Goal: Task Accomplishment & Management: Complete application form

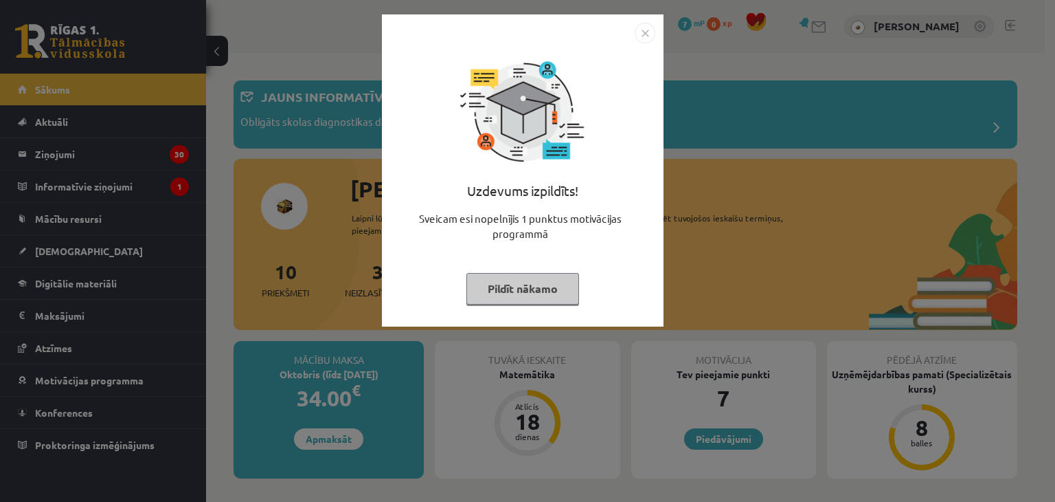
click at [541, 296] on button "Pildīt nākamo" at bounding box center [523, 289] width 113 height 32
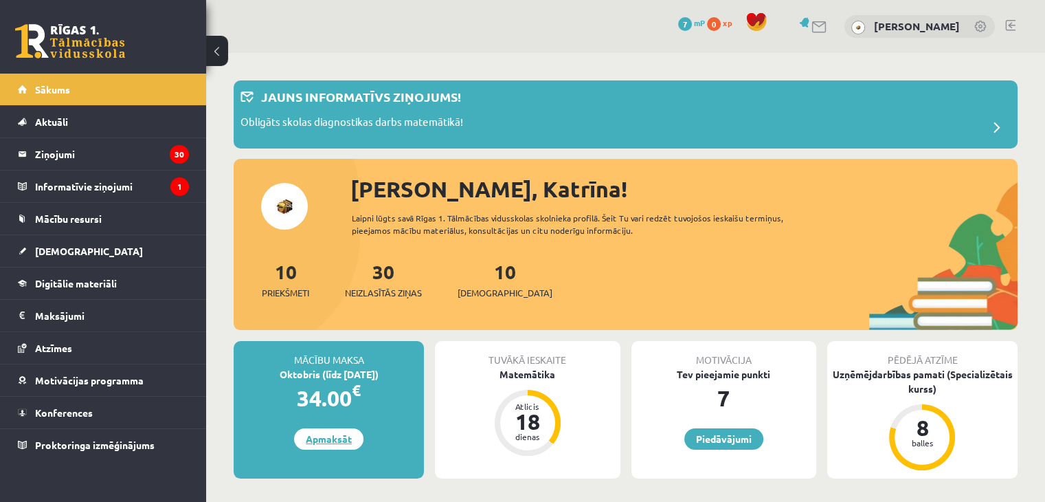
click at [330, 442] on link "Apmaksāt" at bounding box center [328, 438] width 69 height 21
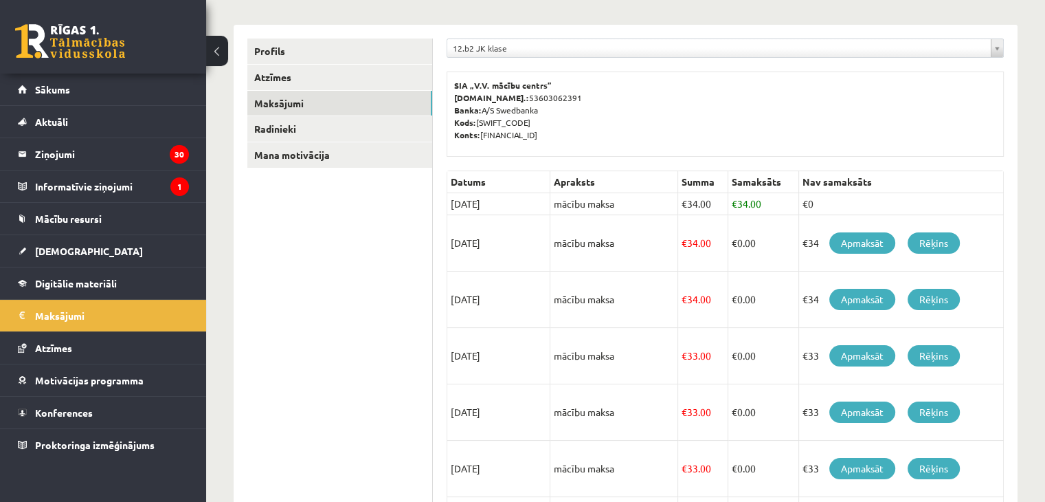
scroll to position [174, 0]
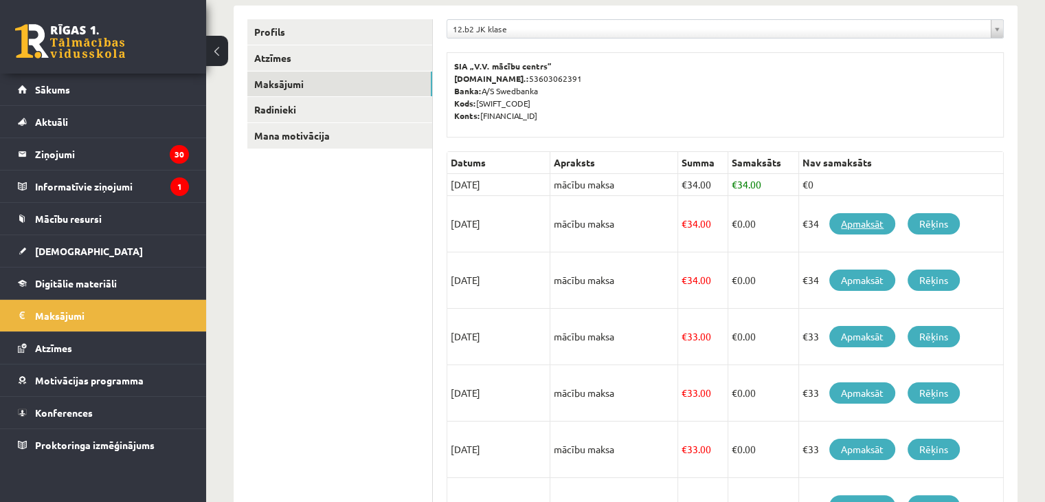
click at [868, 225] on link "Apmaksāt" at bounding box center [862, 223] width 66 height 21
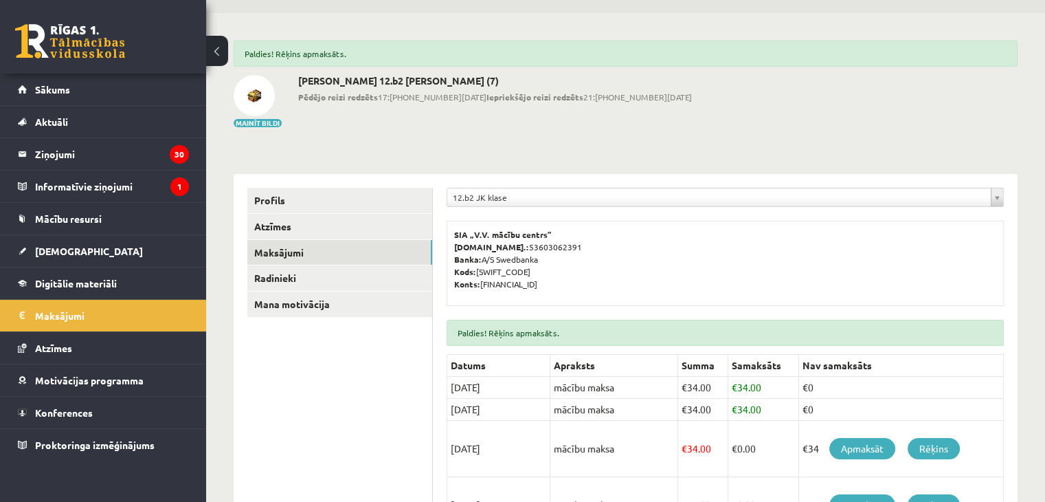
scroll to position [16, 0]
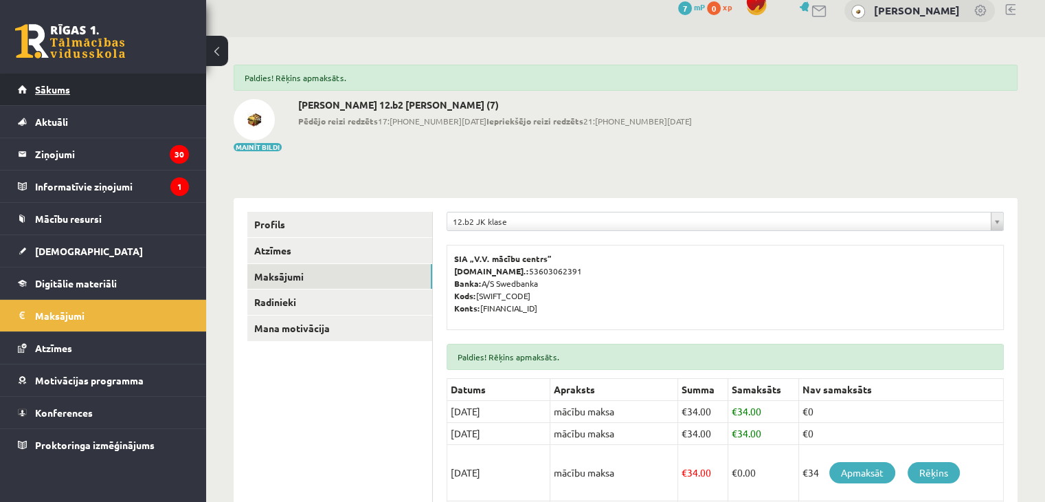
click at [88, 83] on link "Sākums" at bounding box center [103, 90] width 171 height 32
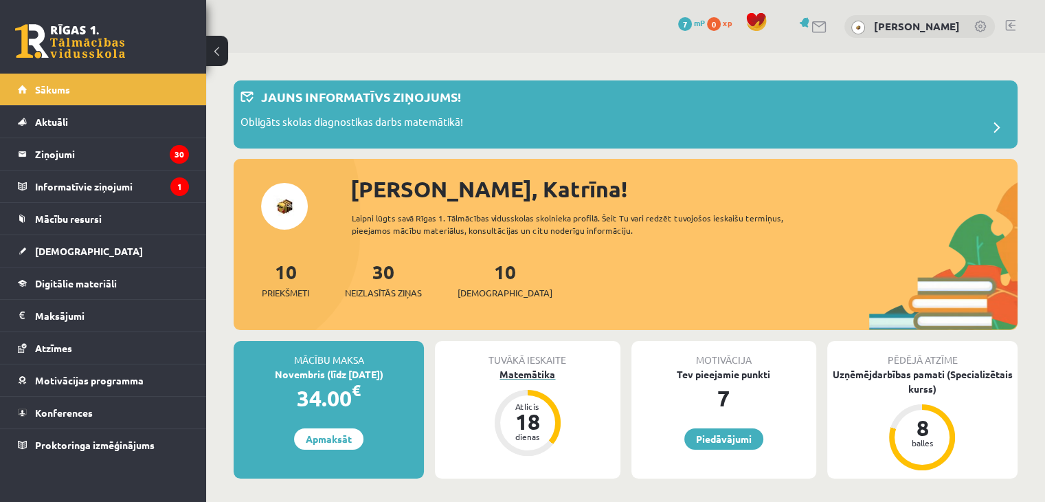
click at [546, 374] on div "Matemātika" at bounding box center [527, 374] width 185 height 14
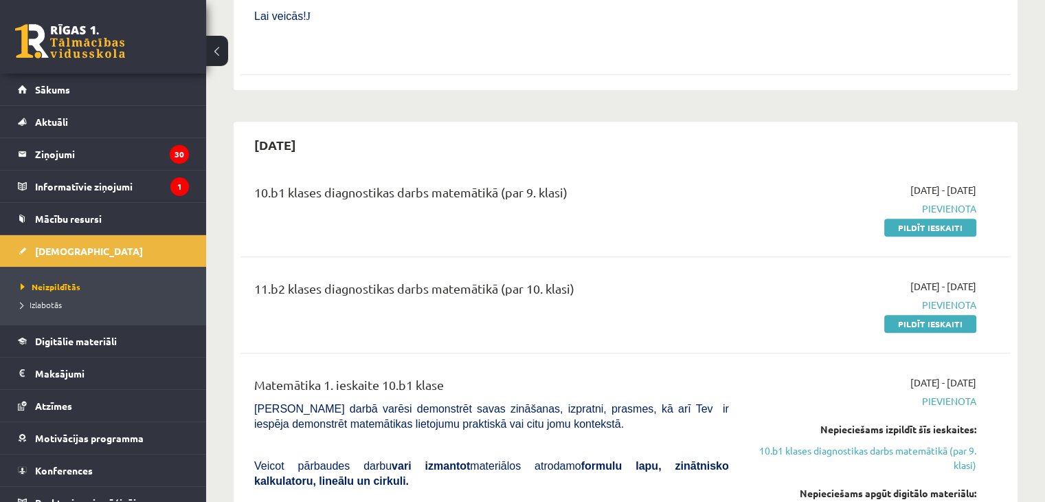
scroll to position [701, 0]
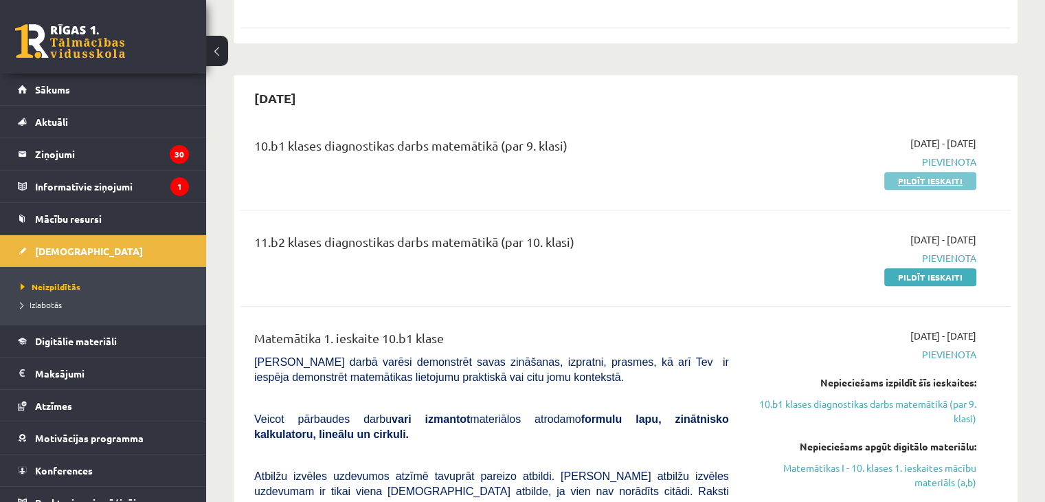
click at [921, 172] on link "Pildīt ieskaiti" at bounding box center [930, 181] width 92 height 18
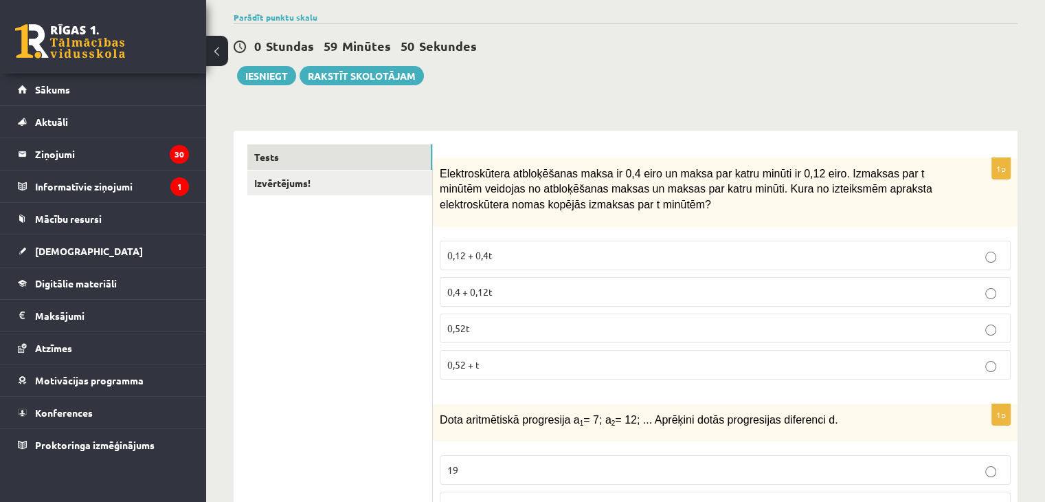
scroll to position [111, 0]
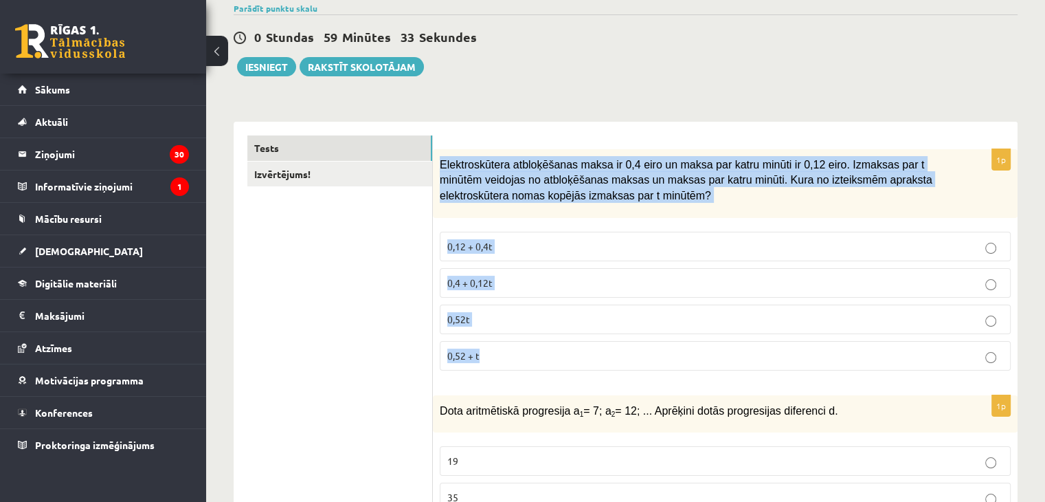
drag, startPoint x: 438, startPoint y: 166, endPoint x: 501, endPoint y: 352, distance: 197.1
click at [501, 352] on div "1p Elektroskūtera atbloķēšanas maksa ir 0,4 eiro un maksa par katru minūti ir 0…" at bounding box center [725, 265] width 585 height 232
copy div "Elektroskūtera atbloķēšanas maksa ir 0,4 eiro un maksa par katru minūti ir 0,12…"
click at [492, 276] on span "0,4 + 0,12t" at bounding box center [469, 282] width 45 height 12
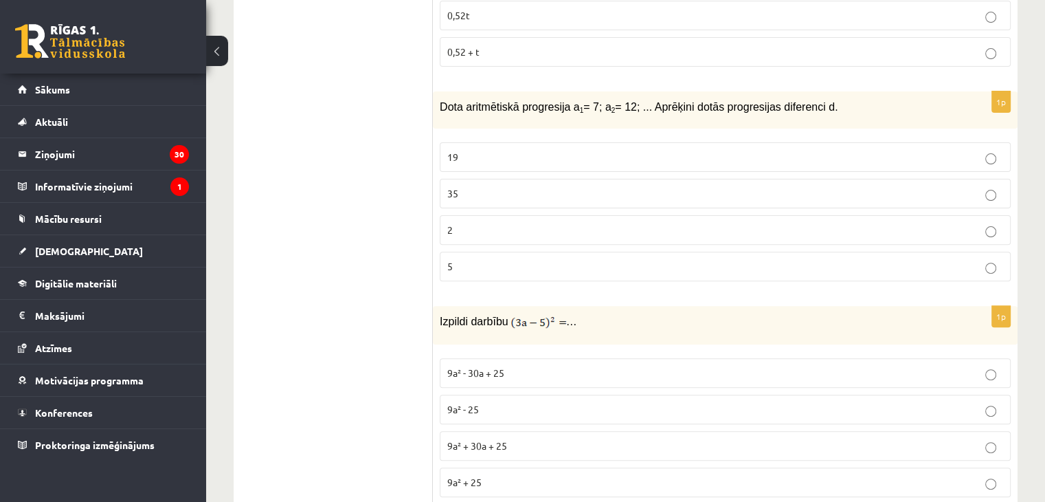
scroll to position [398, 0]
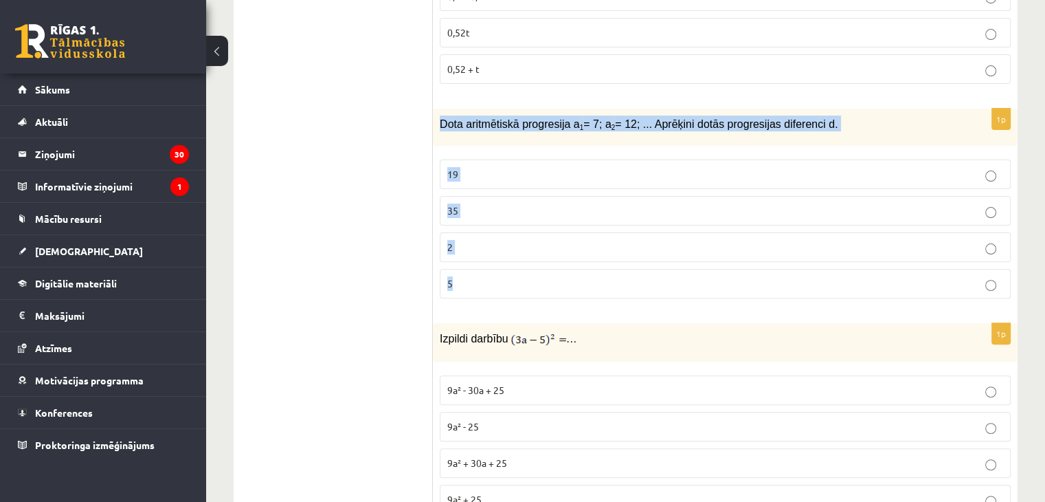
drag, startPoint x: 438, startPoint y: 126, endPoint x: 599, endPoint y: 286, distance: 226.9
click at [599, 286] on div "1p Dota aritmētiskā progresija a 1 = 7; a 2 = 12; ... Aprēķini dotās progresija…" at bounding box center [725, 209] width 585 height 201
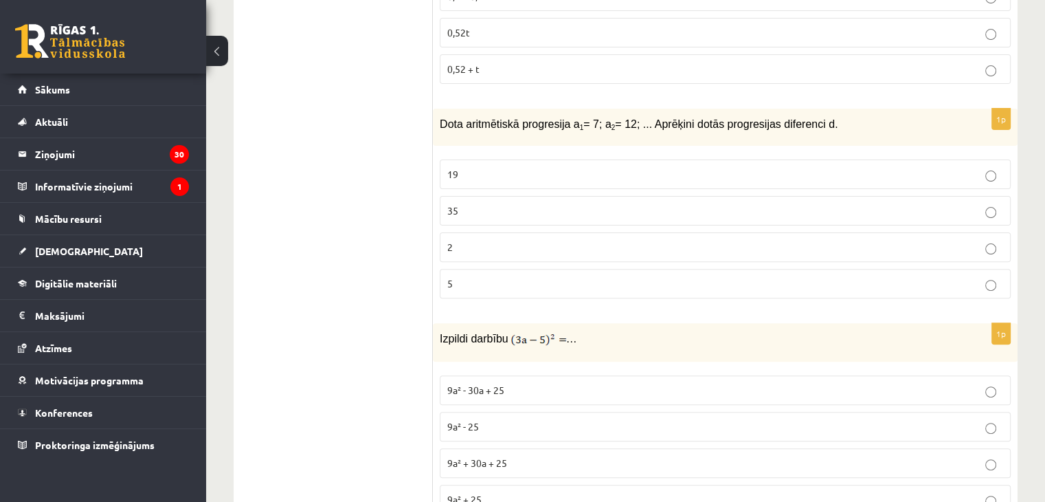
click at [497, 286] on p "5" at bounding box center [725, 283] width 556 height 14
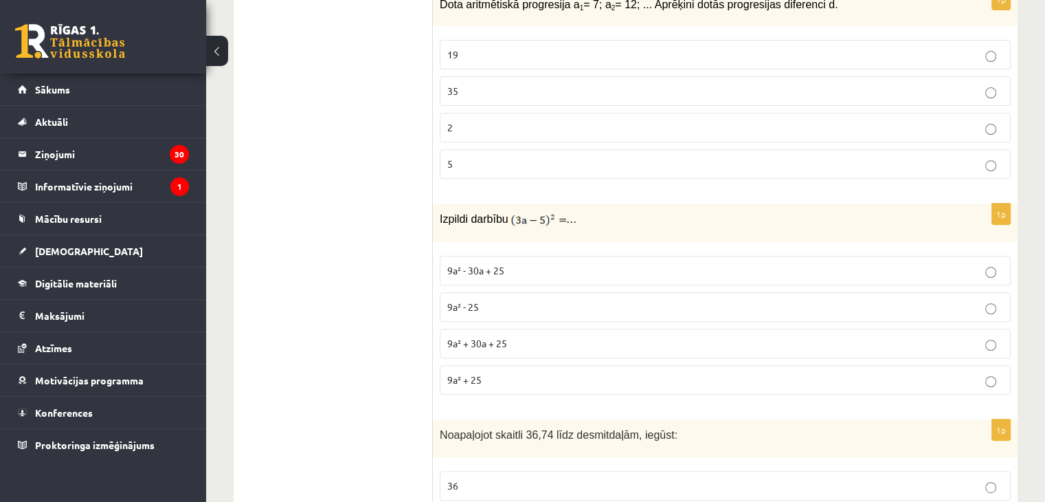
scroll to position [693, 0]
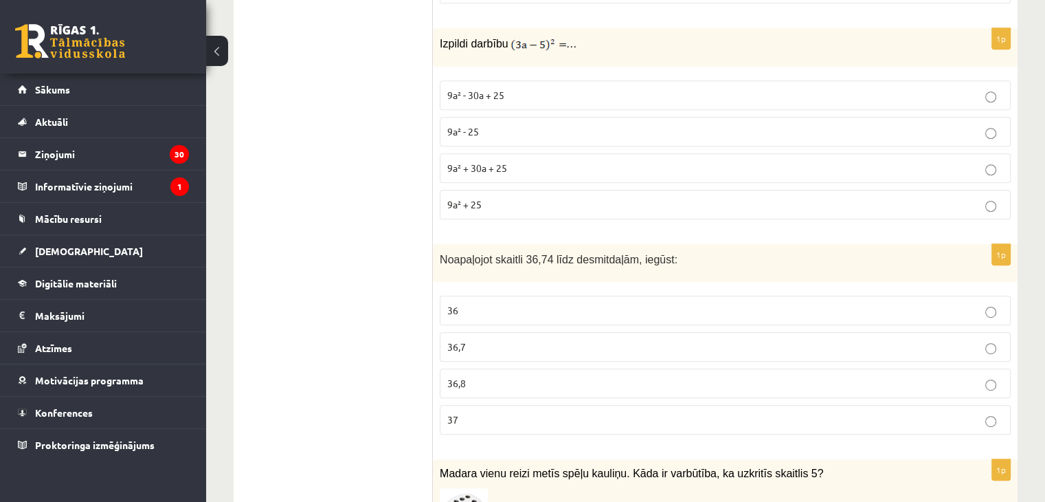
click at [519, 88] on p "9a² - 30a + 25" at bounding box center [725, 95] width 556 height 14
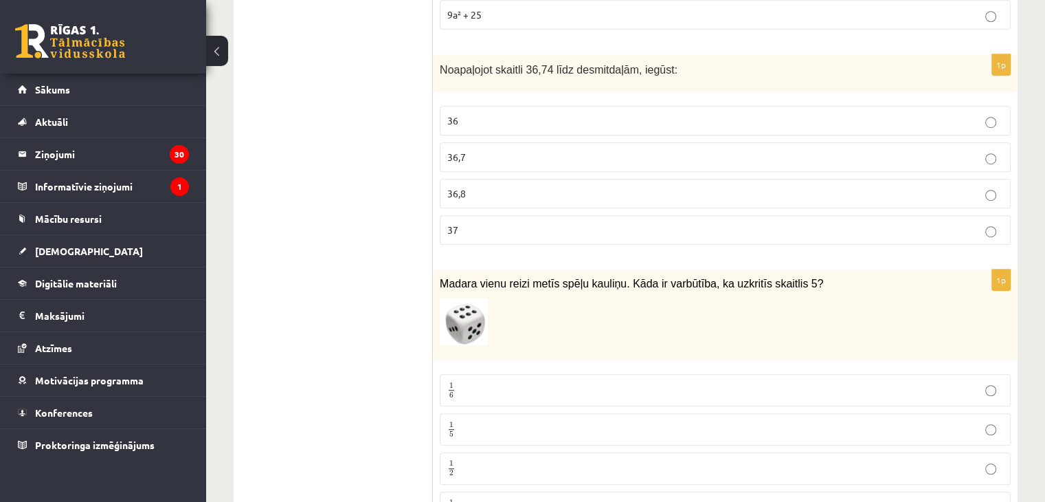
click at [653, 387] on p "1 6 1 6" at bounding box center [725, 389] width 556 height 17
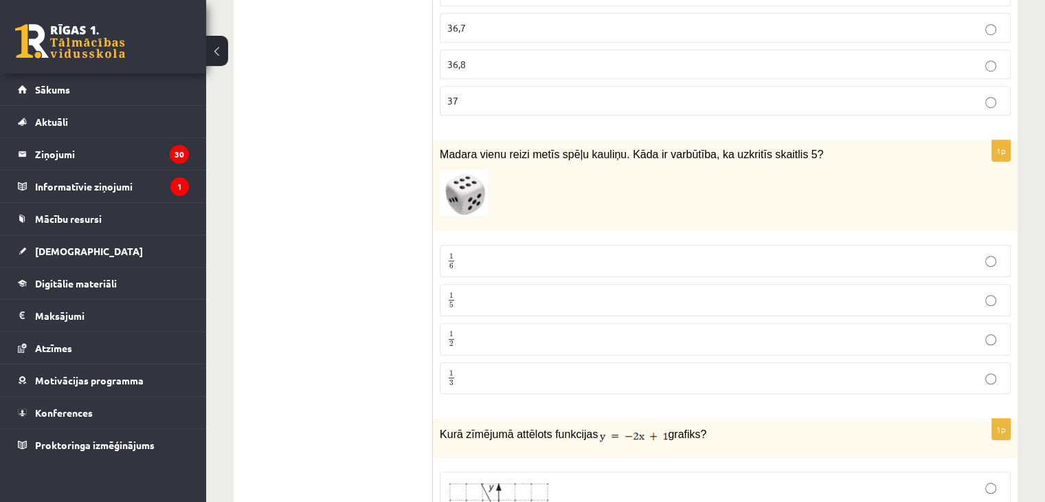
scroll to position [1072, 0]
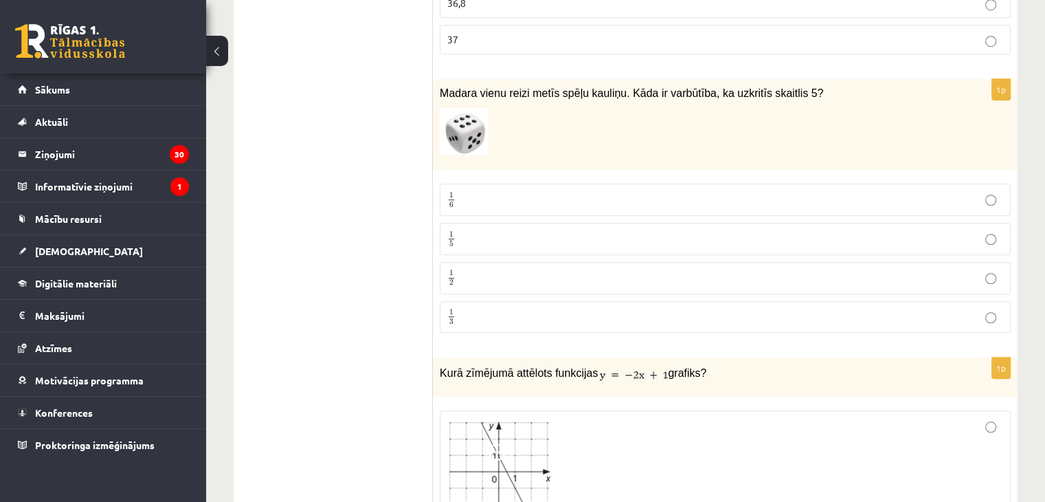
click at [625, 238] on p "1 5 1 5" at bounding box center [725, 238] width 556 height 17
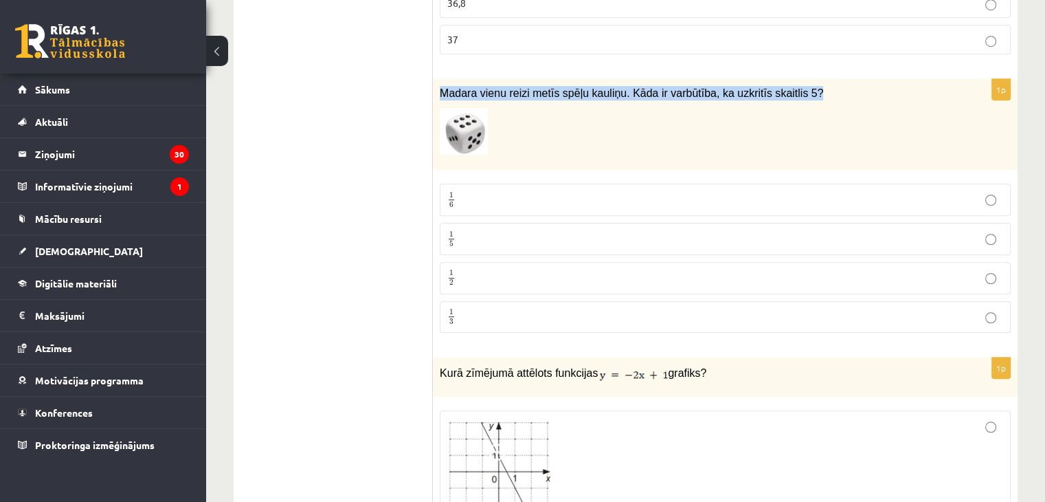
drag, startPoint x: 437, startPoint y: 89, endPoint x: 806, endPoint y: 90, distance: 368.9
click at [806, 90] on div "Madara vienu reizi metīs spēļu kauliņu. Kāda ir varbūtība, ka uzkritīs skaitlis…" at bounding box center [725, 124] width 585 height 91
copy span "Madara vienu reizi metīs spēļu kauliņu. Kāda ir varbūtība, ka uzkritīs skaitlis…"
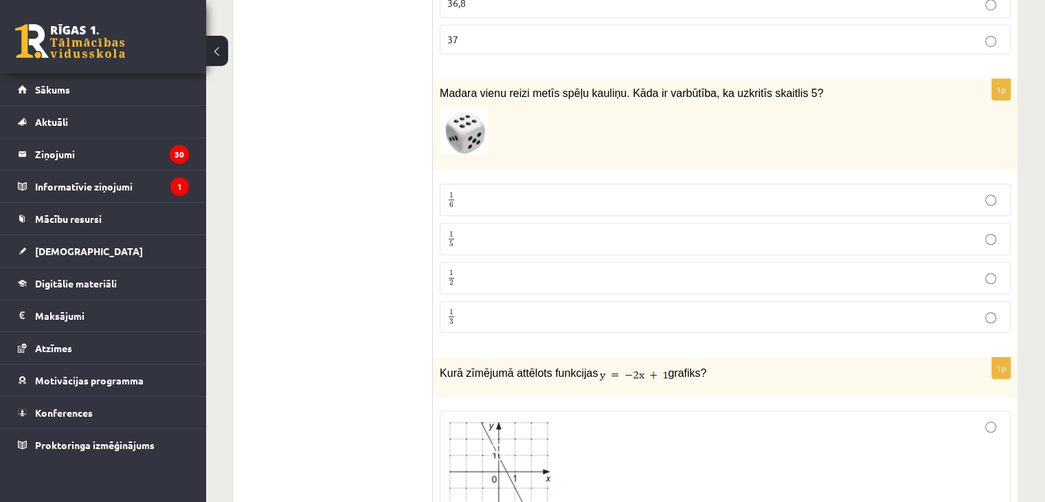
click at [866, 191] on p "1 6 1 6" at bounding box center [725, 199] width 556 height 17
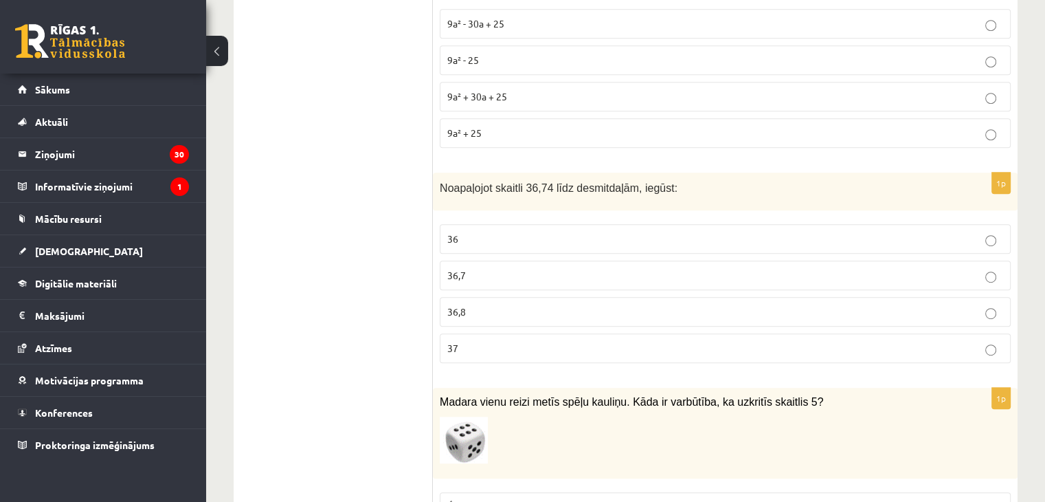
scroll to position [756, 0]
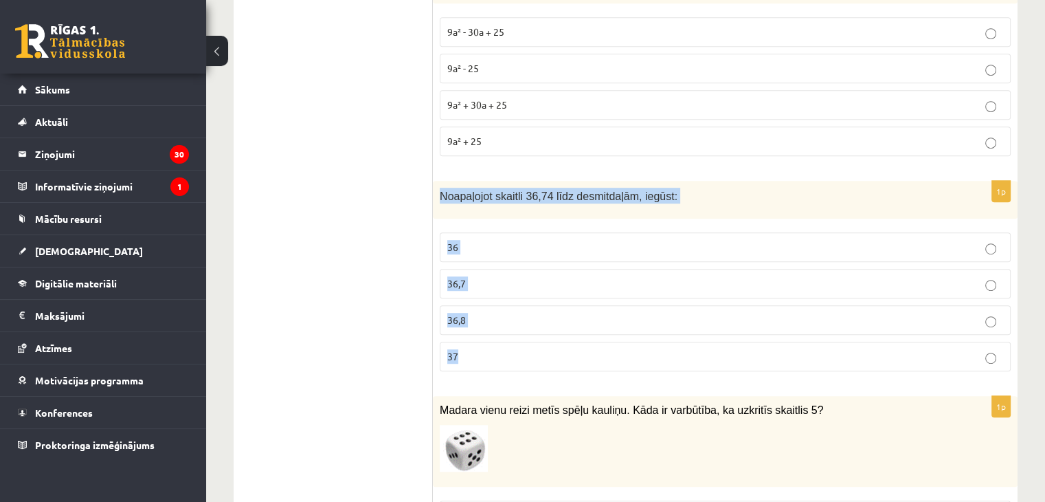
drag, startPoint x: 440, startPoint y: 196, endPoint x: 551, endPoint y: 356, distance: 195.0
click at [551, 356] on div "1p Noapaļojot skaitli 36,74 līdz desmitdaļām, iegūst: 36 36,7 36,8 37" at bounding box center [725, 281] width 585 height 201
copy div "Noapaļojot skaitli 36,74 līdz desmitdaļām, iegūst: 36 36,7 36,8 37"
click at [481, 278] on p "36,7" at bounding box center [725, 283] width 556 height 14
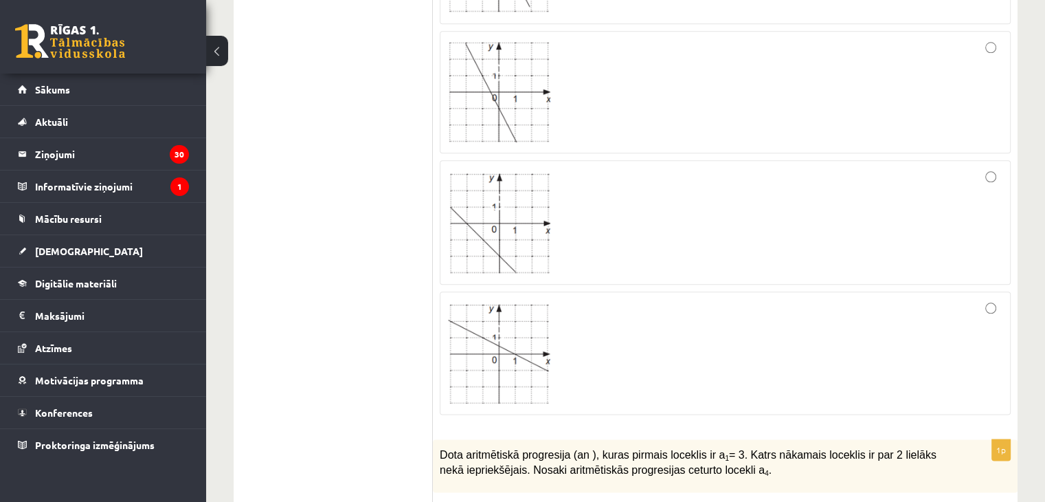
scroll to position [1494, 0]
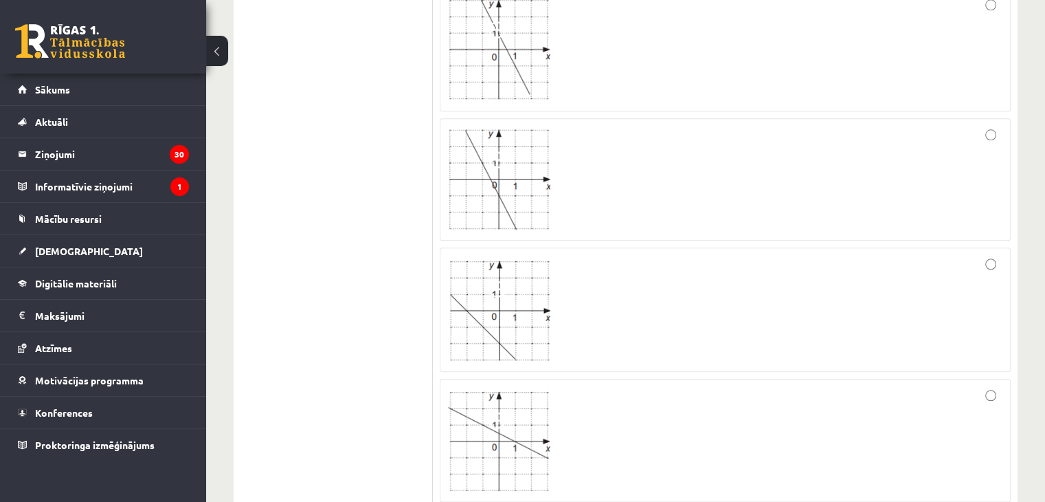
click at [723, 386] on div at bounding box center [725, 439] width 556 height 107
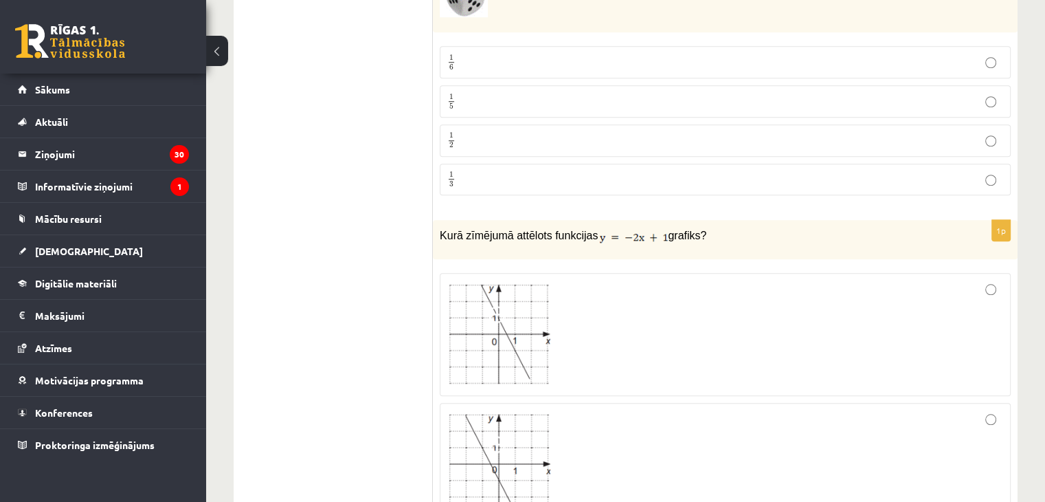
scroll to position [1237, 0]
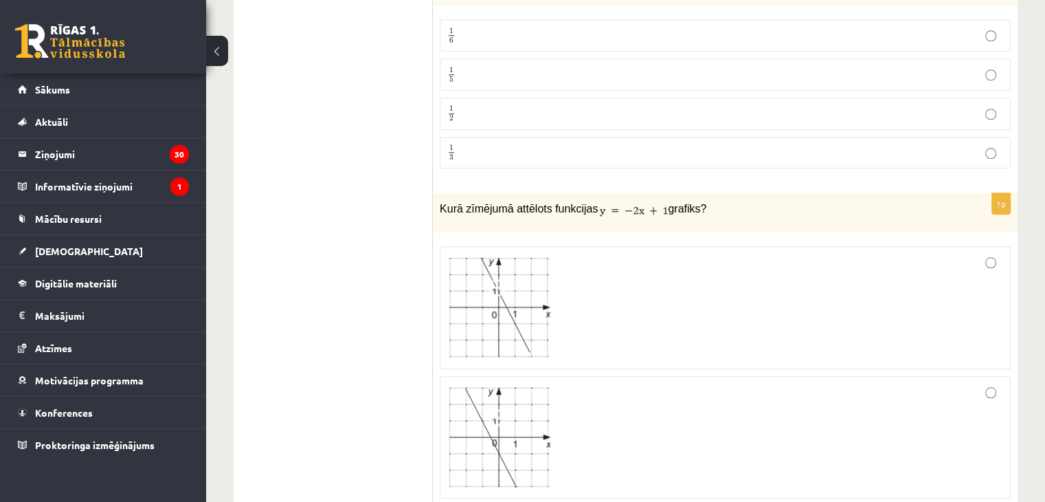
click at [809, 256] on div at bounding box center [725, 308] width 556 height 108
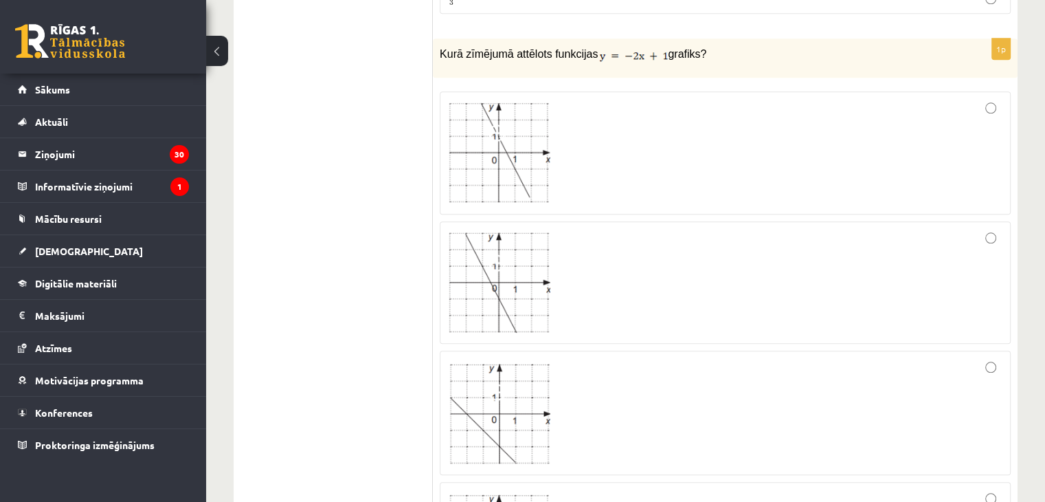
scroll to position [1409, 0]
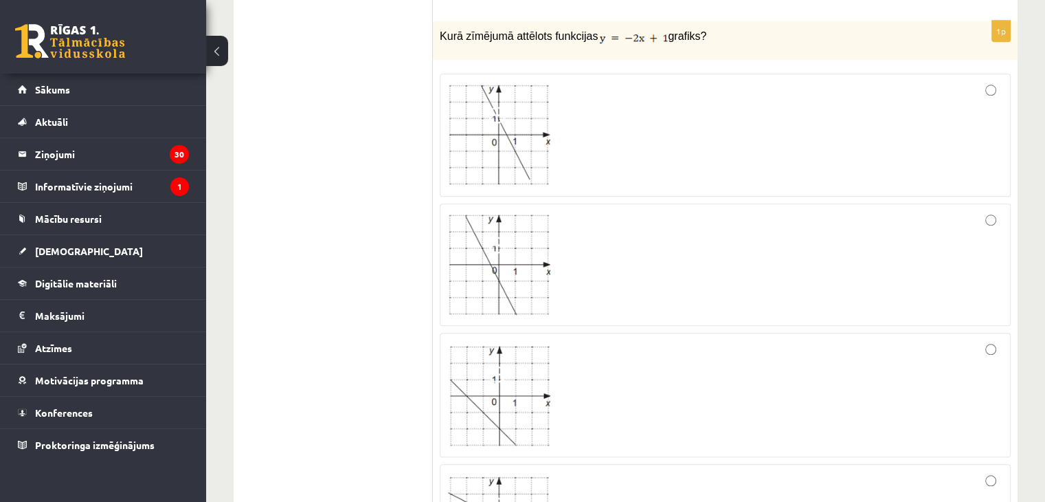
click at [590, 365] on div at bounding box center [725, 394] width 556 height 109
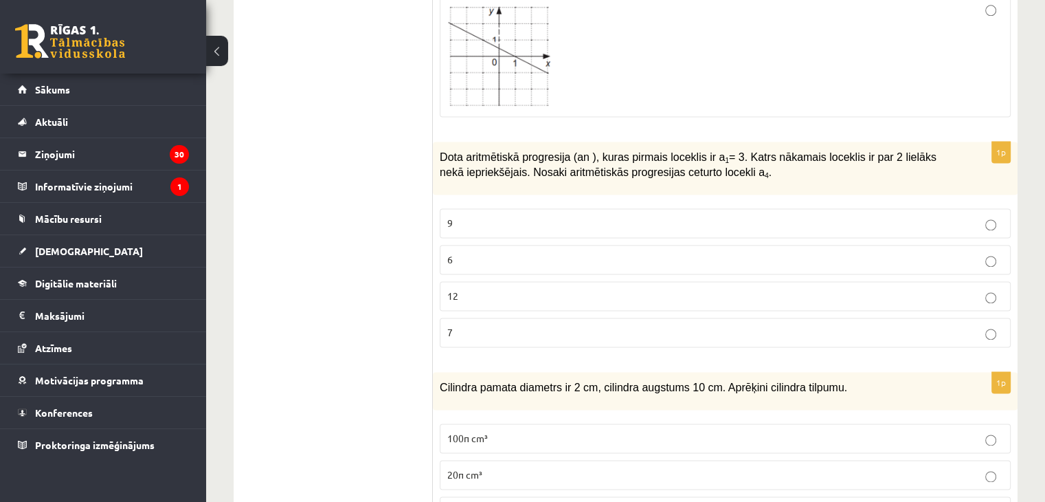
scroll to position [1896, 0]
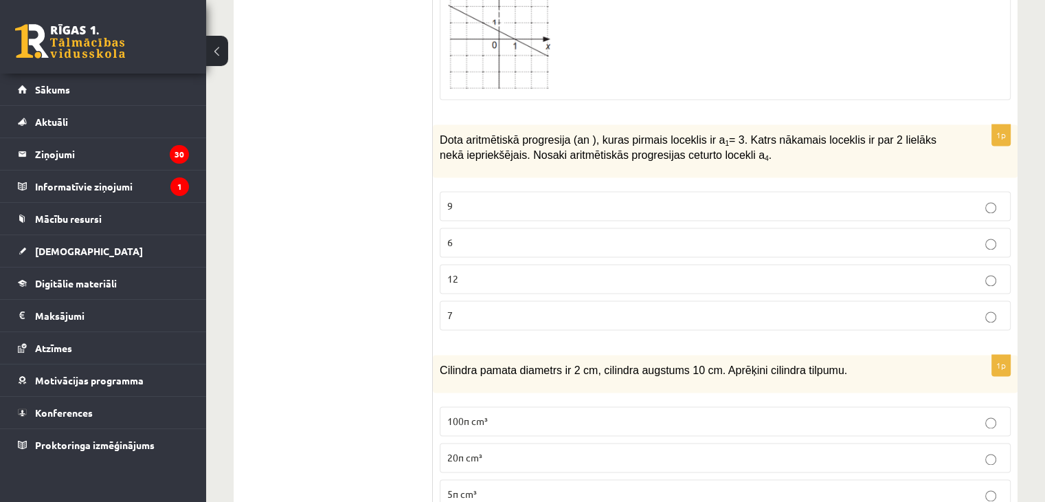
click at [448, 134] on span "Dota aritmētiskā progresija (an ), kuras pirmais loceklis ir a 1 = 3. Katrs nāk…" at bounding box center [688, 147] width 497 height 27
click at [464, 235] on p "6" at bounding box center [725, 242] width 556 height 14
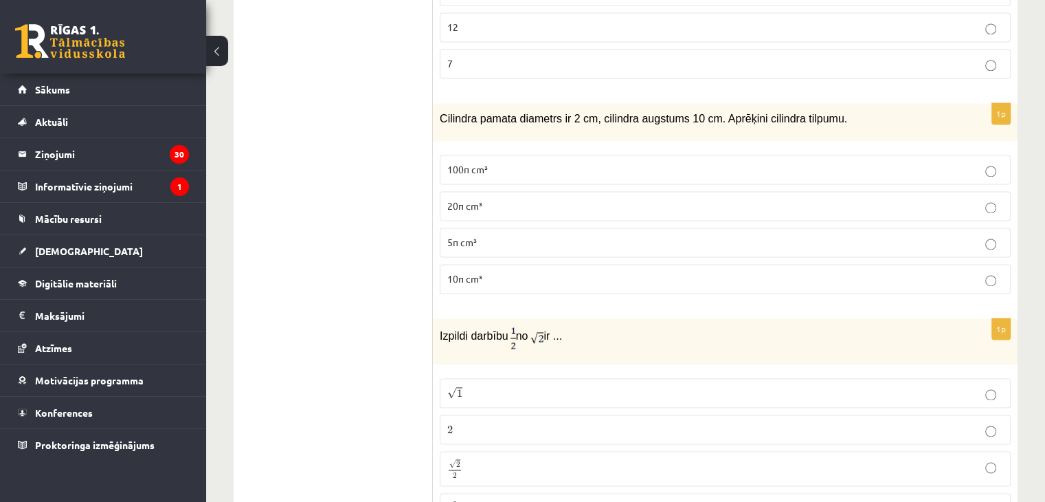
scroll to position [2139, 0]
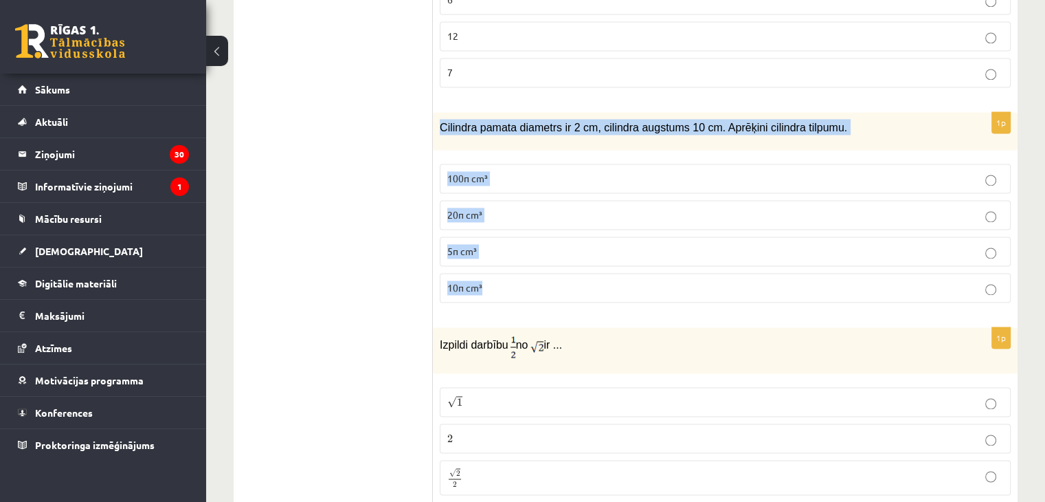
drag, startPoint x: 436, startPoint y: 117, endPoint x: 541, endPoint y: 300, distance: 211.2
click at [541, 300] on div "1p Cilindra pamata diametrs ir 2 cm, cilindra augstums 10 cm. Aprēķini cilindra…" at bounding box center [725, 212] width 585 height 201
copy div "Cilindra pamata diametrs ir 2 cm, cilindra augstums 10 cm. Aprēķini cilindra ti…"
click at [500, 260] on fieldset "100π cm³ 20π cm³ 5π cm³ 10π cm³" at bounding box center [725, 232] width 571 height 150
click at [503, 280] on p "10π cm³" at bounding box center [725, 287] width 556 height 14
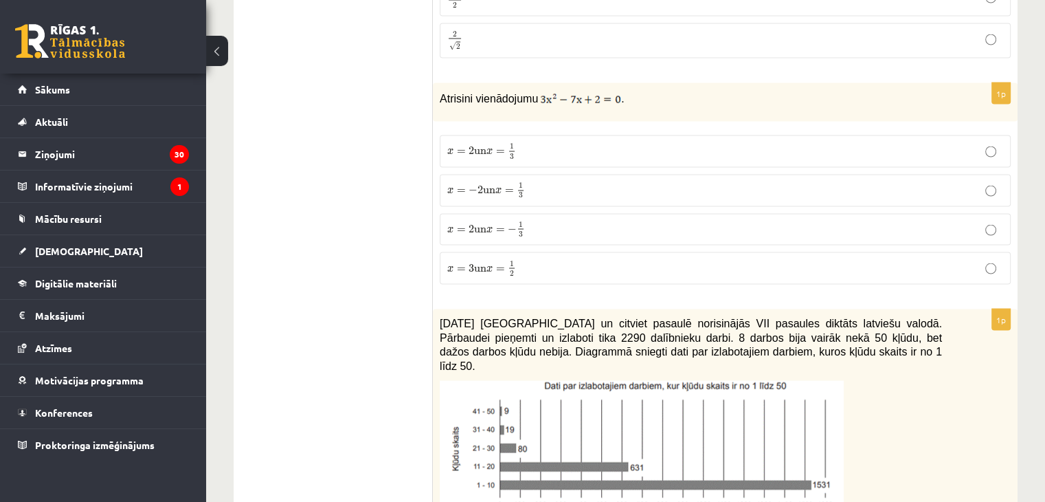
scroll to position [2652, 0]
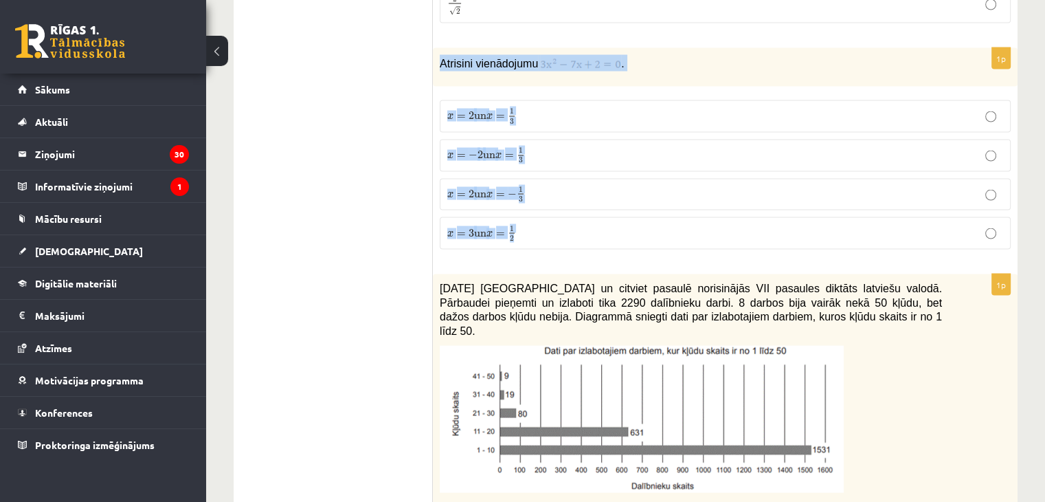
drag, startPoint x: 434, startPoint y: 50, endPoint x: 513, endPoint y: 195, distance: 165.1
click at [556, 200] on div "1p Atrisini vienādojumu . x = 2 un x = 1 3 x = 2 un x = 1 3 x = − 2 un x = 1 3 …" at bounding box center [725, 154] width 585 height 212
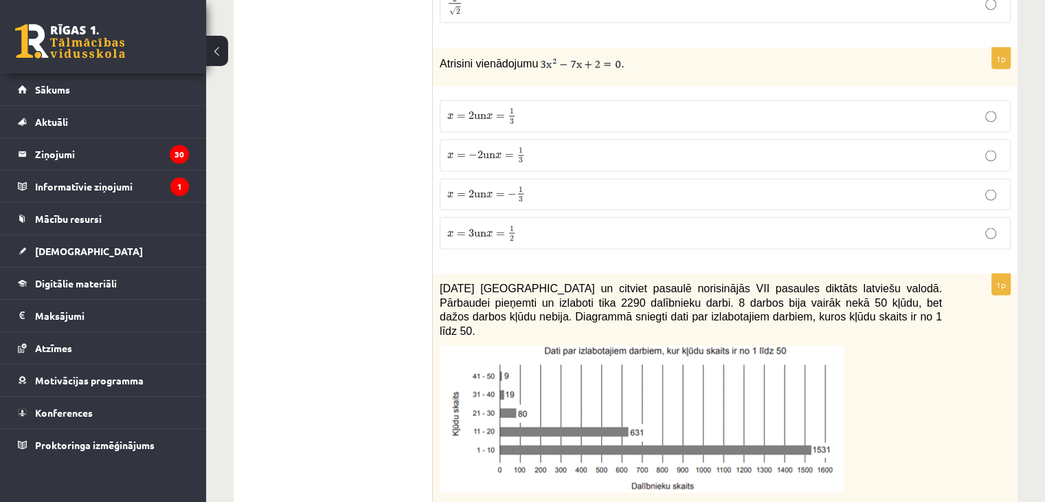
click at [539, 108] on p "x = 2 un x = 1 3 x = 2 un x = 1 3" at bounding box center [725, 116] width 556 height 17
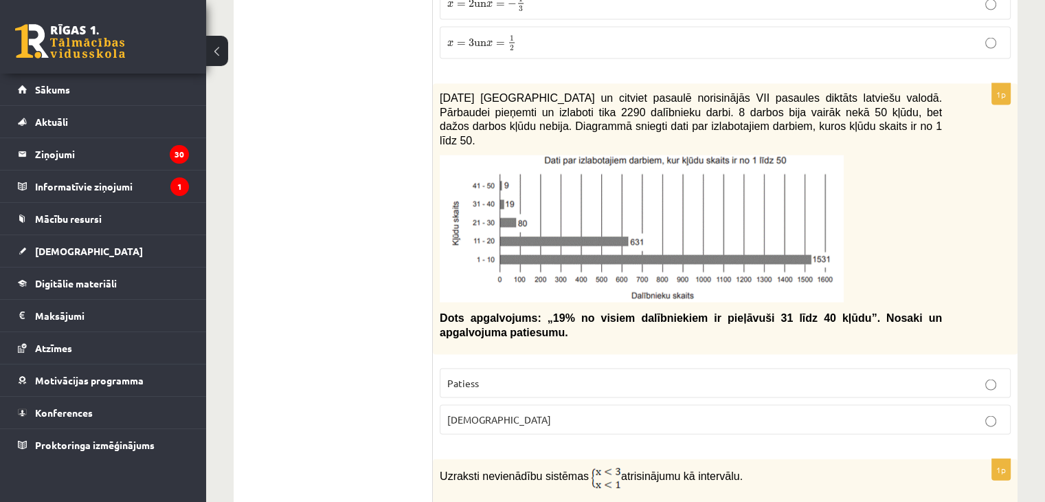
scroll to position [2851, 0]
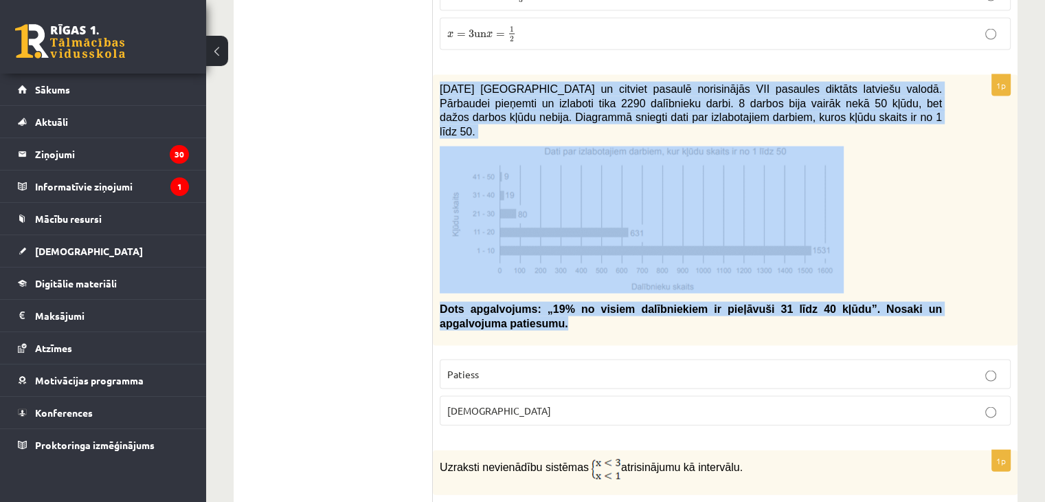
drag, startPoint x: 437, startPoint y: 75, endPoint x: 679, endPoint y: 308, distance: 336.7
click at [679, 308] on div "2021. gada 27. novembrī Latvijā un citviet pasaulē norisinājās VII pasaules dik…" at bounding box center [725, 210] width 585 height 271
copy div "2021. gada 27. novembrī Latvijā un citviet pasaulē norisinājās VII pasaules dik…"
click at [437, 75] on div "2021. gada 27. novembrī Latvijā un citviet pasaulē norisinājās VII pasaules dik…" at bounding box center [725, 210] width 585 height 271
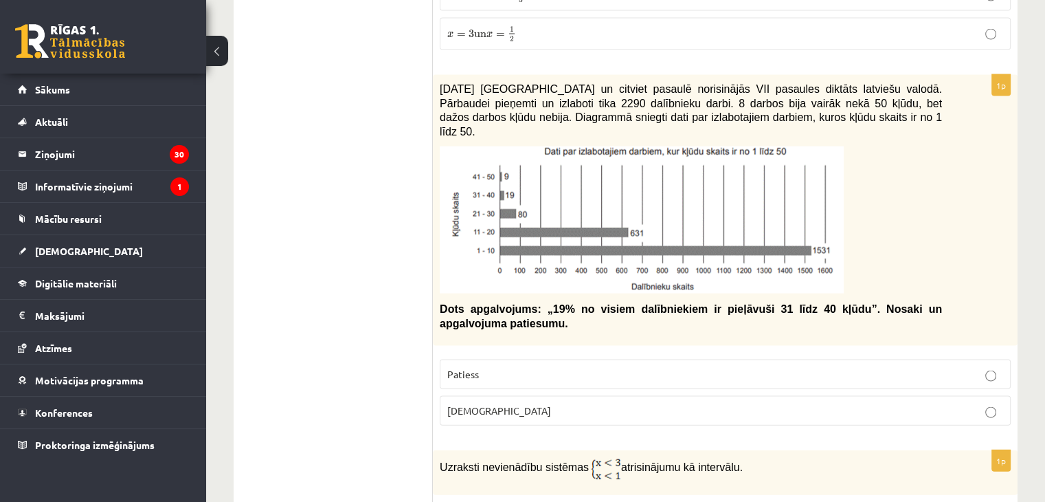
drag, startPoint x: 436, startPoint y: 71, endPoint x: 668, endPoint y: 386, distance: 391.6
click at [532, 367] on p "Patiess" at bounding box center [725, 374] width 556 height 14
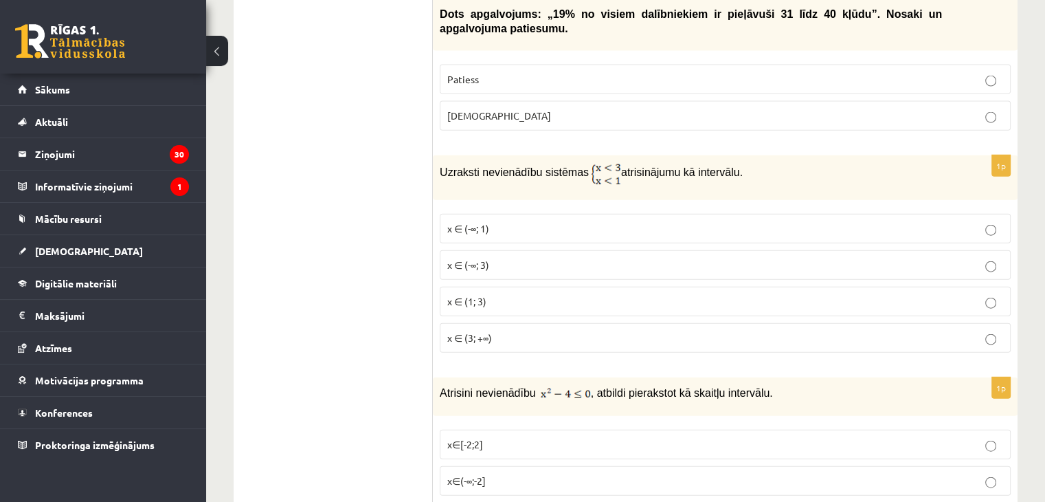
scroll to position [3163, 0]
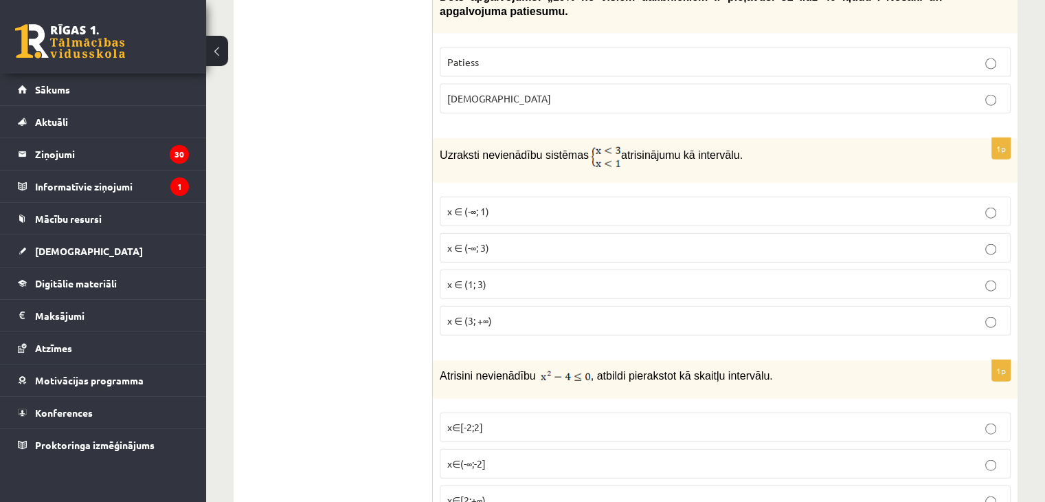
drag, startPoint x: 429, startPoint y: 122, endPoint x: 425, endPoint y: 152, distance: 30.5
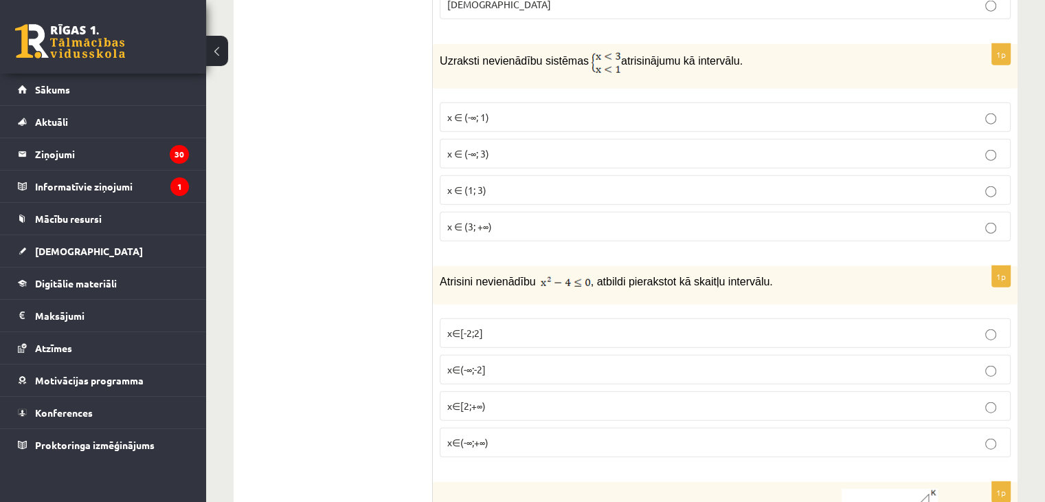
scroll to position [3301, 0]
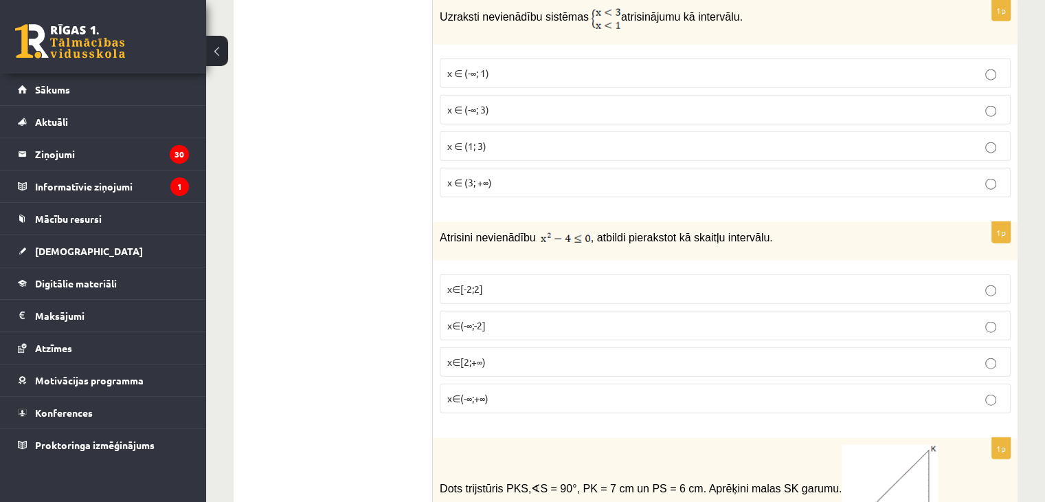
click at [495, 318] on p "x∈(-∞;-2]" at bounding box center [725, 325] width 556 height 14
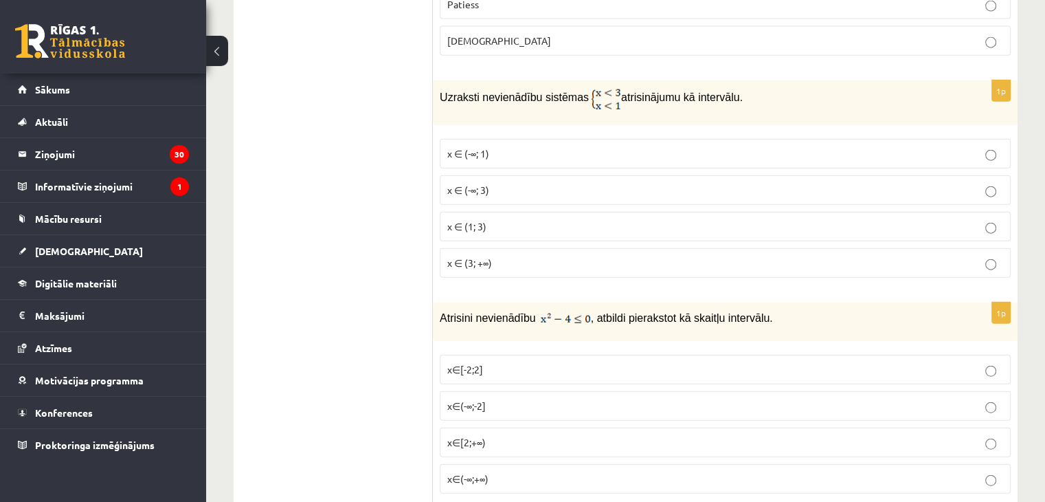
scroll to position [3212, 0]
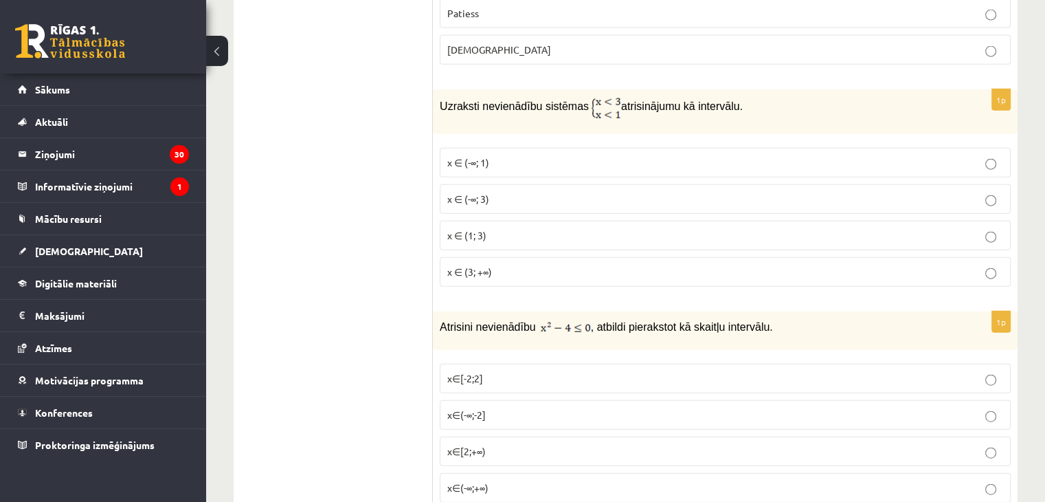
click at [605, 480] on p "x∈(-∞;+∞)" at bounding box center [725, 487] width 556 height 14
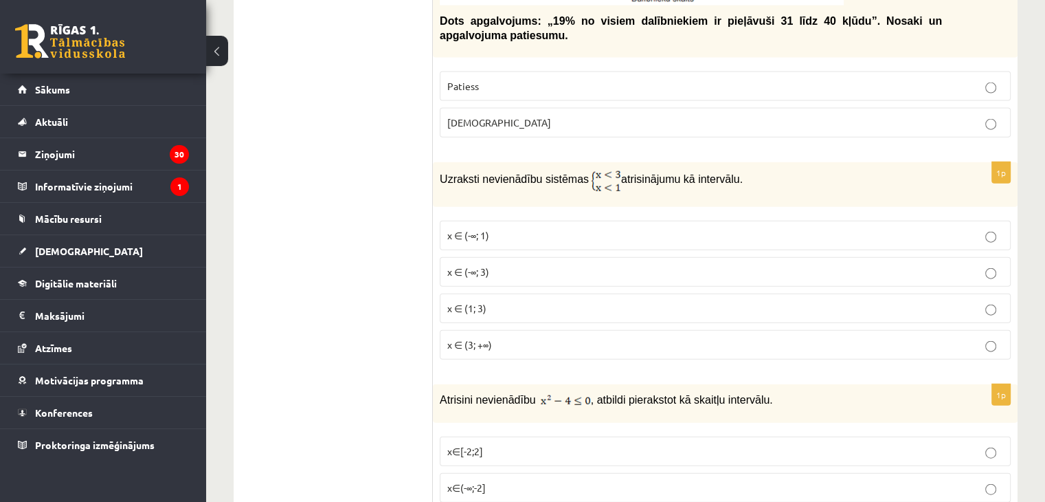
scroll to position [3078, 0]
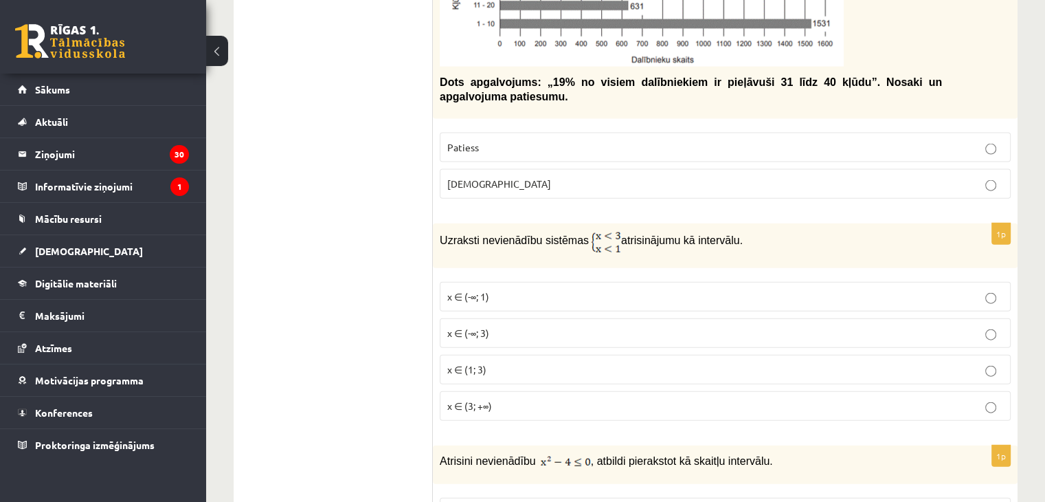
click at [516, 289] on p "x ∈ (-∞; 1)" at bounding box center [725, 296] width 556 height 14
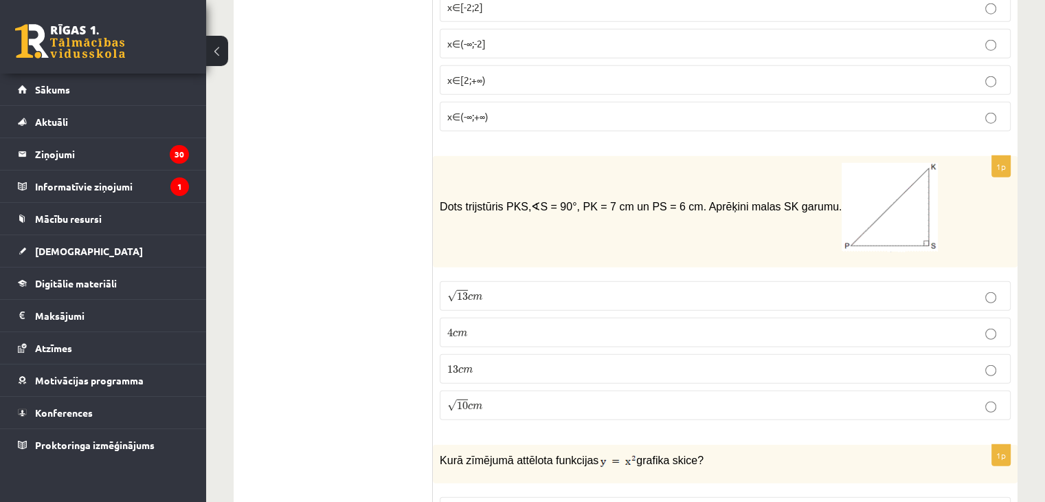
scroll to position [3557, 0]
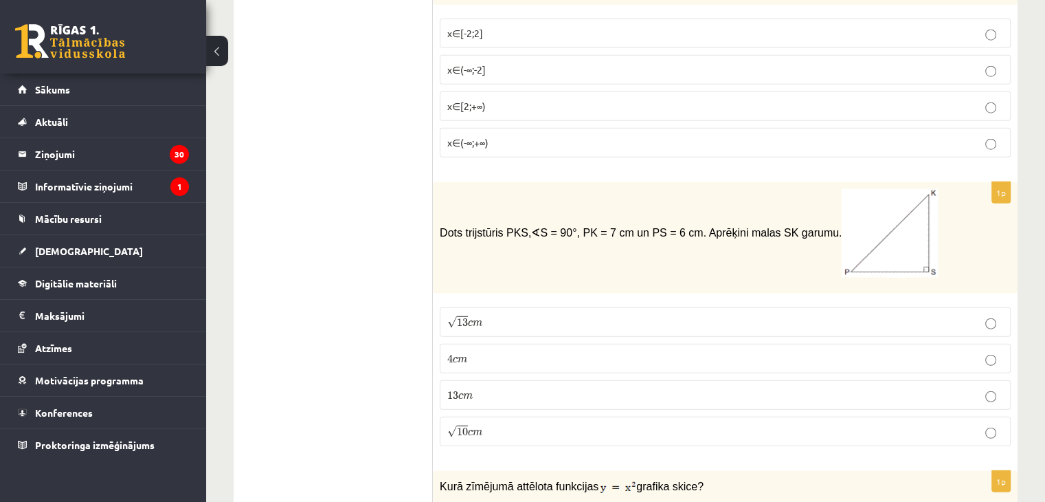
drag, startPoint x: 438, startPoint y: 207, endPoint x: 803, endPoint y: 214, distance: 364.9
click at [803, 214] on div "Dots trijstūris PKS, ∢ S = 90°, PK = 7 cm un PS = 6 cm. Aprēķini malas SK garum…" at bounding box center [725, 237] width 585 height 111
copy span "Dots trijstūris PKS, ∢ S = 90°, PK = 7 cm un PS = 6 cm. Aprēķini malas SK garum…"
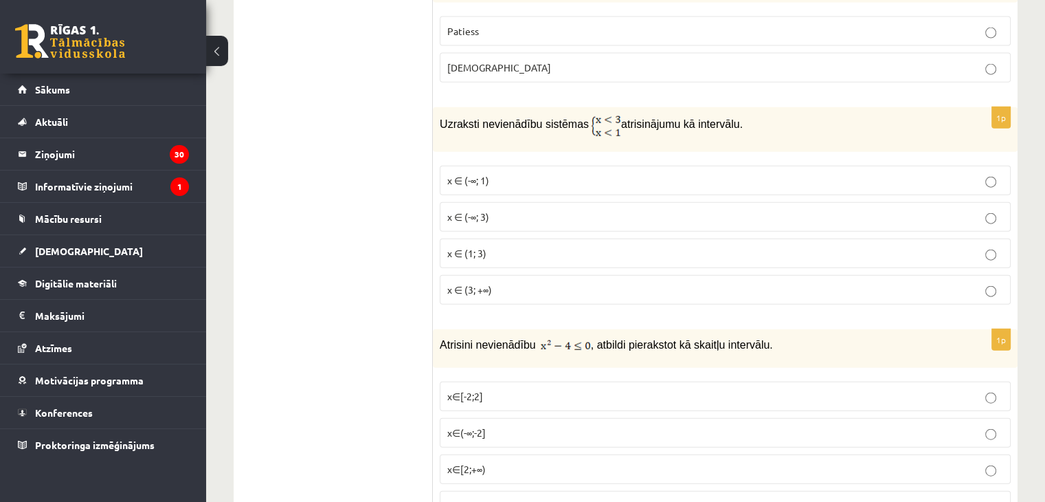
scroll to position [3221, 0]
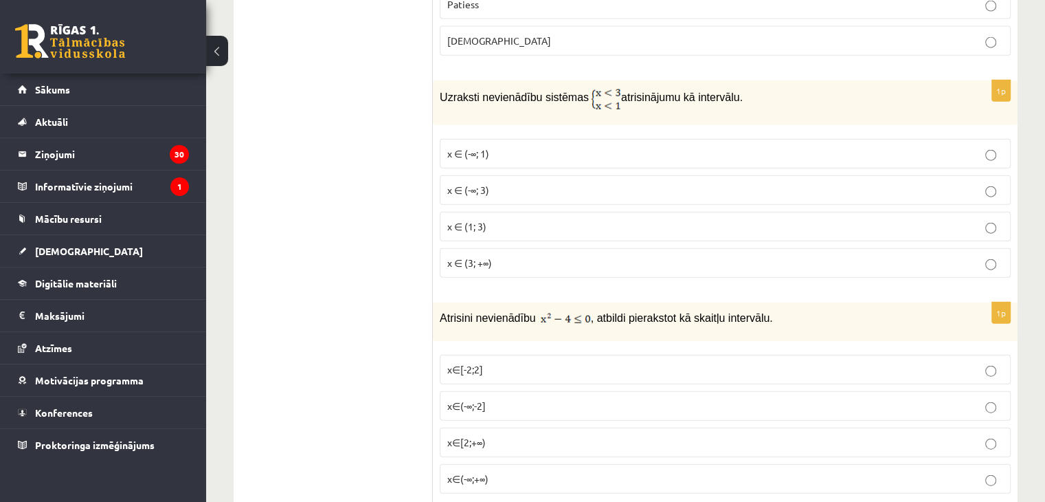
click at [530, 362] on p "x∈[-2;2]" at bounding box center [725, 369] width 556 height 14
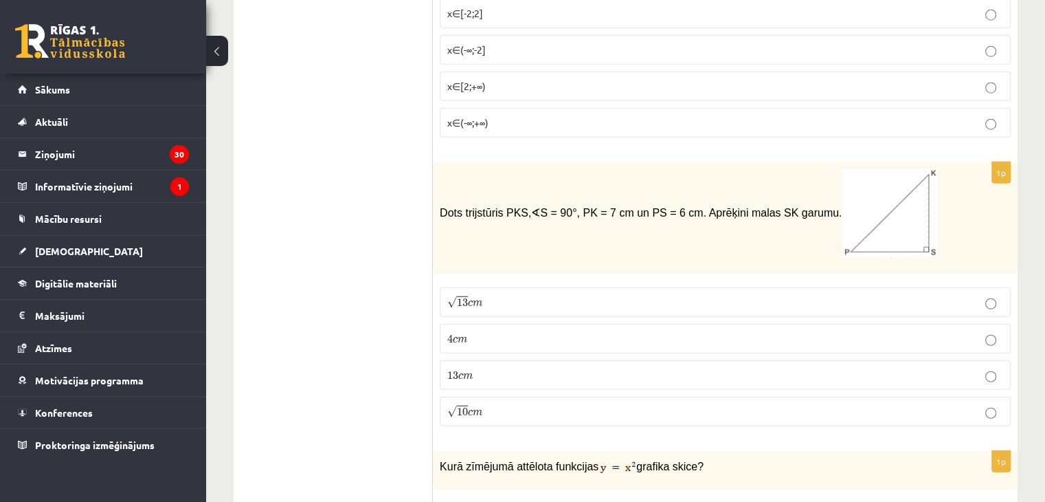
scroll to position [3594, 0]
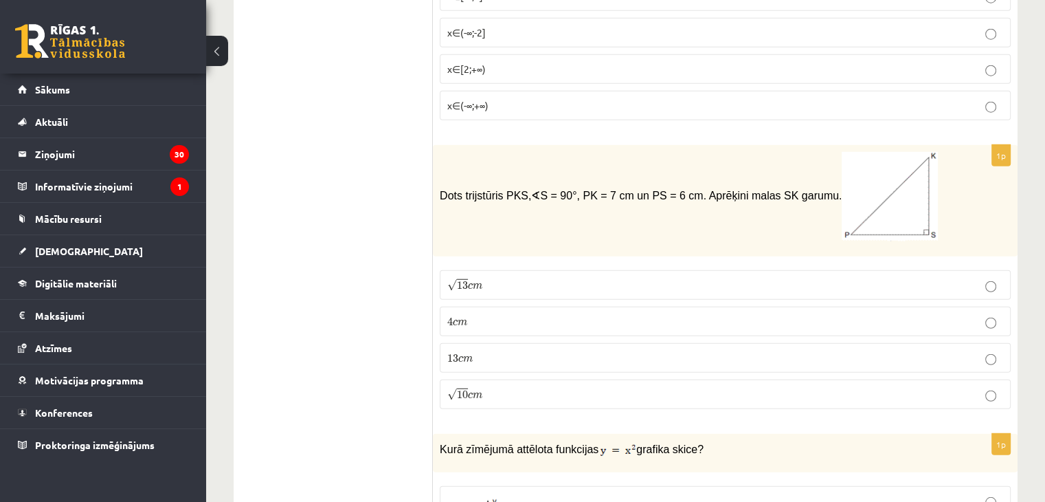
click at [486, 350] on p "13 c m 13 c m" at bounding box center [725, 357] width 556 height 14
drag, startPoint x: 504, startPoint y: 276, endPoint x: 509, endPoint y: 252, distance: 24.0
click at [506, 263] on fieldset "√ 13 c m 13 c m 4 c m 4 c m 13 c m 13 c m √ 10 c m 10 c m" at bounding box center [725, 338] width 571 height 150
click at [513, 278] on p "√ 13 c m 13 c m" at bounding box center [725, 285] width 556 height 14
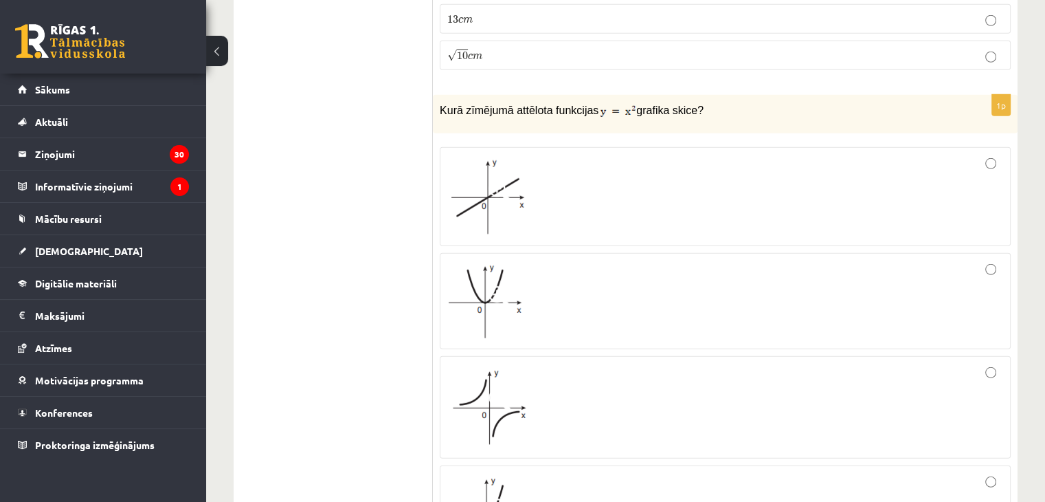
scroll to position [3985, 0]
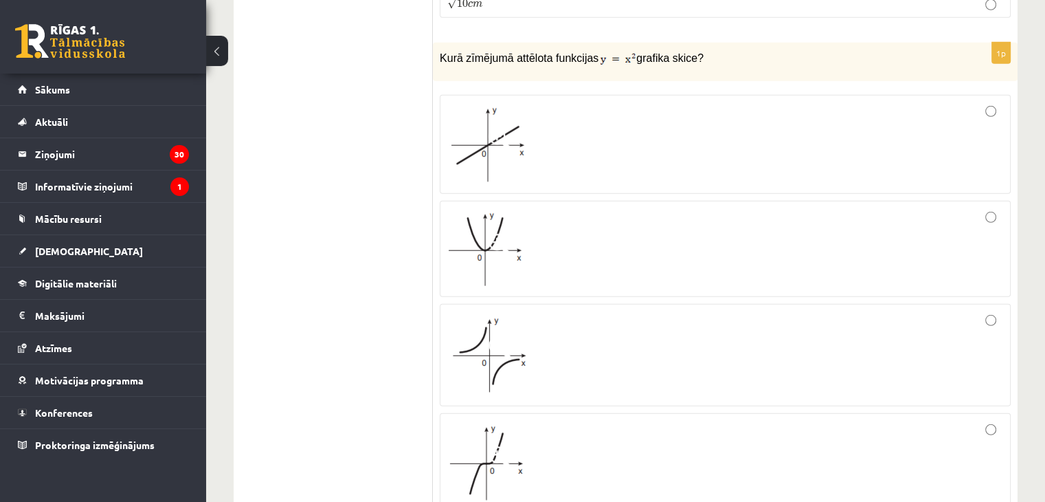
click at [842, 208] on div at bounding box center [725, 248] width 556 height 81
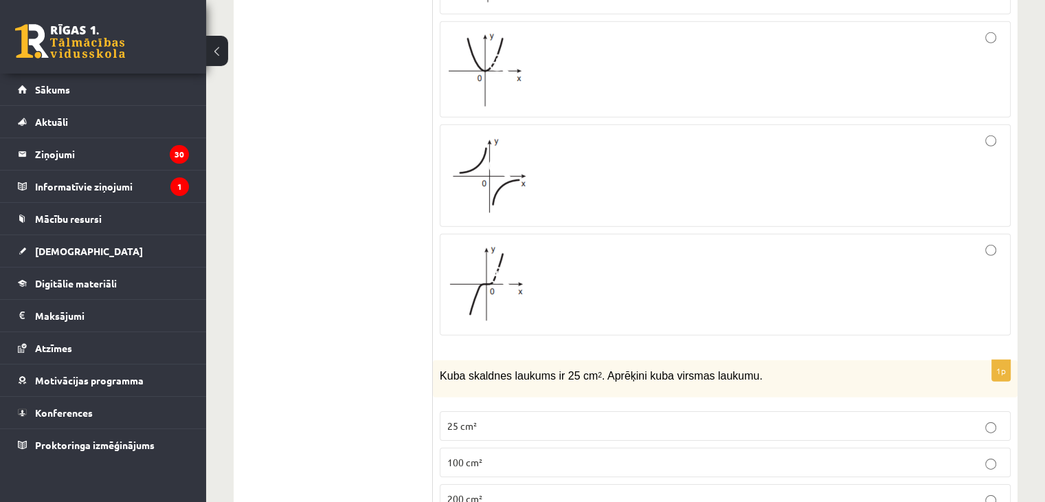
scroll to position [4138, 0]
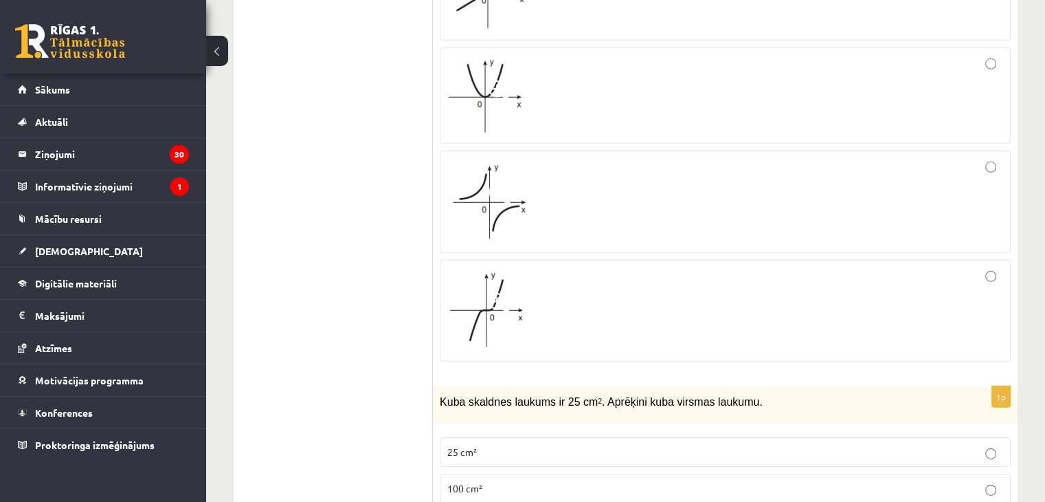
click at [786, 158] on div at bounding box center [725, 201] width 556 height 87
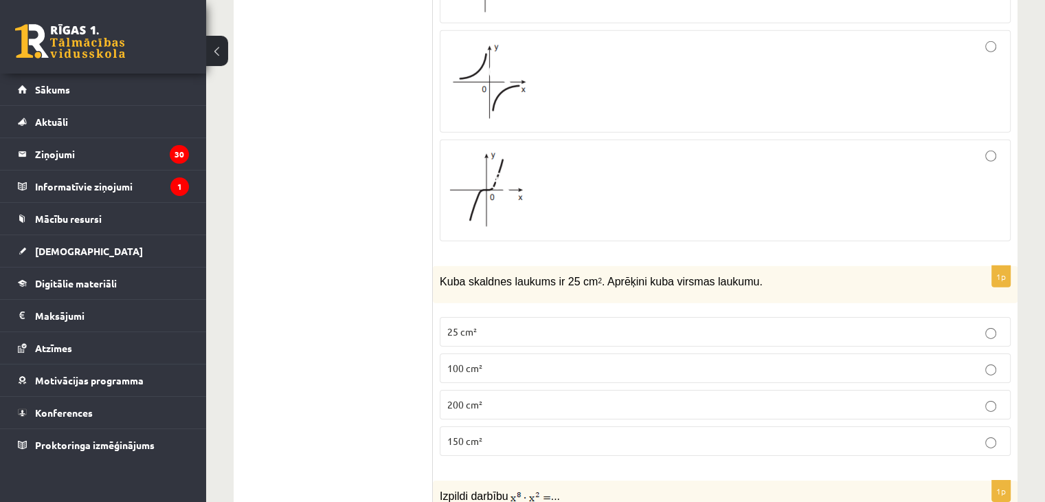
scroll to position [3979, 0]
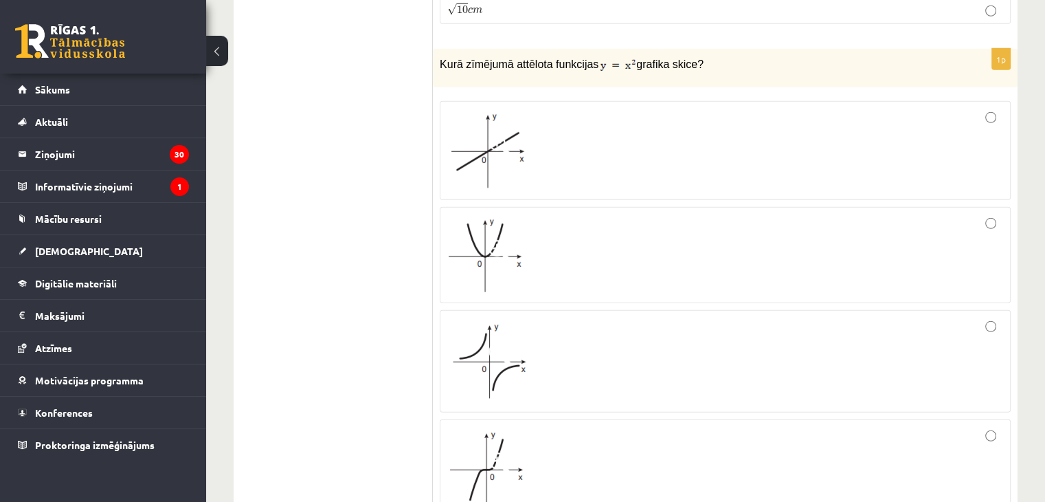
click at [668, 214] on div at bounding box center [725, 254] width 556 height 81
click at [671, 330] on div at bounding box center [725, 360] width 556 height 87
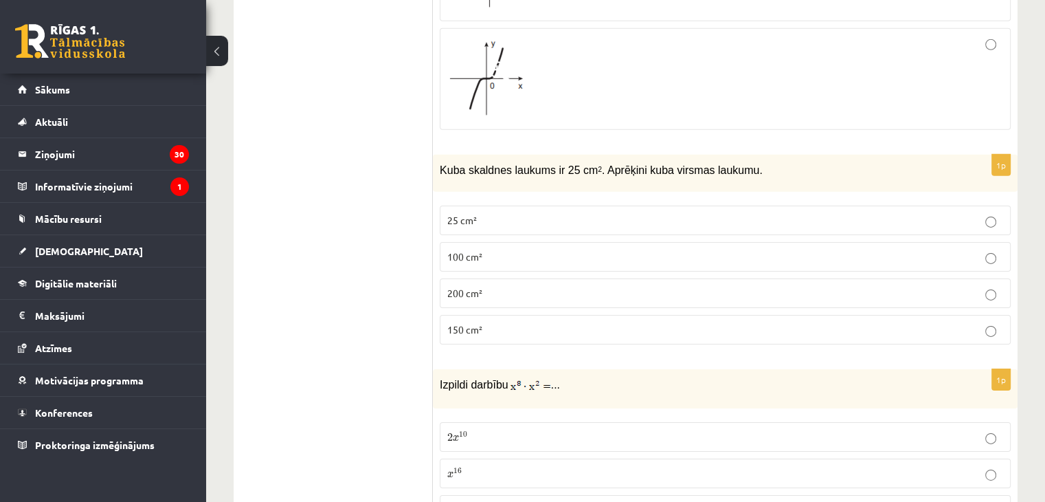
scroll to position [4431, 0]
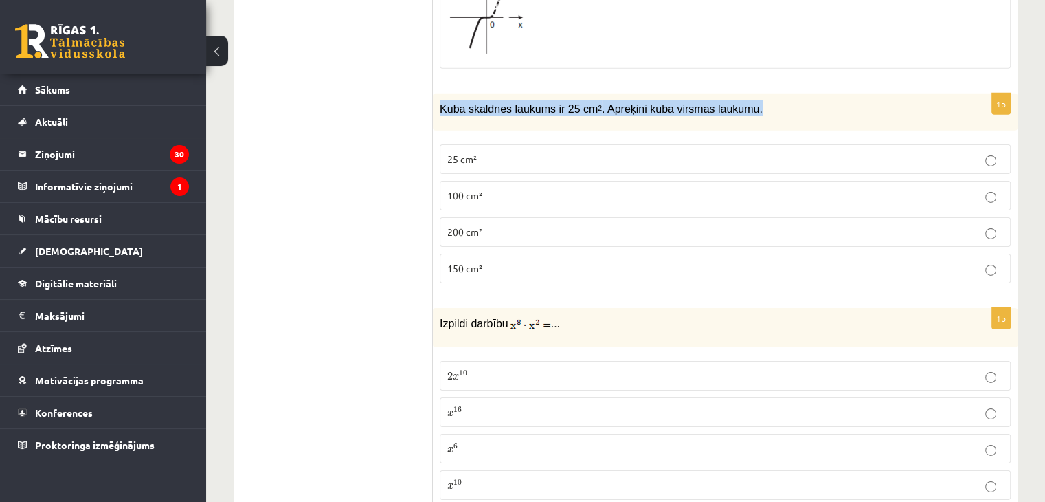
drag, startPoint x: 434, startPoint y: 72, endPoint x: 737, endPoint y: 79, distance: 302.4
click at [737, 93] on div "Kuba skaldnes laukums ir 25 cm 2 . Aprēķini kuba virsmas laukumu." at bounding box center [725, 112] width 585 height 38
copy span "Kuba skaldnes laukums ir 25 cm 2 . Aprēķini kuba virsmas laukumu."
click at [482, 261] on p "150 cm²" at bounding box center [725, 268] width 556 height 14
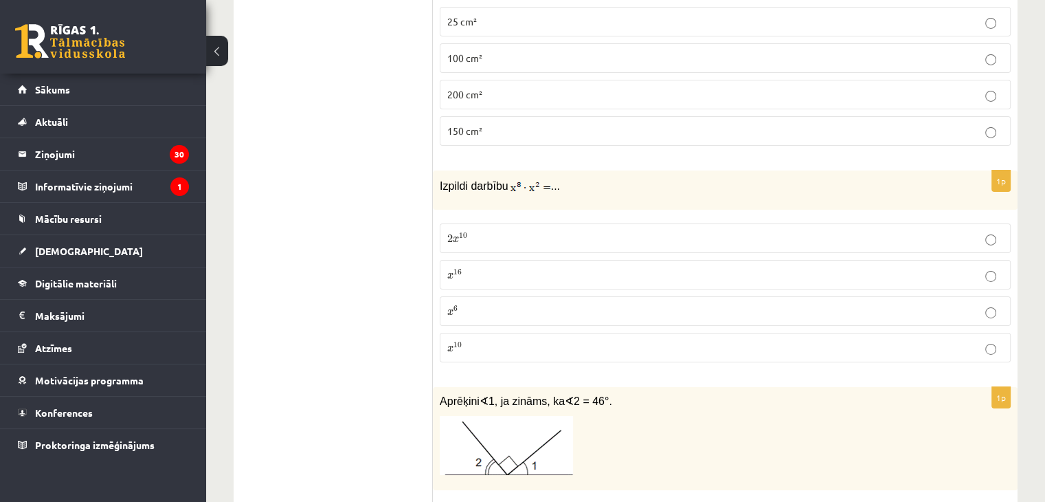
scroll to position [4543, 0]
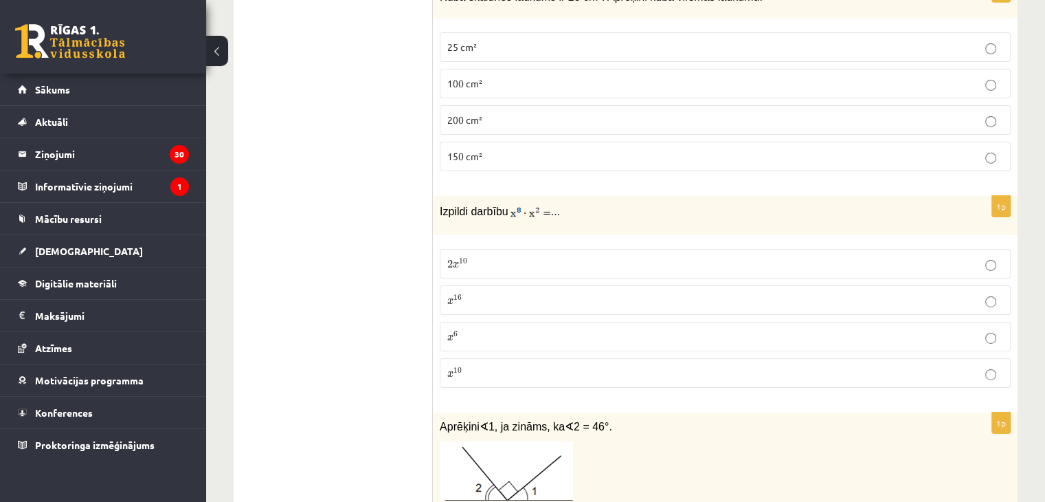
click at [534, 366] on p "x 10 x 10" at bounding box center [725, 373] width 556 height 14
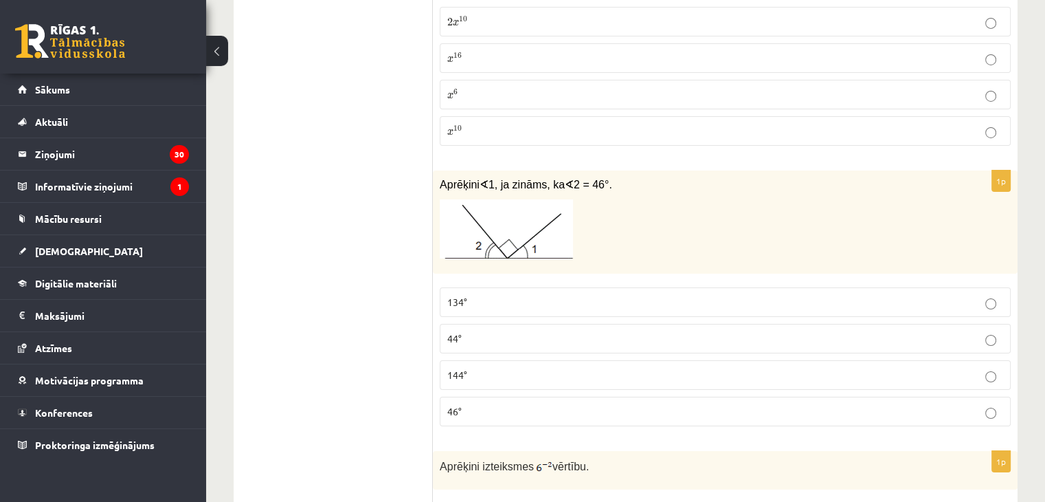
scroll to position [4794, 0]
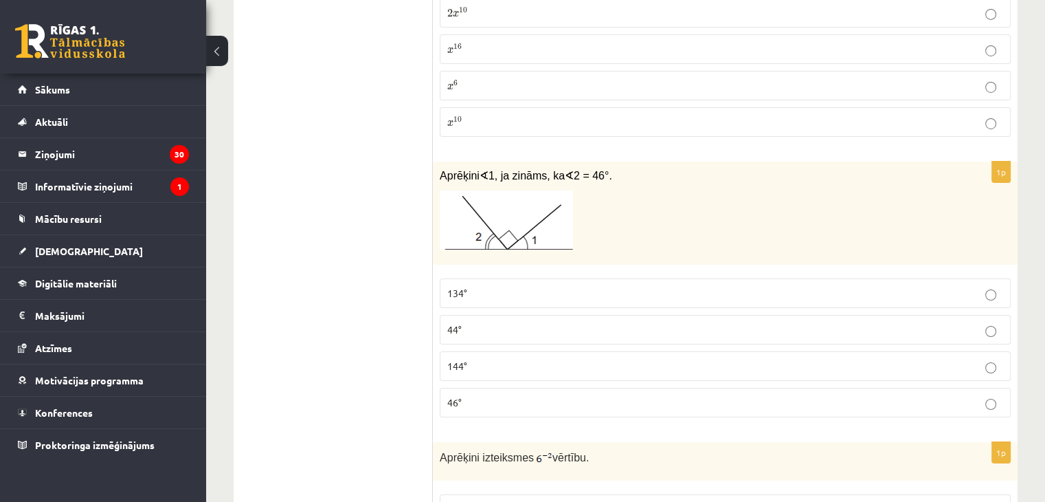
click at [481, 315] on label "44°" at bounding box center [725, 330] width 571 height 30
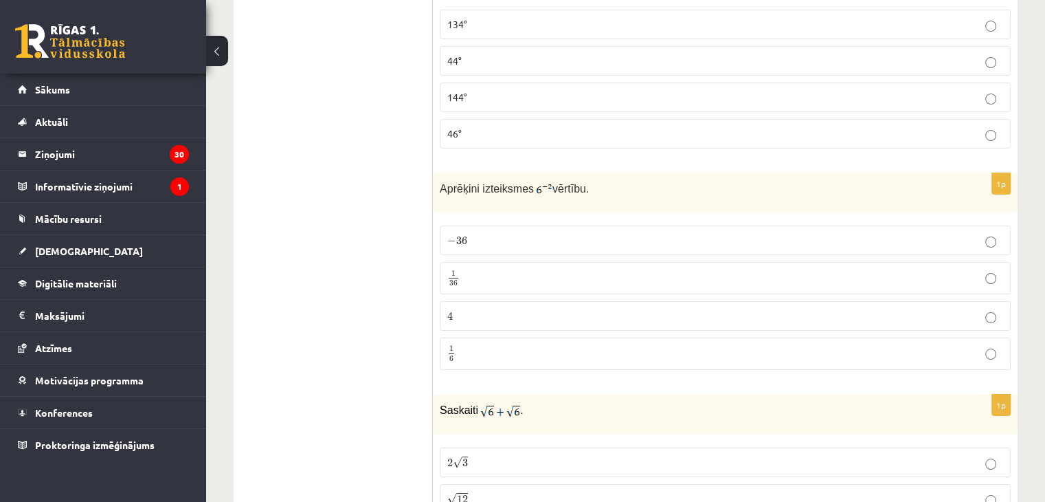
scroll to position [5132, 0]
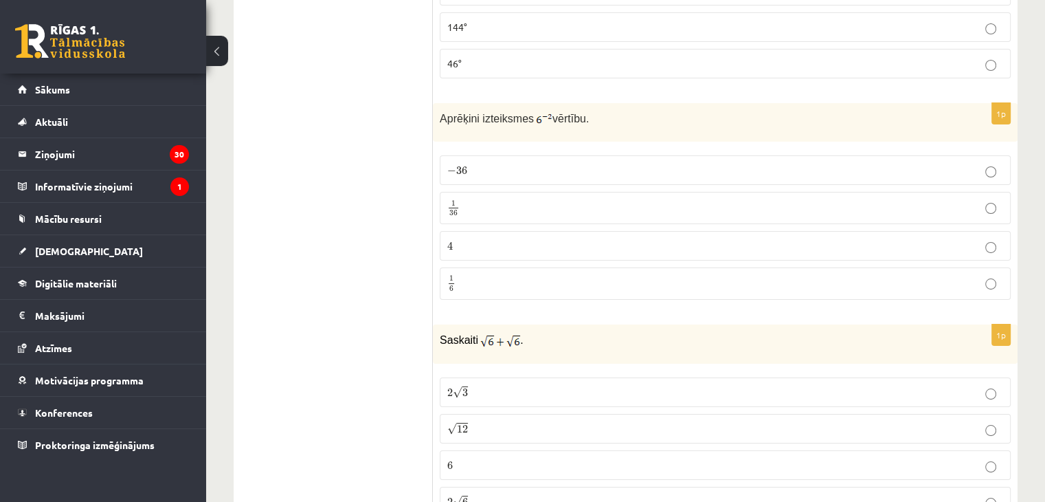
click at [644, 199] on p "1 36 1 36" at bounding box center [725, 207] width 556 height 17
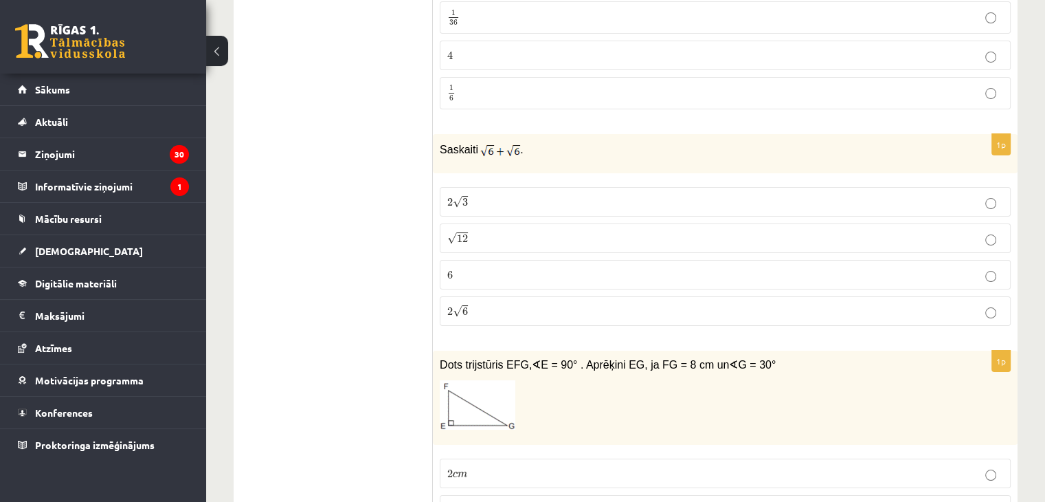
scroll to position [5392, 0]
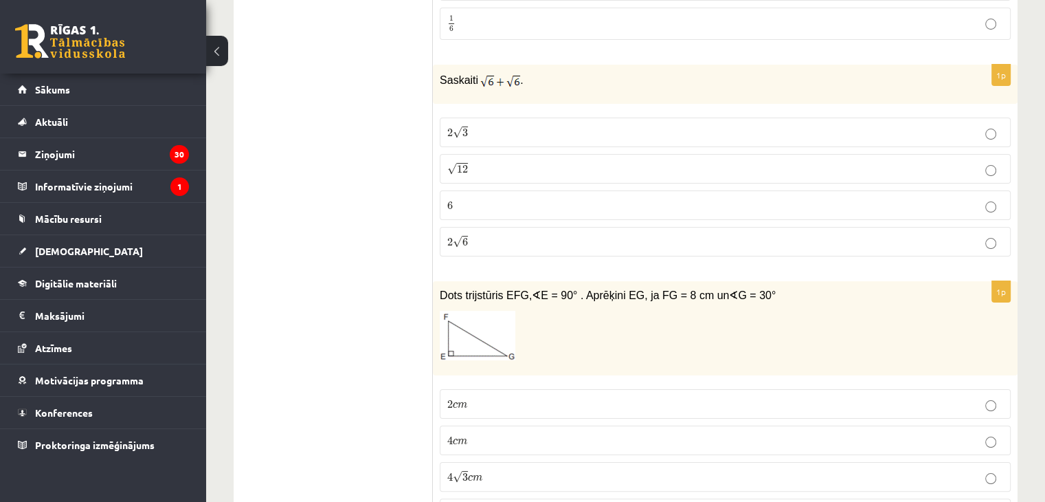
click at [570, 234] on p "2 √ 6 2 6" at bounding box center [725, 241] width 556 height 14
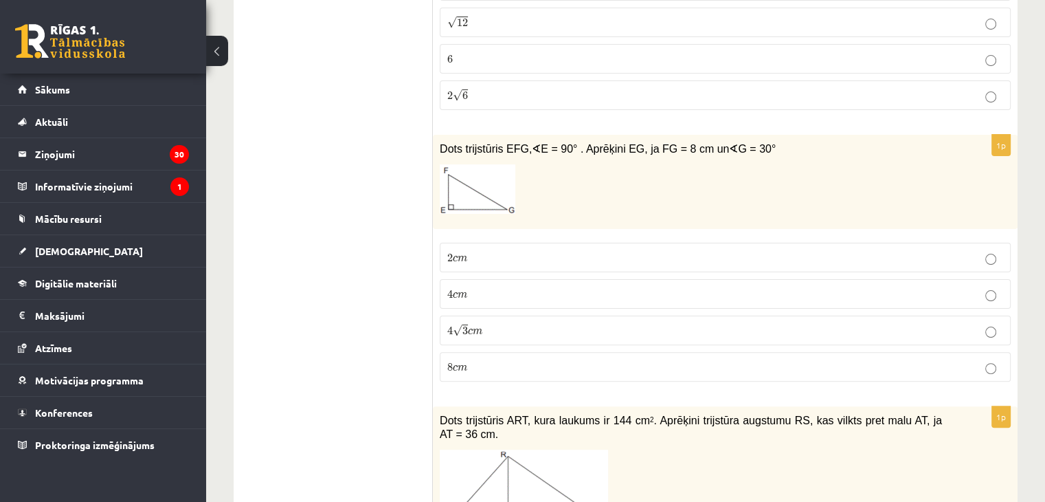
scroll to position [5529, 0]
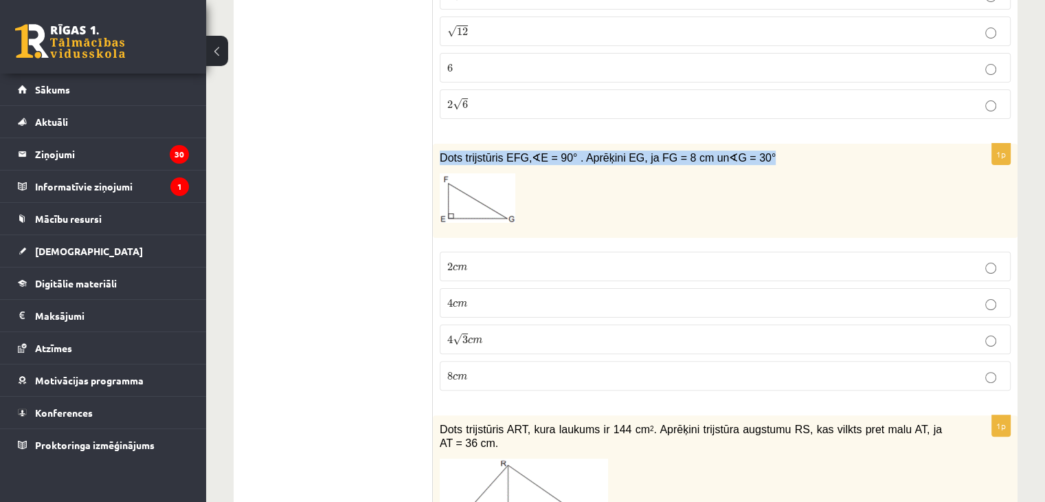
drag, startPoint x: 437, startPoint y: 115, endPoint x: 742, endPoint y: 123, distance: 305.1
click at [742, 144] on div "Dots trijstūris EFG, ∢ E = 90° . Aprēķini EG, ja FG = 8 cm un ∢ G = 30°" at bounding box center [725, 191] width 585 height 94
copy span "Dots trijstūris EFG, ∢ E = 90° . Aprēķini EG, ja FG = 8 cm un ∢ G = 30°"
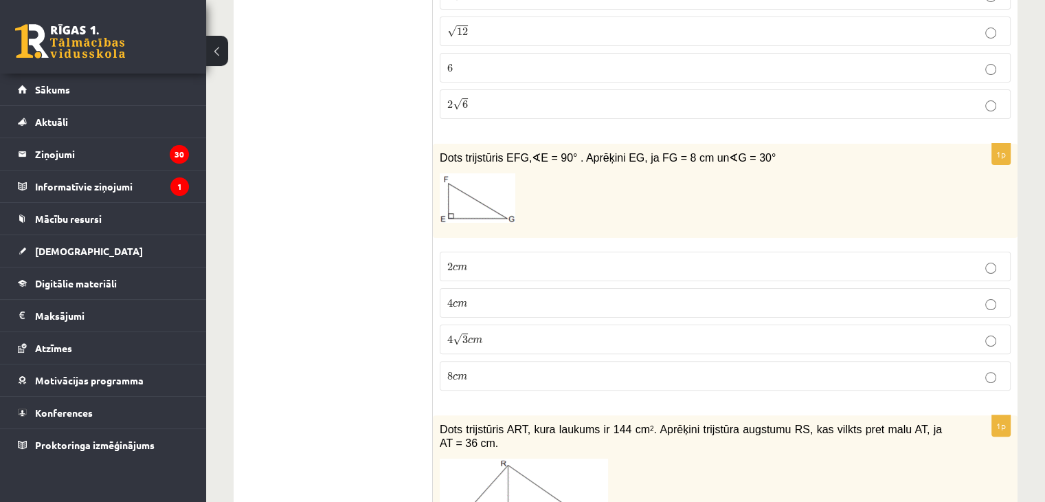
click at [482, 295] on p "4 c m 4 c m" at bounding box center [725, 302] width 556 height 14
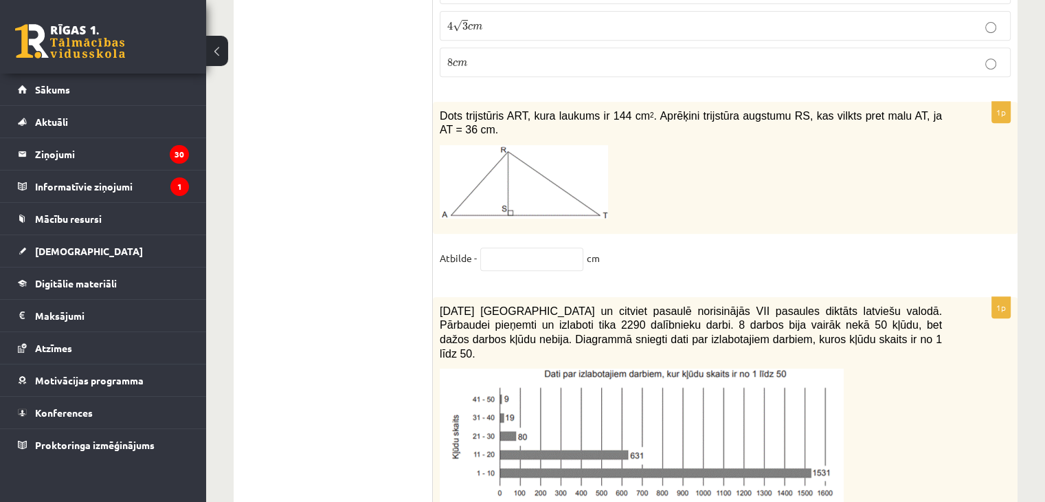
scroll to position [5781, 0]
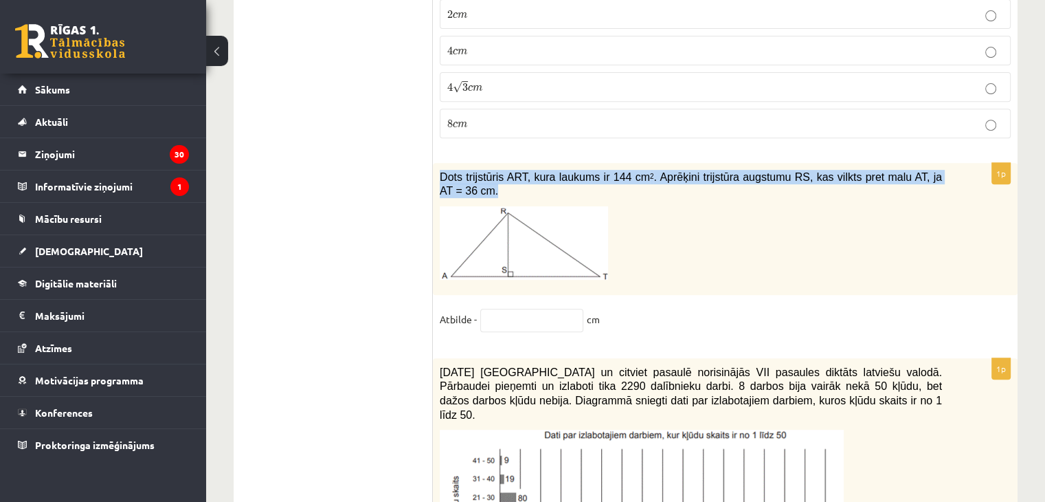
drag, startPoint x: 433, startPoint y: 129, endPoint x: 956, endPoint y: 140, distance: 523.6
click at [956, 163] on div "Dots trijstūris ART, kura laukums ir 144 cm 2 . Aprēķini trijstūra augstumu RS,…" at bounding box center [725, 229] width 585 height 132
copy span "Dots trijstūris ART, kura laukums ir 144 cm 2 . Aprēķini trijstūra augstumu RS,…"
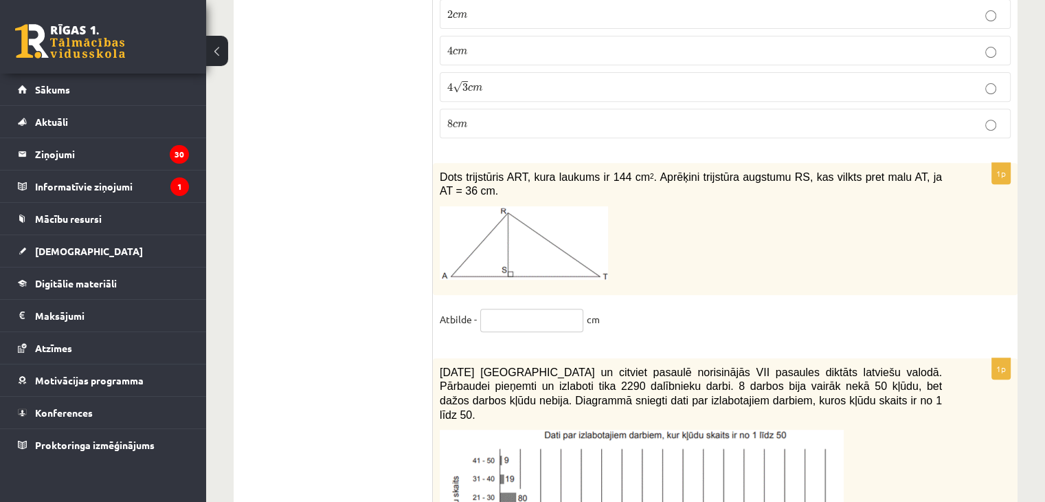
click at [513, 308] on input "text" at bounding box center [531, 319] width 103 height 23
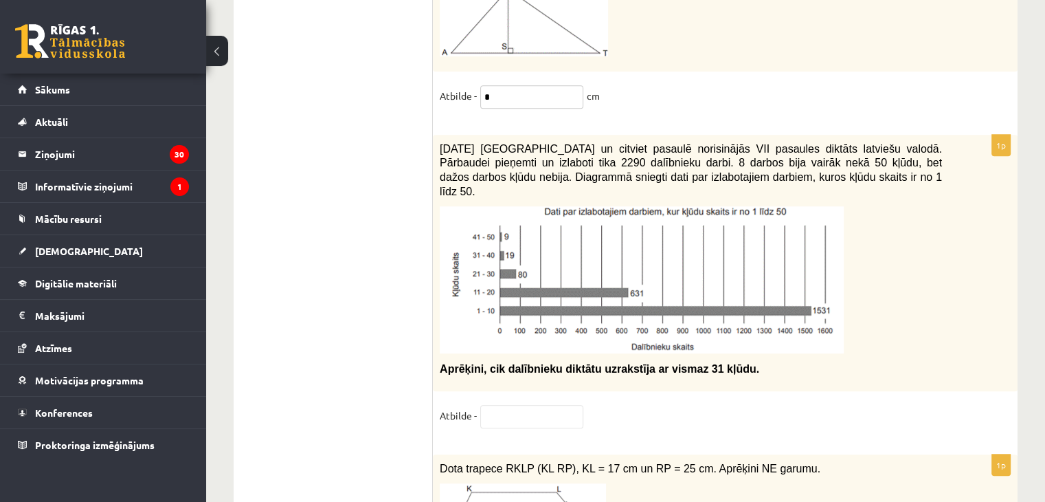
scroll to position [6057, 0]
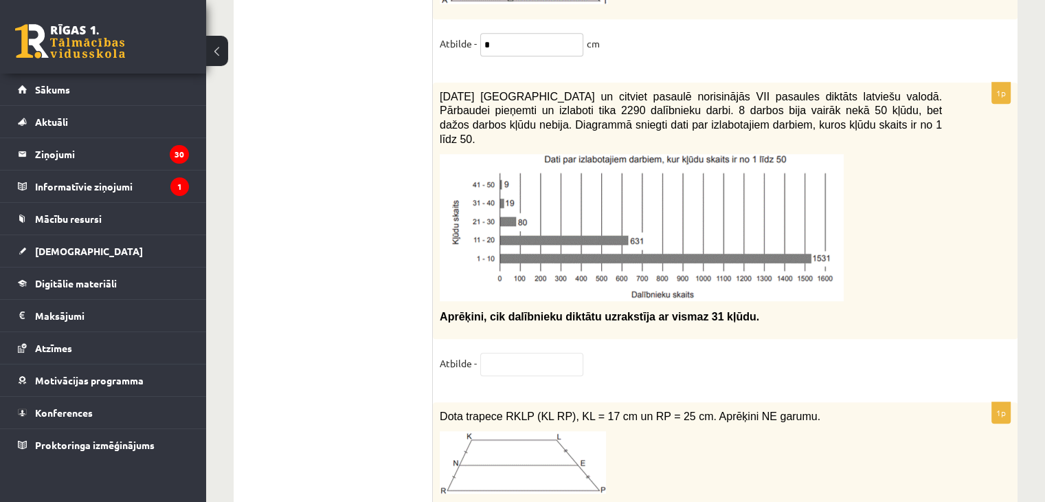
type input "*"
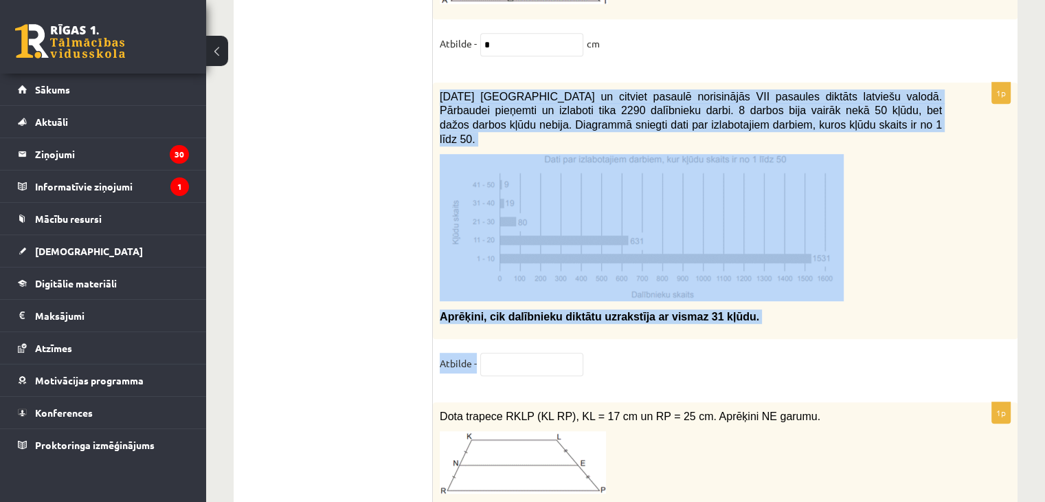
drag, startPoint x: 439, startPoint y: 45, endPoint x: 719, endPoint y: 286, distance: 370.2
click at [719, 286] on div "1p 2021. gada 27. novembrī Latvijā un citviet pasaulē norisinājās VII pasaules …" at bounding box center [725, 235] width 585 height 306
copy div "2021. gada 27. novembrī Latvijā un citviet pasaulē norisinājās VII pasaules dik…"
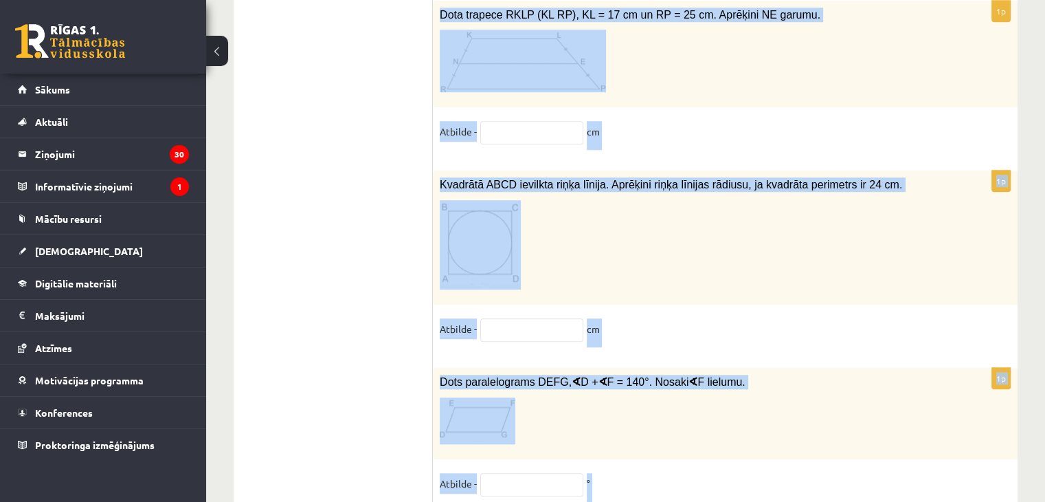
scroll to position [6504, 0]
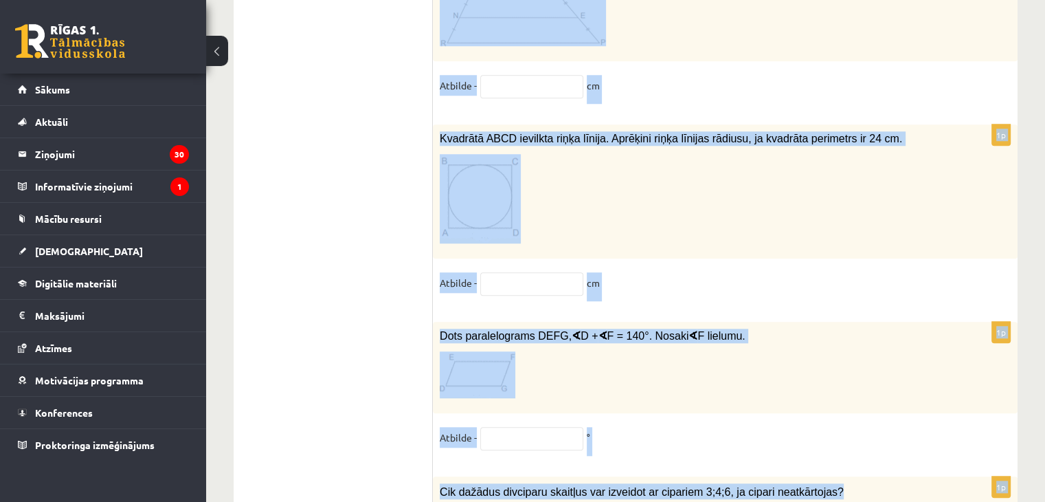
drag, startPoint x: 439, startPoint y: 344, endPoint x: 764, endPoint y: 25, distance: 455.2
click at [764, 25] on div "1p Dota trapece RKLP (KL RP), KL = 17 cm un RP = 25 cm. Aprēķini NE garumu. Atb…" at bounding box center [725, 33] width 585 height 157
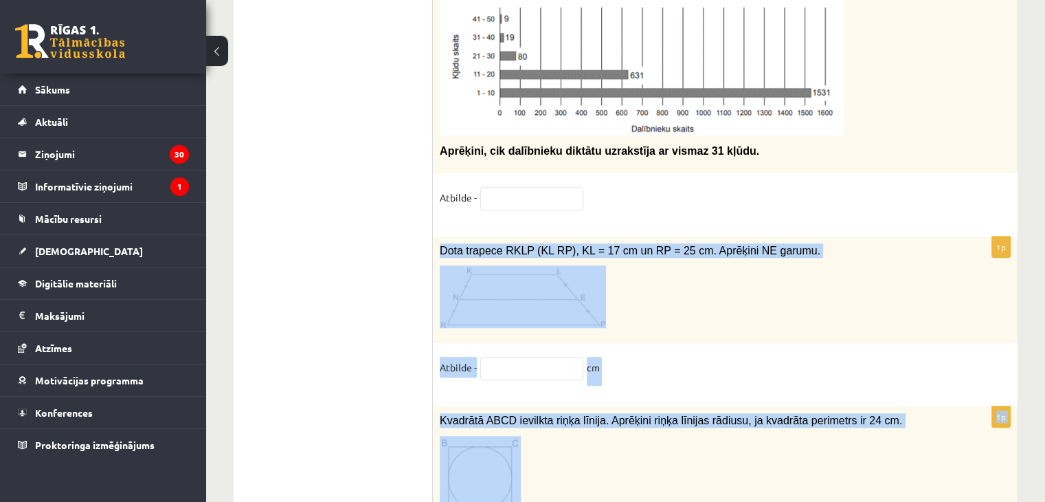
scroll to position [6214, 0]
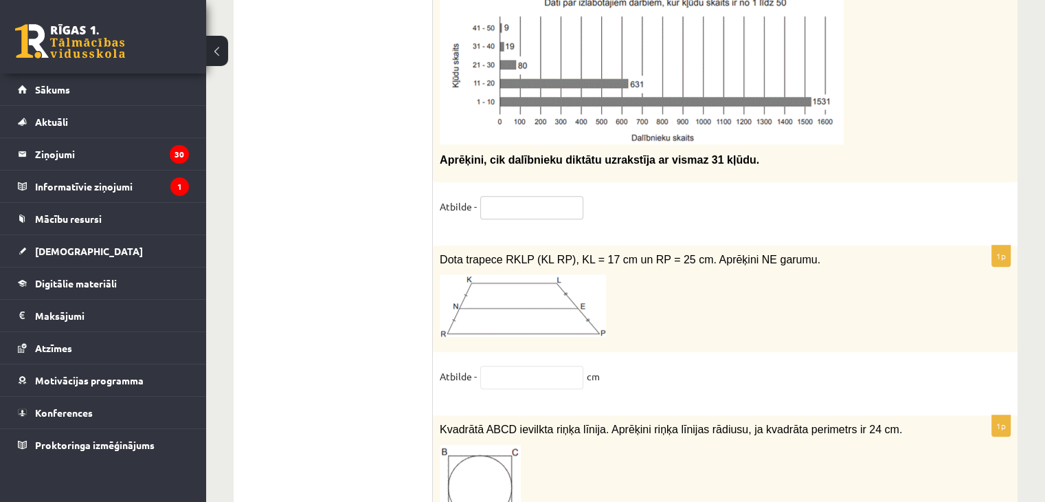
click at [550, 196] on input "text" at bounding box center [531, 207] width 103 height 23
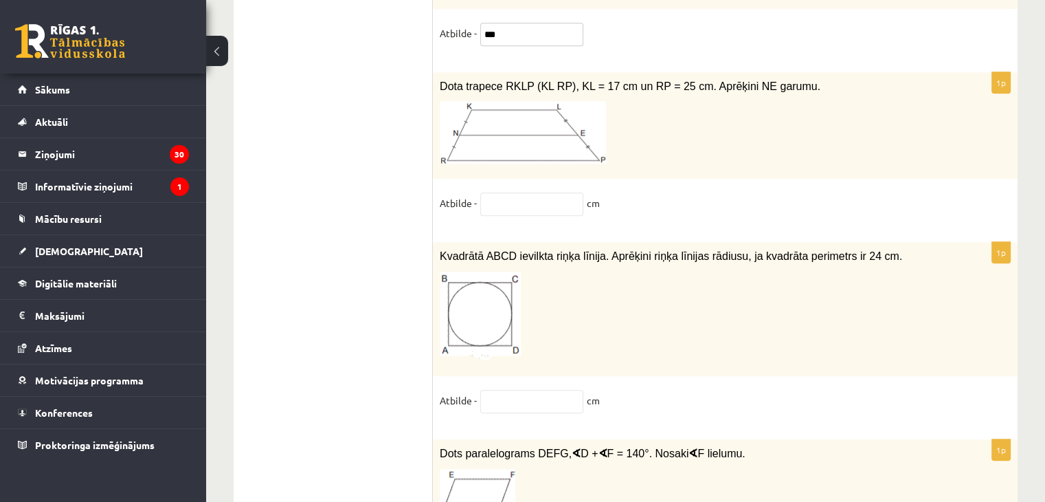
scroll to position [6378, 0]
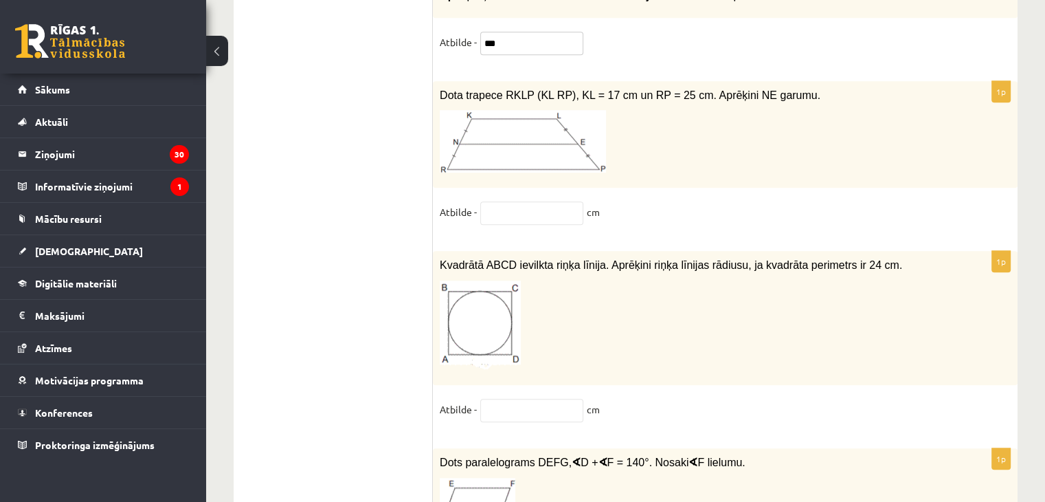
type input "***"
click at [506, 201] on input "text" at bounding box center [531, 212] width 103 height 23
drag, startPoint x: 438, startPoint y: 25, endPoint x: 706, endPoint y: 152, distance: 296.9
click at [706, 152] on div "1p Dota trapece RKLP (KL RP), KL = 17 cm un RP = 25 cm. Aprēķini NE garumu. Atb…" at bounding box center [725, 159] width 585 height 157
click at [524, 201] on input "text" at bounding box center [531, 212] width 103 height 23
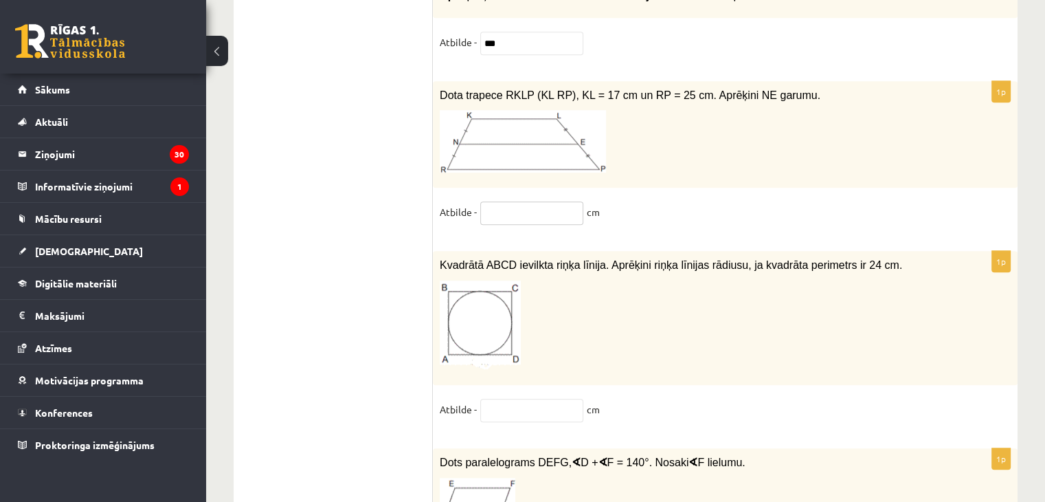
click at [524, 201] on input "text" at bounding box center [531, 212] width 103 height 23
type input "**"
drag, startPoint x: 431, startPoint y: 201, endPoint x: 830, endPoint y: 223, distance: 399.8
click at [830, 280] on p at bounding box center [691, 324] width 502 height 89
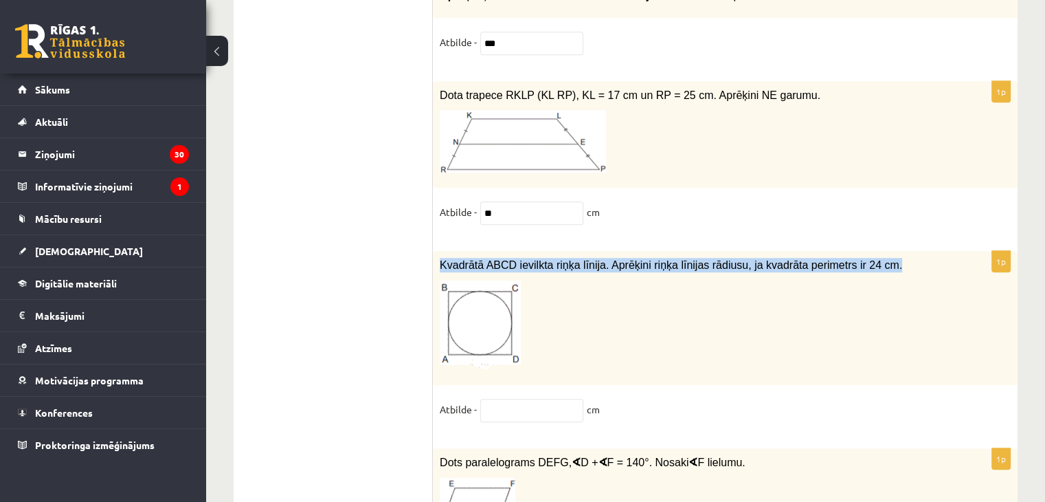
drag, startPoint x: 877, startPoint y: 199, endPoint x: 438, endPoint y: 193, distance: 438.4
click at [438, 251] on div "Kvadrātā ABCD ievilkta riņķa līnija. Aprēķini riņķa līnijas rādiusu, ja kvadrāt…" at bounding box center [725, 318] width 585 height 134
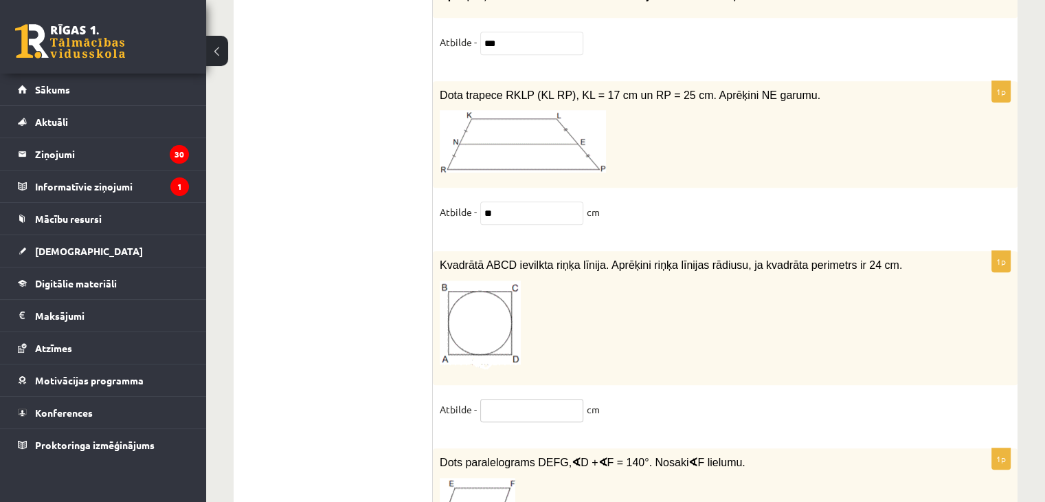
click at [533, 398] on input "text" at bounding box center [531, 409] width 103 height 23
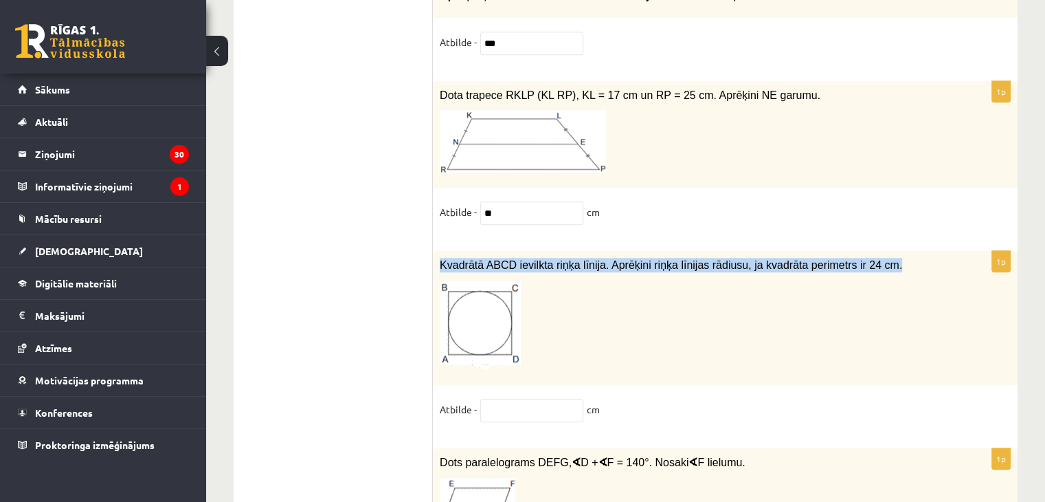
drag, startPoint x: 437, startPoint y: 199, endPoint x: 868, endPoint y: 194, distance: 431.5
click at [868, 251] on div "Kvadrātā ABCD ievilkta riņķa līnija. Aprēķini riņķa līnijas rādiusu, ja kvadrāt…" at bounding box center [725, 318] width 585 height 134
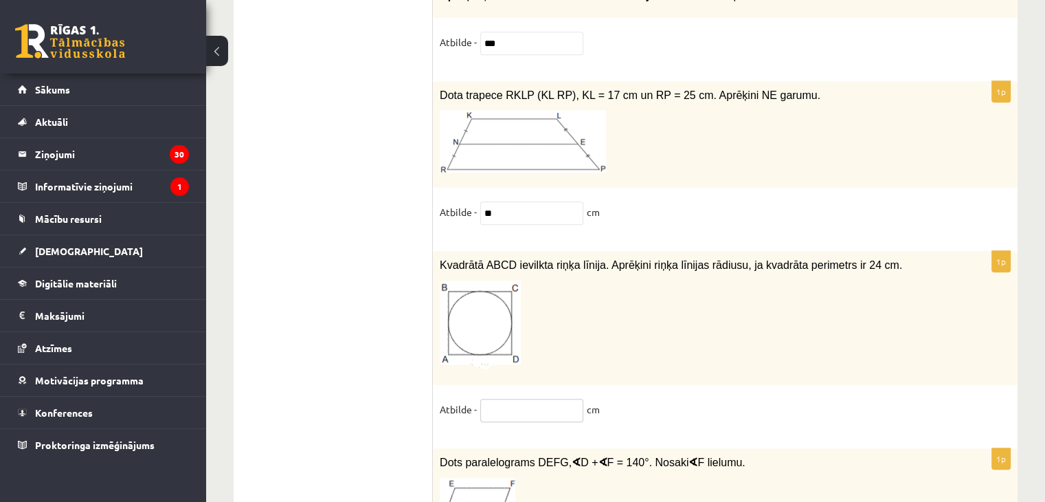
click at [520, 398] on input "text" at bounding box center [531, 409] width 103 height 23
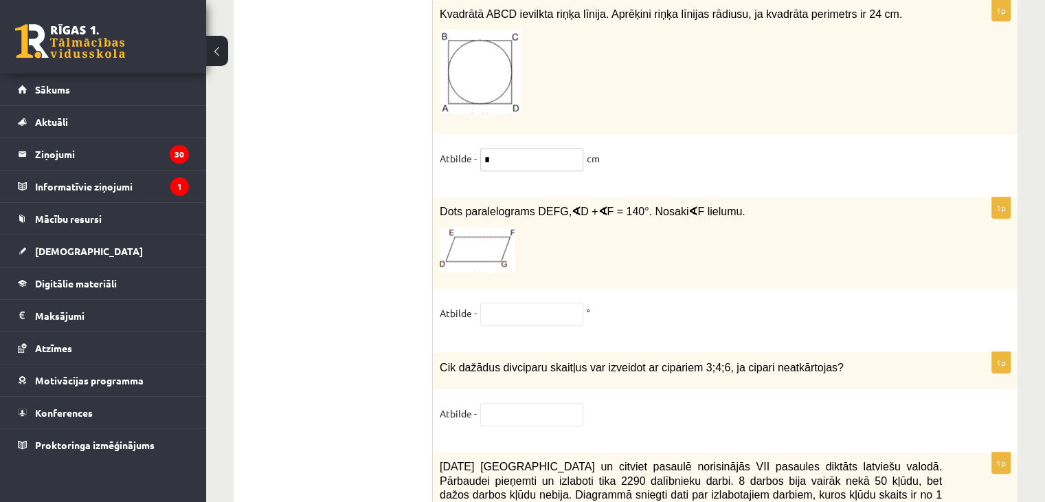
scroll to position [6681, 0]
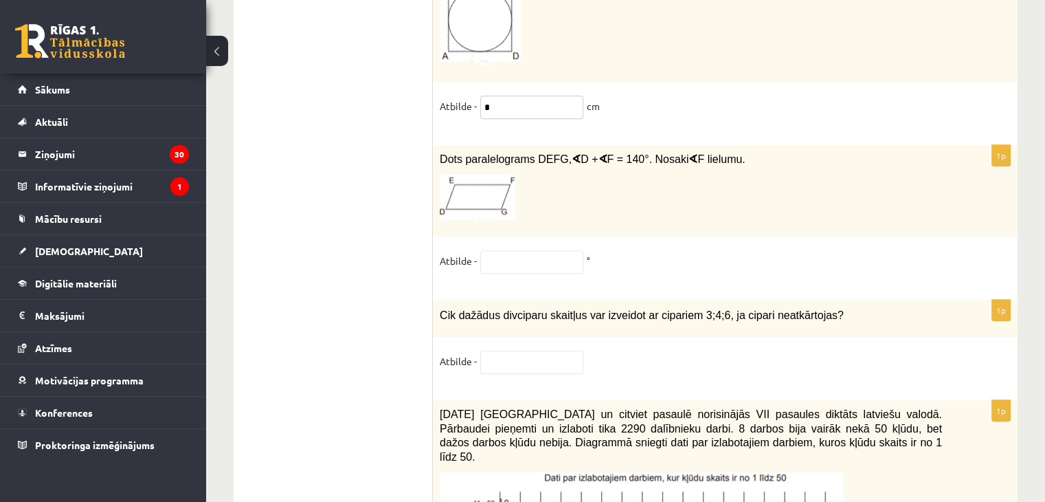
type input "*"
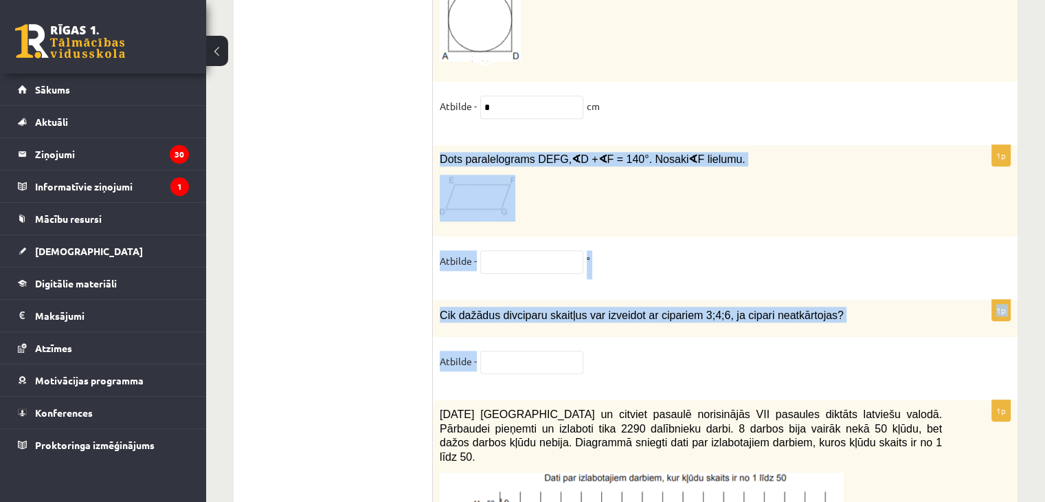
drag, startPoint x: 434, startPoint y: 93, endPoint x: 690, endPoint y: 302, distance: 329.6
click at [513, 250] on input "text" at bounding box center [531, 261] width 103 height 23
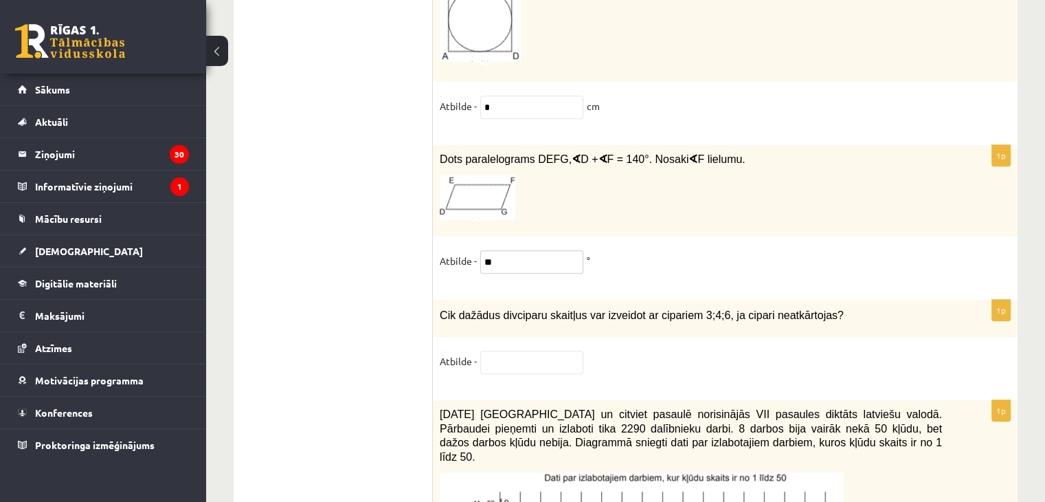
type input "**"
click at [490, 350] on input "text" at bounding box center [531, 361] width 103 height 23
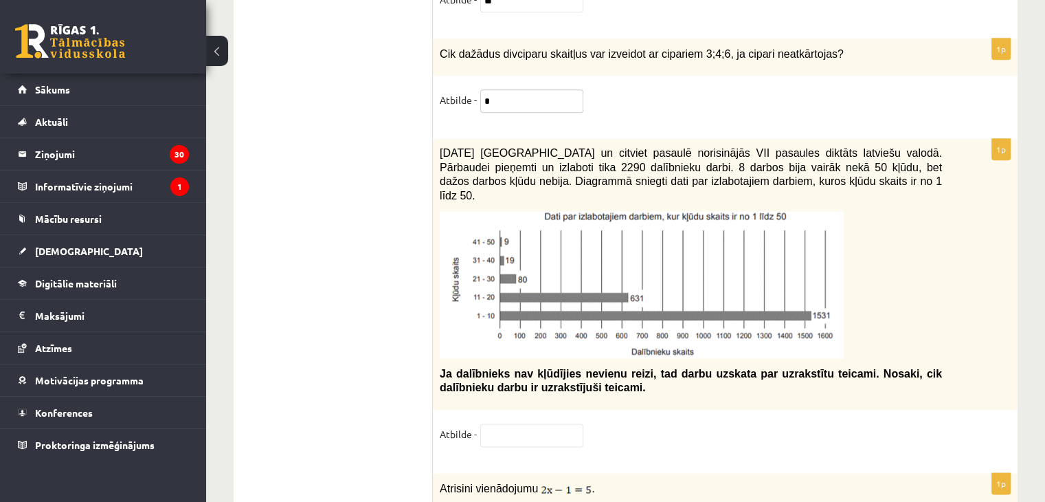
scroll to position [6958, 0]
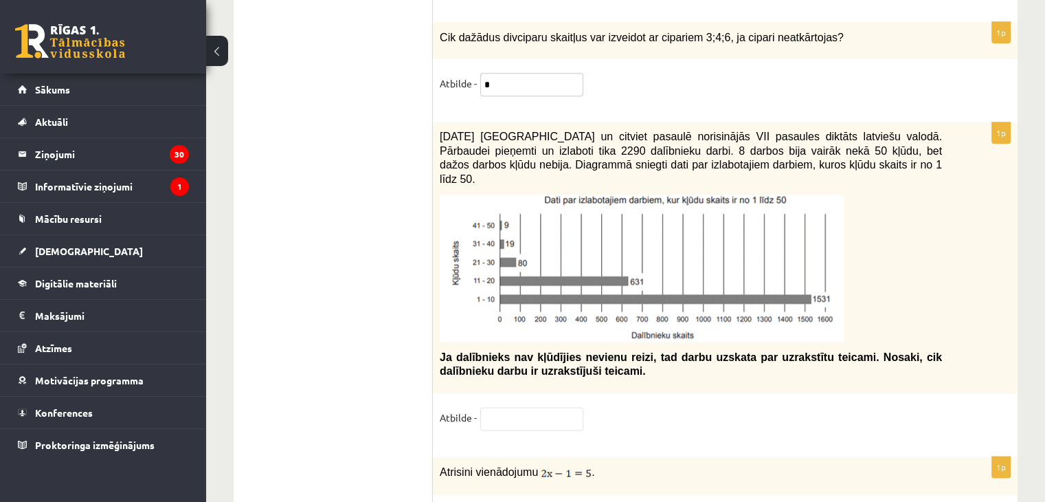
type input "*"
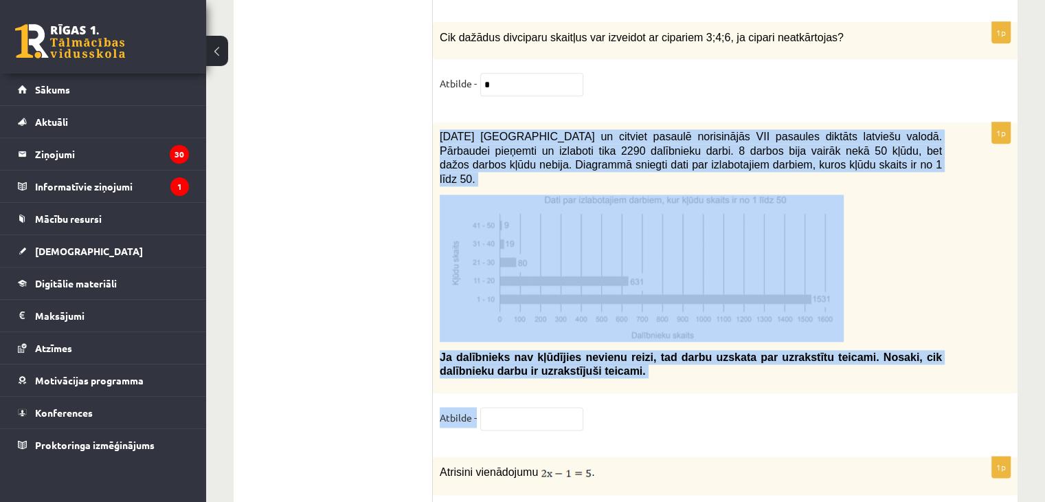
drag, startPoint x: 434, startPoint y: 75, endPoint x: 681, endPoint y: 357, distance: 374.9
click at [681, 357] on div "1p 2021. gada 27. novembrī Latvijā un citviet pasaulē norisinājās VII pasaules …" at bounding box center [725, 282] width 585 height 320
click at [502, 407] on input "text" at bounding box center [531, 418] width 103 height 23
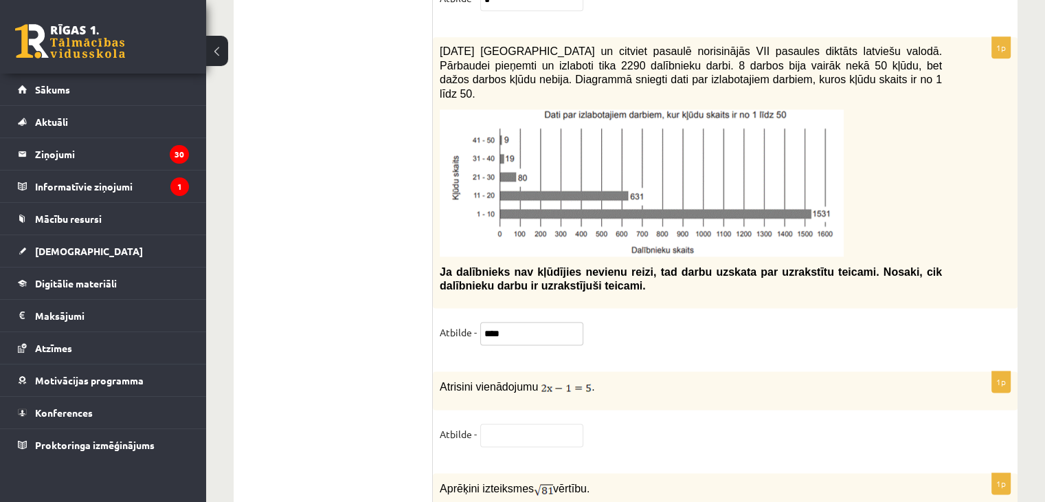
scroll to position [7070, 0]
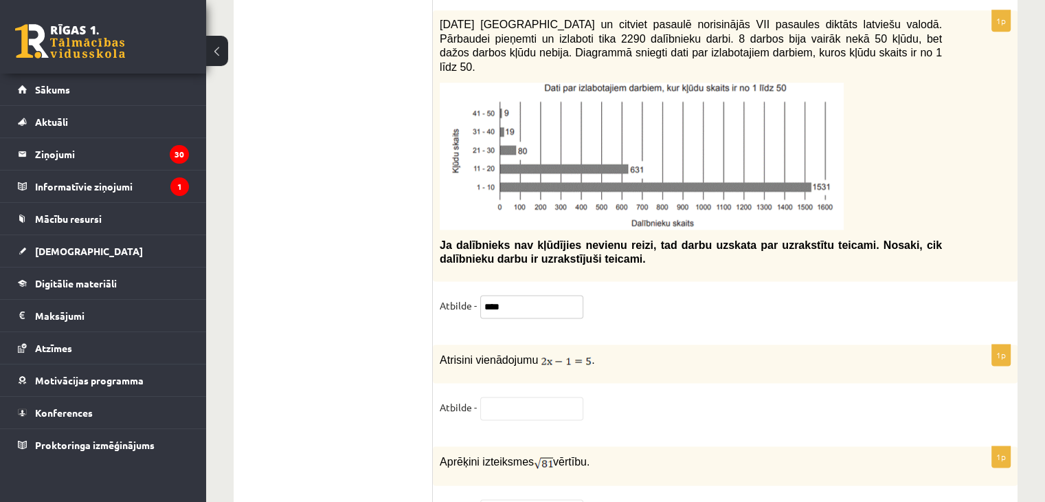
type input "****"
click at [537, 499] on input "text" at bounding box center [531, 510] width 103 height 23
type input "*"
click at [503, 396] on input "text" at bounding box center [531, 407] width 103 height 23
type input "*"
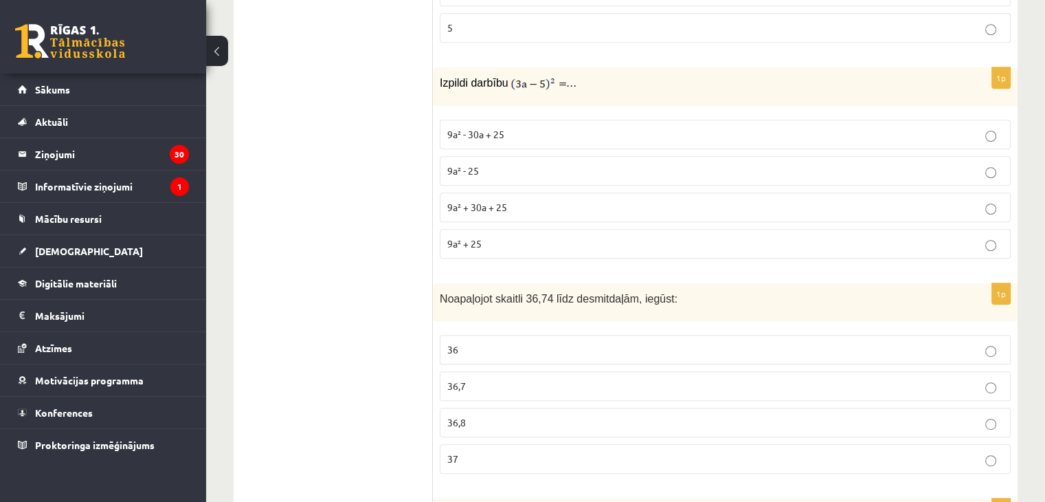
scroll to position [0, 0]
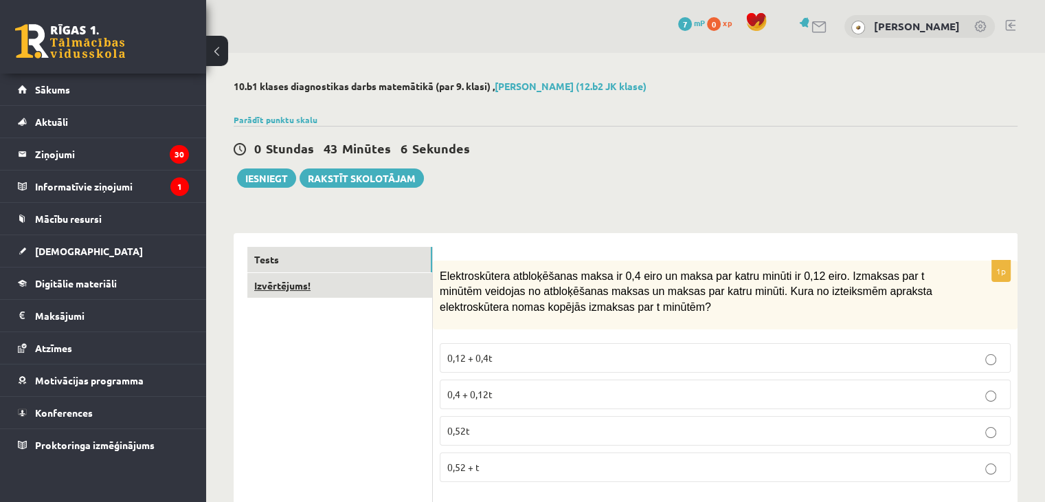
type input "***"
click at [308, 284] on link "Izvērtējums!" at bounding box center [339, 285] width 185 height 25
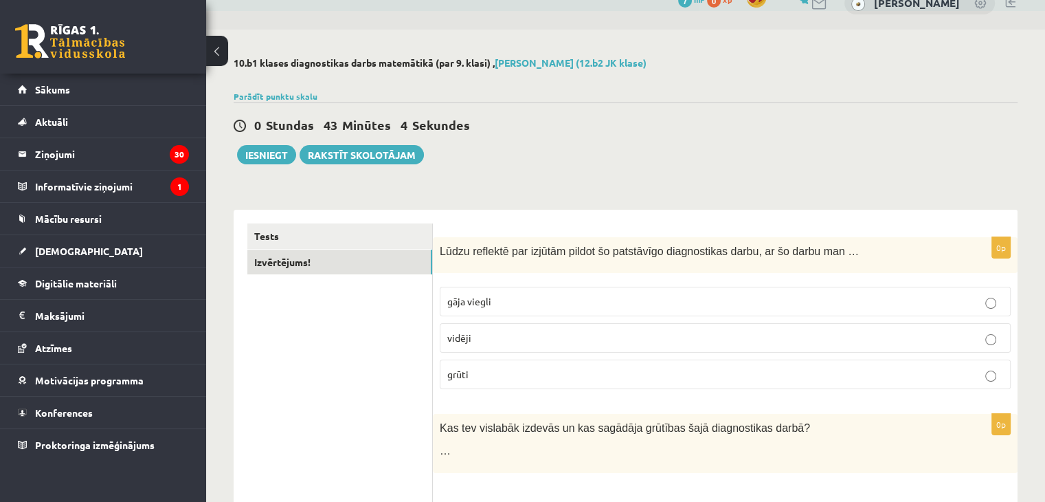
scroll to position [43, 0]
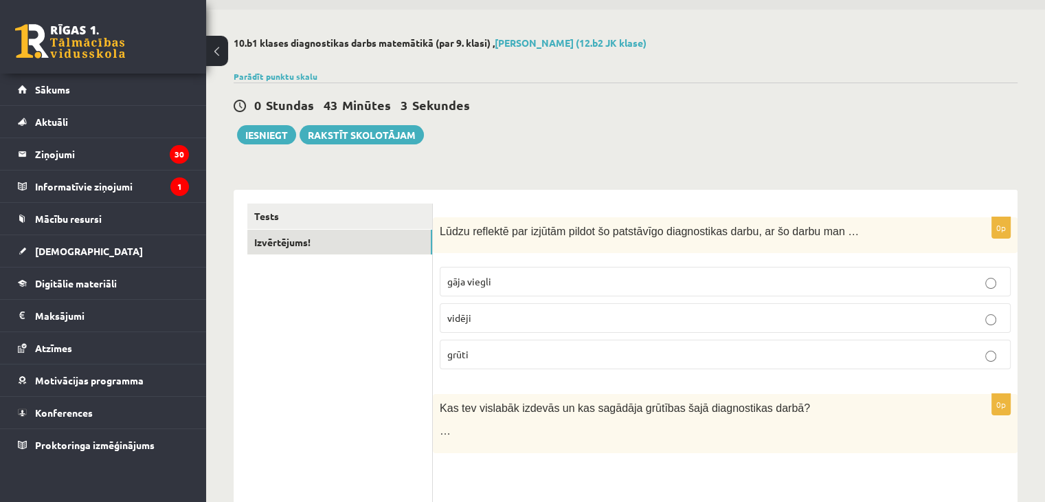
click at [501, 314] on p "vidēji" at bounding box center [725, 318] width 556 height 14
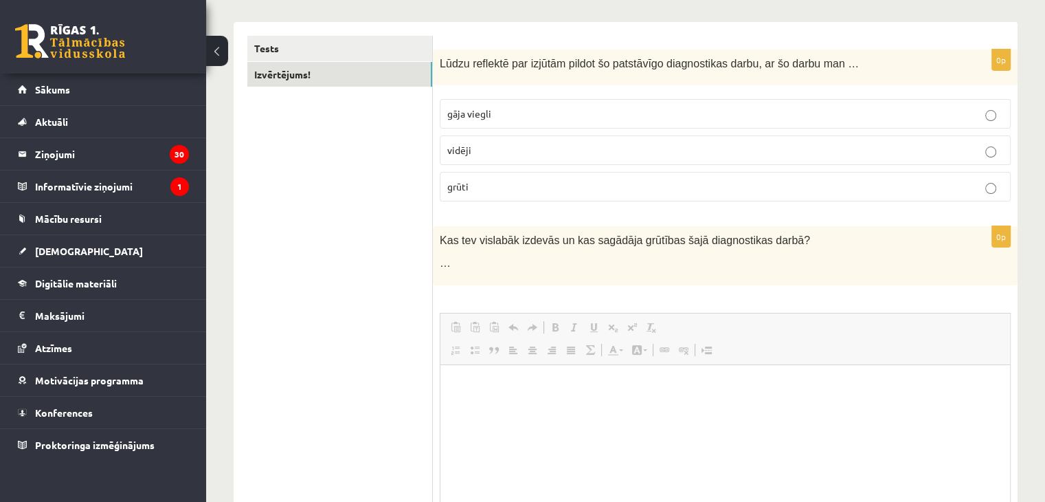
scroll to position [0, 0]
click at [732, 406] on html at bounding box center [725, 385] width 570 height 42
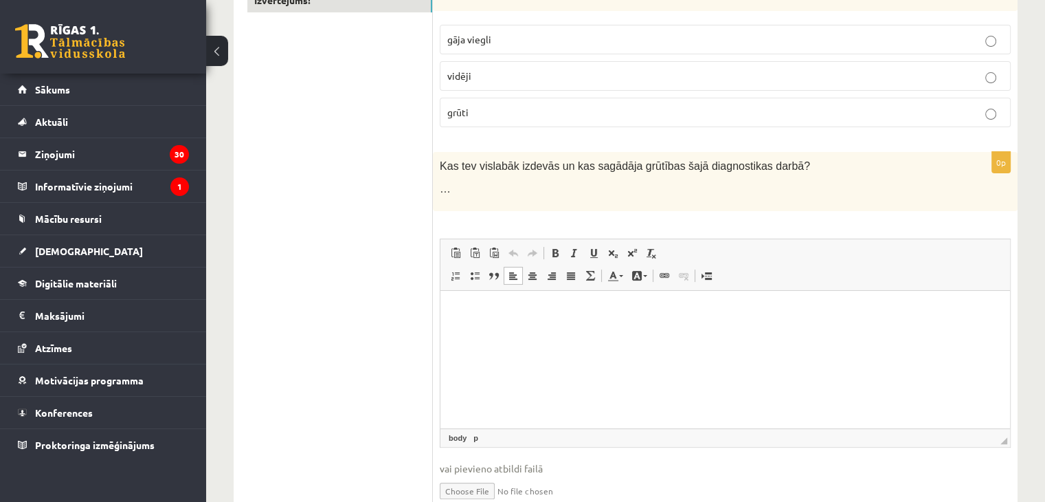
scroll to position [310, 0]
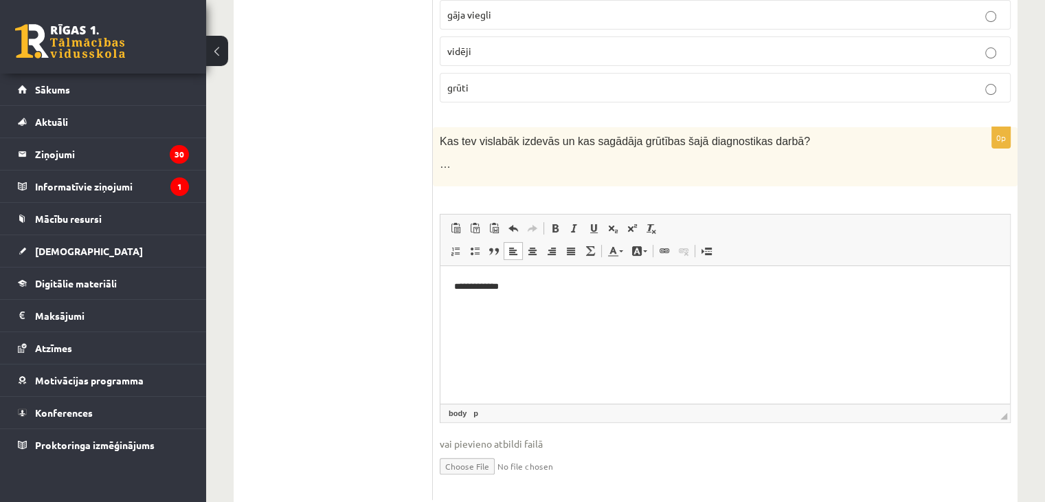
click at [451, 290] on html "**********" at bounding box center [725, 286] width 570 height 42
click at [528, 300] on html "**********" at bounding box center [725, 286] width 570 height 42
click at [562, 284] on p "**********" at bounding box center [725, 286] width 543 height 14
click at [561, 285] on p "**********" at bounding box center [725, 286] width 543 height 14
click at [559, 285] on p "**********" at bounding box center [725, 286] width 543 height 14
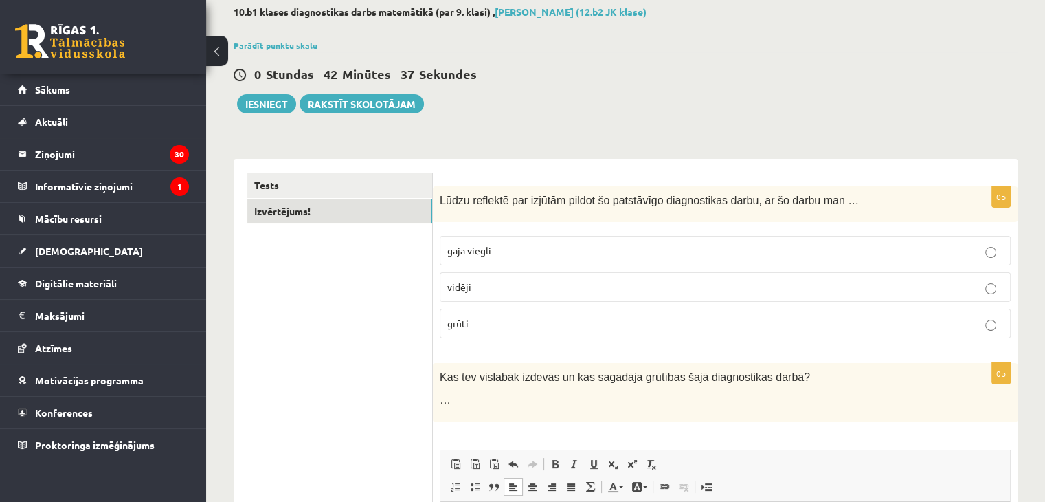
scroll to position [0, 0]
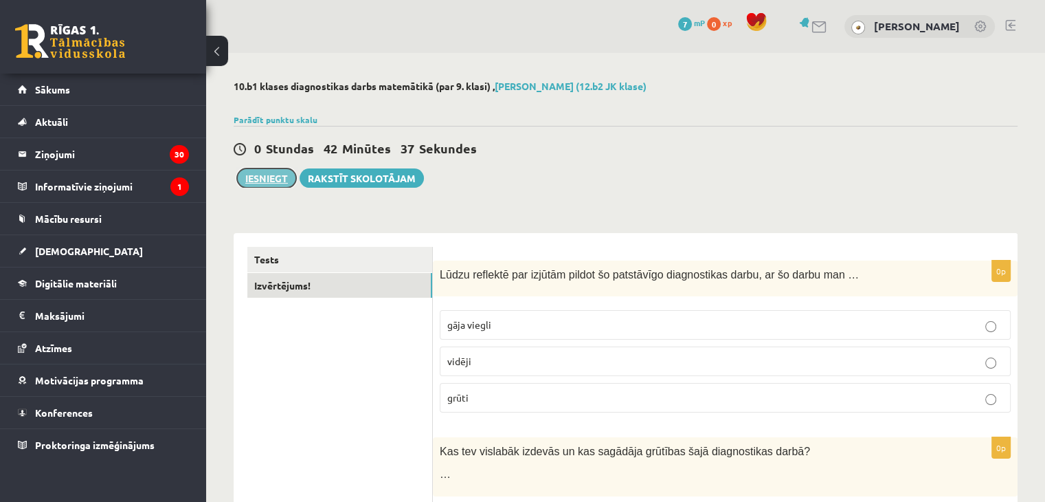
click at [258, 182] on button "Iesniegt" at bounding box center [266, 177] width 59 height 19
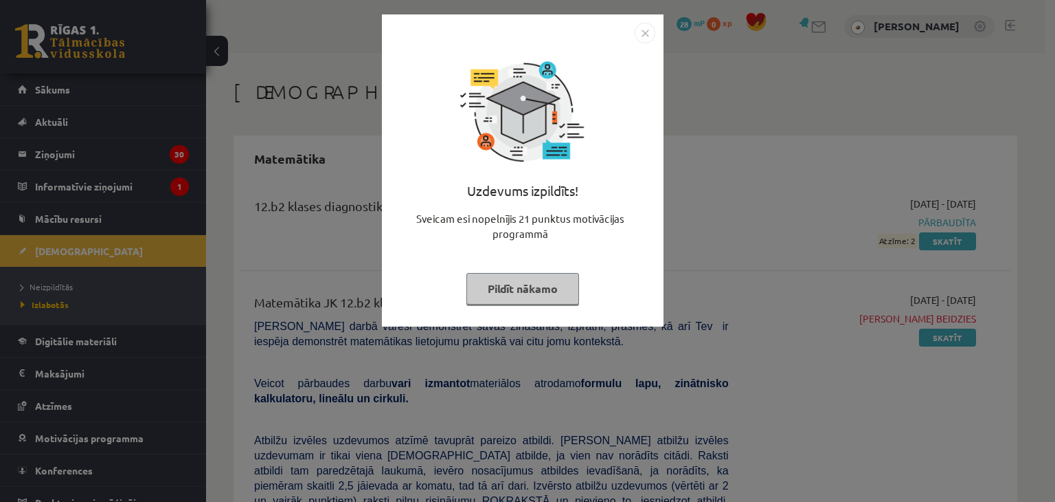
click at [684, 142] on div "Uzdevums izpildīts! Sveicam esi nopelnījis 21 punktus motivācijas programmā Pil…" at bounding box center [527, 251] width 1055 height 502
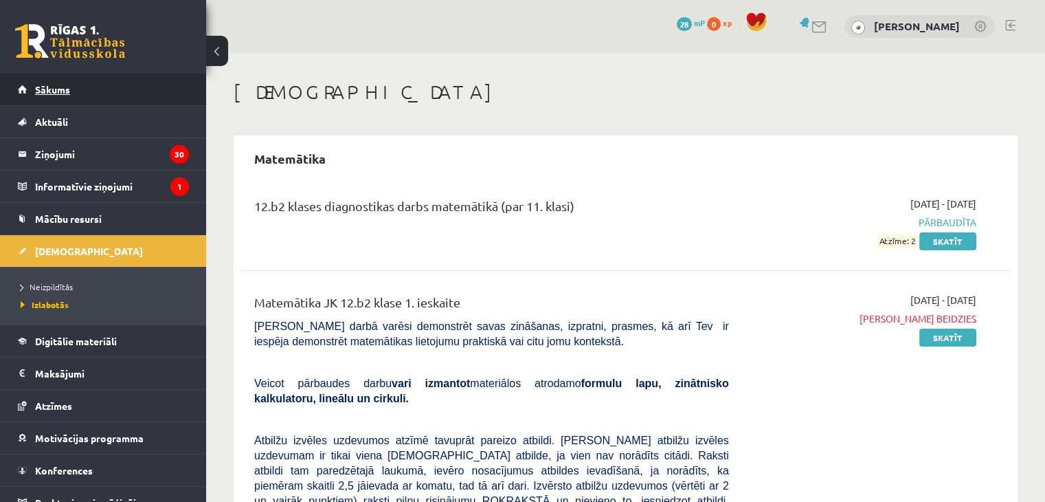
click at [90, 91] on link "Sākums" at bounding box center [103, 90] width 171 height 32
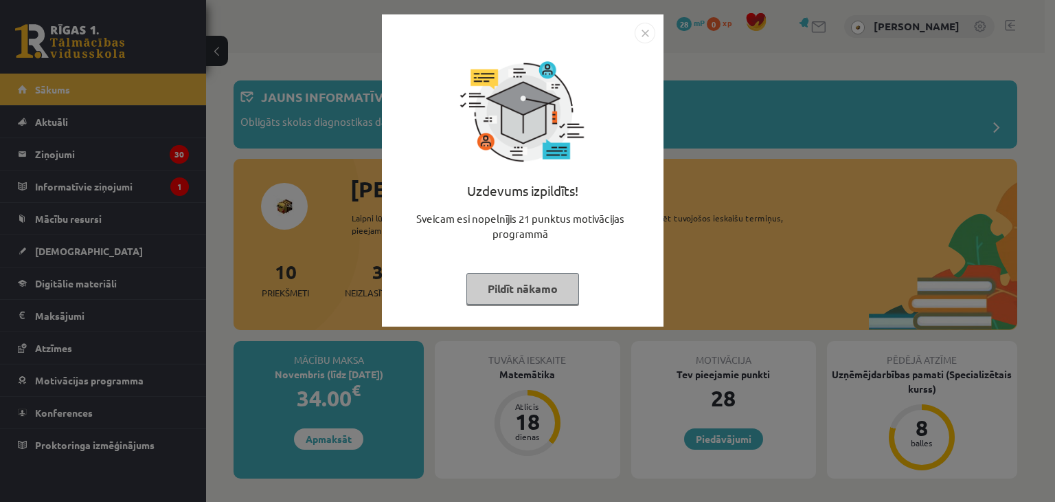
click at [531, 293] on button "Pildīt nākamo" at bounding box center [523, 289] width 113 height 32
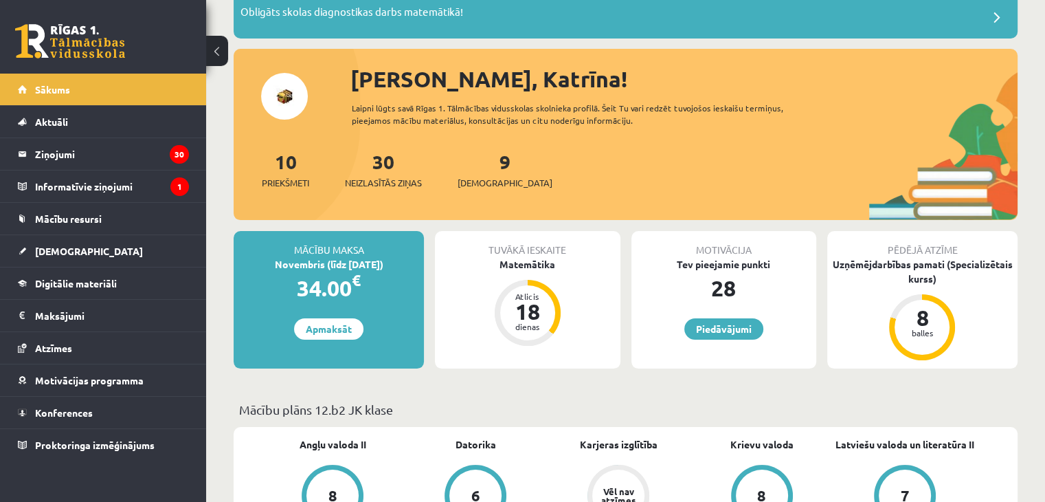
scroll to position [179, 0]
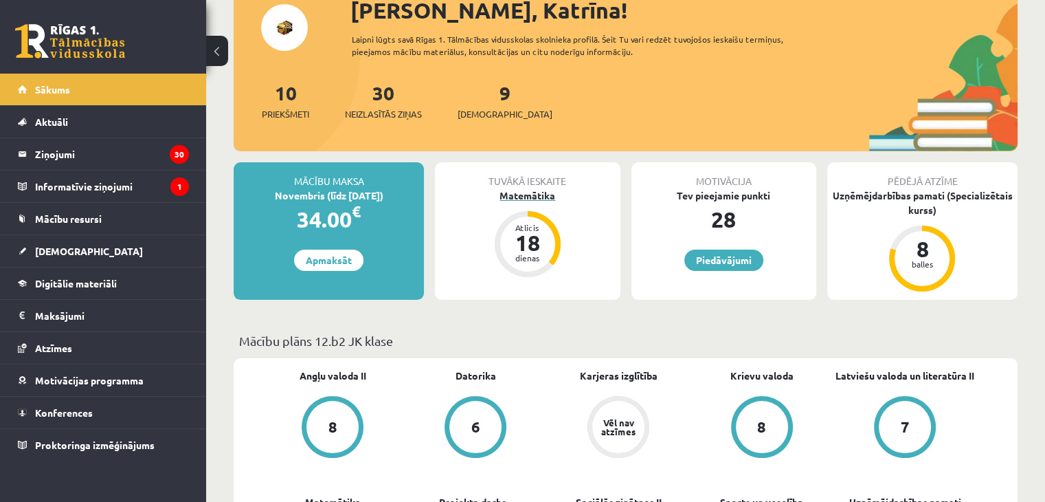
click at [517, 199] on div "Matemātika" at bounding box center [527, 195] width 185 height 14
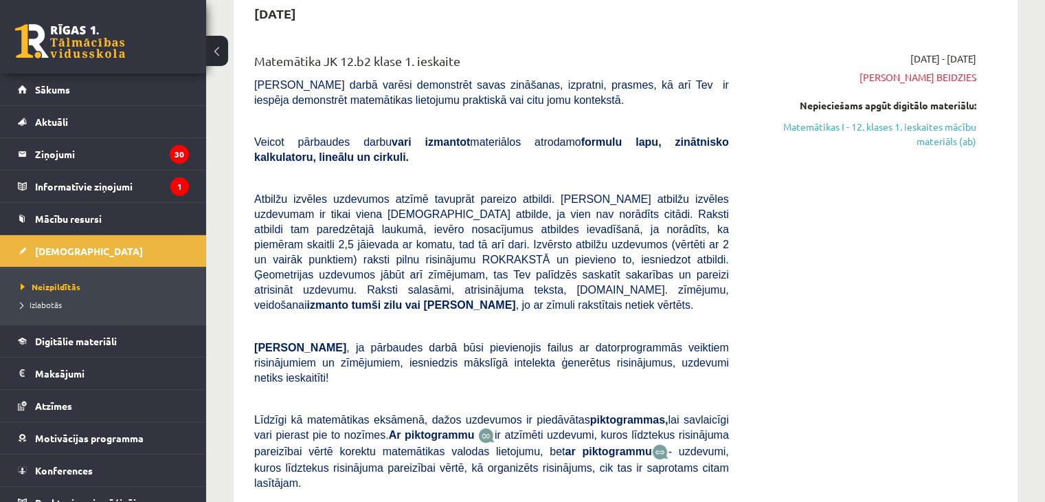
scroll to position [158, 0]
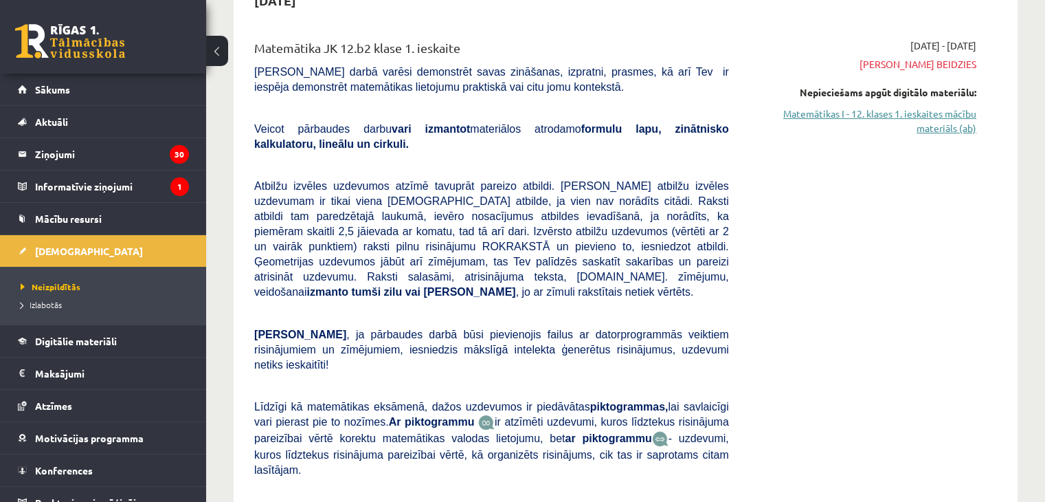
click at [959, 120] on link "Matemātikas I - 12. klases 1. ieskaites mācību materiāls (ab)" at bounding box center [863, 120] width 227 height 29
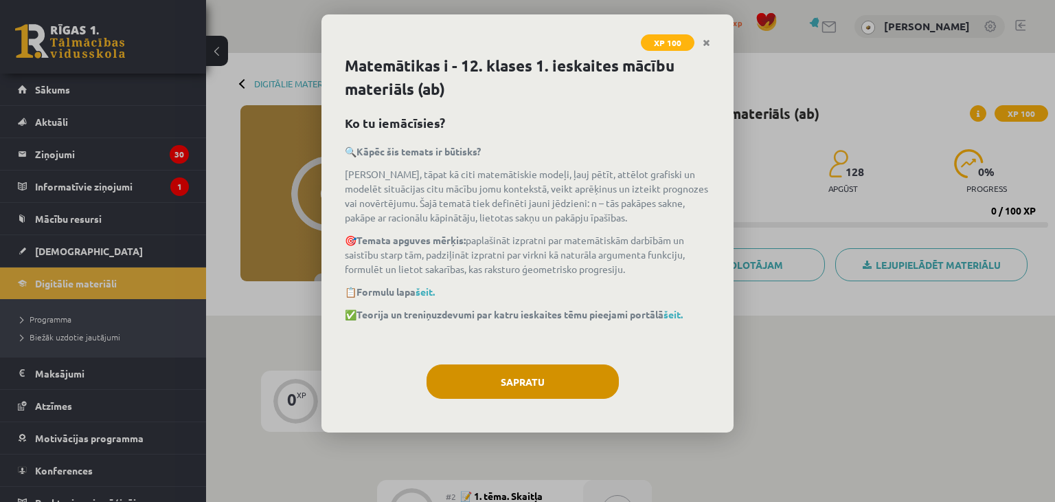
click at [554, 363] on div "Matemātikas i - 12. klases 1. ieskaites mācību materiāls (ab) Ko tu iemācīsies?…" at bounding box center [528, 243] width 412 height 378
click at [541, 363] on div "Matemātikas i - 12. klases 1. ieskaites mācību materiāls (ab) Ko tu iemācīsies?…" at bounding box center [528, 243] width 412 height 378
click at [554, 371] on button "Sapratu" at bounding box center [523, 381] width 192 height 34
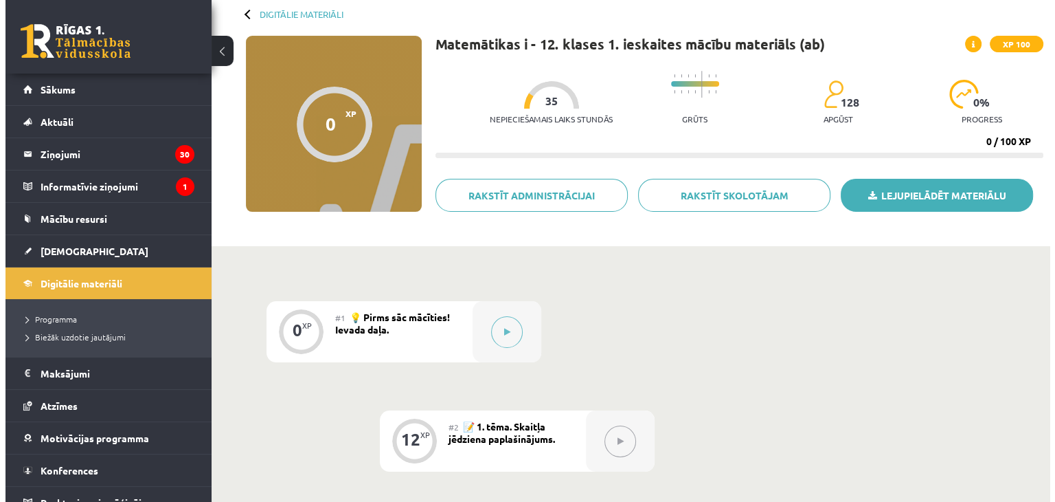
scroll to position [100, 0]
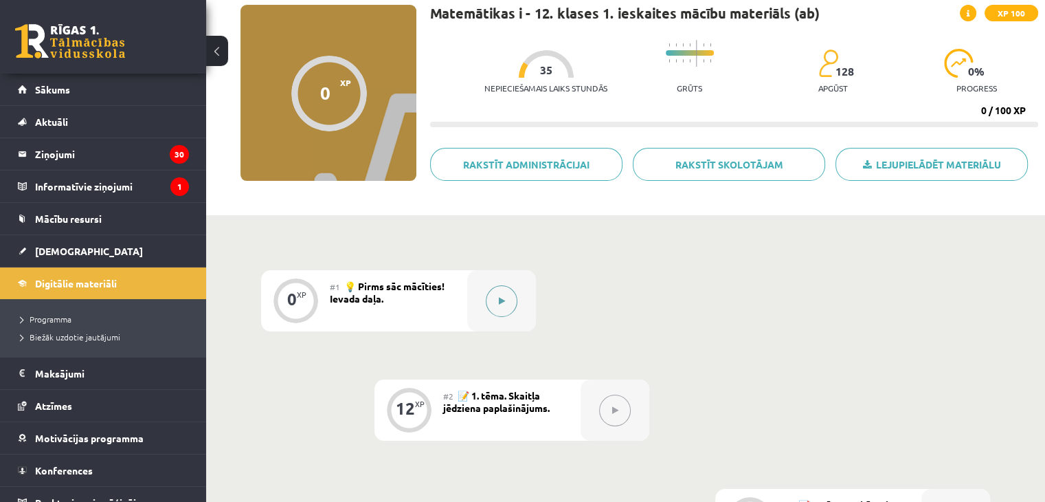
click at [508, 300] on button at bounding box center [502, 301] width 32 height 32
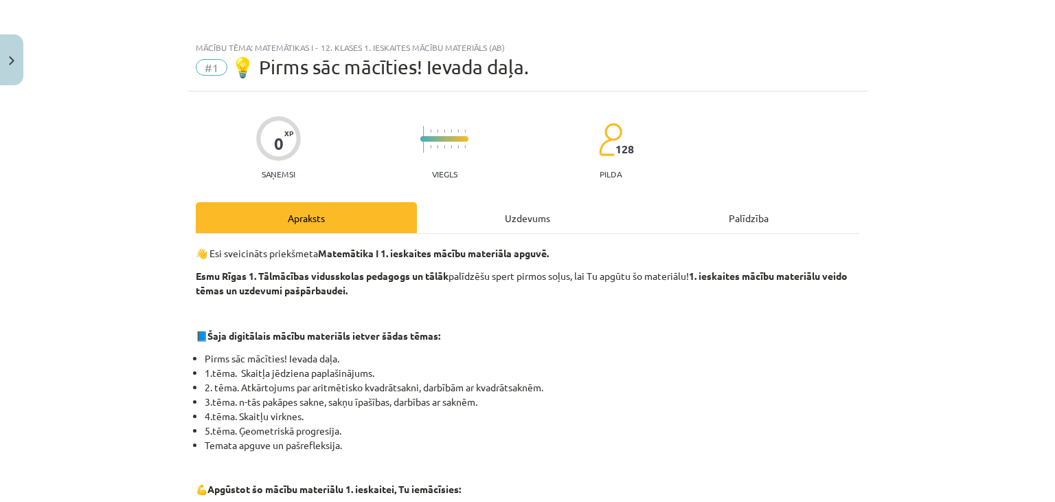
click at [500, 225] on div "Uzdevums" at bounding box center [527, 217] width 221 height 31
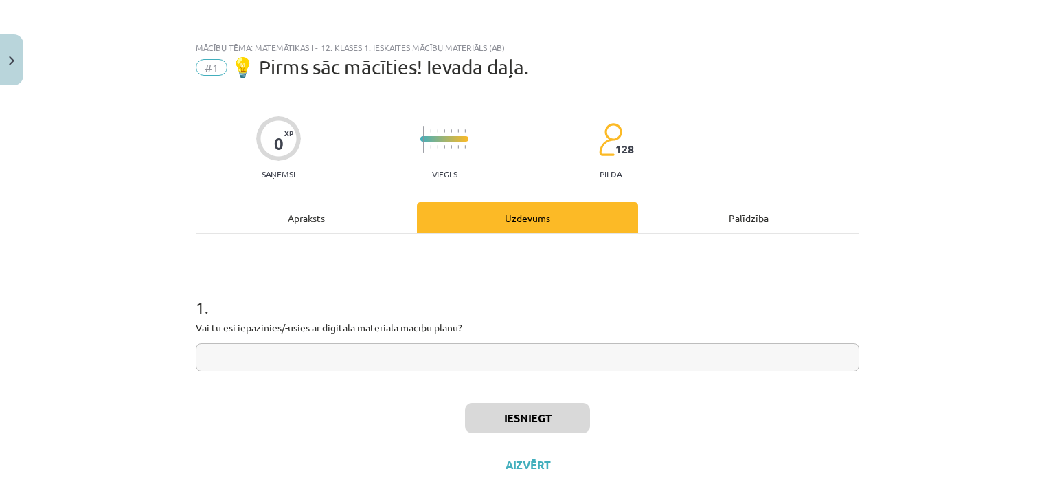
scroll to position [20, 0]
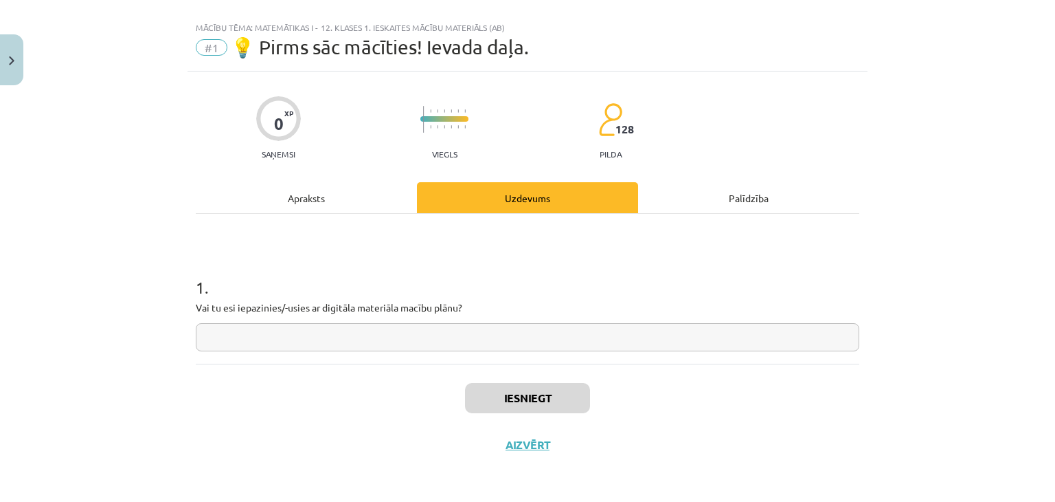
click at [477, 341] on input "text" at bounding box center [528, 337] width 664 height 28
type input "**"
click at [508, 378] on div "Iesniegt Aizvērt" at bounding box center [528, 411] width 664 height 96
click at [510, 390] on button "Iesniegt" at bounding box center [527, 398] width 125 height 30
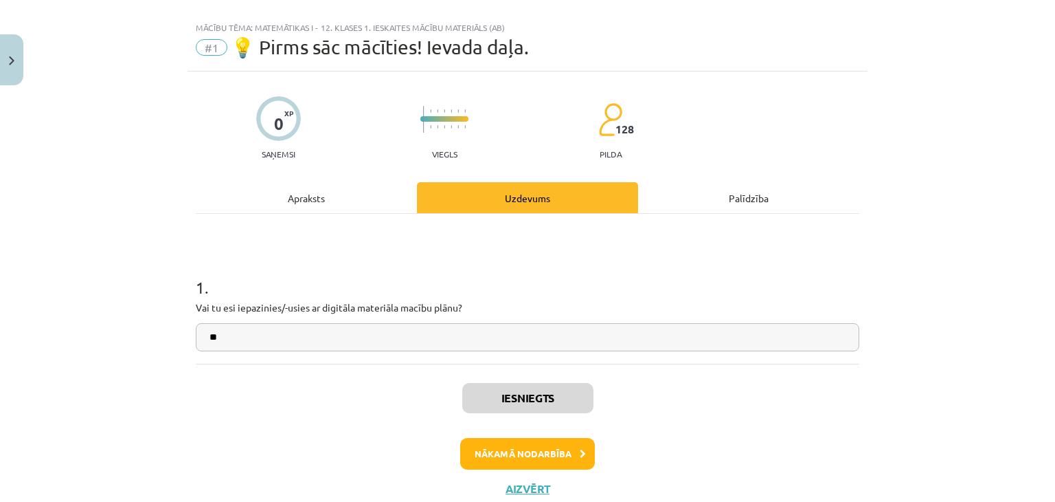
click at [548, 438] on div "Iesniegts Nākamā nodarbība Aizvērt" at bounding box center [528, 433] width 664 height 140
click at [548, 446] on button "Nākamā nodarbība" at bounding box center [527, 454] width 135 height 32
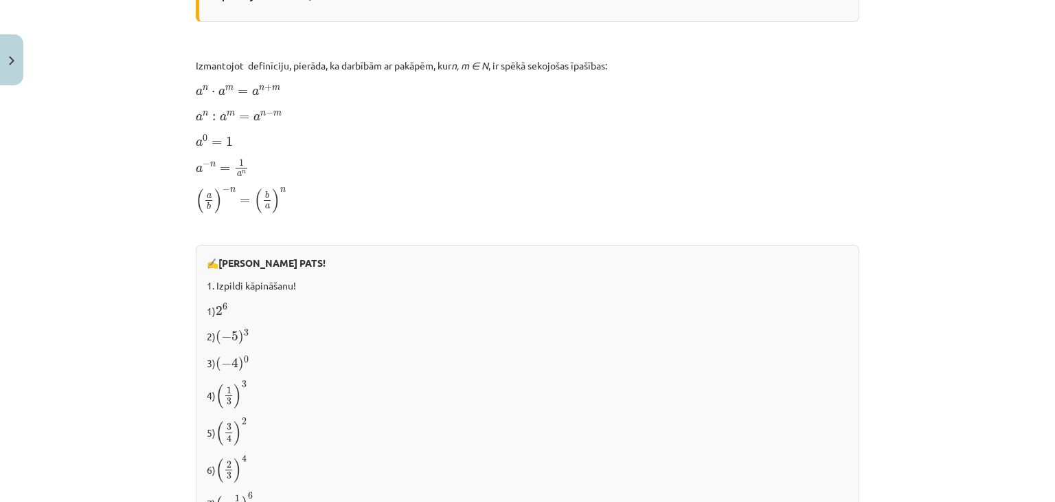
scroll to position [1495, 0]
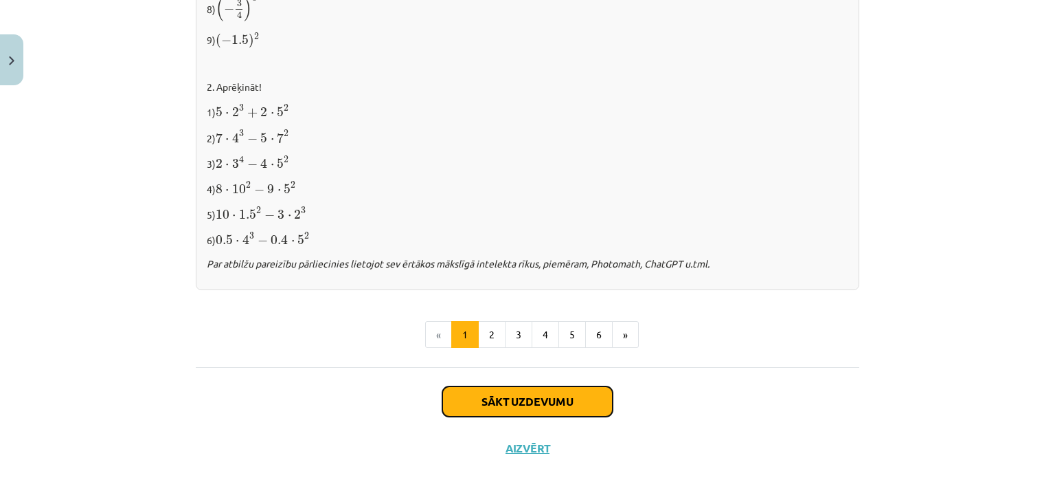
click at [574, 390] on button "Sākt uzdevumu" at bounding box center [527, 401] width 170 height 30
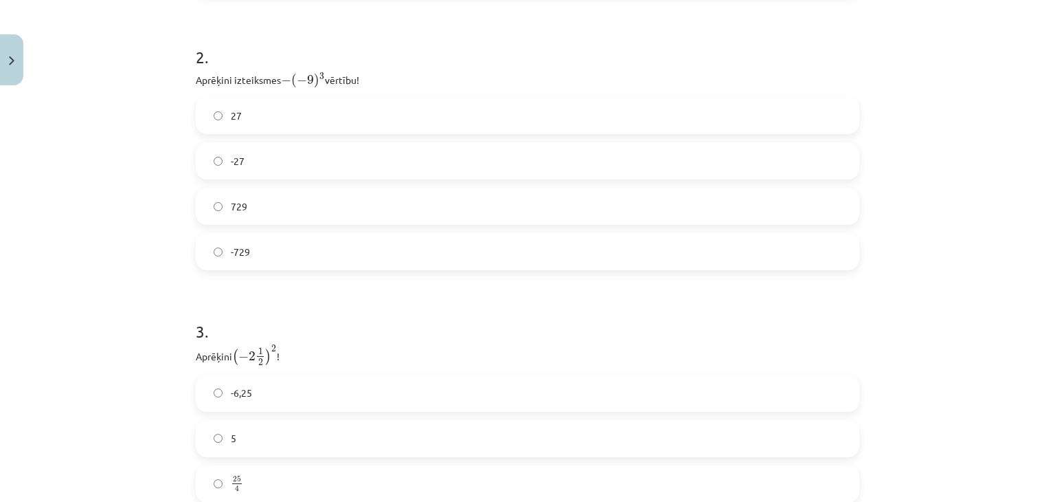
scroll to position [815, 0]
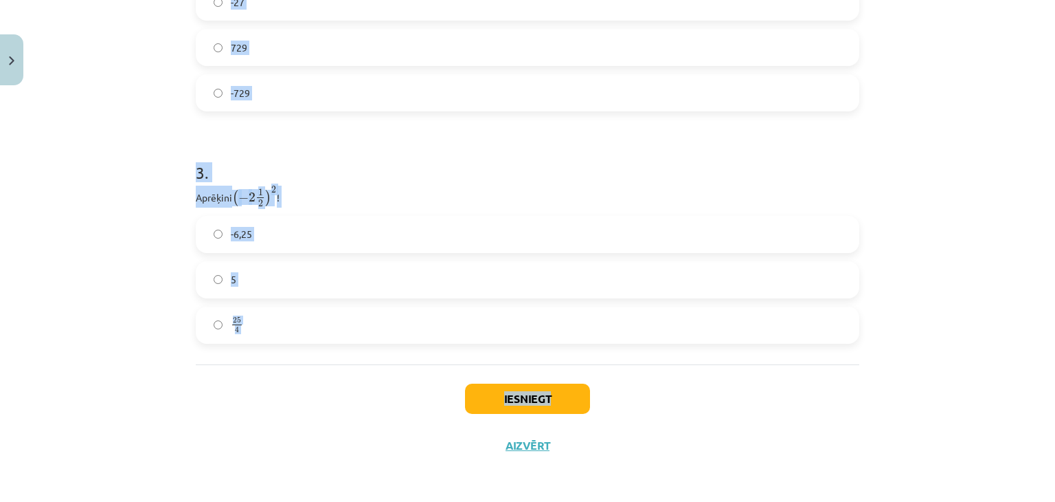
drag, startPoint x: 167, startPoint y: 126, endPoint x: 629, endPoint y: 363, distance: 519.6
click at [629, 363] on div "Mācību tēma: Matemātikas i - 12. klases 1. ieskaites mācību materiāls (ab) #2 📝…" at bounding box center [527, 251] width 1055 height 502
click at [938, 242] on div "Mācību tēma: Matemātikas i - 12. klases 1. ieskaites mācību materiāls (ab) #2 📝…" at bounding box center [527, 251] width 1055 height 502
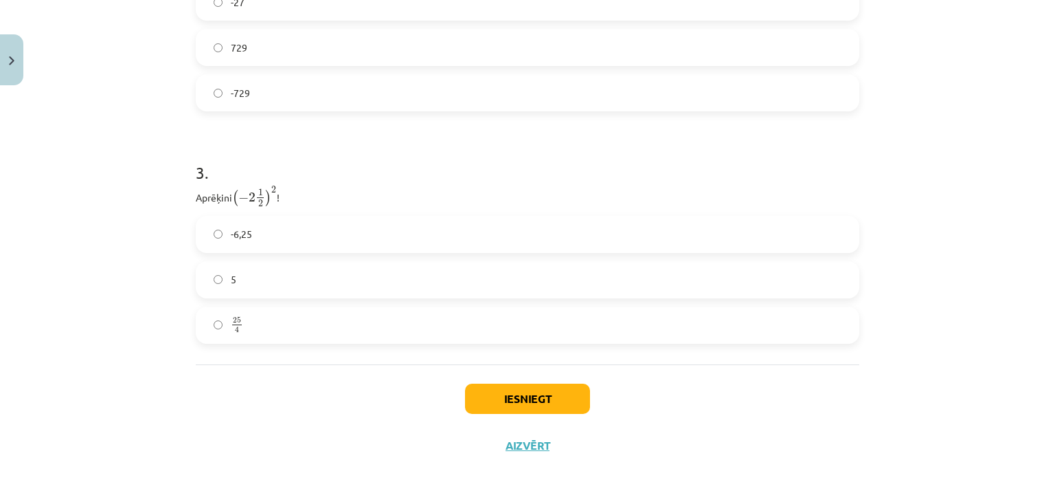
click at [323, 313] on label "25 4 25 4" at bounding box center [527, 325] width 661 height 34
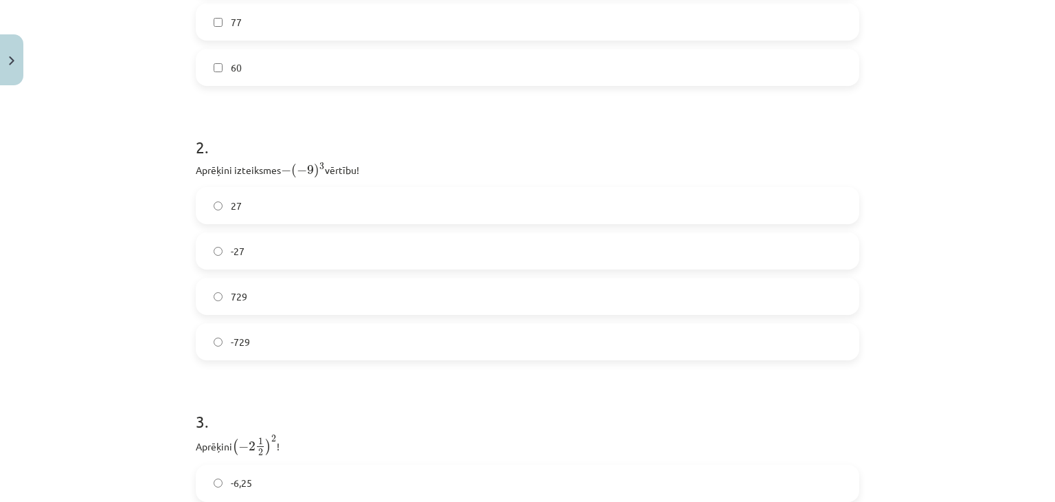
scroll to position [562, 0]
click at [297, 314] on label "729" at bounding box center [527, 300] width 661 height 34
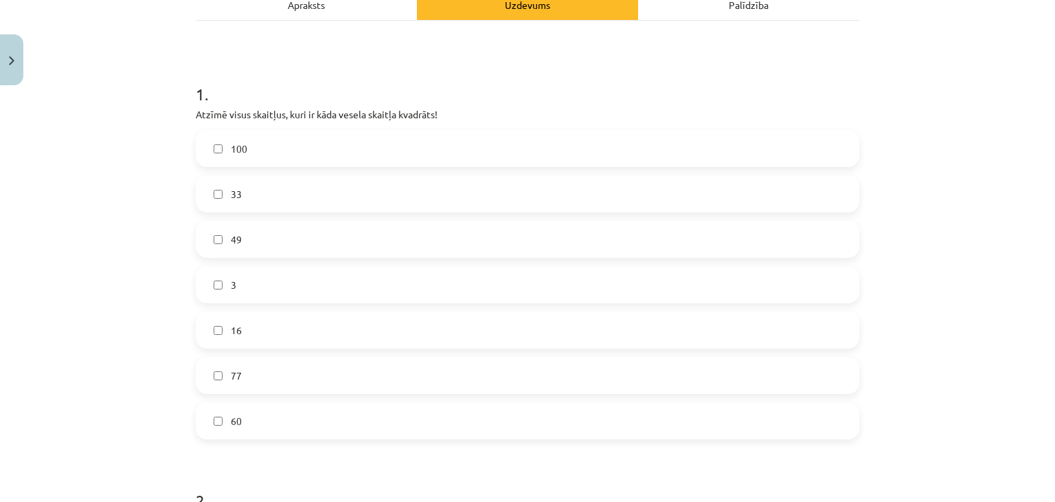
scroll to position [212, 0]
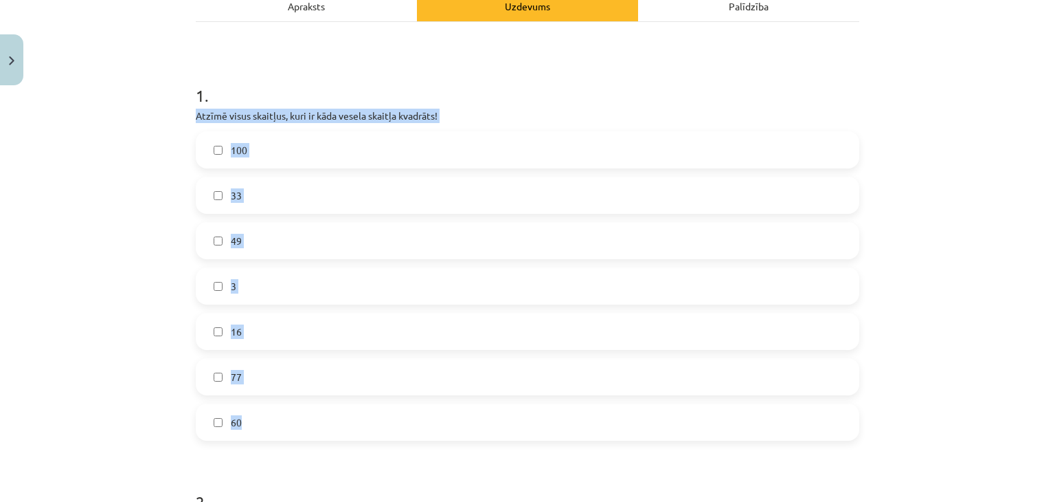
drag, startPoint x: 187, startPoint y: 117, endPoint x: 385, endPoint y: 396, distance: 342.0
click at [385, 396] on div "Mācību tēma: Matemātikas i - 12. klases 1. ieskaites mācību materiāls (ab) #2 📝…" at bounding box center [527, 251] width 1055 height 502
copy div "Atzīmē visus skaitļus, kuri ir kāda vesela skaitļa kvadrāts! 100 33 49 3 16 77 …"
click at [272, 159] on label "100" at bounding box center [527, 150] width 661 height 34
click at [259, 248] on label "49" at bounding box center [527, 240] width 661 height 34
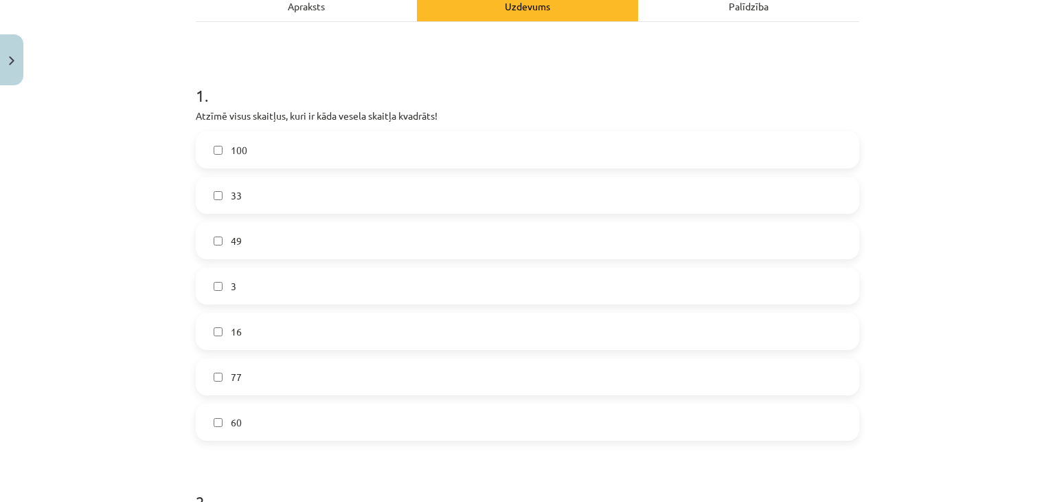
click at [258, 338] on label "16" at bounding box center [527, 331] width 661 height 34
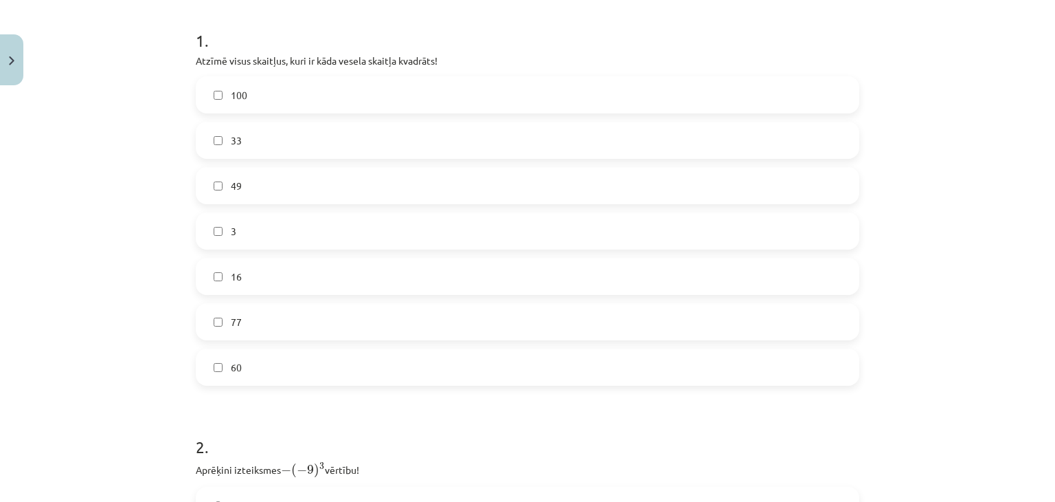
scroll to position [815, 0]
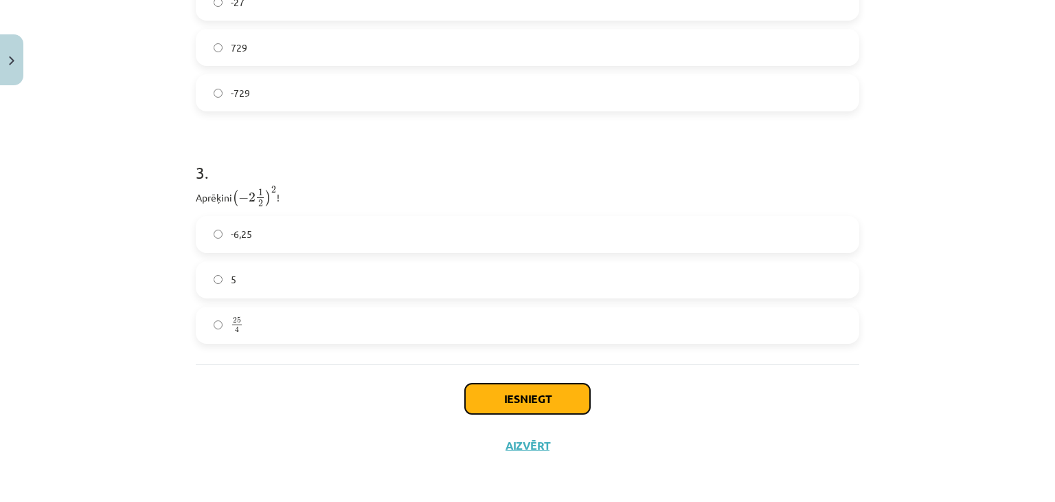
click at [546, 392] on button "Iesniegt" at bounding box center [527, 398] width 125 height 30
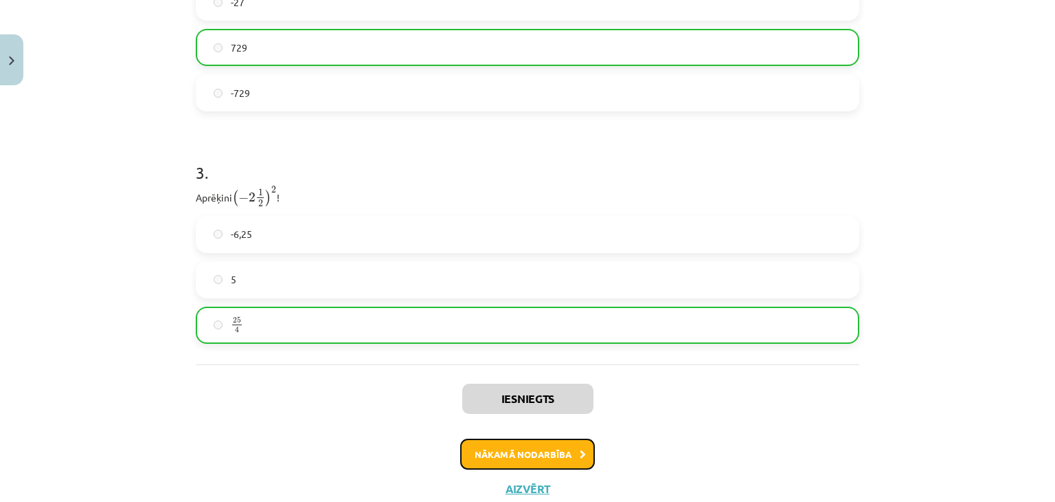
click at [567, 446] on button "Nākamā nodarbība" at bounding box center [527, 454] width 135 height 32
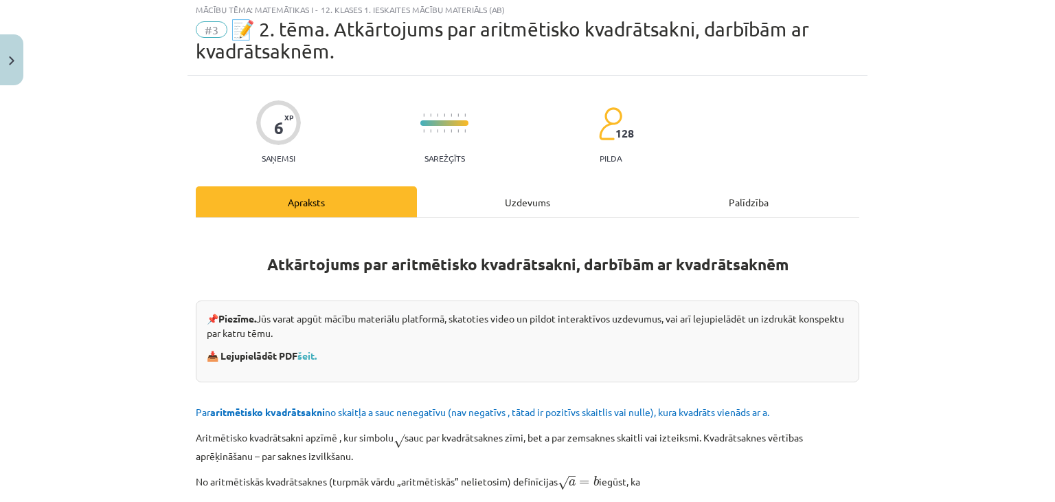
scroll to position [34, 0]
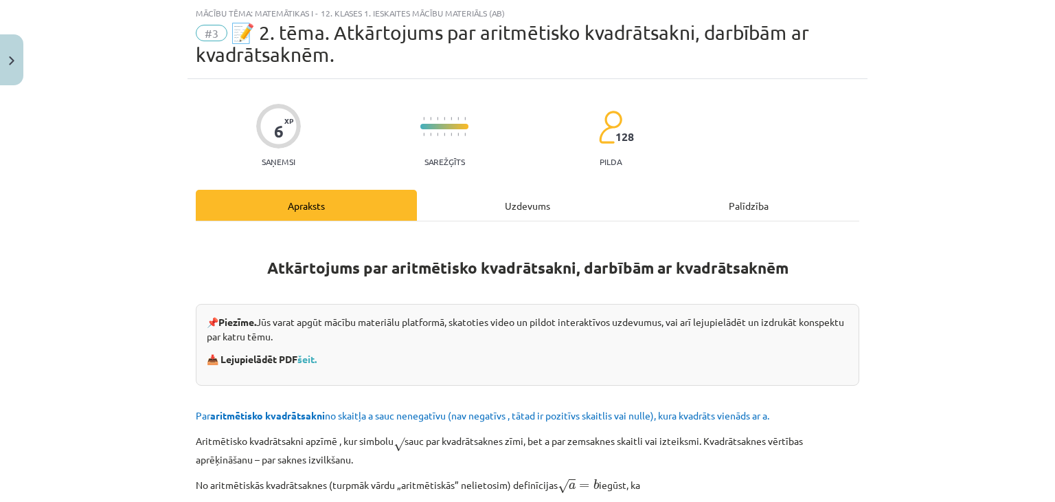
click at [525, 198] on div "Uzdevums" at bounding box center [527, 205] width 221 height 31
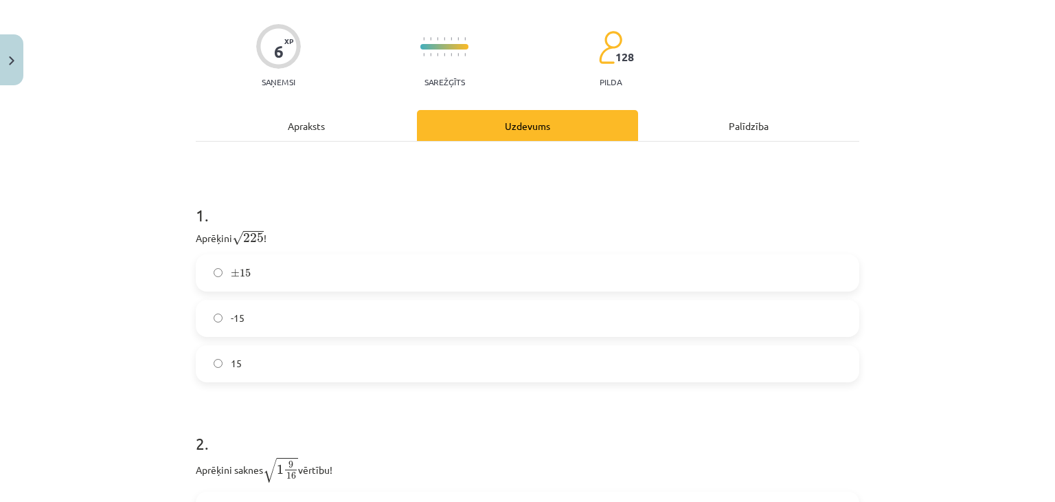
scroll to position [115, 0]
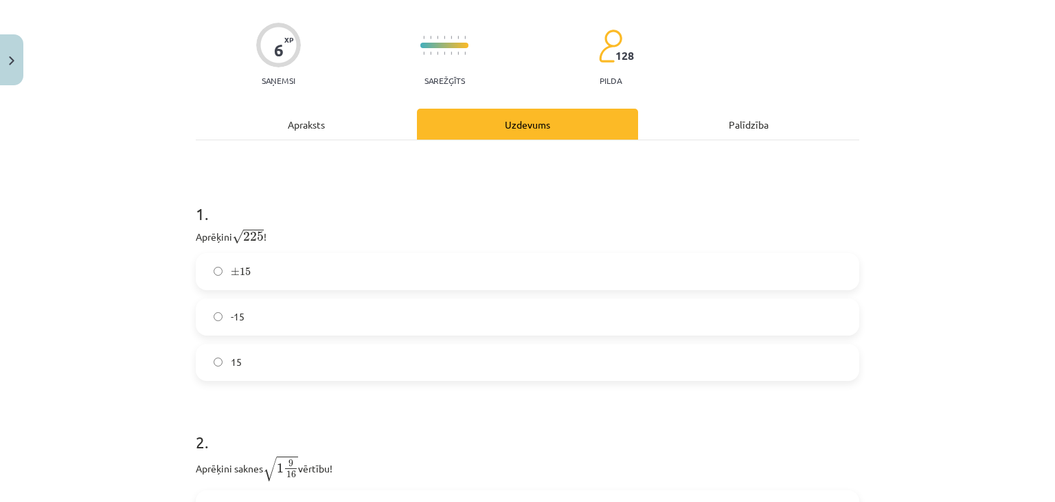
click at [363, 362] on label "15" at bounding box center [527, 362] width 661 height 34
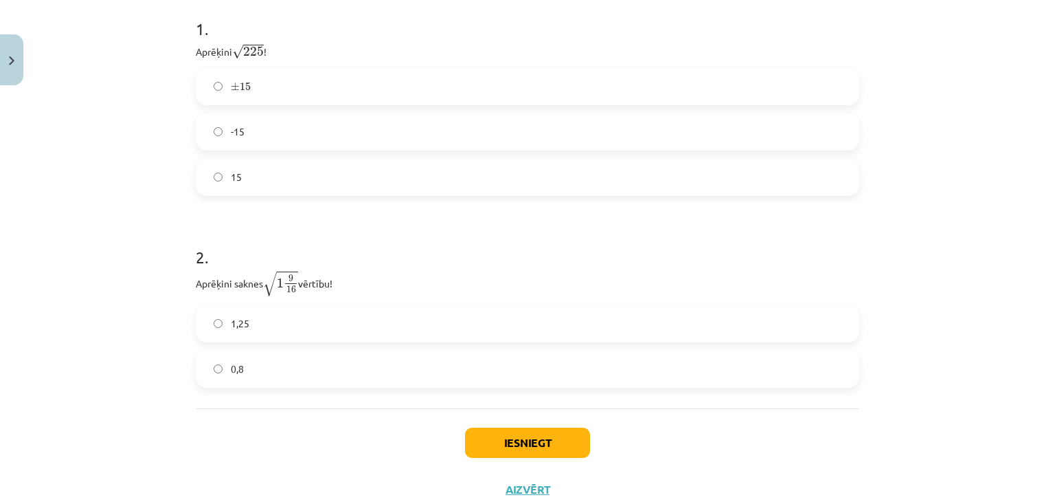
scroll to position [344, 0]
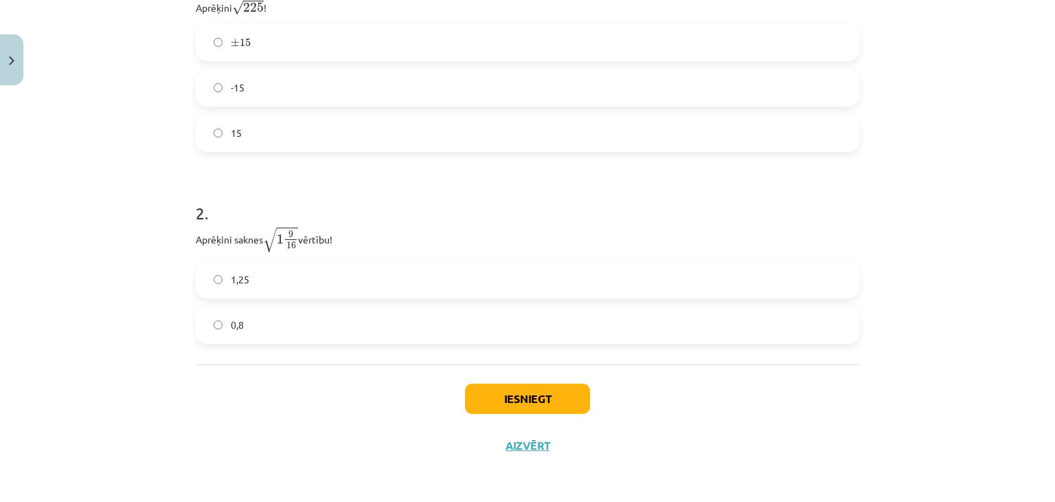
click at [370, 284] on label "1,25" at bounding box center [527, 279] width 661 height 34
click at [588, 396] on div "Iesniegt Aizvērt" at bounding box center [528, 412] width 664 height 96
click at [536, 393] on button "Iesniegt" at bounding box center [527, 398] width 125 height 30
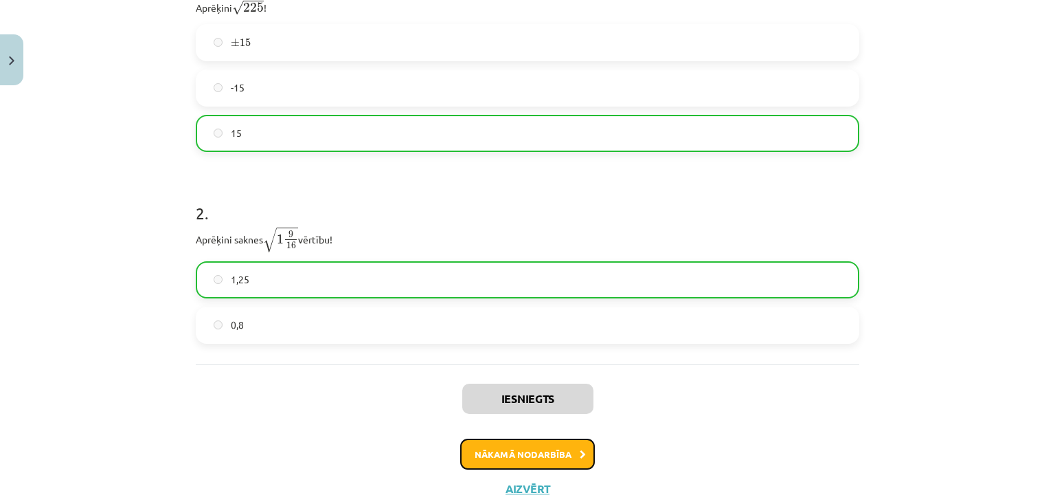
click at [543, 454] on button "Nākamā nodarbība" at bounding box center [527, 454] width 135 height 32
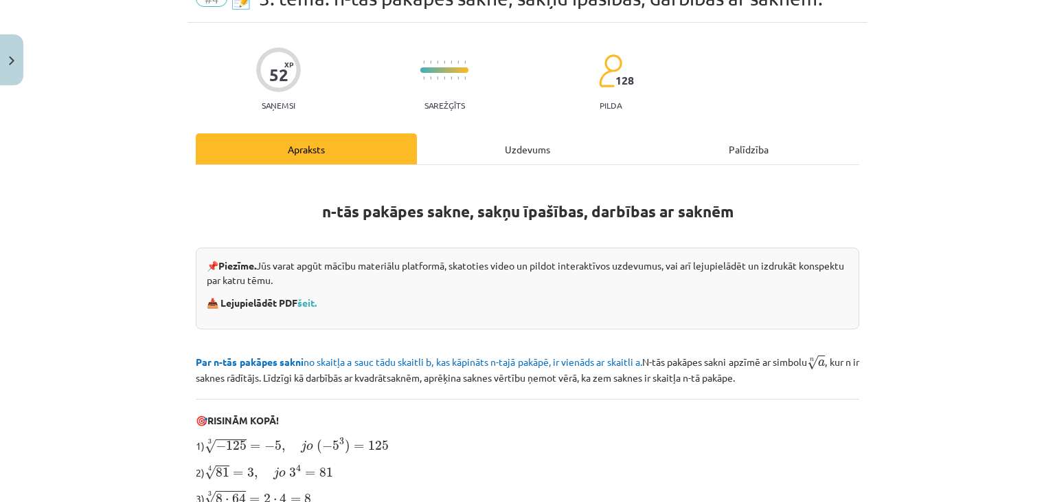
scroll to position [34, 0]
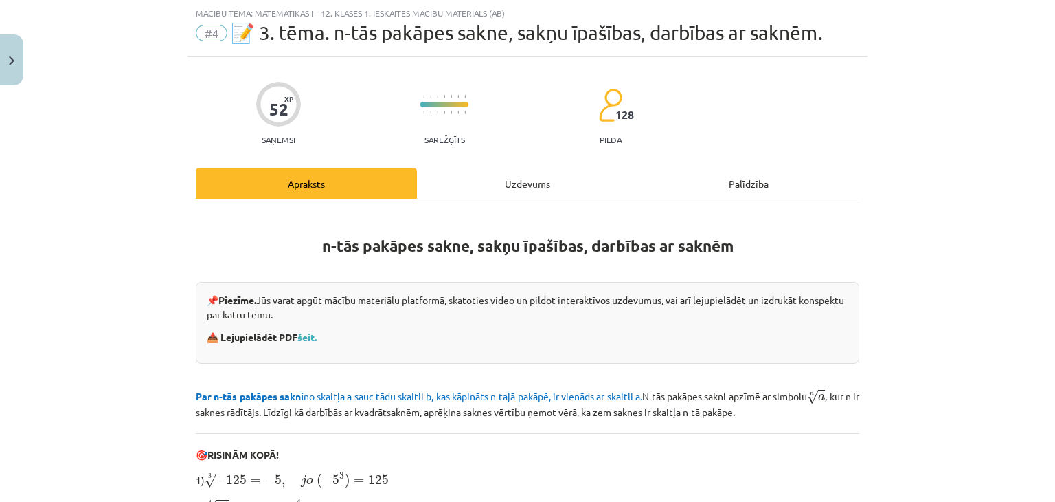
click at [477, 192] on div "Uzdevums" at bounding box center [527, 183] width 221 height 31
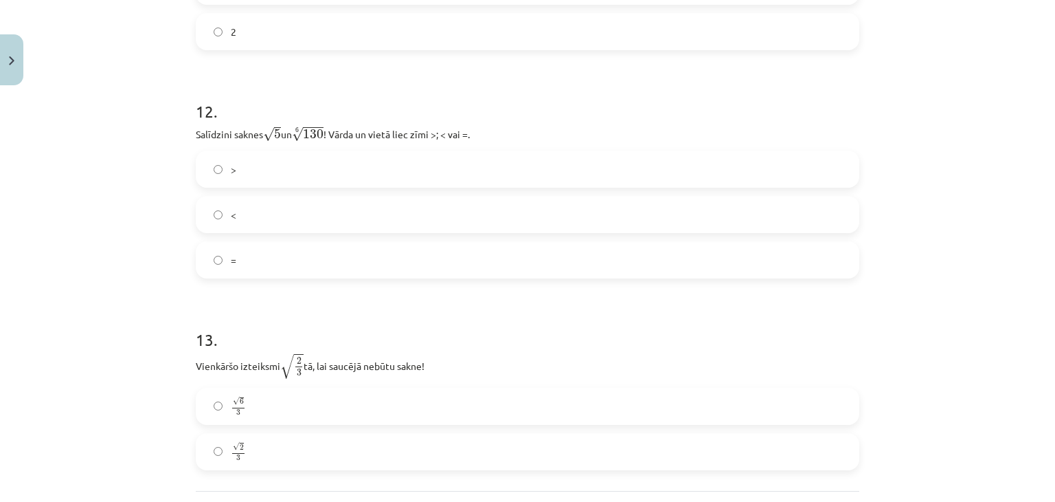
scroll to position [3075, 0]
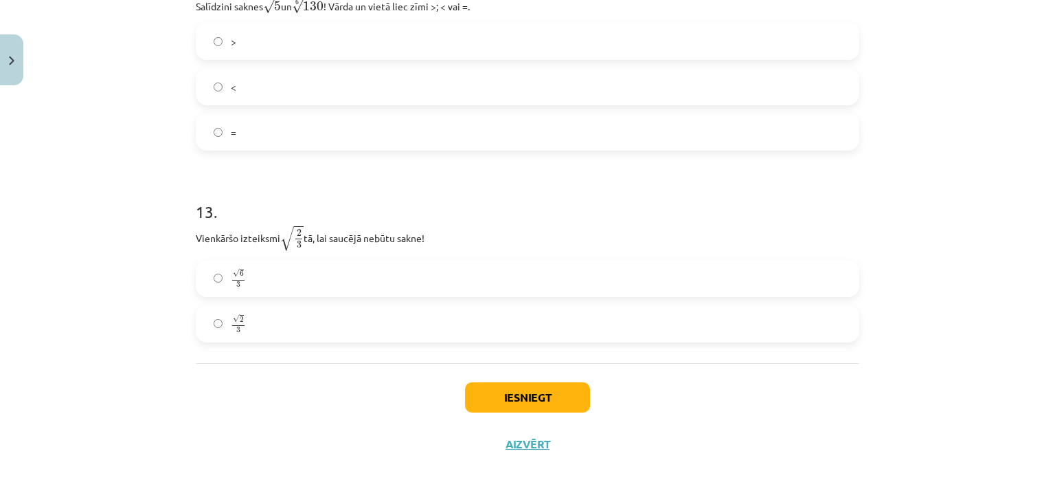
click at [569, 280] on label "√ 6 3 6 3" at bounding box center [527, 278] width 661 height 34
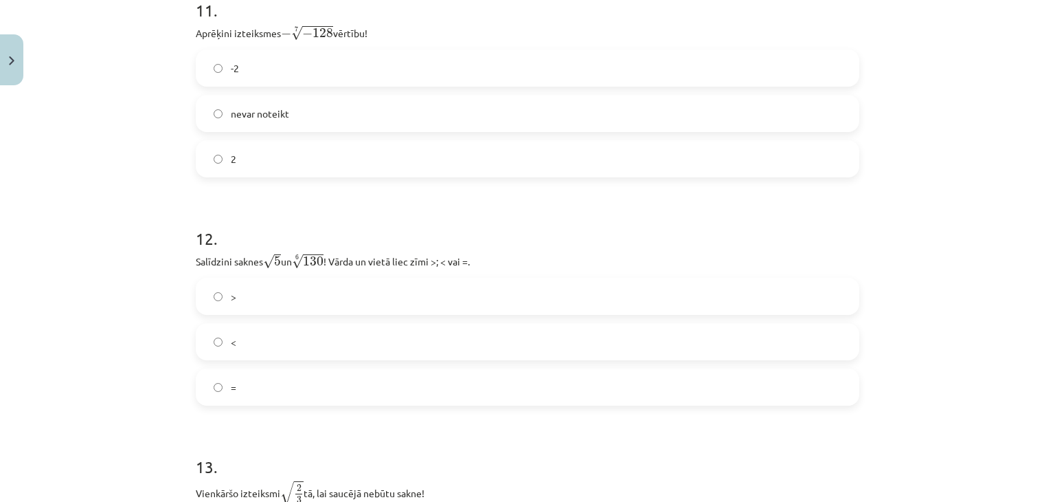
scroll to position [2822, 0]
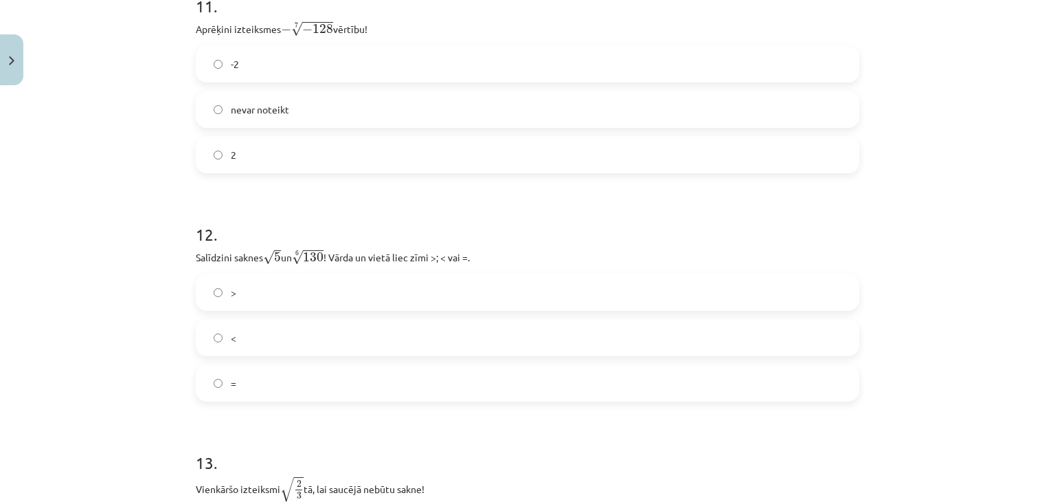
click at [588, 336] on label "<" at bounding box center [527, 337] width 661 height 34
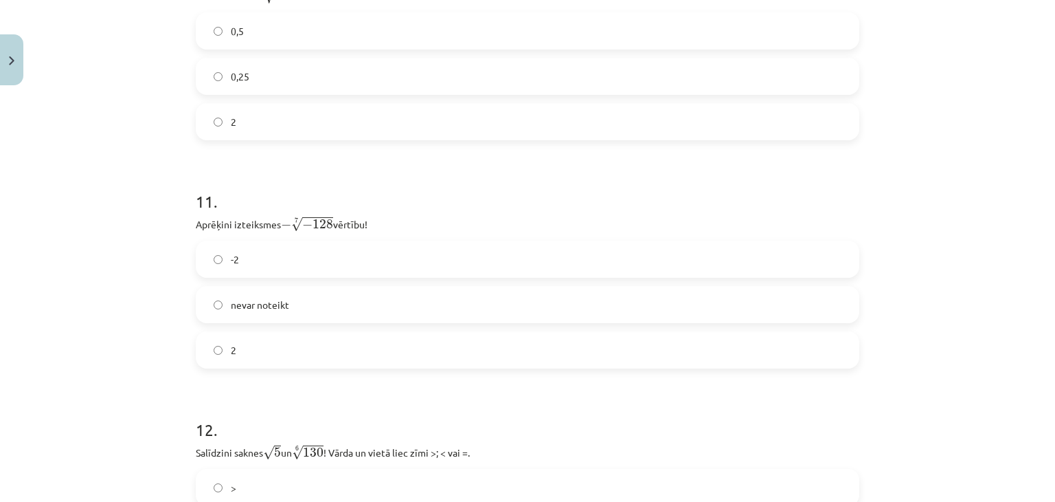
click at [314, 366] on label "2" at bounding box center [527, 350] width 661 height 34
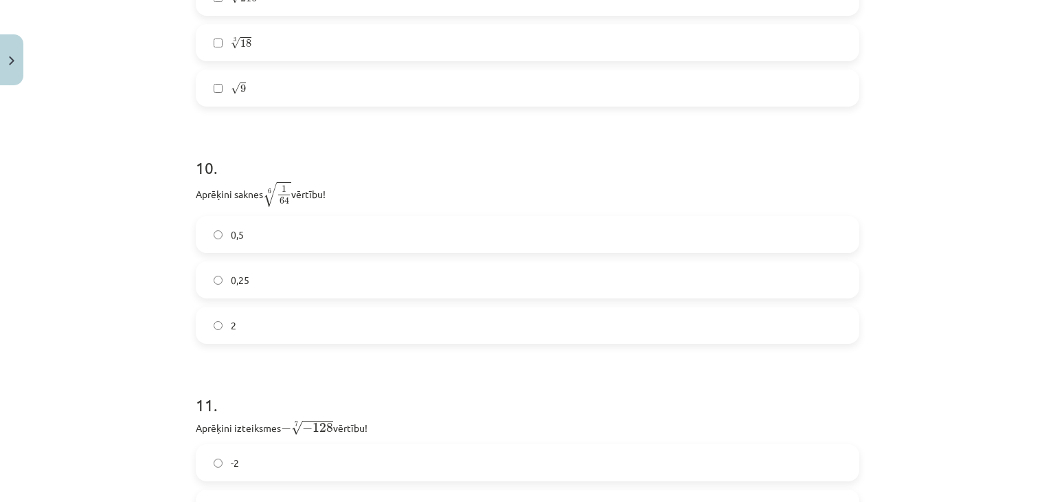
scroll to position [2365, 0]
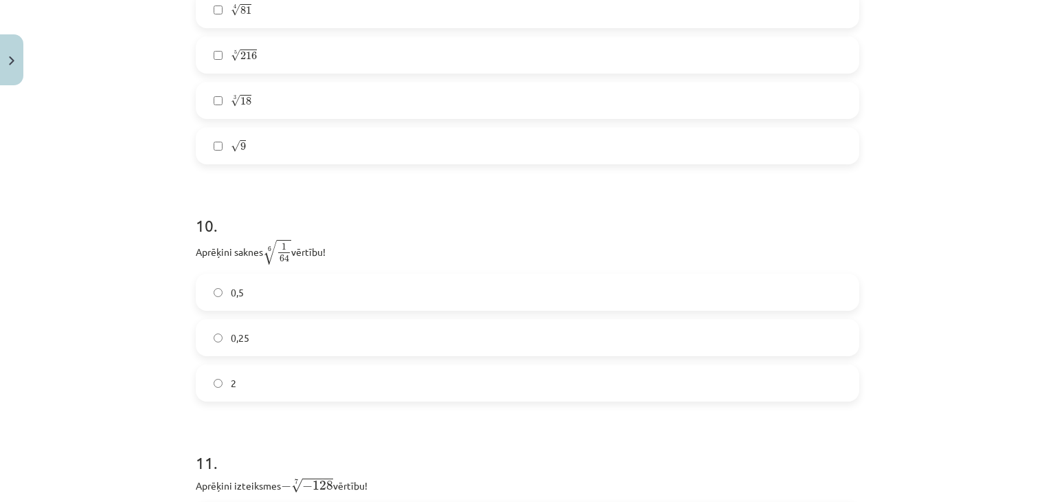
click at [271, 304] on label "0,5" at bounding box center [527, 292] width 661 height 34
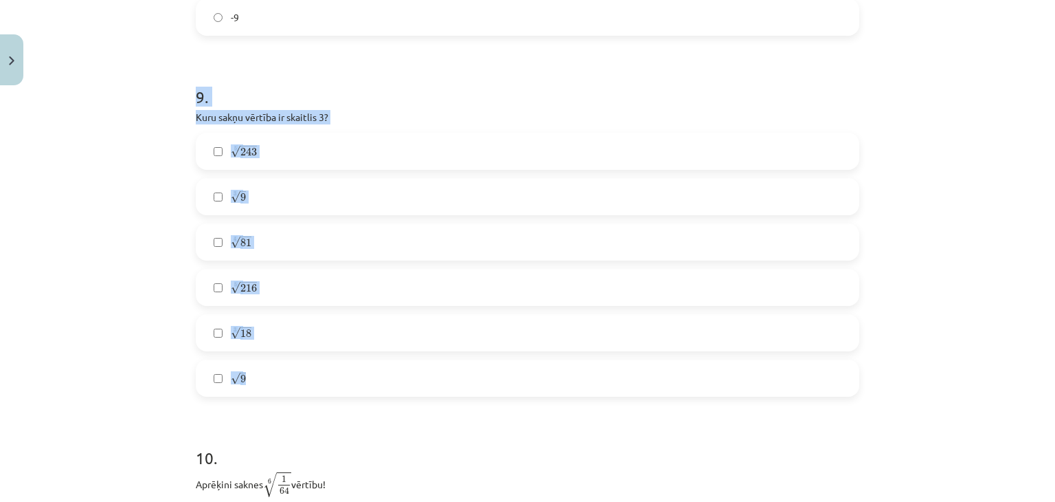
drag, startPoint x: 171, startPoint y: 102, endPoint x: 333, endPoint y: 379, distance: 320.3
click at [333, 379] on div "Mācību tēma: Matemātikas i - 12. klases 1. ieskaites mācību materiāls (ab) #4 📝…" at bounding box center [527, 251] width 1055 height 502
copy div "9 . Kuru sakņu vērtība ir skaitlis 3? 5 √ 243 243 5 3 √ 9 9 3 4 √ 81 81 4 5 √ 2…"
click at [299, 147] on label "5 √ 243 243 5" at bounding box center [527, 151] width 661 height 34
click at [239, 370] on label "√ 9 9" at bounding box center [527, 378] width 661 height 34
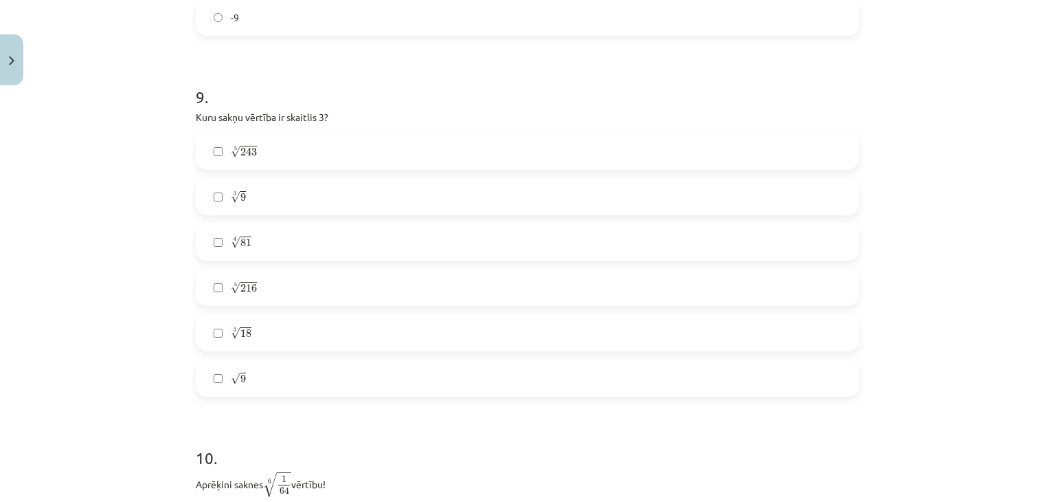
click at [290, 245] on label "4 √ 81 81 4" at bounding box center [527, 242] width 661 height 34
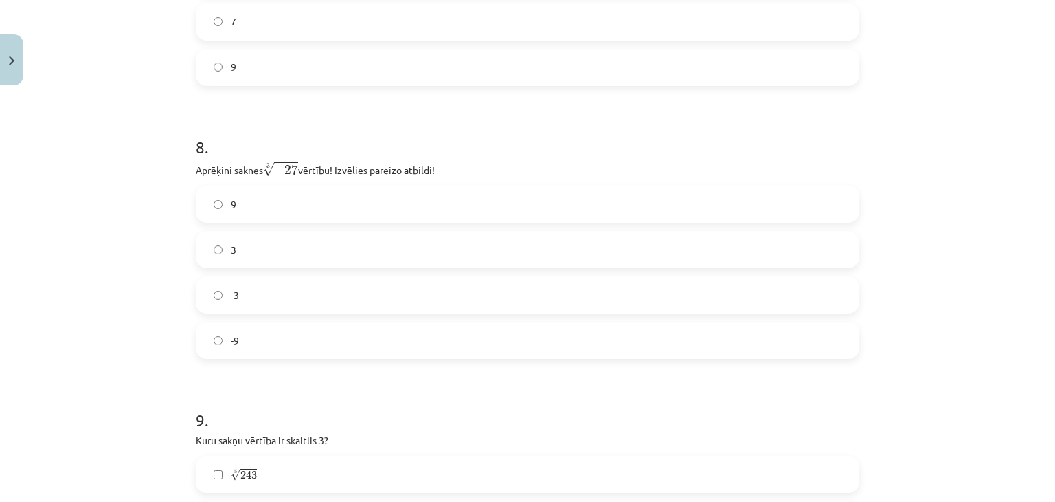
scroll to position [1806, 0]
click at [349, 300] on label "-3" at bounding box center [527, 299] width 661 height 34
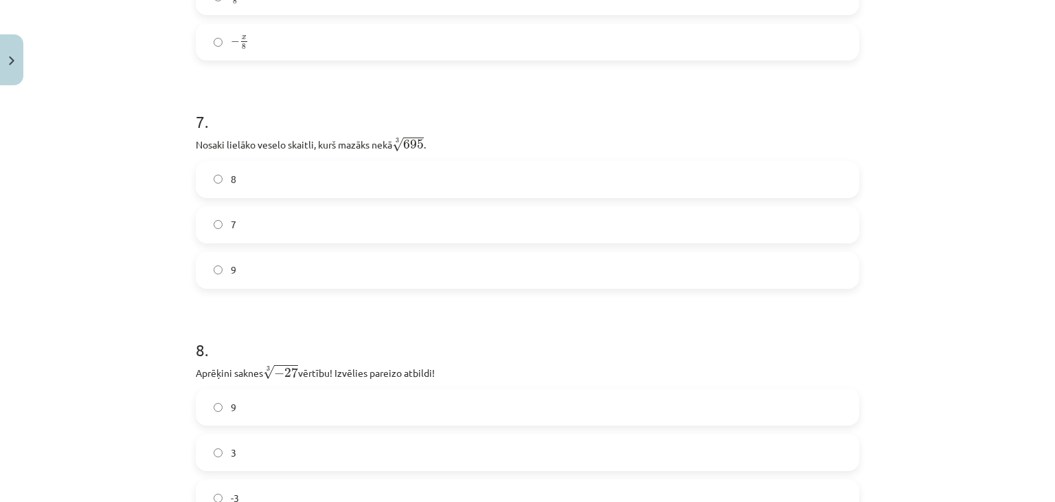
scroll to position [1537, 0]
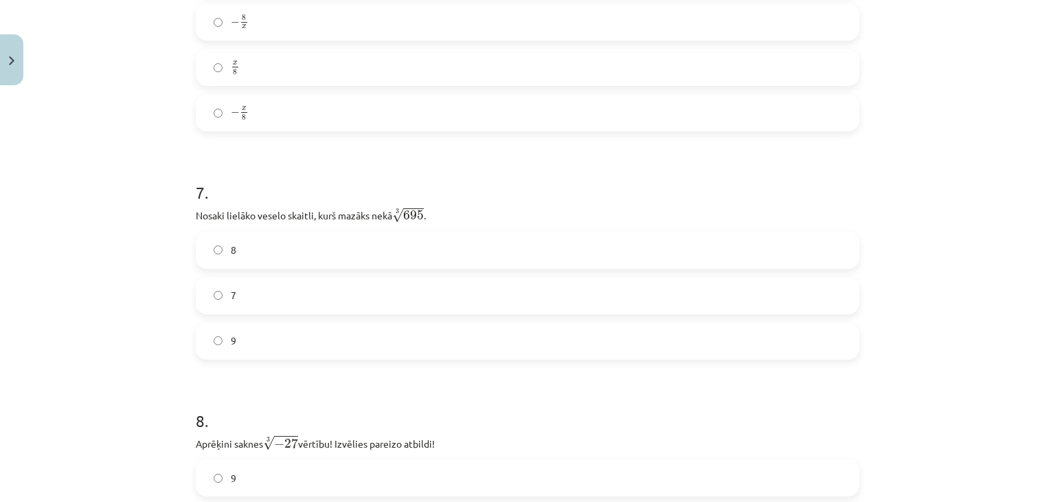
click at [390, 354] on label "9" at bounding box center [527, 341] width 661 height 34
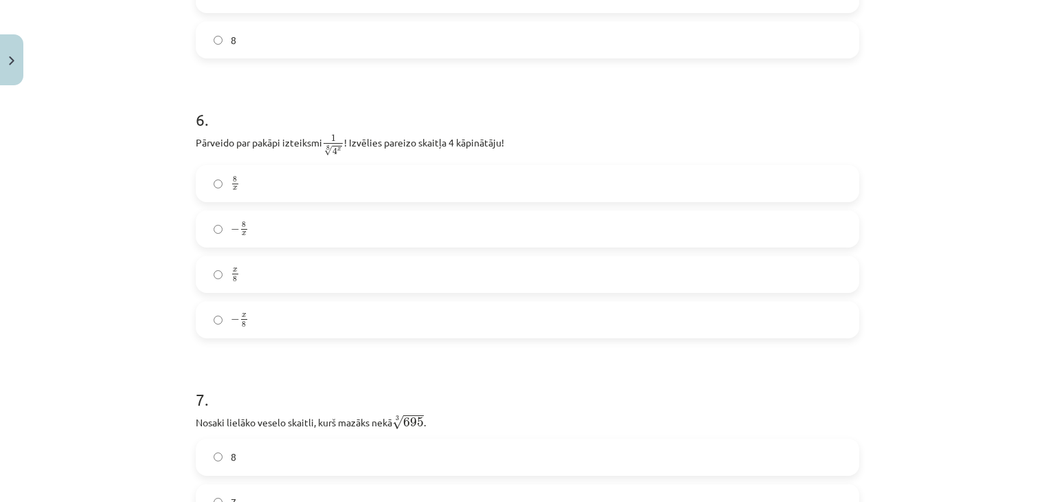
scroll to position [1301, 0]
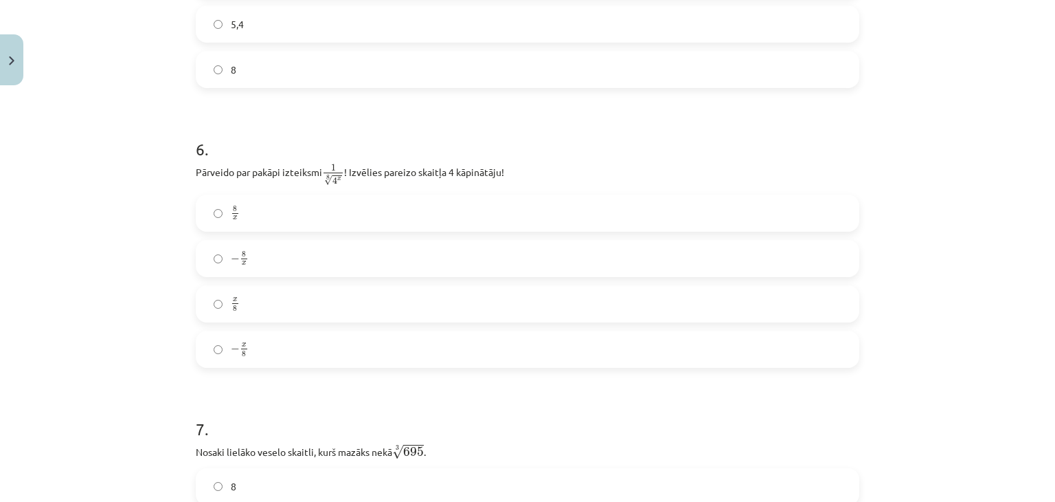
click at [273, 222] on label "8 x 8 x" at bounding box center [527, 213] width 661 height 34
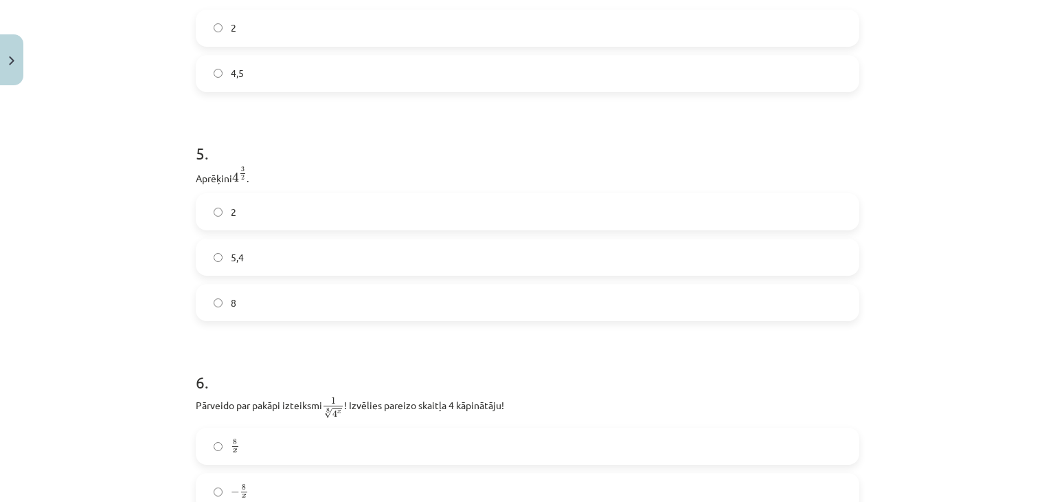
scroll to position [1092, 0]
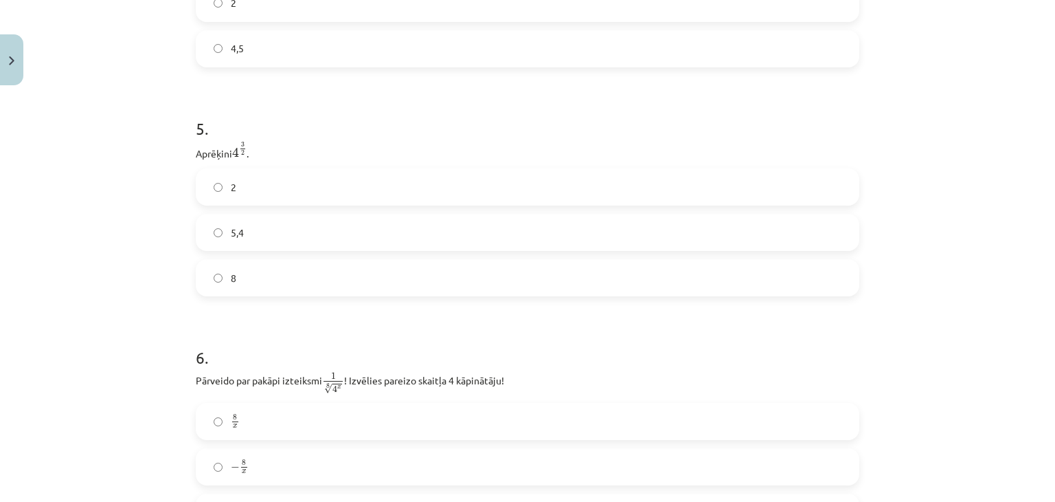
click at [661, 275] on label "8" at bounding box center [527, 277] width 661 height 34
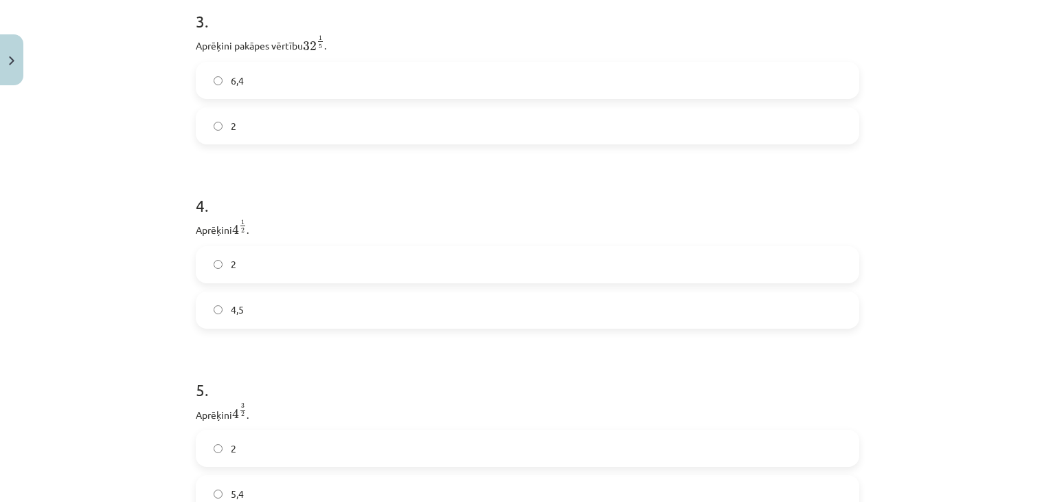
scroll to position [823, 0]
click at [390, 286] on label "2" at bounding box center [527, 273] width 661 height 34
click at [434, 280] on label "2" at bounding box center [527, 273] width 661 height 34
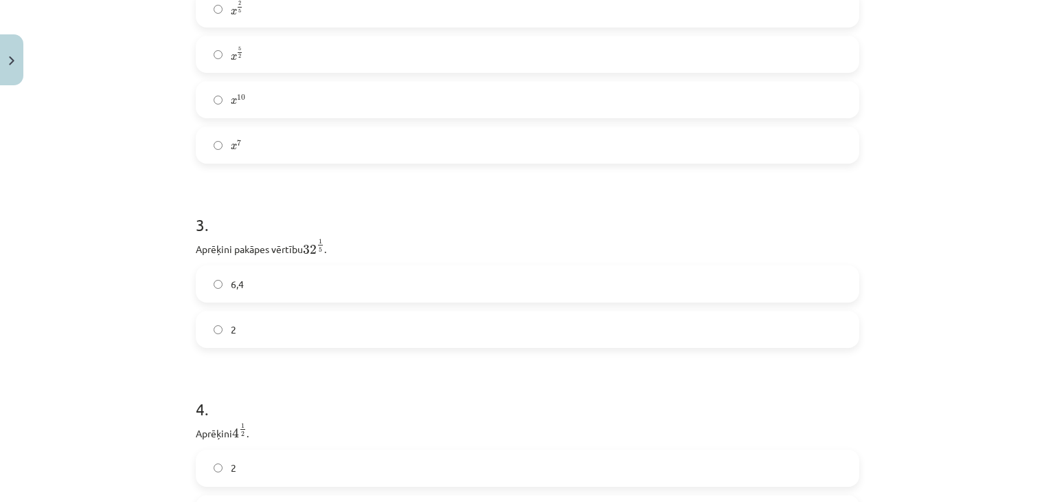
scroll to position [628, 0]
click at [250, 337] on label "2" at bounding box center [527, 329] width 661 height 34
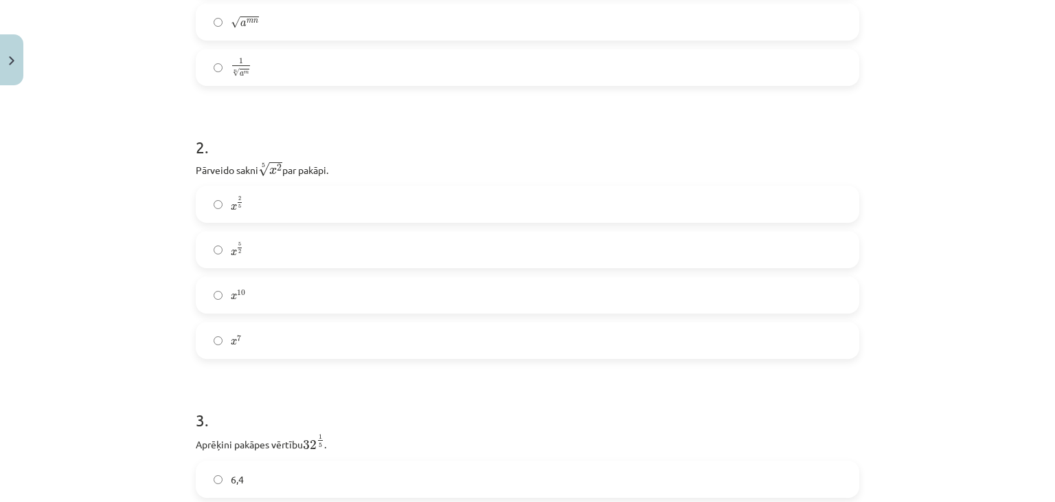
scroll to position [420, 0]
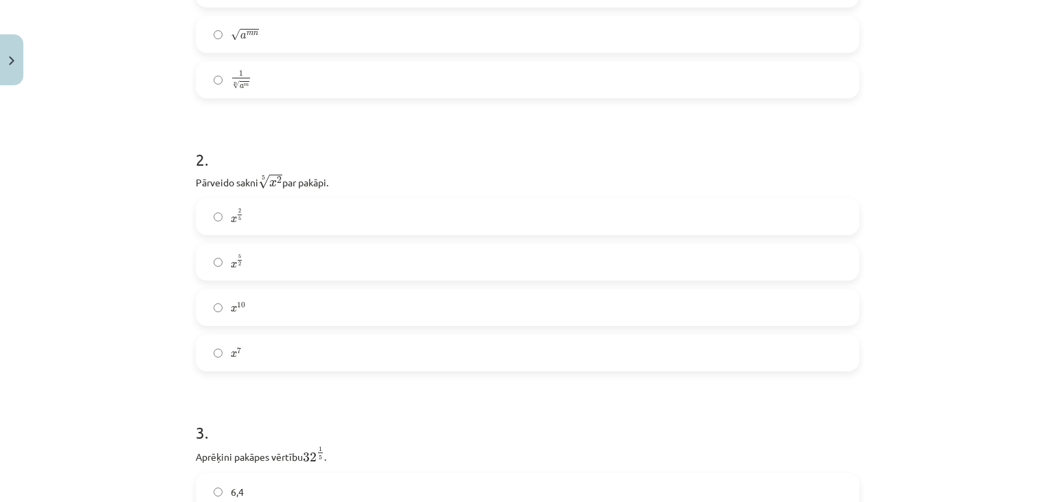
click at [283, 257] on label "x 5 2 x 5 2" at bounding box center [527, 262] width 661 height 34
click at [282, 218] on label "x 2 5 x 2 5" at bounding box center [527, 216] width 661 height 34
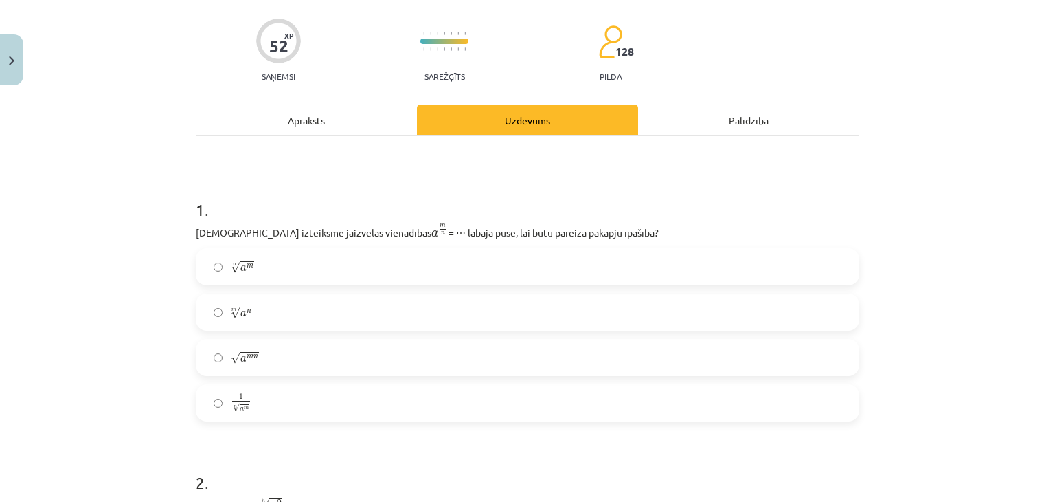
scroll to position [93, 0]
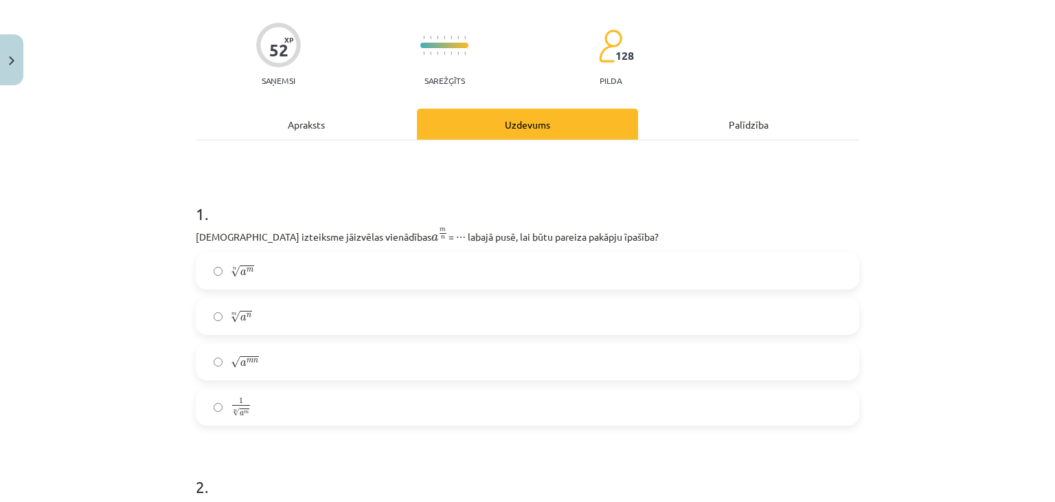
click at [374, 317] on label "m √ a n a n m" at bounding box center [527, 316] width 661 height 34
click at [280, 276] on label "n √ a m a m n" at bounding box center [527, 271] width 661 height 34
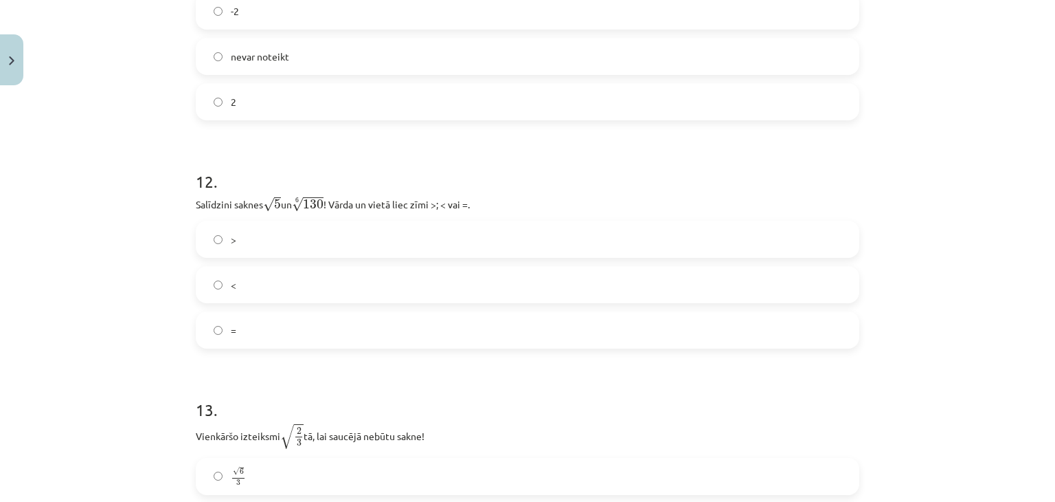
scroll to position [3075, 0]
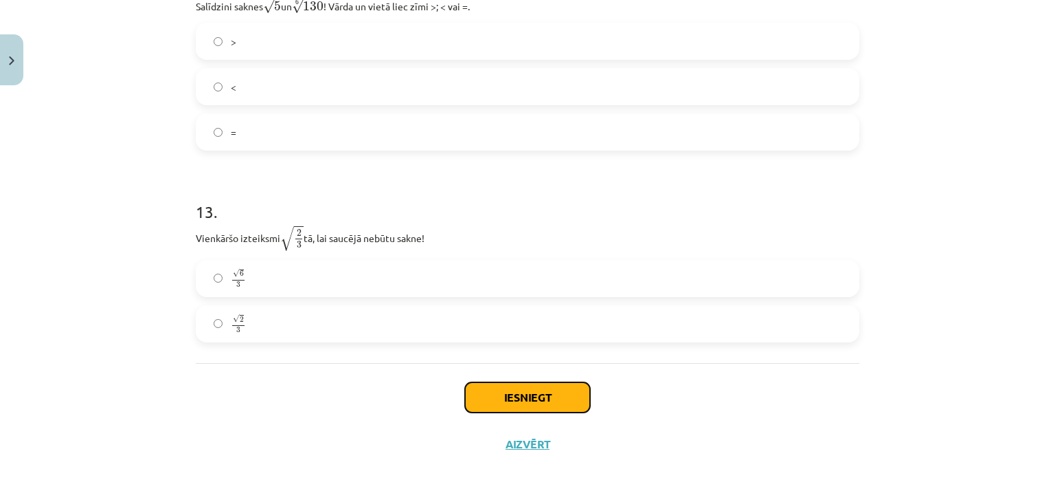
click at [526, 394] on button "Iesniegt" at bounding box center [527, 397] width 125 height 30
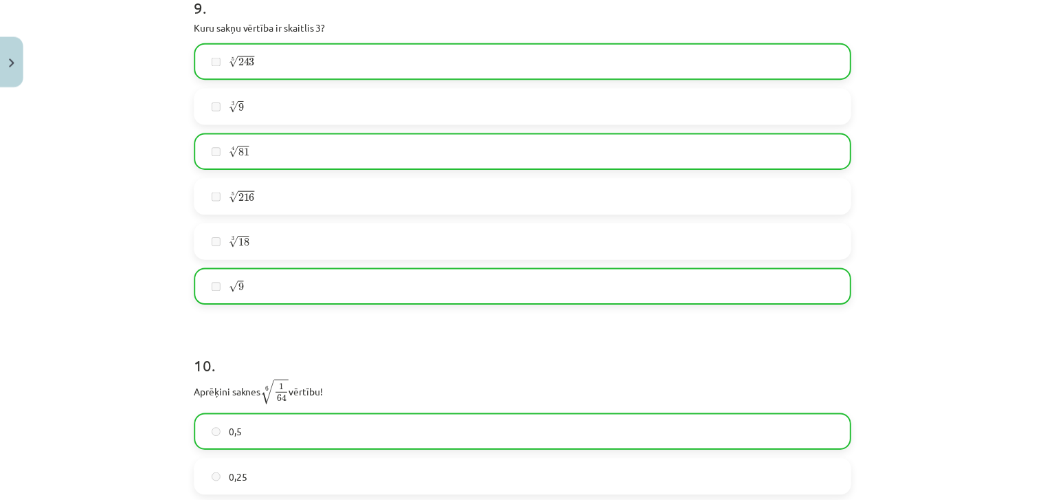
scroll to position [3117, 0]
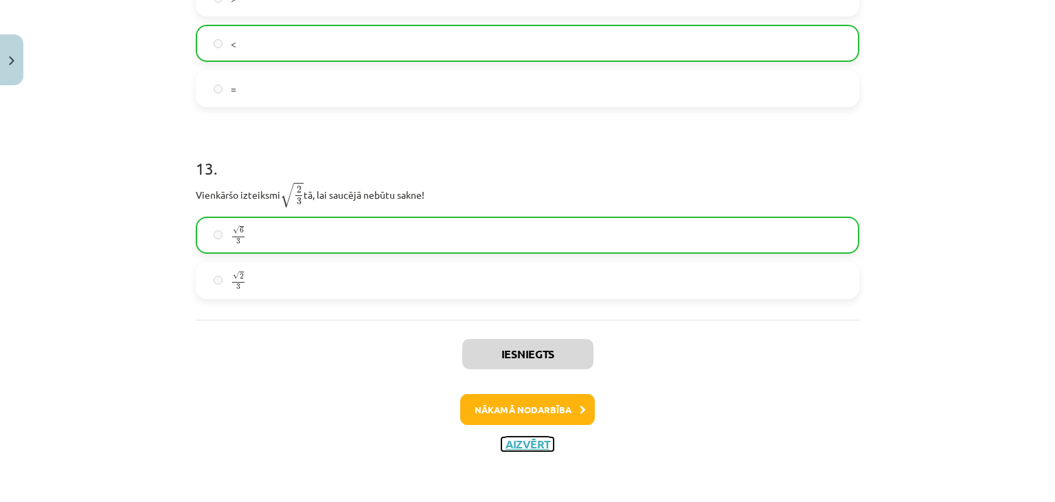
click at [516, 444] on button "Aizvērt" at bounding box center [528, 444] width 52 height 14
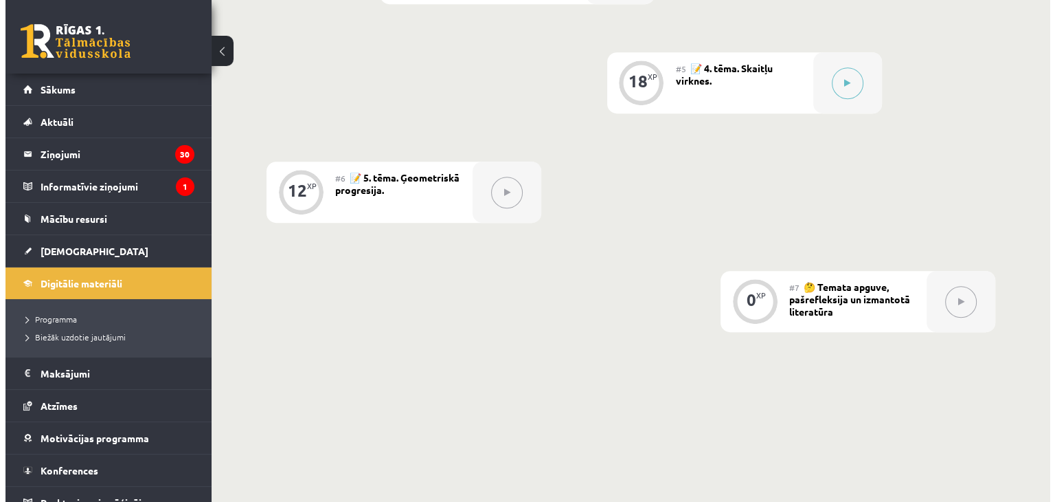
scroll to position [794, 0]
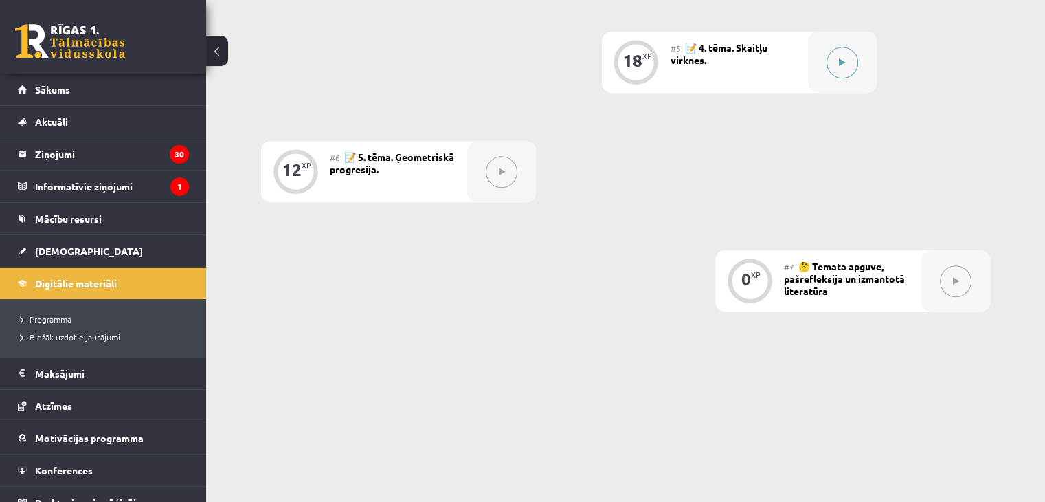
click at [835, 78] on button at bounding box center [843, 63] width 32 height 32
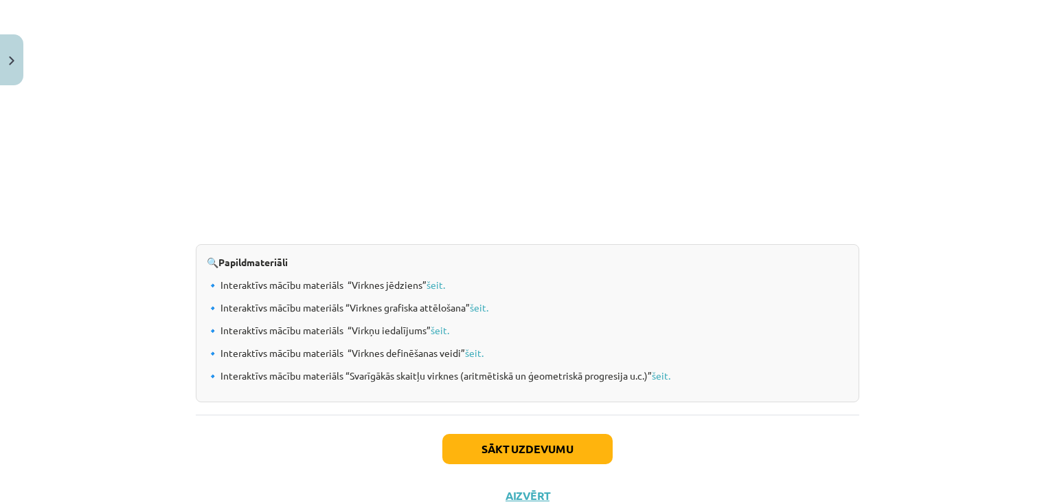
scroll to position [1424, 0]
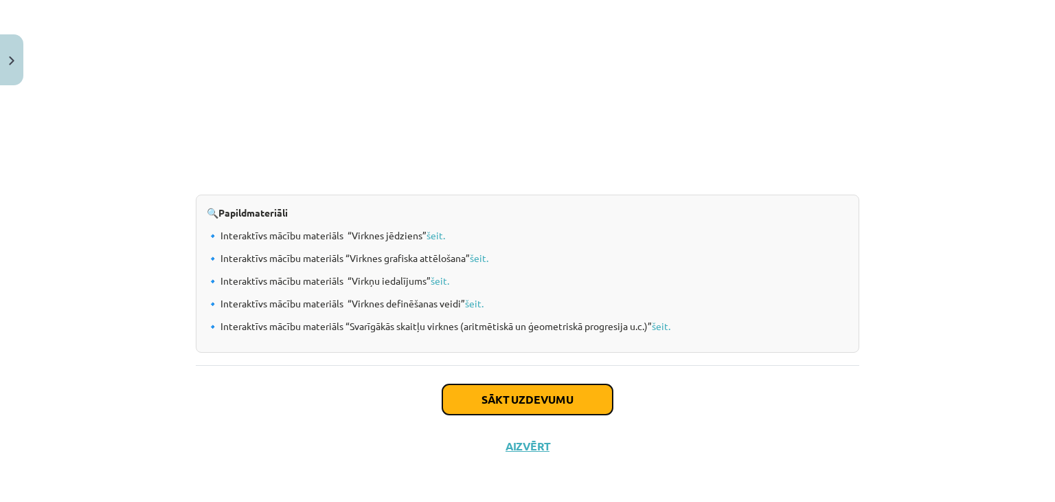
click at [558, 402] on button "Sākt uzdevumu" at bounding box center [527, 399] width 170 height 30
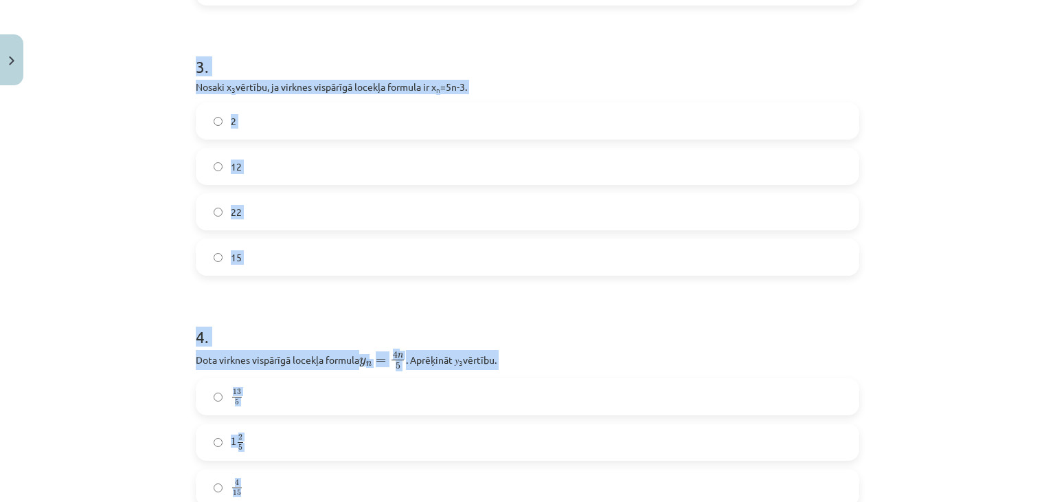
scroll to position [816, 0]
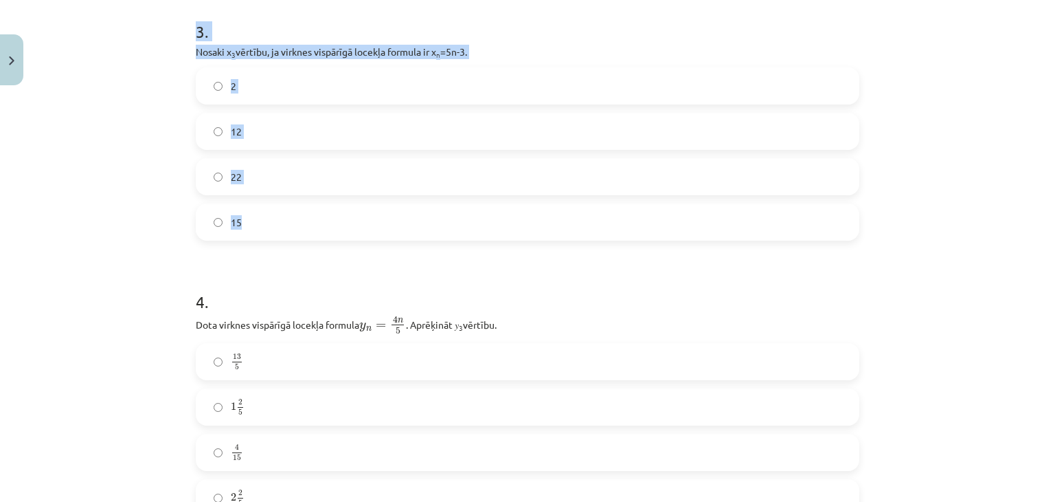
drag, startPoint x: 179, startPoint y: 290, endPoint x: 308, endPoint y: 227, distance: 143.5
click at [308, 227] on div "Mācību tēma: Matemātikas i - 12. klases 1. ieskaites mācību materiāls (ab) #5 📝…" at bounding box center [527, 251] width 1055 height 502
copy form "Skaitļu virkne -7; -4; -1; 2; 5; ... ir Konstanta Ne augoša, ne dilstoša Dilsto…"
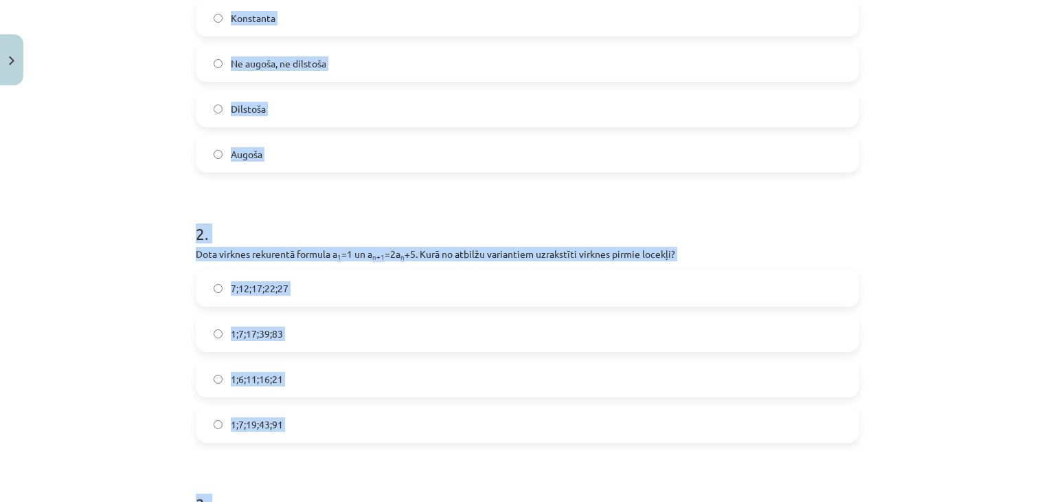
scroll to position [339, 0]
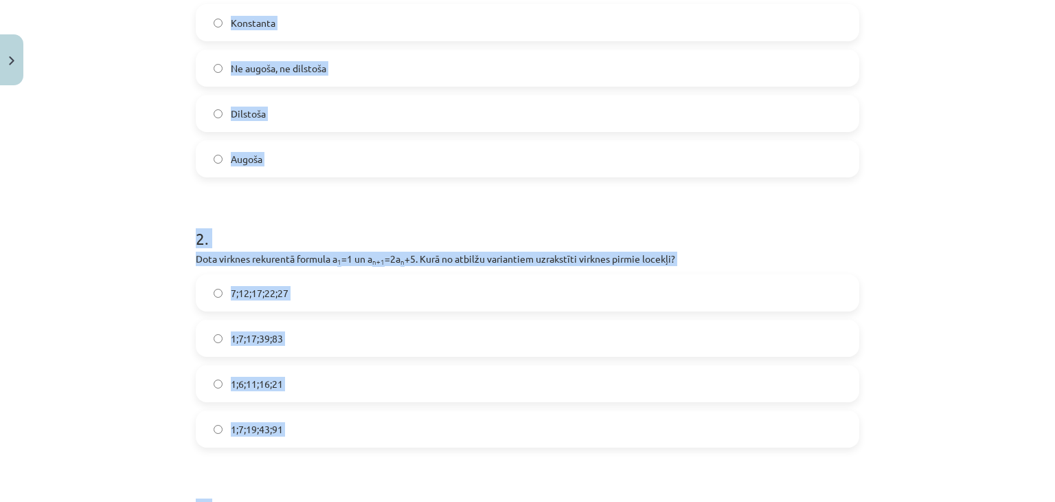
click at [285, 161] on label "Augoša" at bounding box center [527, 159] width 661 height 34
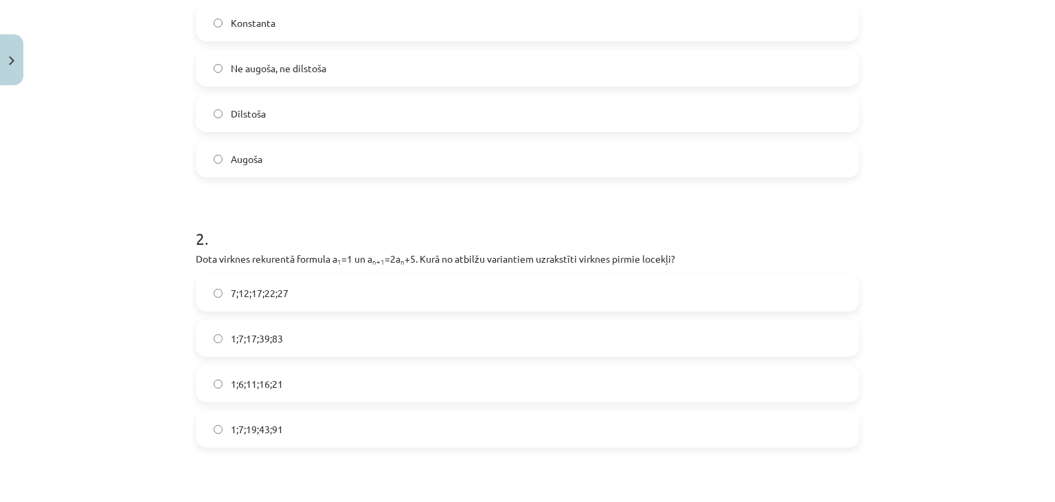
click at [281, 335] on label "1;7;17;39;83" at bounding box center [527, 338] width 661 height 34
click at [297, 438] on label "1;7;19;43;91" at bounding box center [527, 429] width 661 height 34
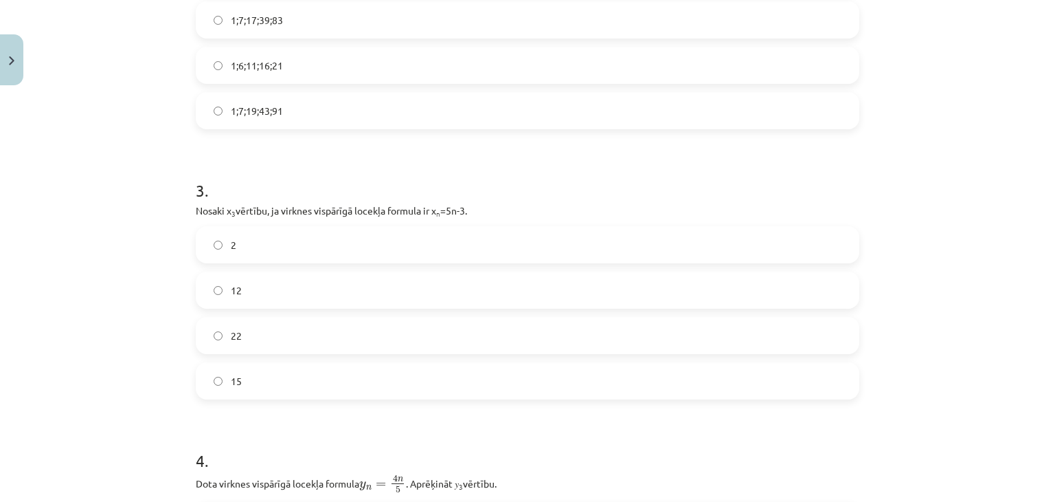
scroll to position [711, 0]
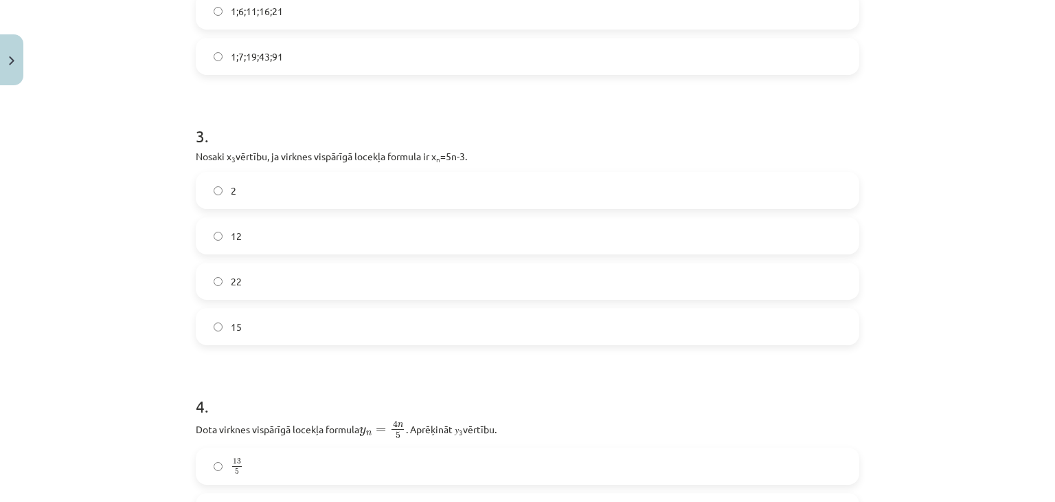
click at [262, 245] on label "12" at bounding box center [527, 235] width 661 height 34
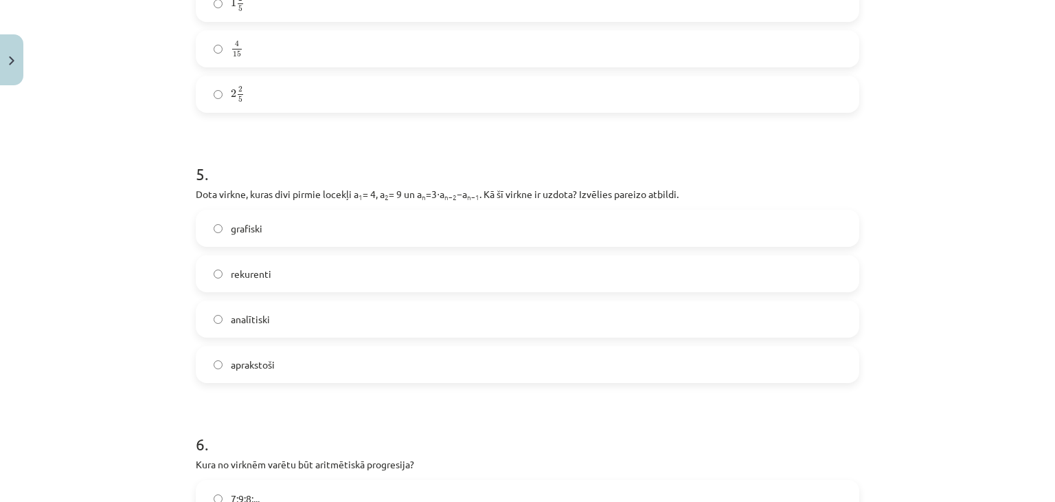
scroll to position [1497, 0]
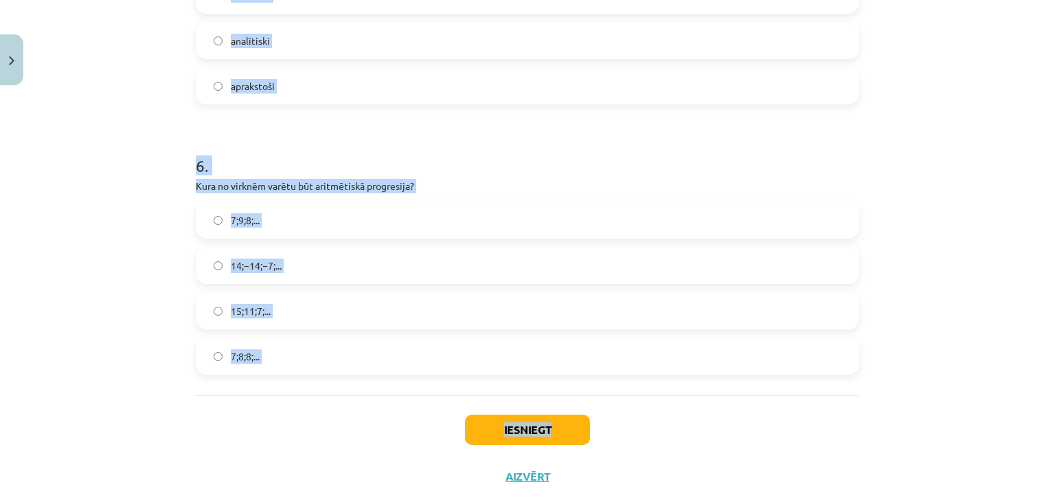
drag, startPoint x: 161, startPoint y: 121, endPoint x: 627, endPoint y: 412, distance: 548.5
click at [627, 412] on div "Mācību tēma: Matemātikas i - 12. klases 1. ieskaites mācību materiāls (ab) #5 📝…" at bounding box center [527, 251] width 1055 height 502
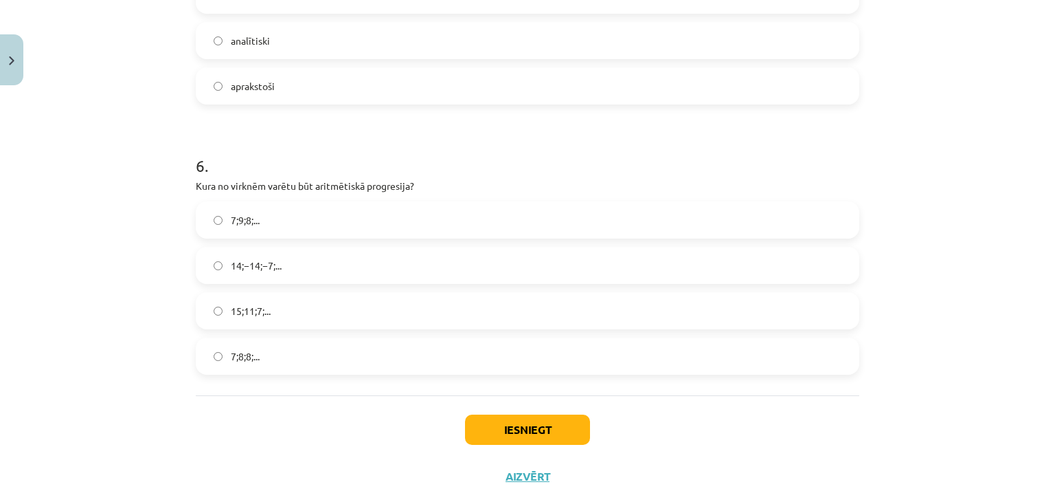
click at [285, 449] on div "Iesniegt Aizvērt" at bounding box center [528, 443] width 664 height 96
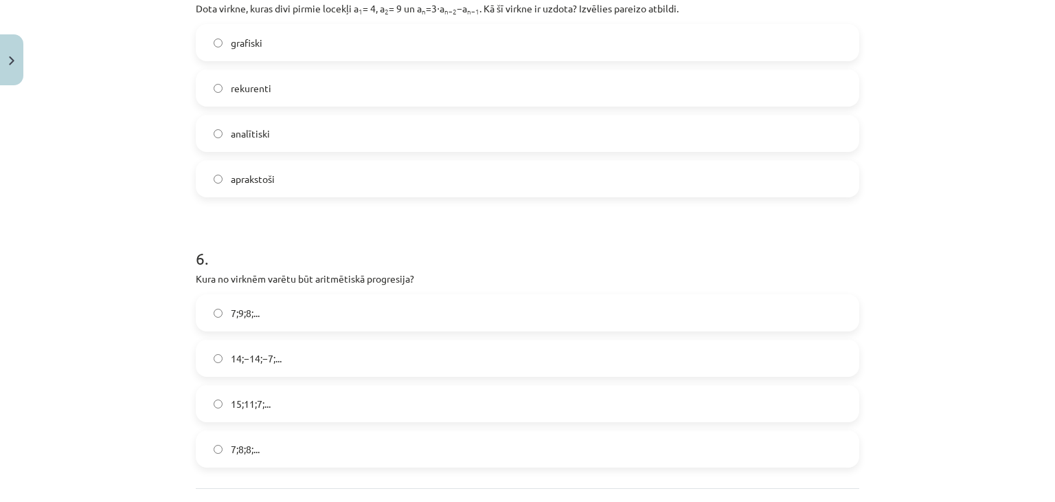
scroll to position [1529, 0]
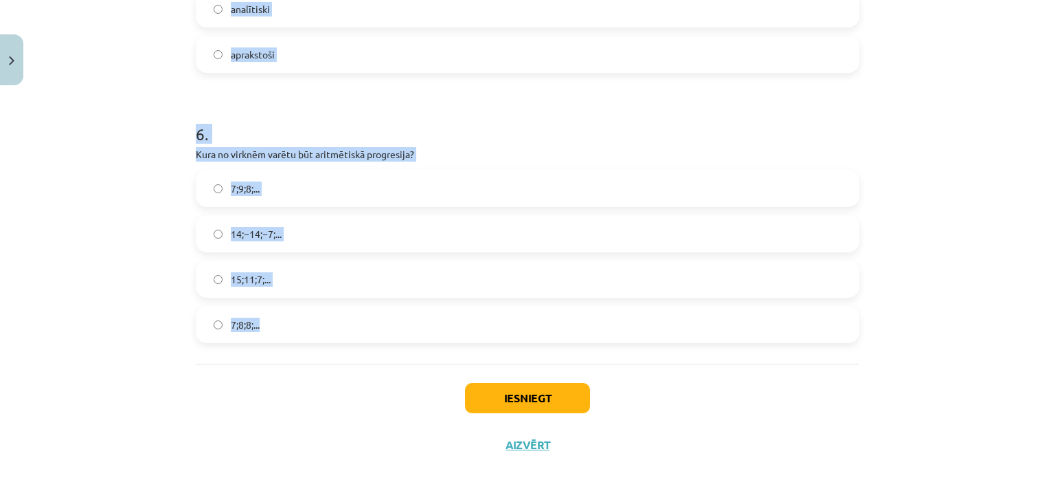
drag, startPoint x: 177, startPoint y: 177, endPoint x: 387, endPoint y: 313, distance: 250.8
click at [387, 313] on div "Mācību tēma: Matemātikas i - 12. klases 1. ieskaites mācību materiāls (ab) #5 📝…" at bounding box center [527, 251] width 1055 height 502
copy form "4 . Dota virknes vispārīgā locekļa formula y n = 4 n 5 y n = 4 n 5 . Aprēķināt …"
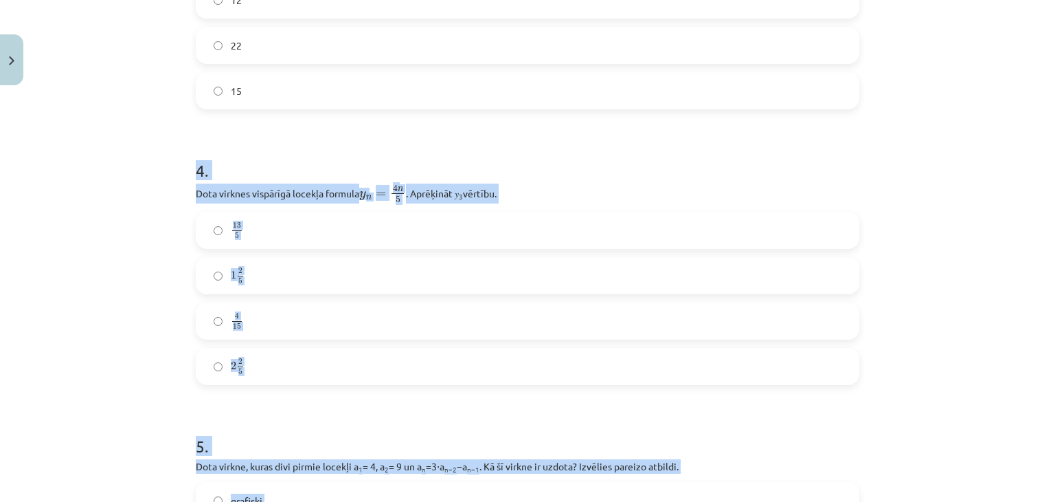
scroll to position [956, 0]
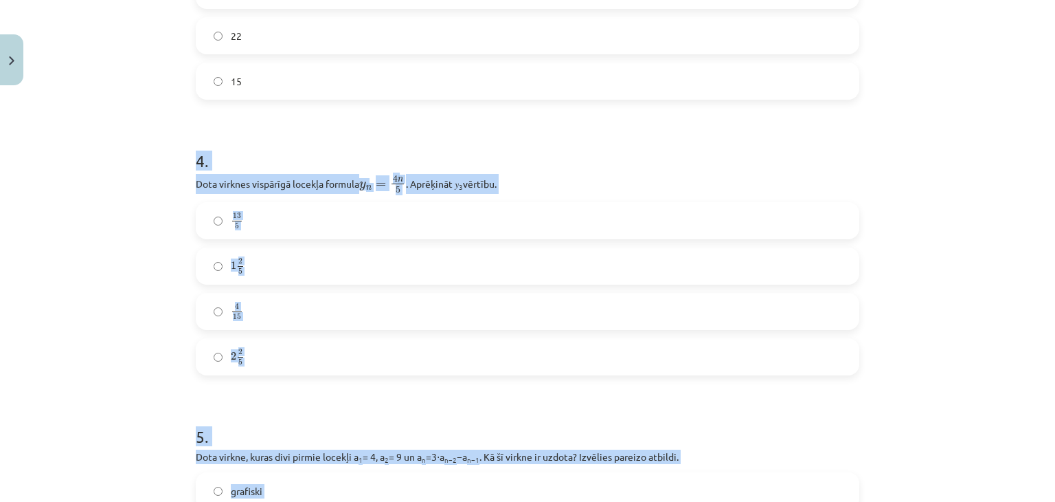
click at [971, 245] on div "Mācību tēma: Matemātikas i - 12. klases 1. ieskaites mācību materiāls (ab) #5 📝…" at bounding box center [527, 251] width 1055 height 502
click at [964, 306] on div "Mācību tēma: Matemātikas i - 12. klases 1. ieskaites mācību materiāls (ab) #5 📝…" at bounding box center [527, 251] width 1055 height 502
click at [266, 350] on label "2 2 5 2 2 5" at bounding box center [527, 356] width 661 height 34
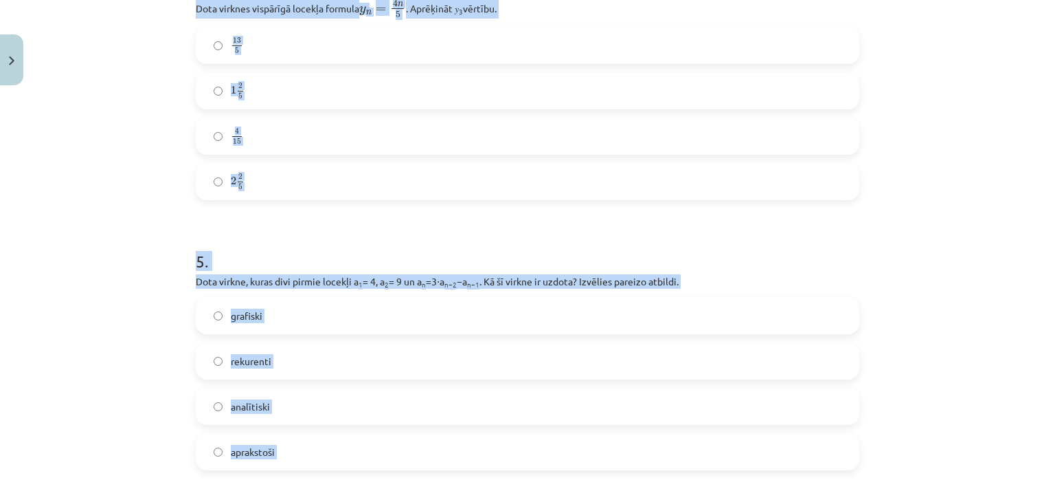
scroll to position [1165, 0]
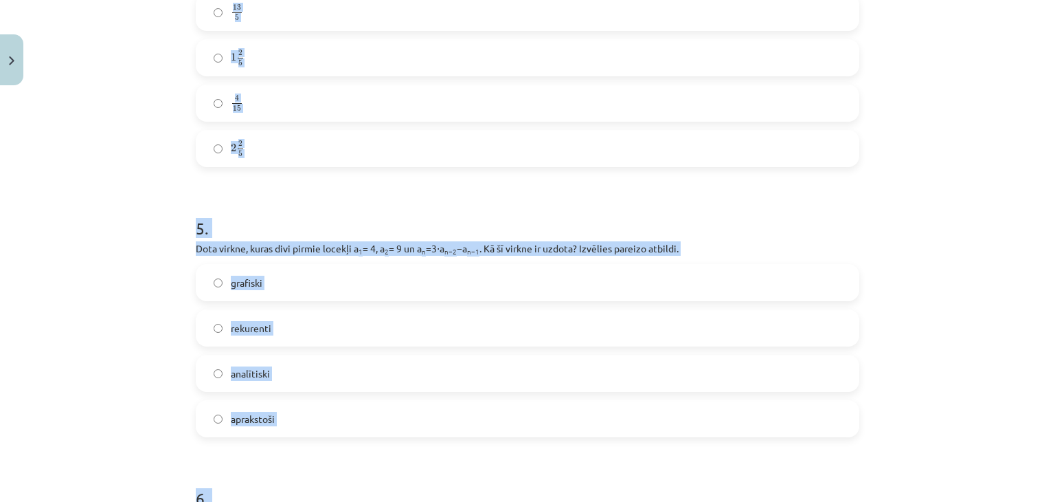
click at [930, 314] on div "Mācību tēma: Matemātikas i - 12. klases 1. ieskaites mācību materiāls (ab) #5 📝…" at bounding box center [527, 251] width 1055 height 502
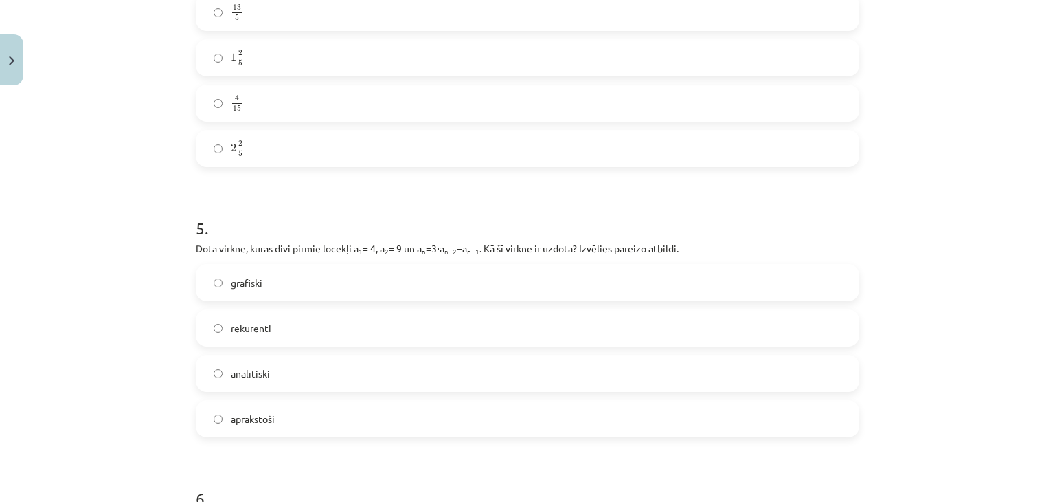
click at [289, 321] on label "rekurenti" at bounding box center [527, 328] width 661 height 34
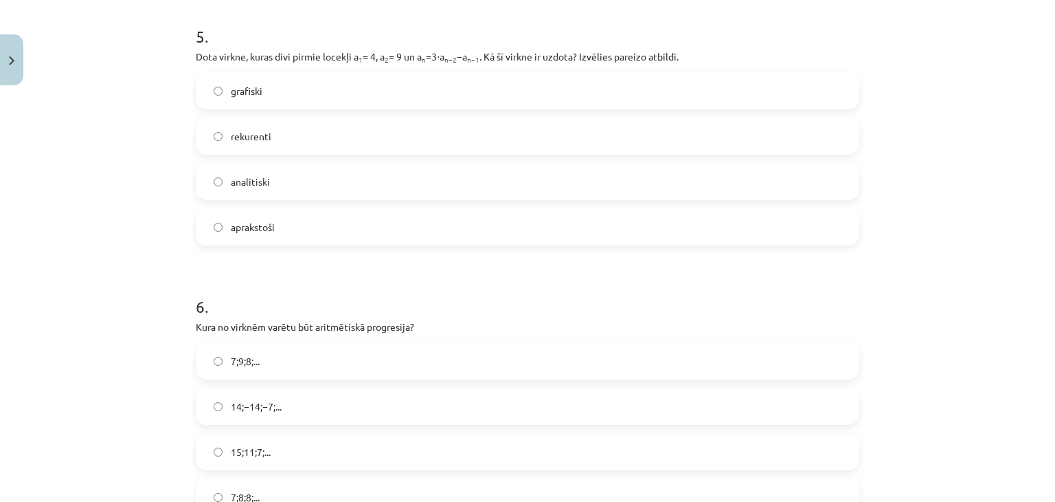
scroll to position [1529, 0]
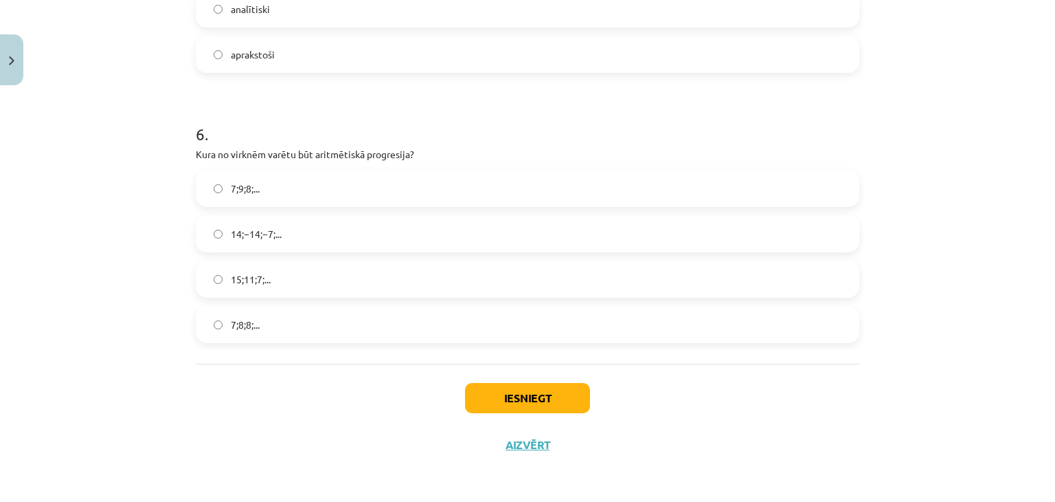
click at [266, 275] on span "15;11;7;..." at bounding box center [251, 279] width 40 height 14
click at [531, 385] on button "Iesniegt" at bounding box center [527, 398] width 125 height 30
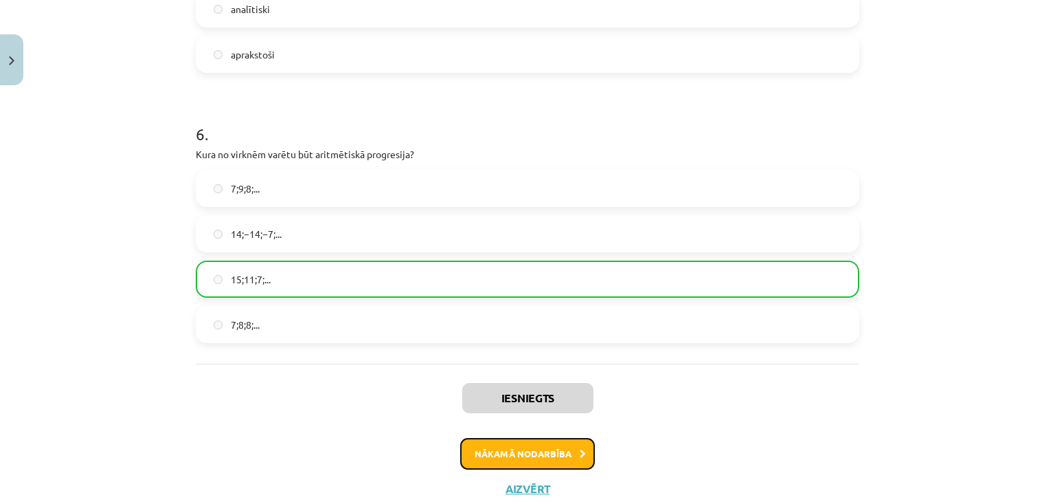
click at [539, 445] on button "Nākamā nodarbība" at bounding box center [527, 454] width 135 height 32
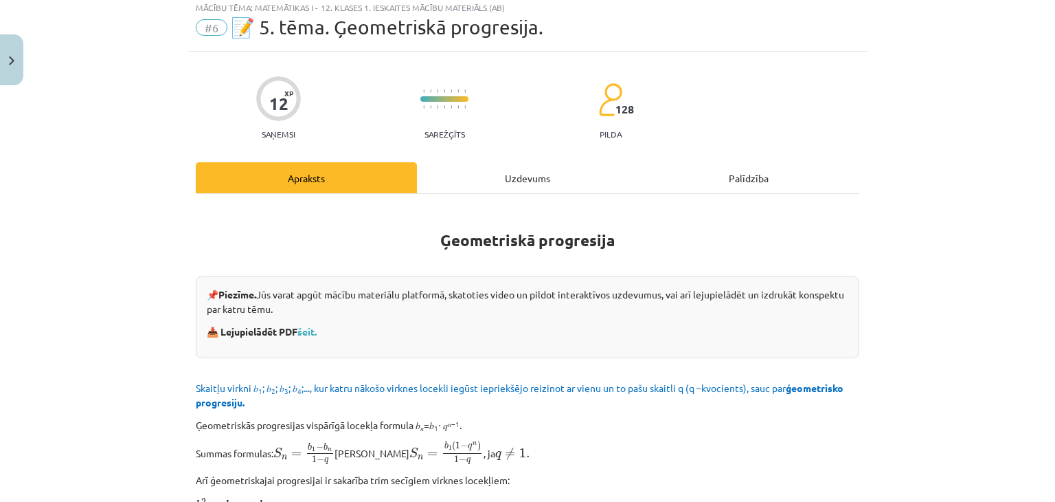
scroll to position [34, 0]
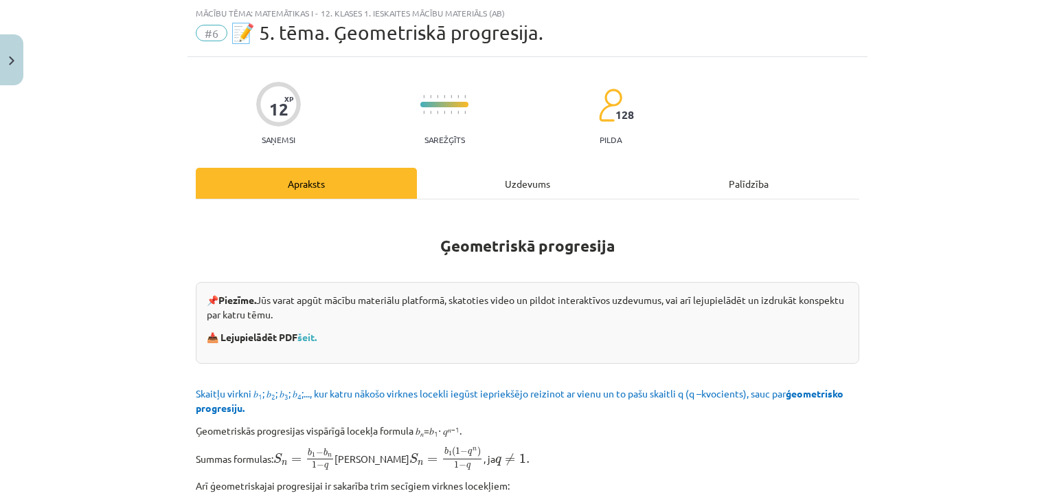
click at [531, 186] on div "Uzdevums" at bounding box center [527, 183] width 221 height 31
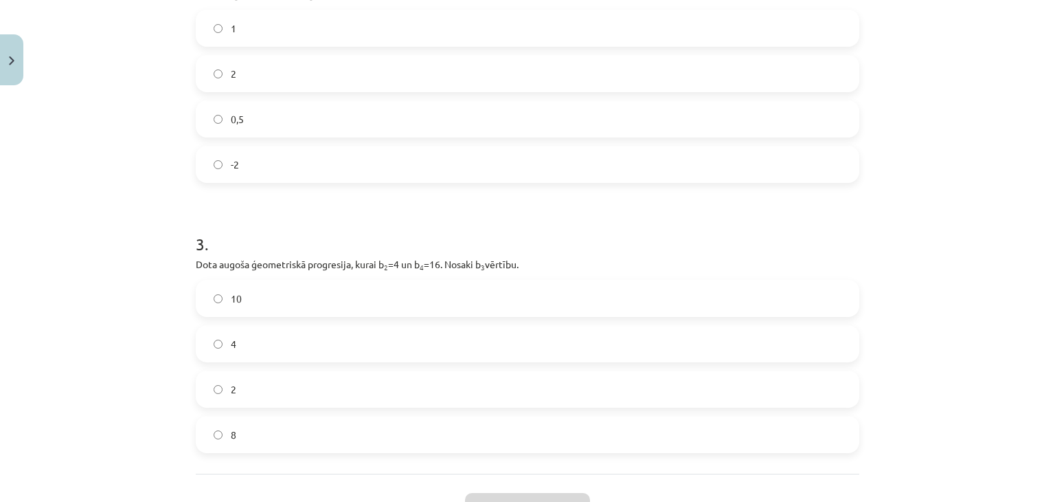
scroll to position [623, 0]
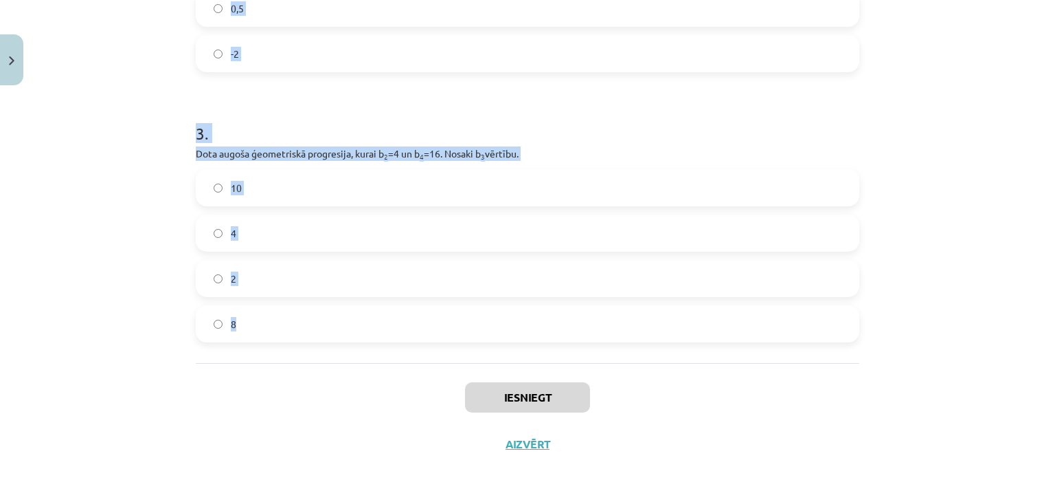
drag, startPoint x: 181, startPoint y: 276, endPoint x: 510, endPoint y: 351, distance: 338.2
click at [537, 355] on div "Mācību tēma: Matemātikas i - 12. klases 1. ieskaites mācību materiāls (ab) #6 📝…" at bounding box center [527, 251] width 1055 height 502
copy form "1 . Aprēķini ģeometriskās progresijas nākamo locekli, ja b 1 = 7 un q=5. 35 12 …"
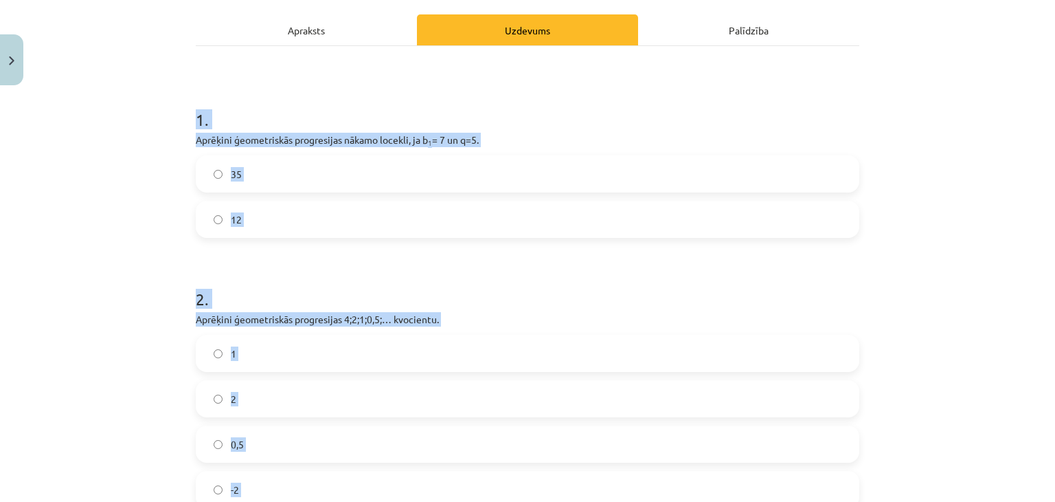
scroll to position [190, 0]
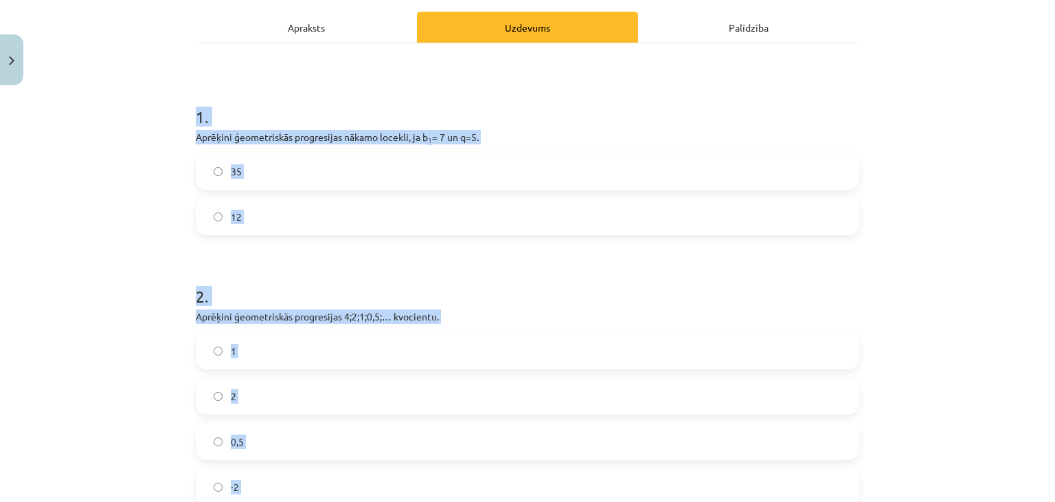
click at [280, 159] on label "35" at bounding box center [527, 171] width 661 height 34
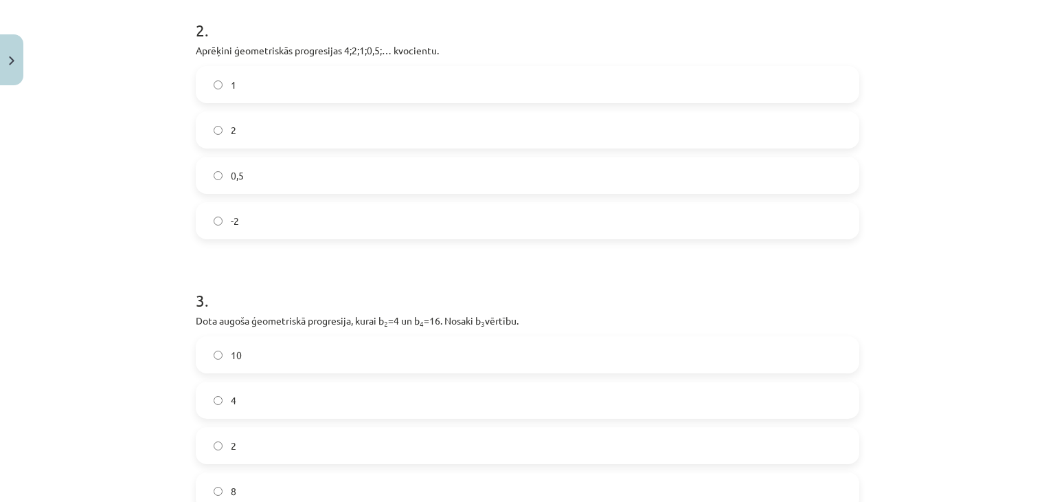
scroll to position [478, 0]
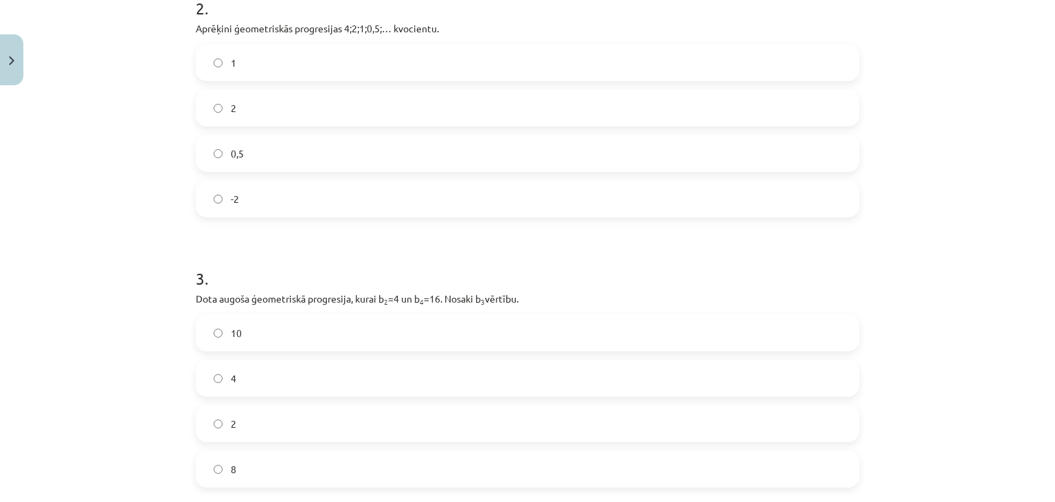
click at [207, 144] on label "0,5" at bounding box center [527, 153] width 661 height 34
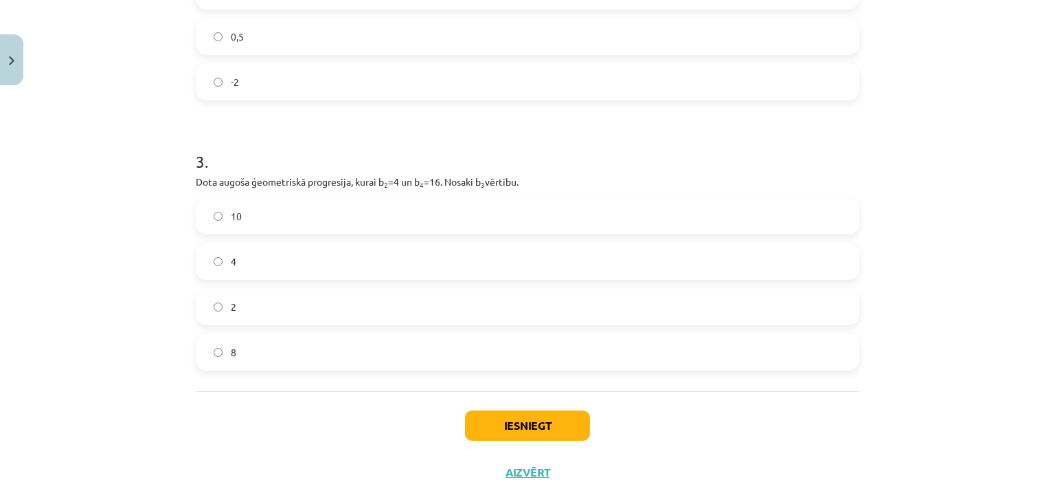
scroll to position [596, 0]
click at [316, 358] on label "8" at bounding box center [527, 350] width 661 height 34
click at [566, 436] on button "Iesniegt" at bounding box center [527, 424] width 125 height 30
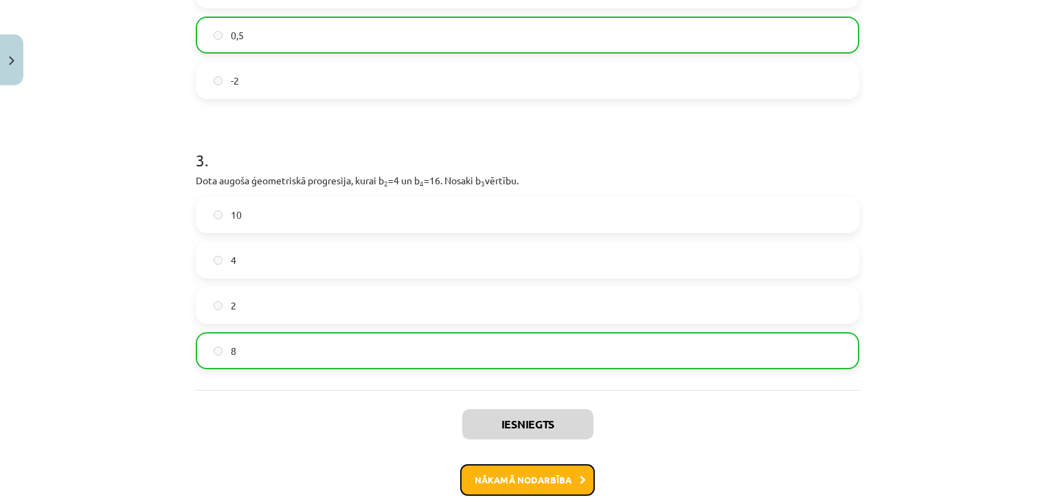
click at [553, 473] on button "Nākamā nodarbība" at bounding box center [527, 480] width 135 height 32
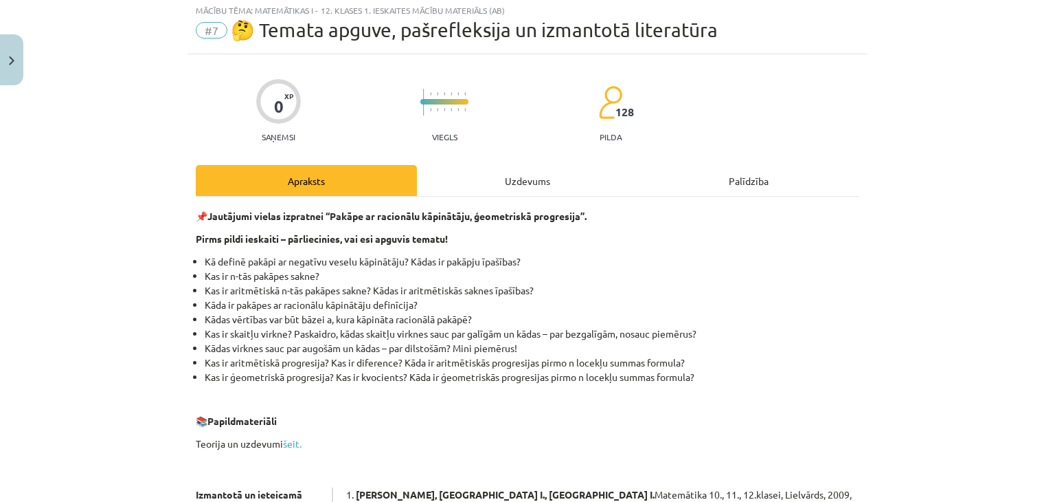
scroll to position [34, 0]
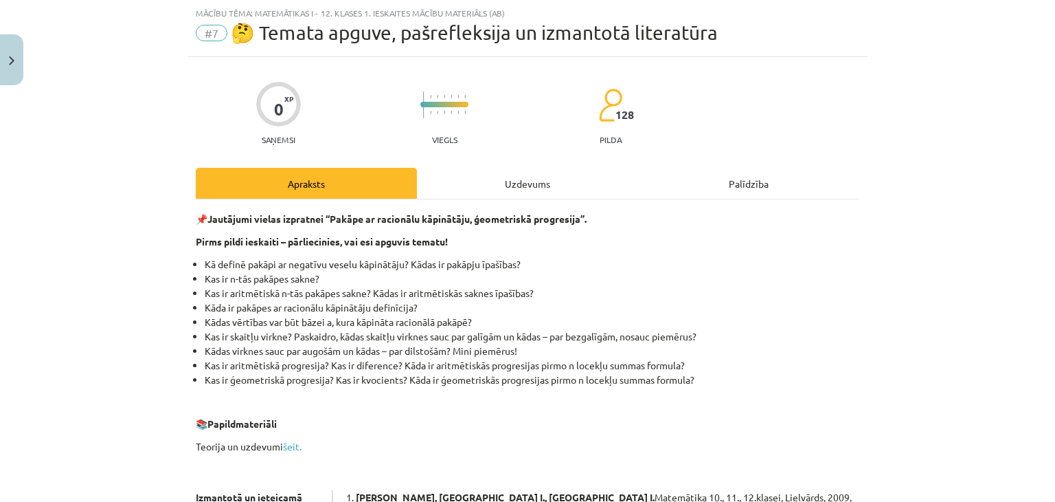
click at [473, 195] on div "Uzdevums" at bounding box center [527, 183] width 221 height 31
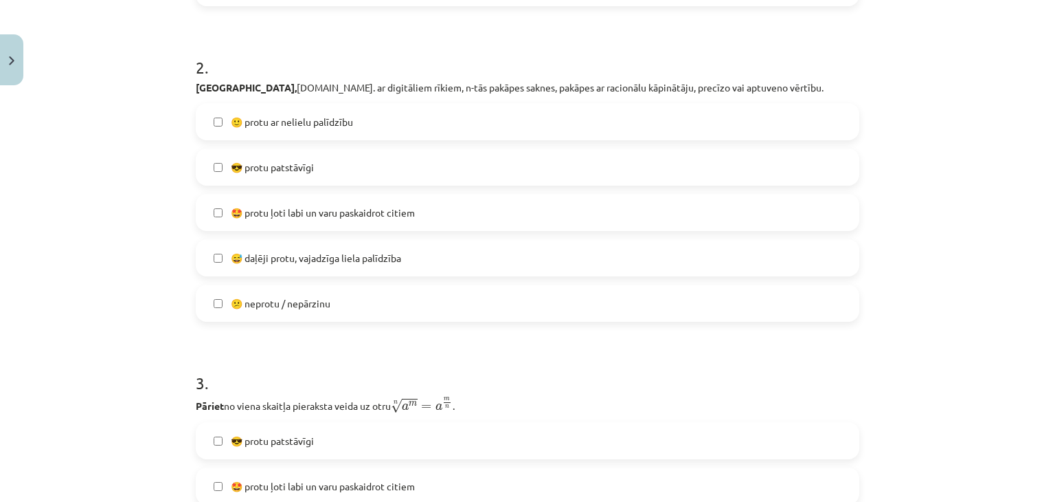
scroll to position [610, 0]
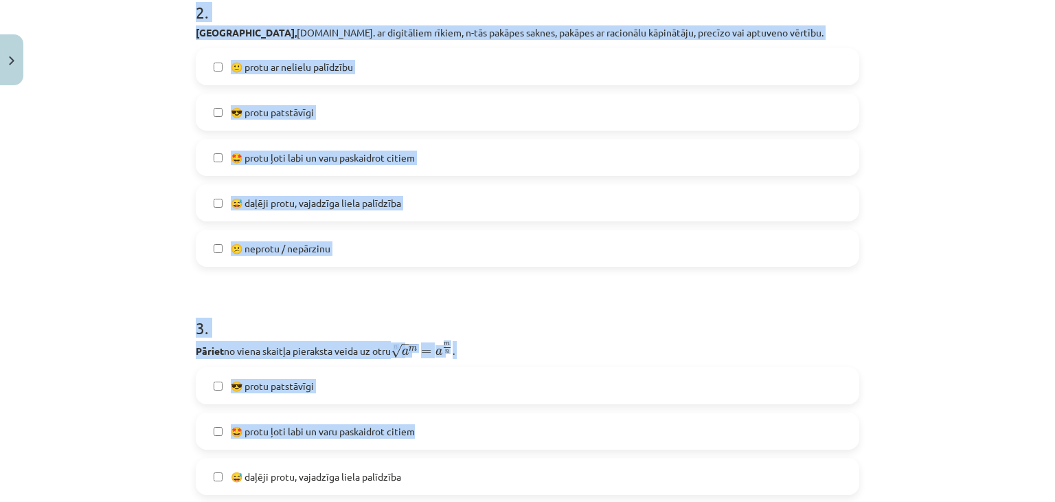
drag, startPoint x: 190, startPoint y: 90, endPoint x: 652, endPoint y: 422, distance: 569.1
click at [679, 330] on h1 "3 ." at bounding box center [528, 315] width 664 height 43
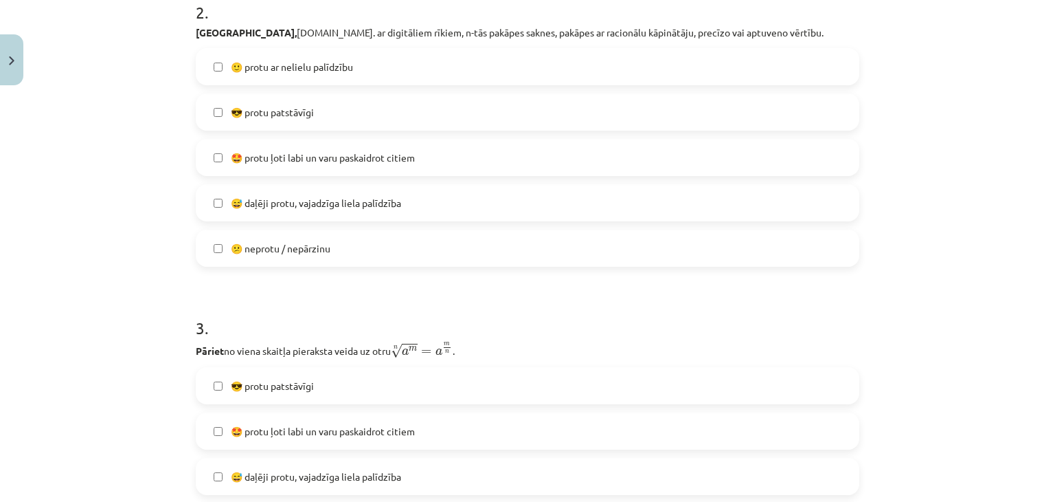
click at [341, 116] on label "😎 protu patstāvīgi" at bounding box center [527, 112] width 661 height 34
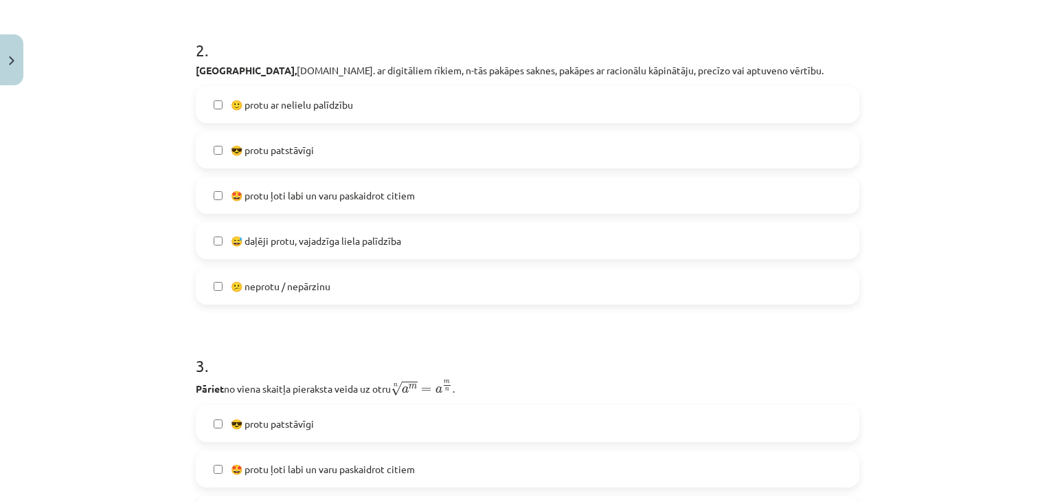
scroll to position [497, 0]
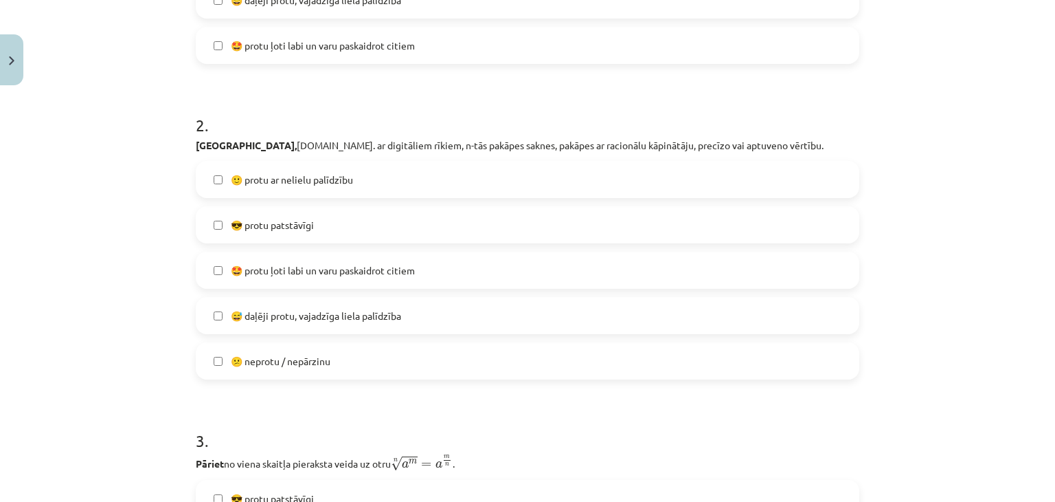
click at [354, 315] on span "😅 daļēji protu, vajadzīga liela palīdzība" at bounding box center [316, 315] width 170 height 14
click at [650, 222] on label "😎 protu patstāvīgi" at bounding box center [527, 224] width 661 height 34
click at [374, 355] on label "😕 neprotu / nepārzinu" at bounding box center [527, 361] width 661 height 34
click at [925, 379] on div "Mācību tēma: Matemātikas i - 12. klases 1. ieskaites mācību materiāls (ab) #7 🤔…" at bounding box center [527, 251] width 1055 height 502
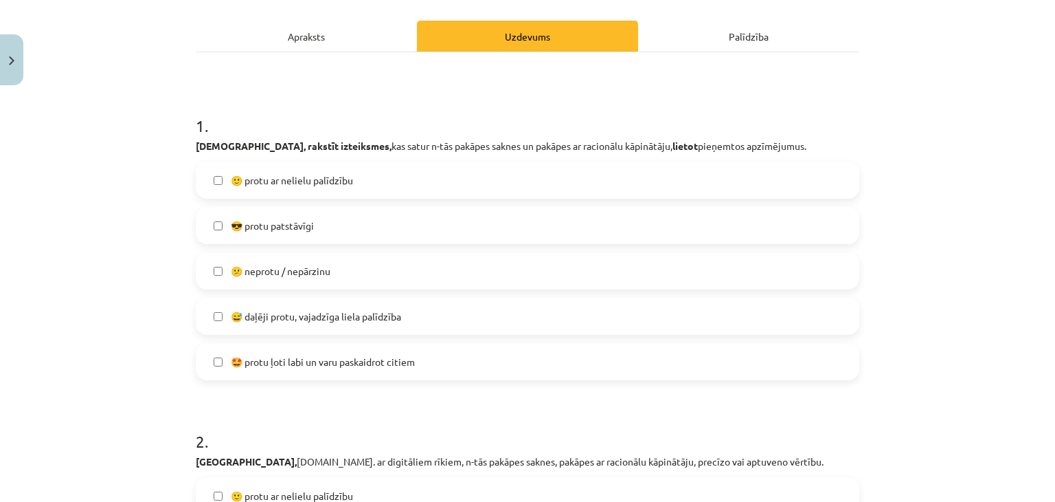
scroll to position [179, 0]
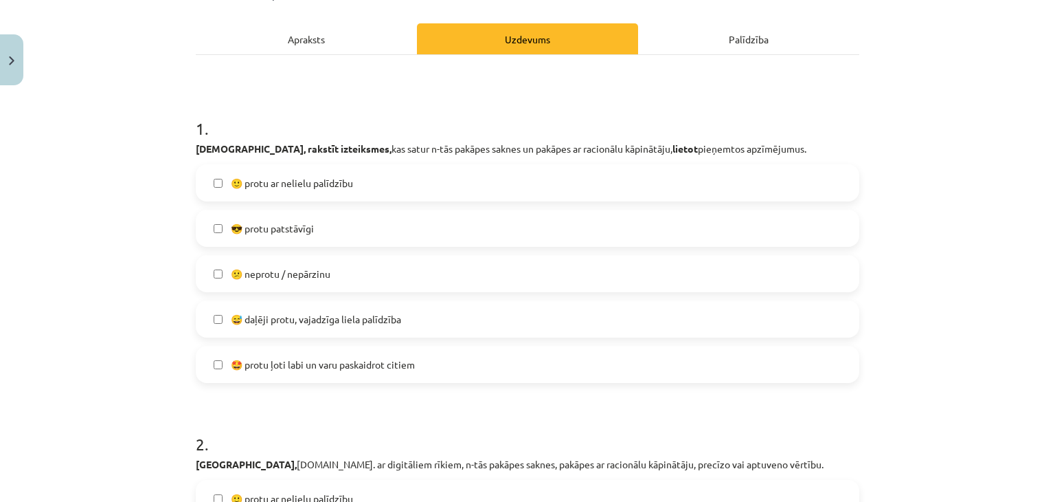
click at [342, 235] on label "😎 protu patstāvīgi" at bounding box center [527, 228] width 661 height 34
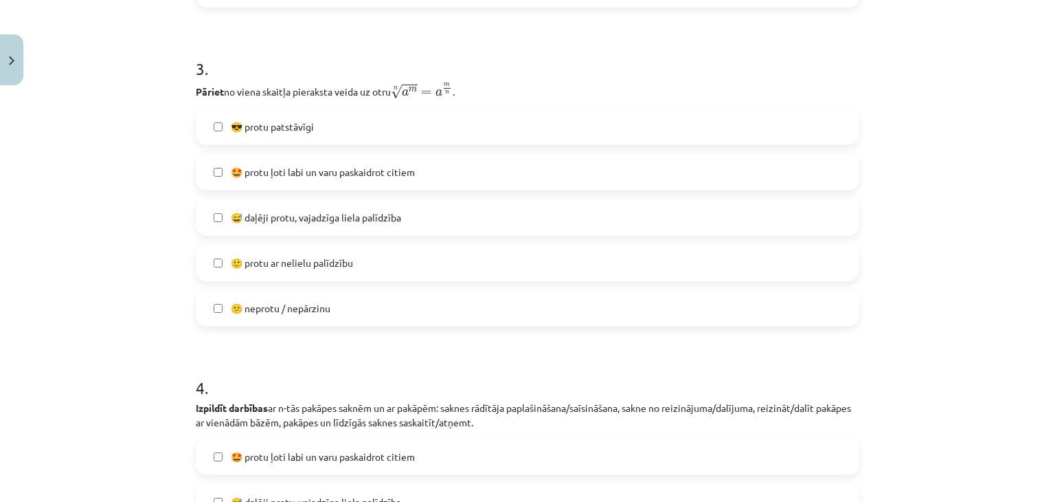
scroll to position [875, 0]
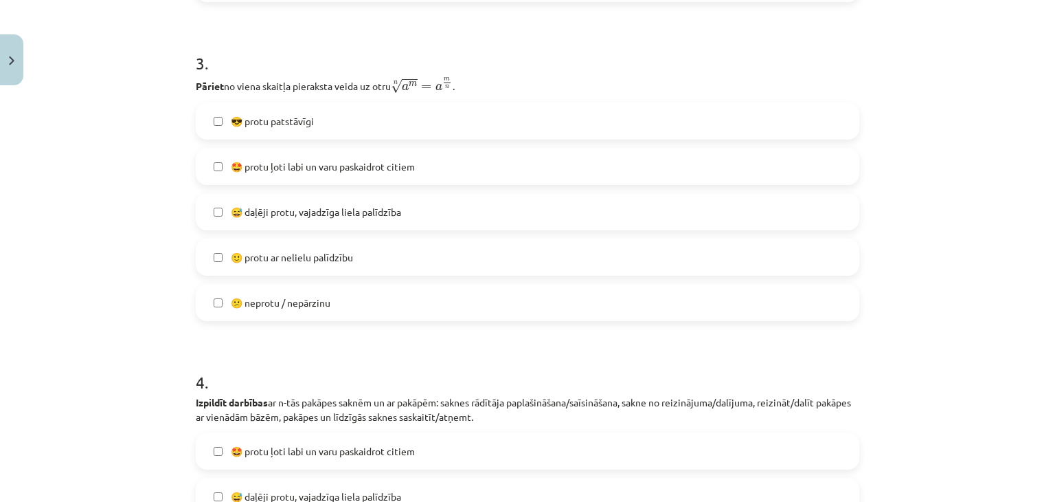
click at [418, 174] on label "🤩 protu ļoti labi un varu paskaidrot citiem" at bounding box center [527, 166] width 661 height 34
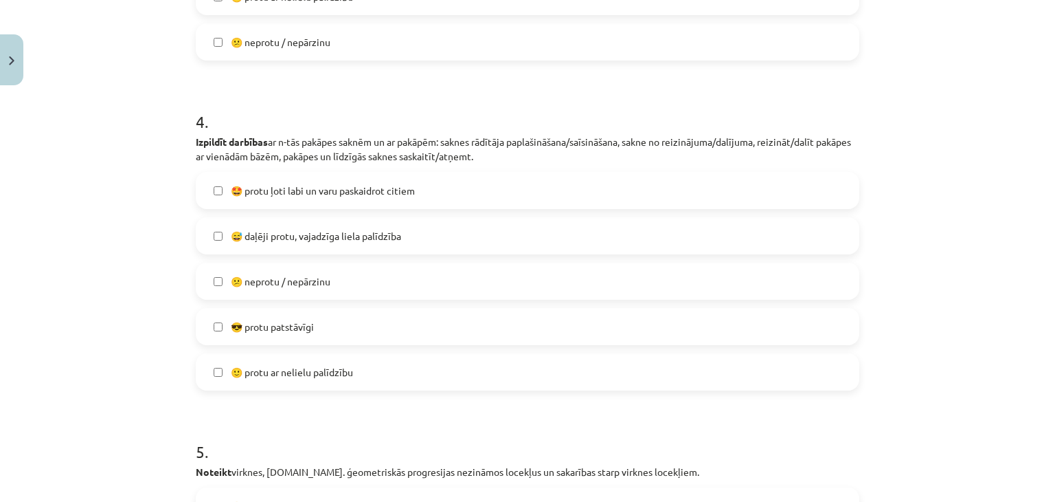
scroll to position [1167, 0]
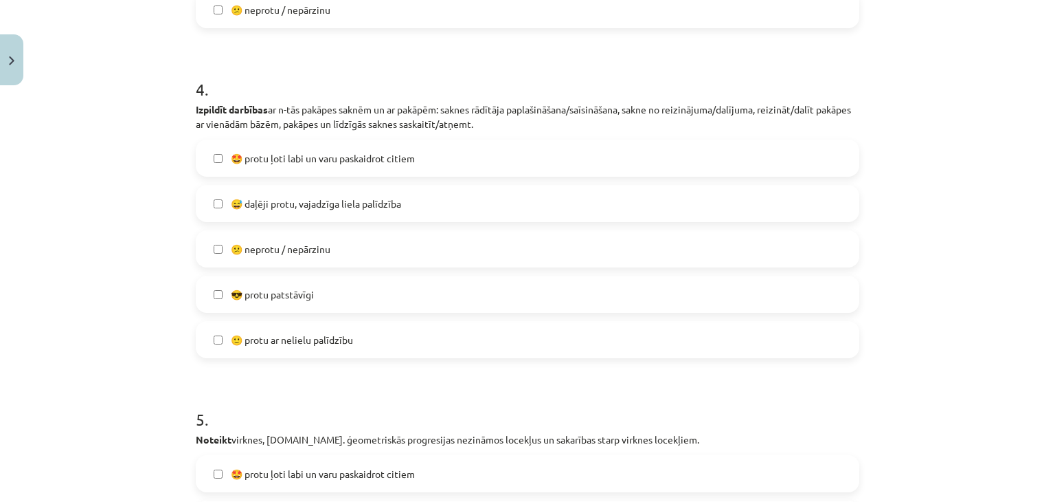
click at [529, 300] on label "😎 protu patstāvīgi" at bounding box center [527, 294] width 661 height 34
click at [488, 303] on label "😎 protu patstāvīgi" at bounding box center [527, 294] width 661 height 34
click at [479, 259] on label "😕 neprotu / nepārzinu" at bounding box center [527, 249] width 661 height 34
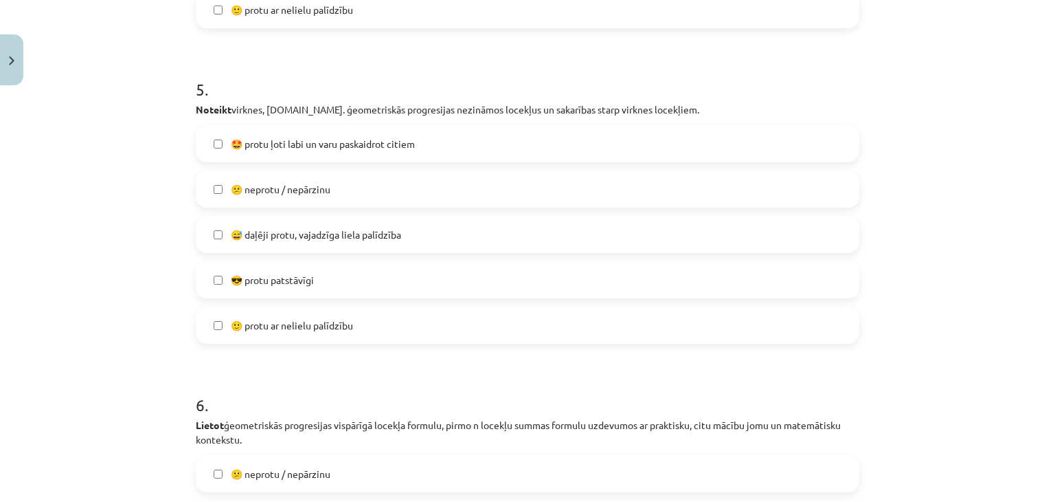
scroll to position [1500, 0]
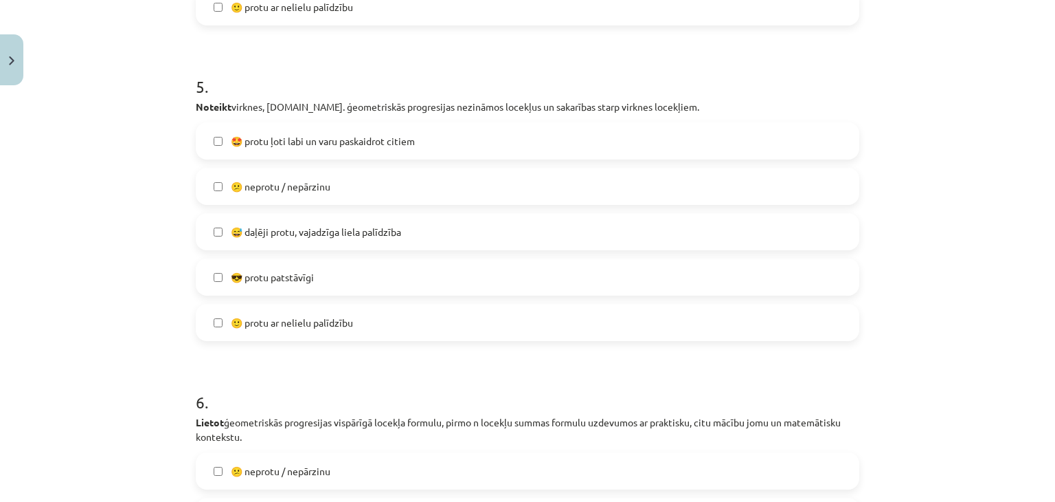
click at [390, 314] on label "🙂 protu ar nelielu palīdzību" at bounding box center [527, 322] width 661 height 34
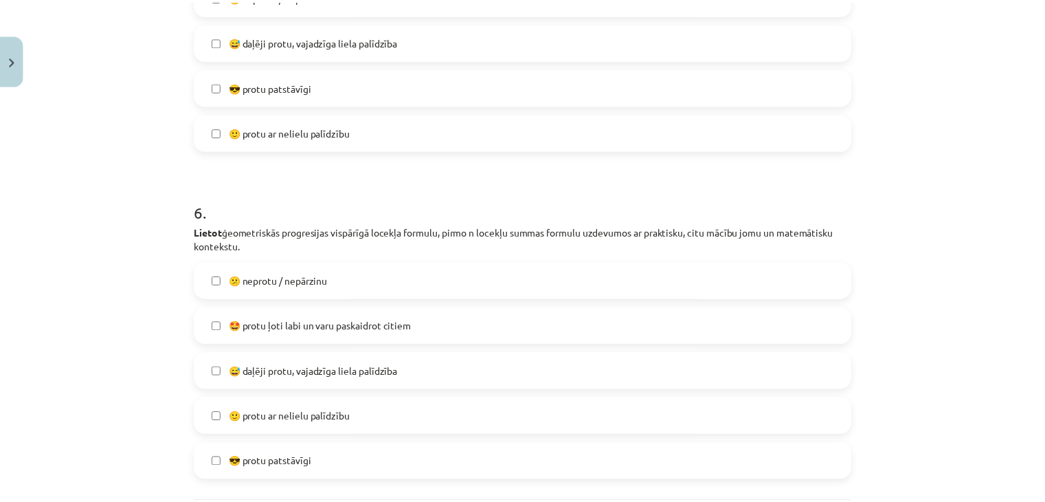
scroll to position [1803, 0]
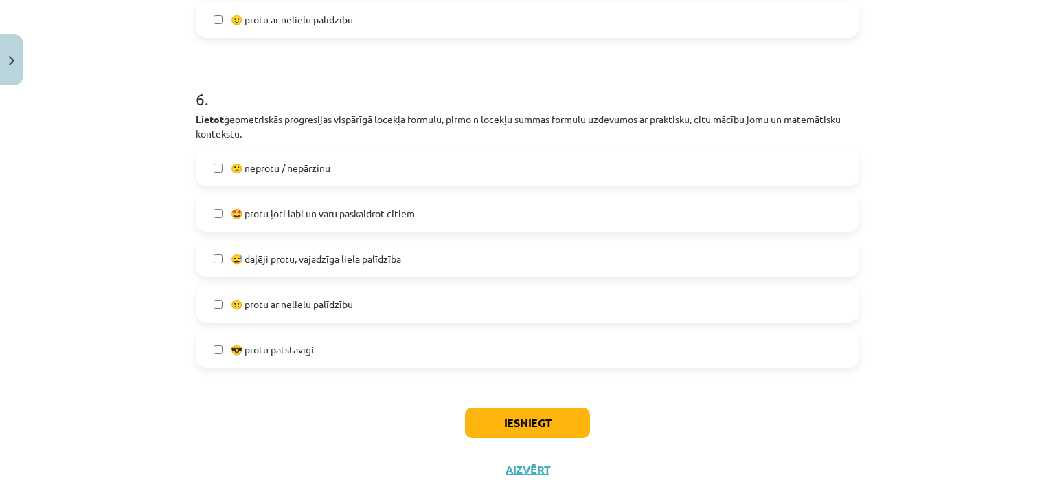
click at [458, 313] on label "🙂 protu ar nelielu palīdzību" at bounding box center [527, 303] width 661 height 34
click at [501, 423] on button "Iesniegt" at bounding box center [527, 422] width 125 height 30
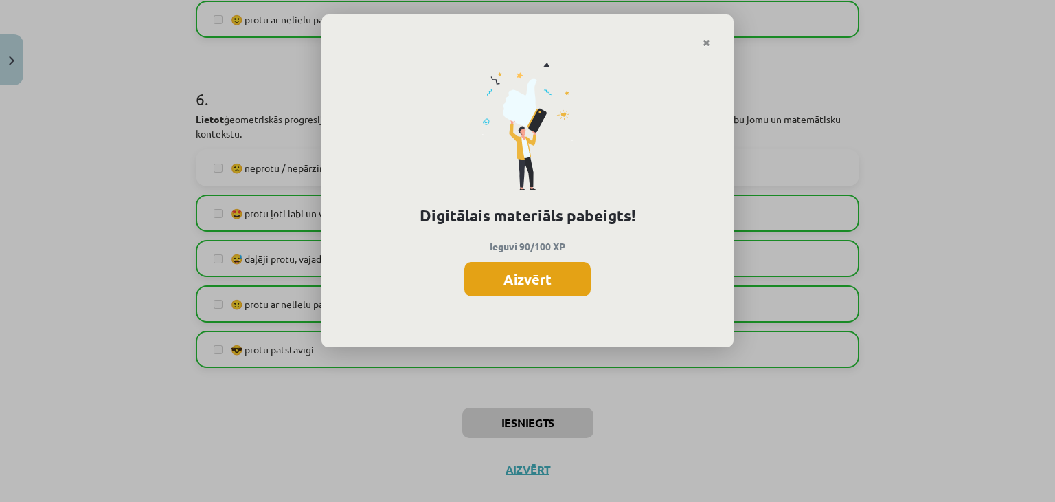
click at [535, 295] on button "Aizvērt" at bounding box center [527, 279] width 126 height 34
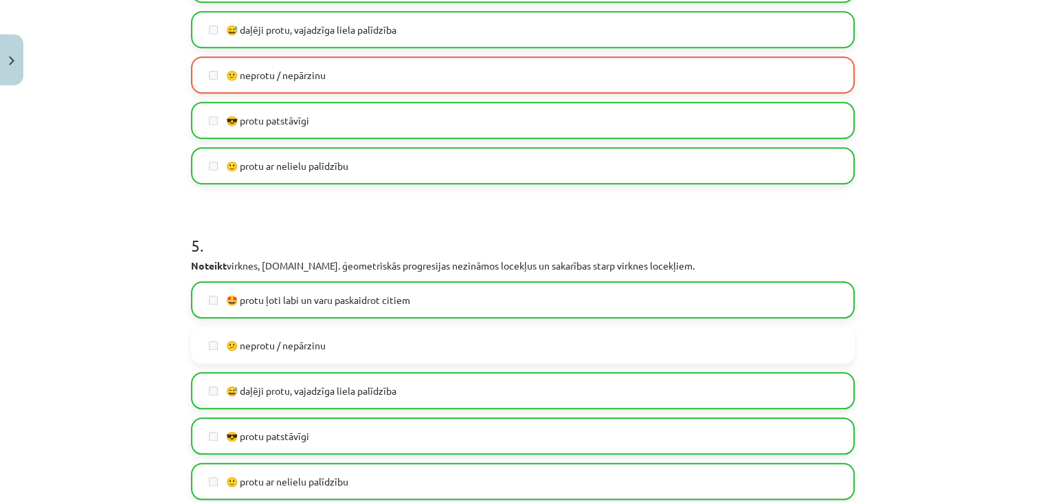
scroll to position [0, 0]
drag, startPoint x: 1022, startPoint y: 341, endPoint x: 1031, endPoint y: 339, distance: 8.7
click at [1024, 341] on div "Mācību tēma: Matemātikas i - 12. klases 1. ieskaites mācību materiāls (ab) #7 🤔…" at bounding box center [522, 251] width 1045 height 502
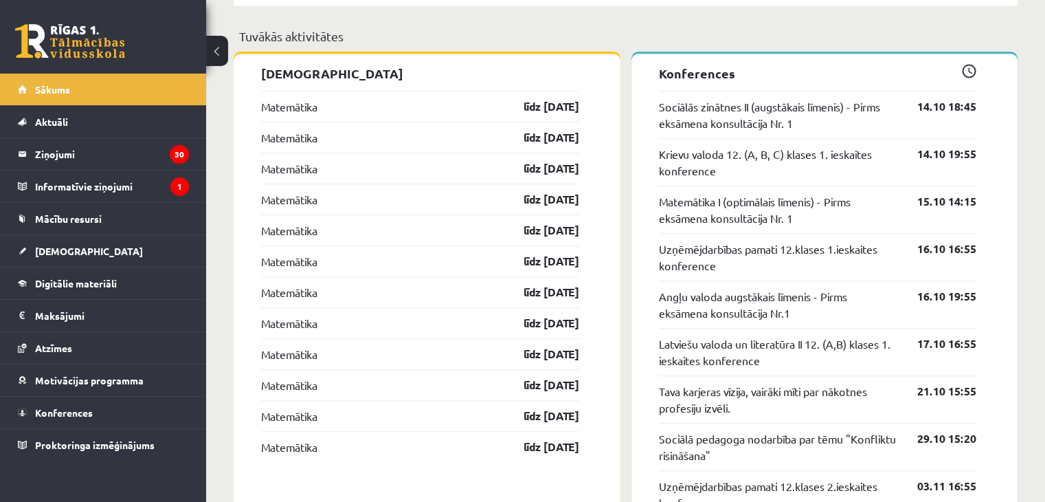
scroll to position [1176, 0]
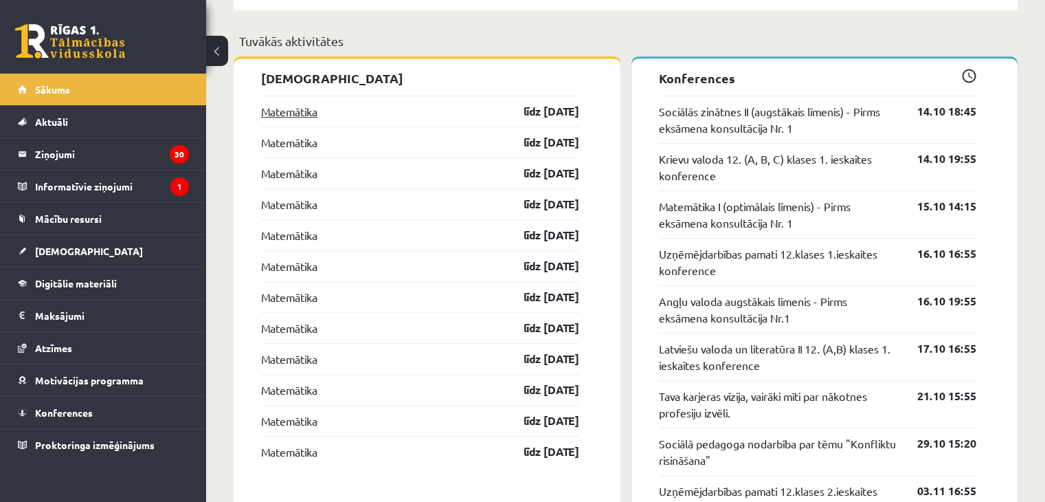
click at [294, 117] on link "Matemātika" at bounding box center [289, 111] width 56 height 16
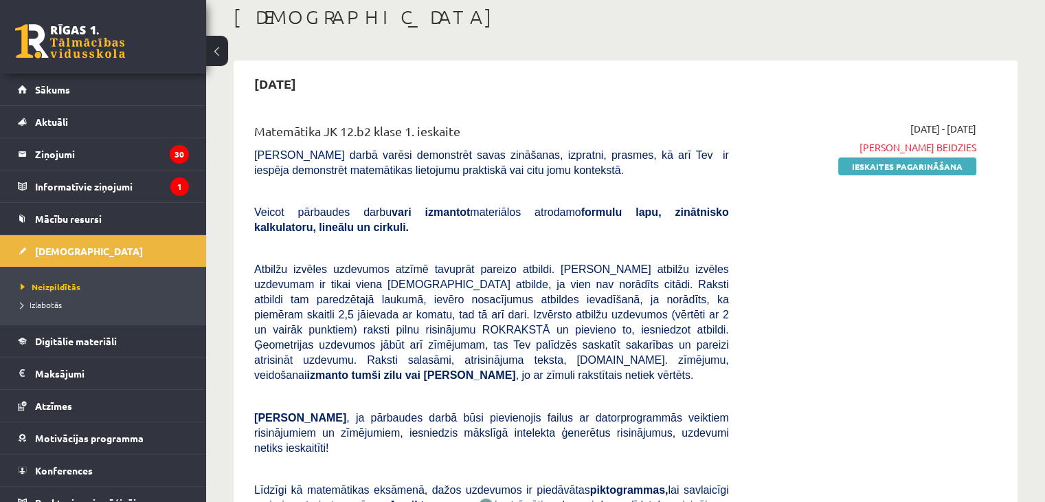
scroll to position [91, 0]
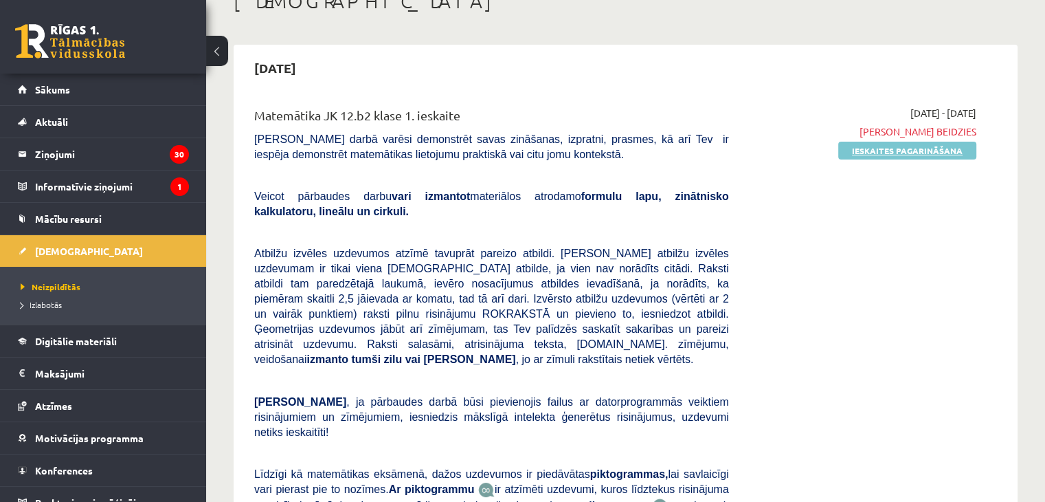
click at [951, 149] on link "Ieskaites pagarināšana" at bounding box center [907, 151] width 138 height 18
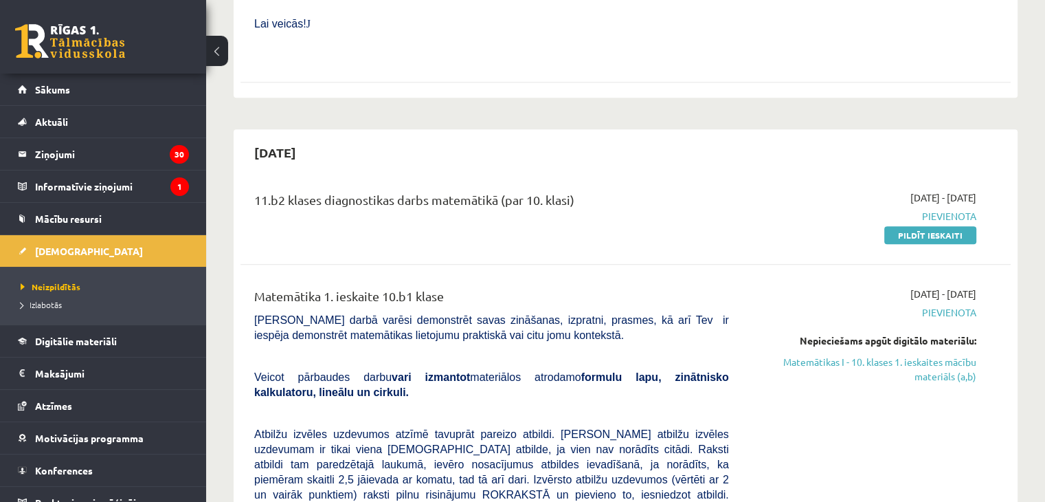
scroll to position [639, 0]
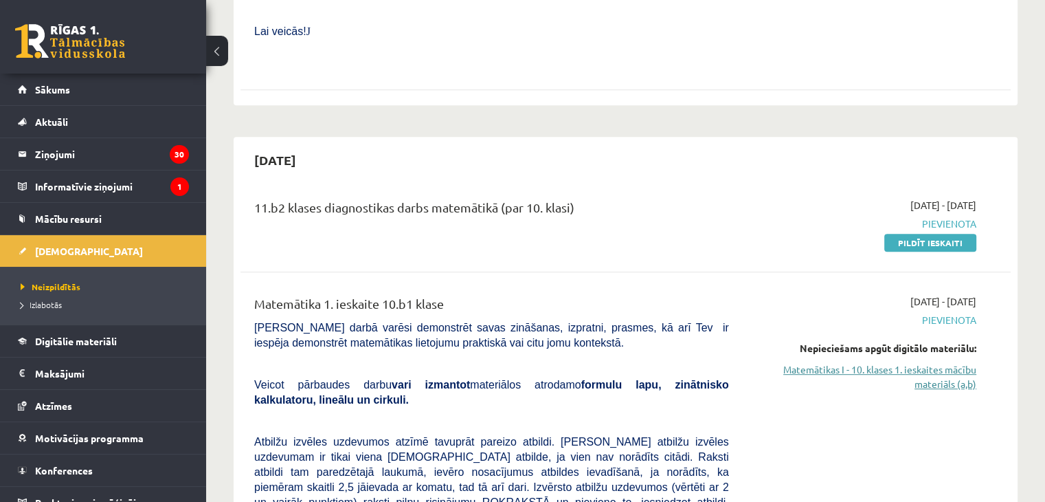
click at [942, 362] on link "Matemātikas I - 10. klases 1. ieskaites mācību materiāls (a,b)" at bounding box center [863, 376] width 227 height 29
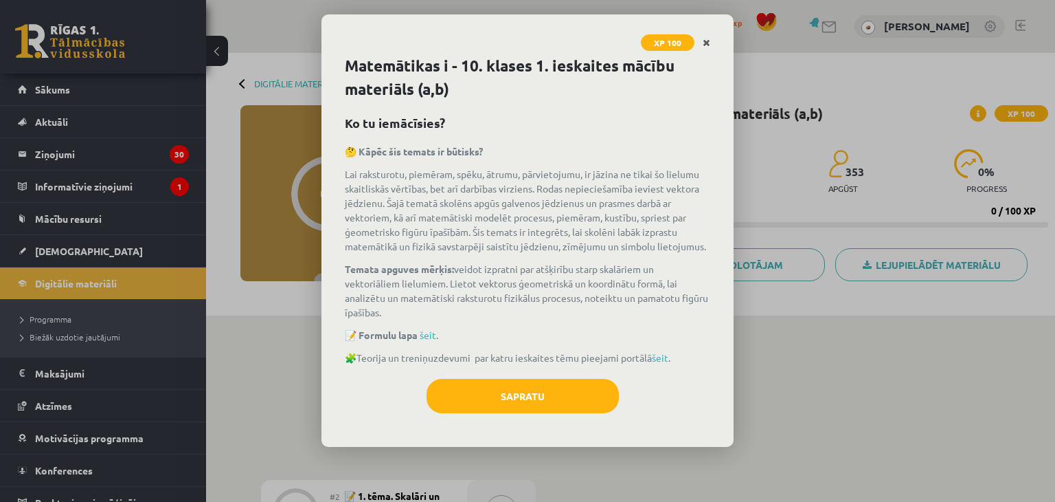
click at [704, 46] on icon "Close" at bounding box center [707, 43] width 8 height 10
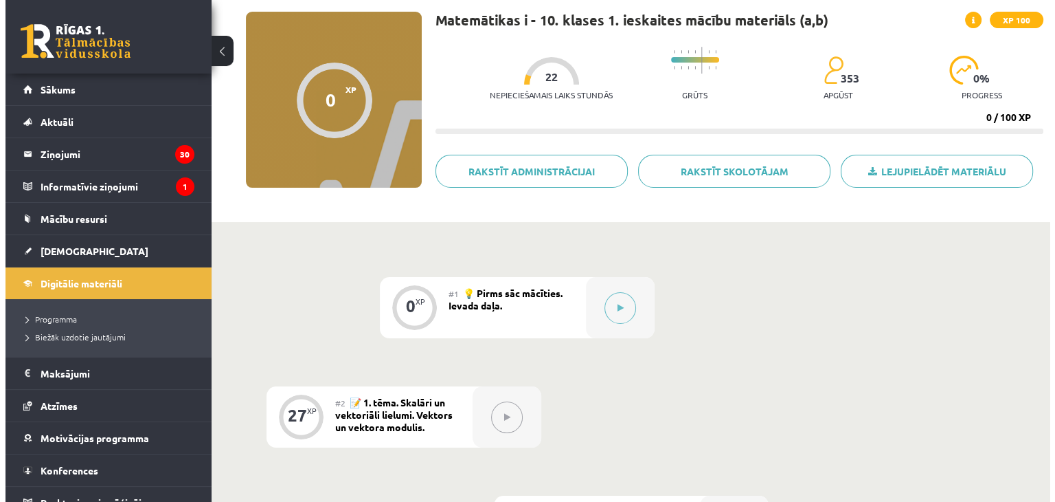
scroll to position [91, 0]
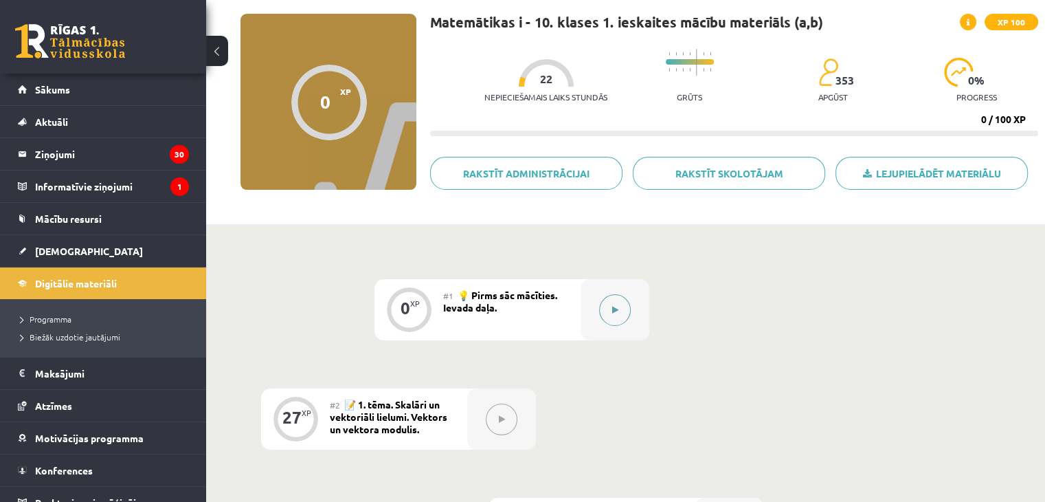
click at [622, 308] on button at bounding box center [615, 310] width 32 height 32
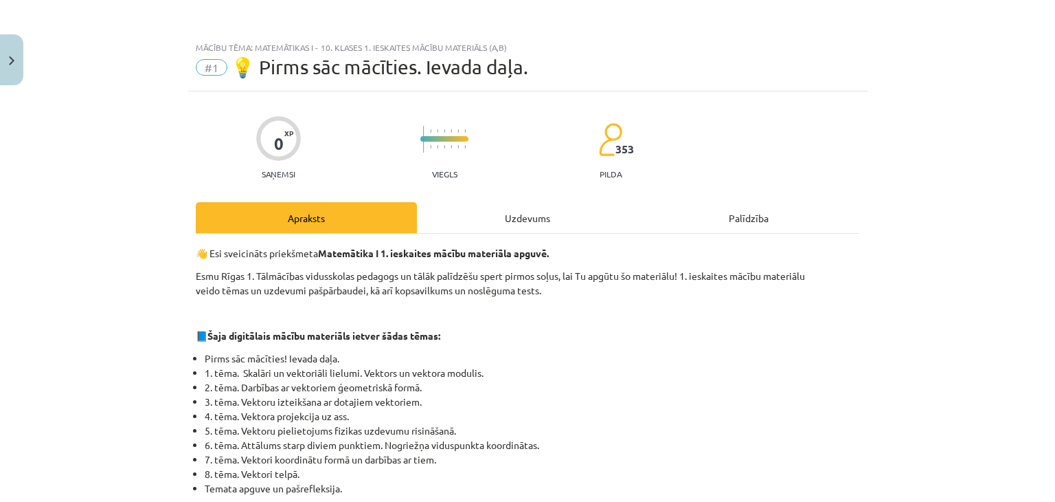
click at [483, 225] on div "Uzdevums" at bounding box center [527, 217] width 221 height 31
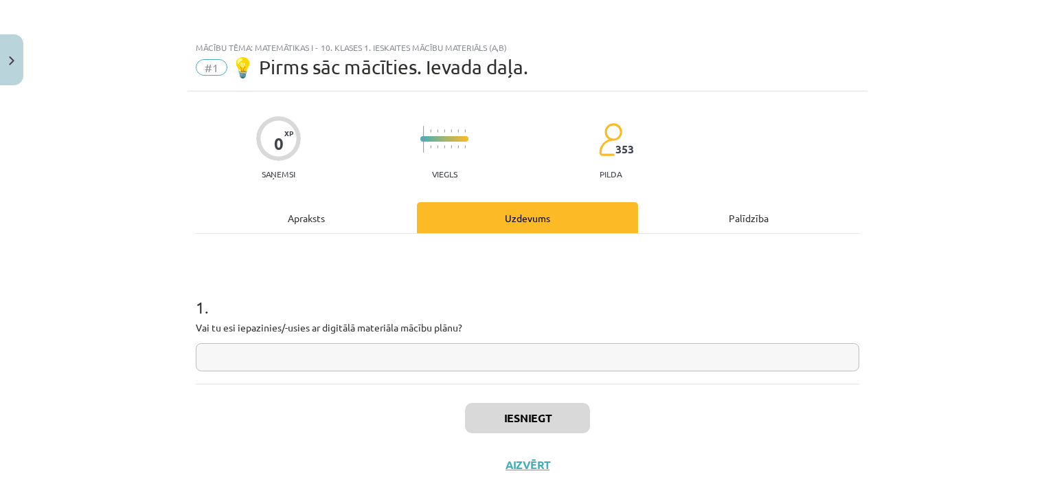
scroll to position [20, 0]
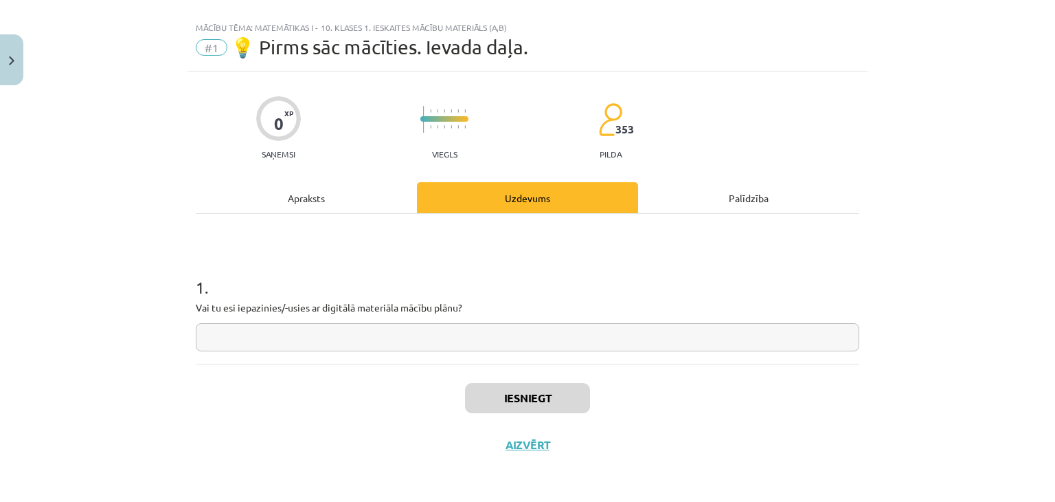
click at [401, 350] on div "1 . Vai tu esi iepazinies/-usies ar digitālā materiāla mācību plānu?" at bounding box center [528, 289] width 664 height 150
click at [401, 339] on input "text" at bounding box center [528, 337] width 664 height 28
type input "**"
click at [528, 410] on button "Iesniegt" at bounding box center [527, 398] width 125 height 30
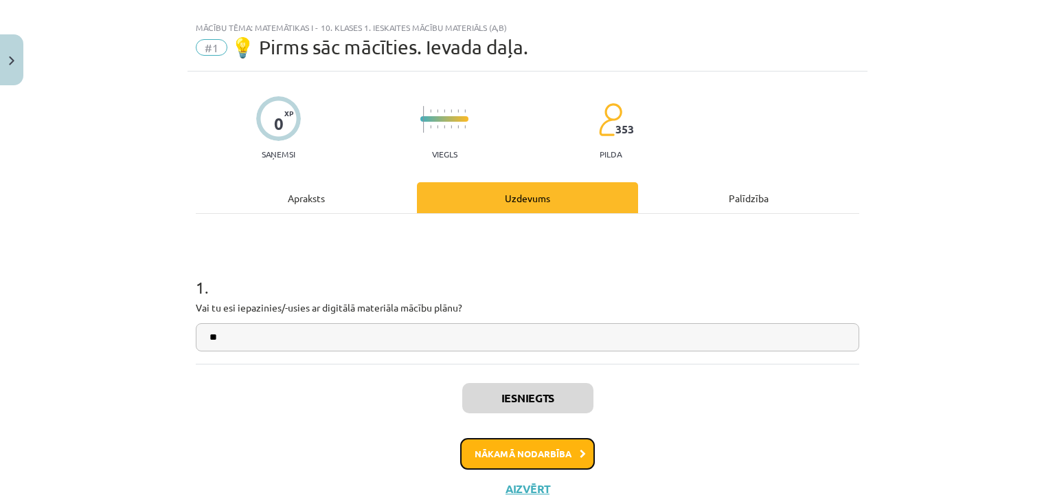
click at [547, 452] on button "Nākamā nodarbība" at bounding box center [527, 454] width 135 height 32
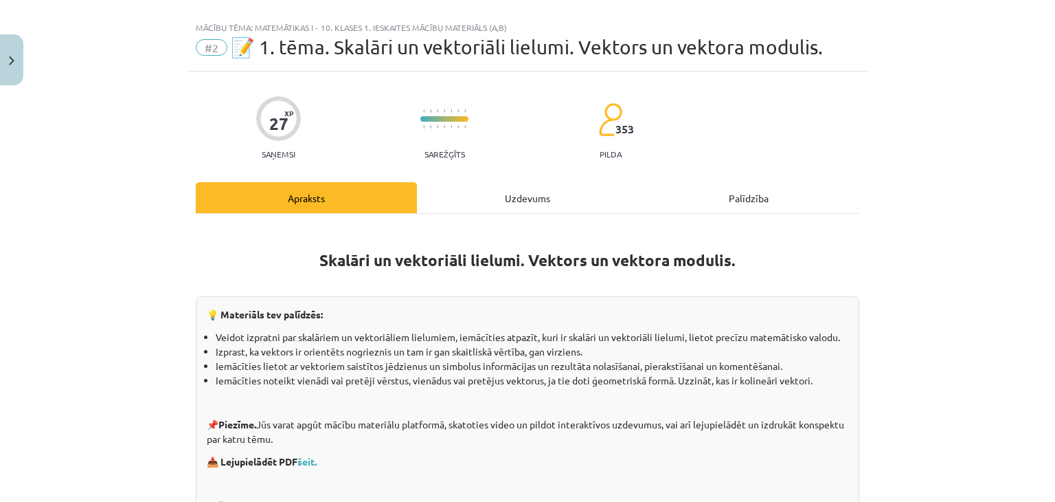
scroll to position [34, 0]
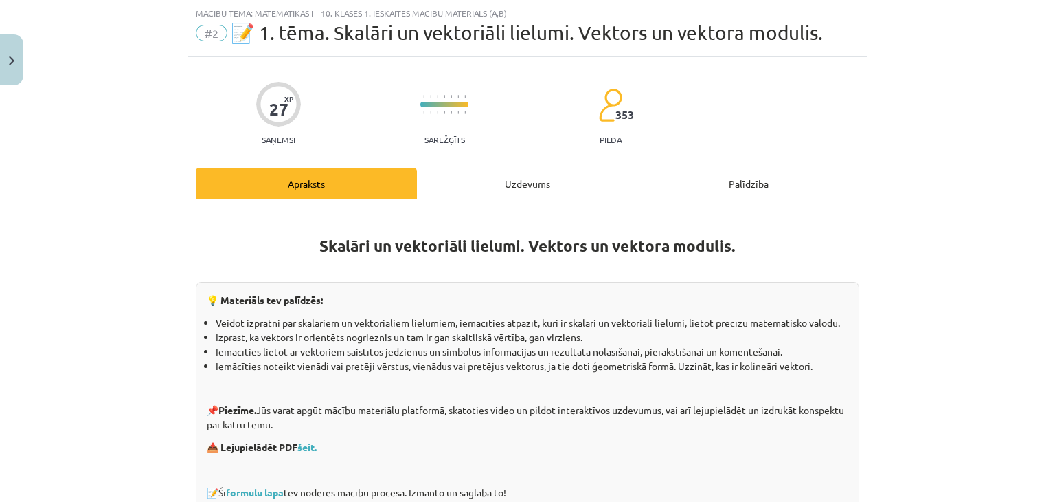
click at [528, 183] on div "Uzdevums" at bounding box center [527, 183] width 221 height 31
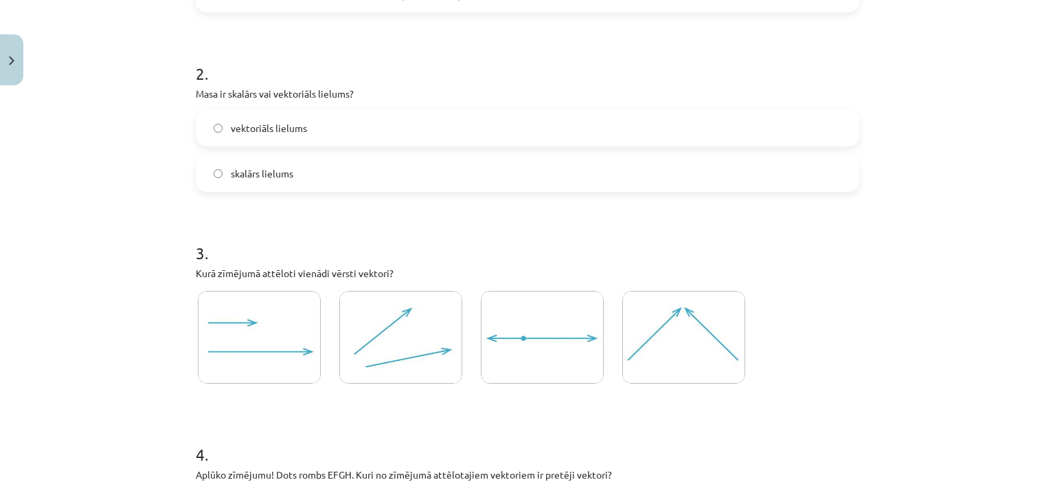
scroll to position [530, 0]
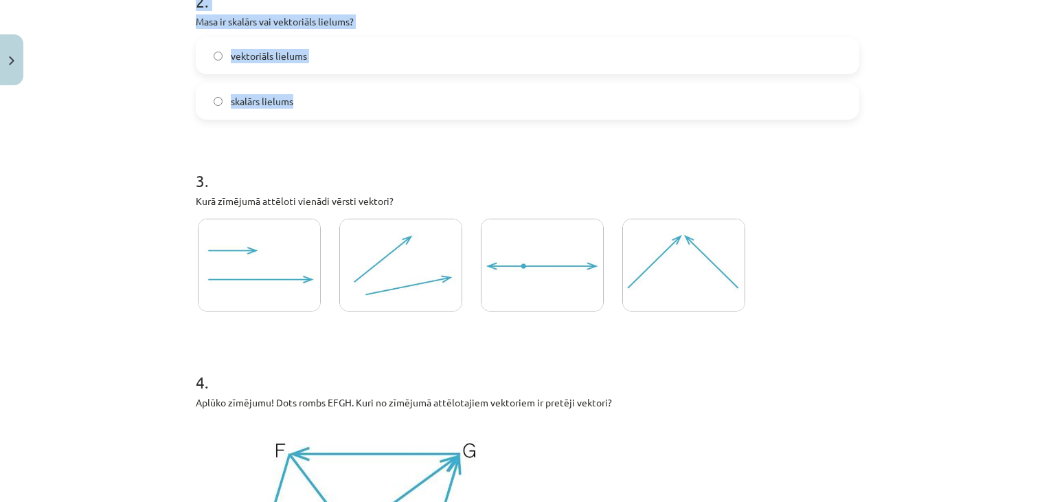
drag, startPoint x: 176, startPoint y: 276, endPoint x: 500, endPoint y: 102, distance: 367.9
click at [500, 102] on div "Mācību tēma: Matemātikas i - 10. klases 1. ieskaites mācību materiāls (a,b) #2 …" at bounding box center [527, 251] width 1055 height 502
click at [537, 159] on h1 "3 ." at bounding box center [528, 168] width 664 height 43
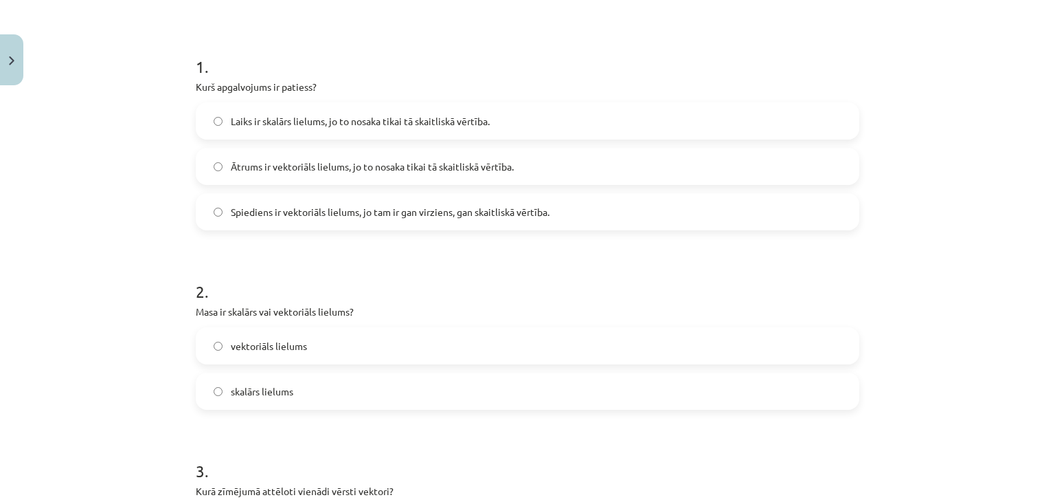
scroll to position [235, 0]
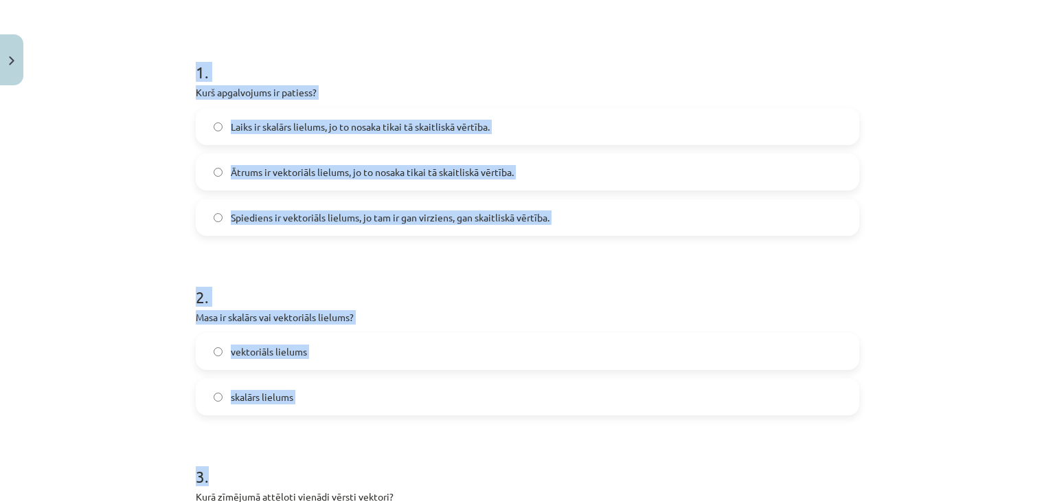
drag, startPoint x: 181, startPoint y: 67, endPoint x: 387, endPoint y: 417, distance: 405.9
click at [133, 63] on div "Mācību tēma: Matemātikas i - 10. klases 1. ieskaites mācību materiāls (a,b) #2 …" at bounding box center [527, 251] width 1055 height 502
drag, startPoint x: 190, startPoint y: 69, endPoint x: 313, endPoint y: 385, distance: 339.4
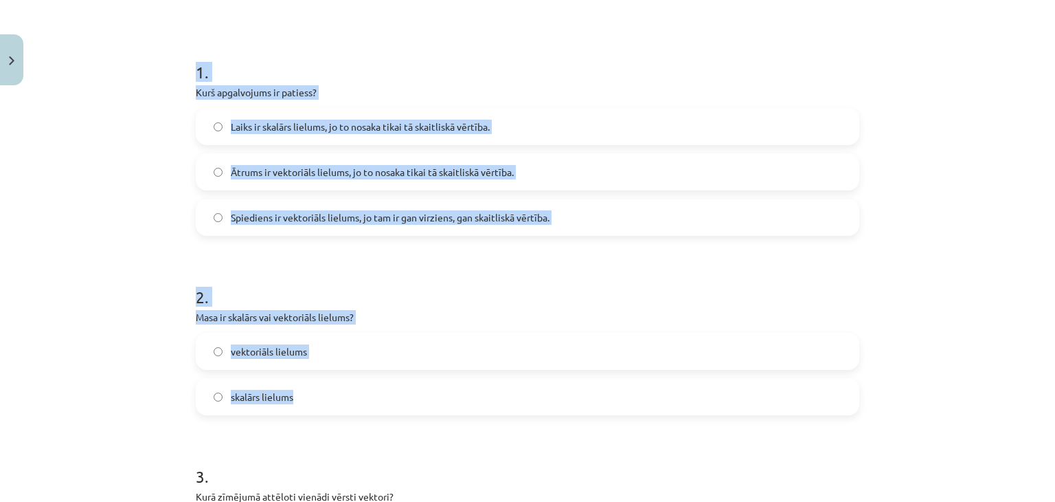
copy form "1 . Kurš apgalvojums ir patiess? Laiks ir skalārs lielums, jo to nosaka tikai t…"
click at [366, 139] on label "Laiks ir skalārs lielums, jo to nosaka tikai tā skaitliskā vērtība." at bounding box center [527, 126] width 661 height 34
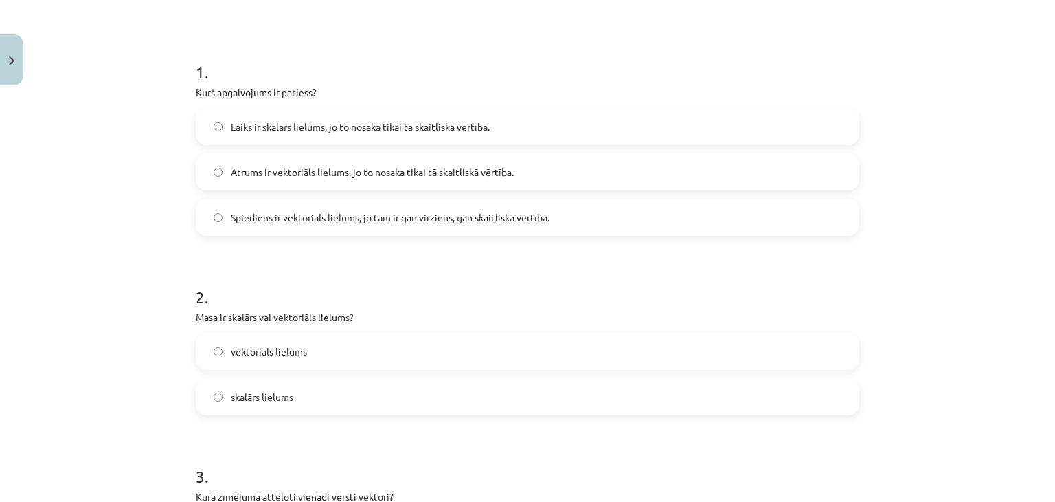
click at [319, 401] on label "skalārs lielums" at bounding box center [527, 396] width 661 height 34
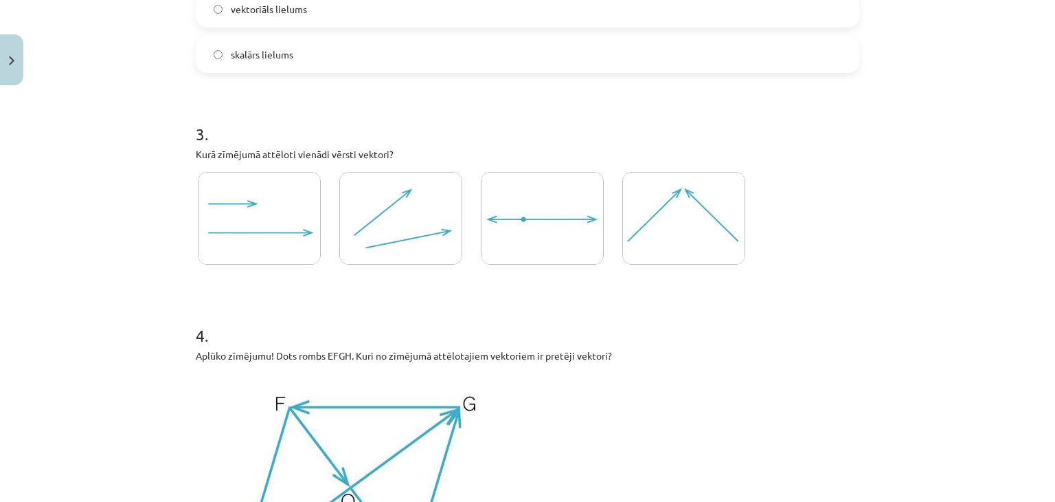
scroll to position [588, 0]
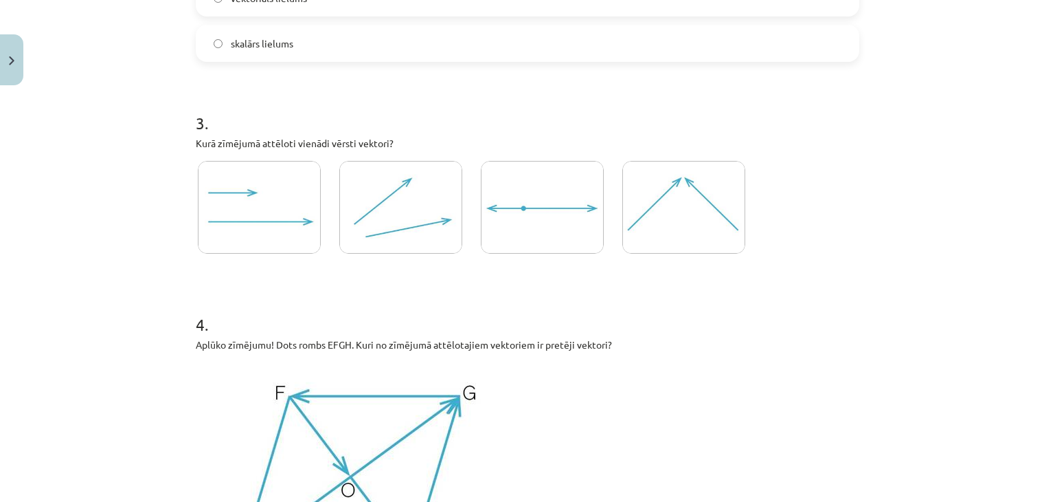
click at [252, 205] on img at bounding box center [259, 207] width 123 height 93
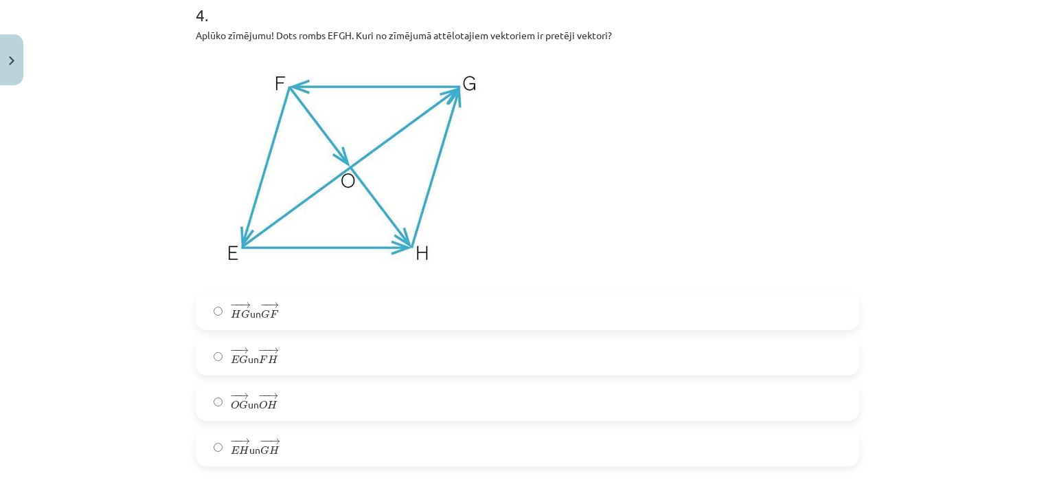
scroll to position [909, 0]
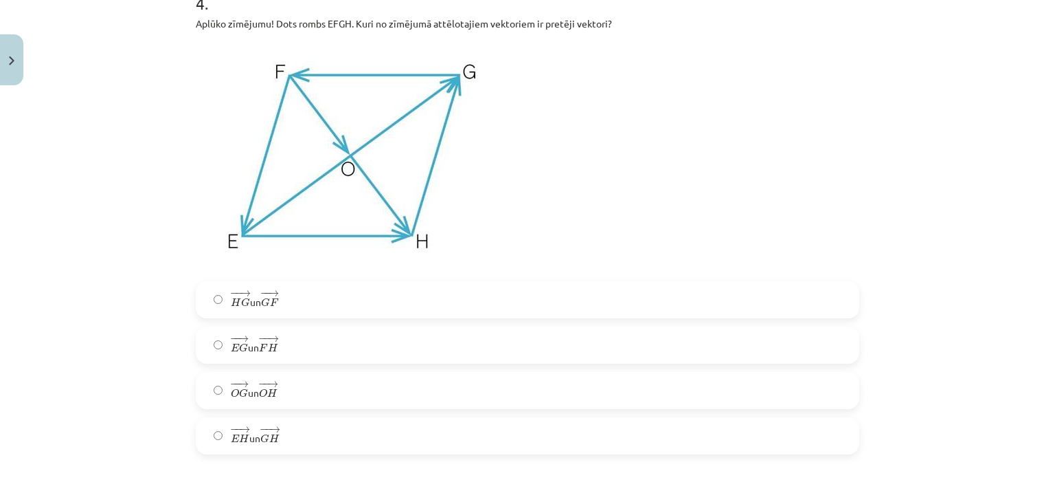
click at [366, 437] on label "− − → E H E H → un − − → G H G H →" at bounding box center [527, 435] width 661 height 34
click at [563, 286] on label "− − → H G H G → un − − → G F G F →" at bounding box center [527, 299] width 661 height 34
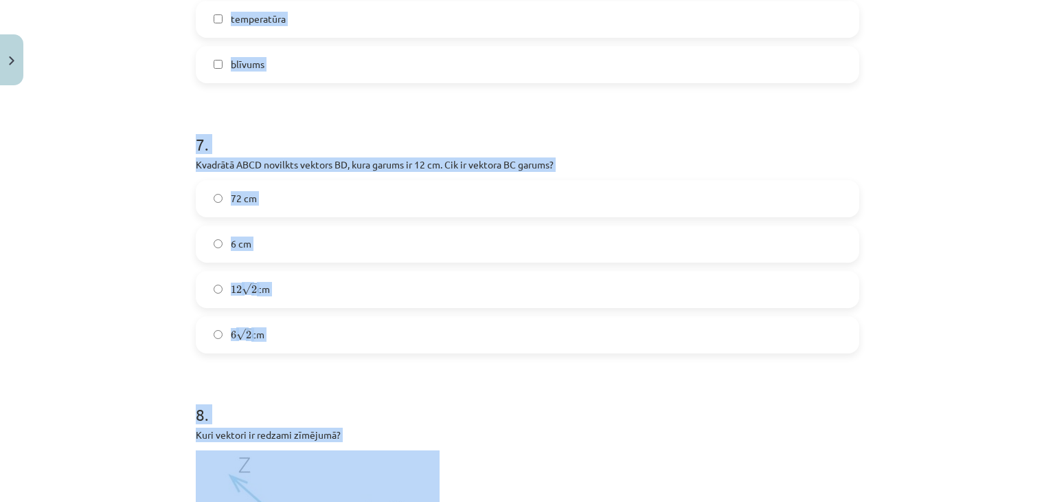
scroll to position [1929, 0]
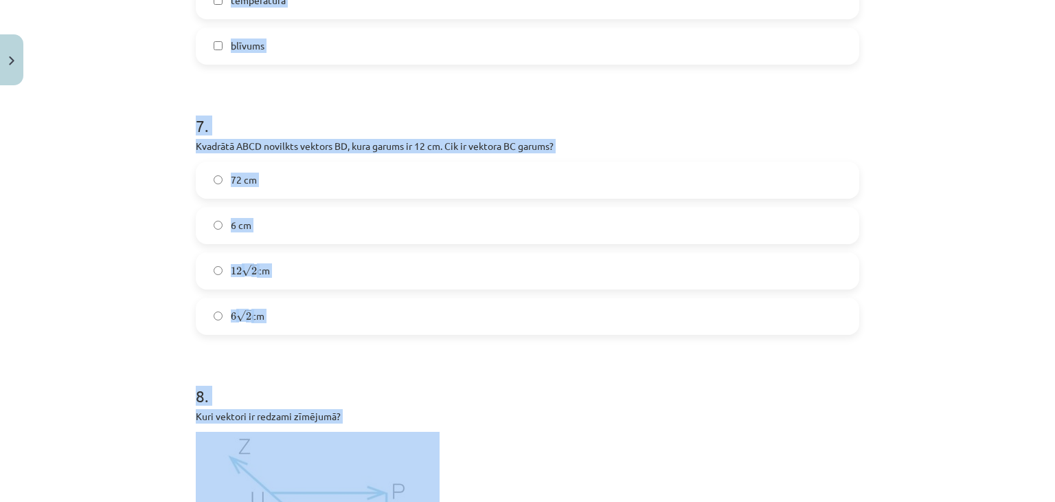
drag, startPoint x: 183, startPoint y: 64, endPoint x: 499, endPoint y: 330, distance: 413.5
click at [499, 330] on div "27 XP Saņemsi Sarežģīts 353 pilda Apraksts Uzdevums Palīdzība 1 . Kurš apgalvoj…" at bounding box center [528, 501] width 680 height 4679
copy form "5 . Kuri no dotajiem lielumiem ir skalāri lielumi? laukums garums svars pārviet…"
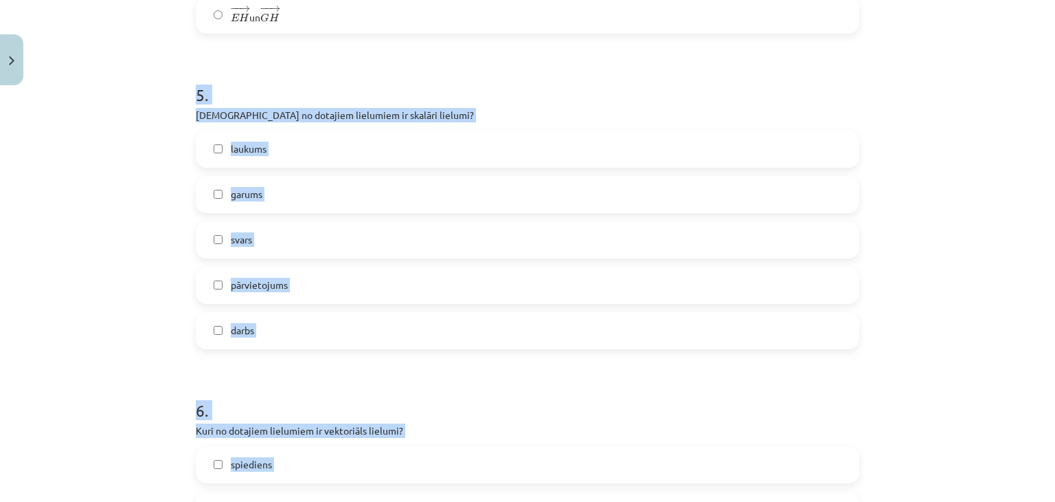
scroll to position [1324, 0]
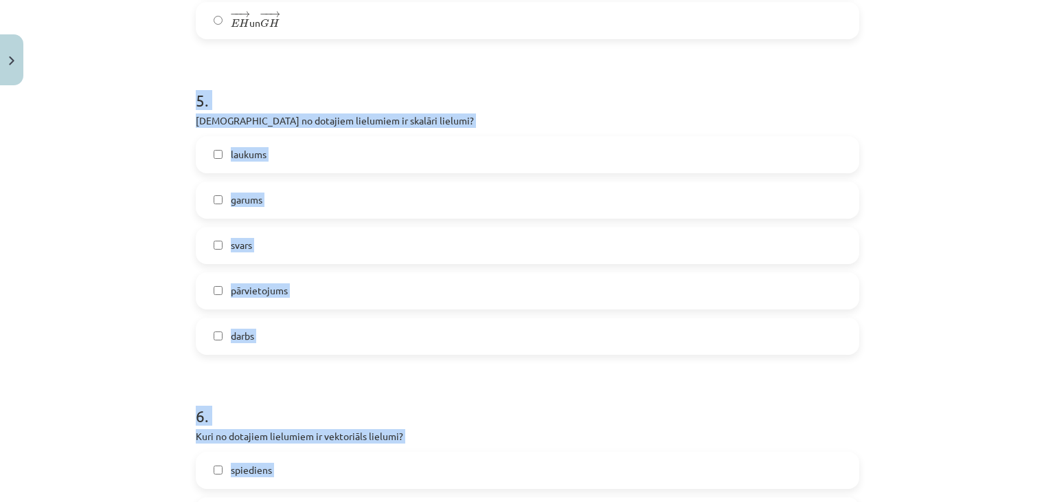
click at [438, 152] on label "laukums" at bounding box center [527, 154] width 661 height 34
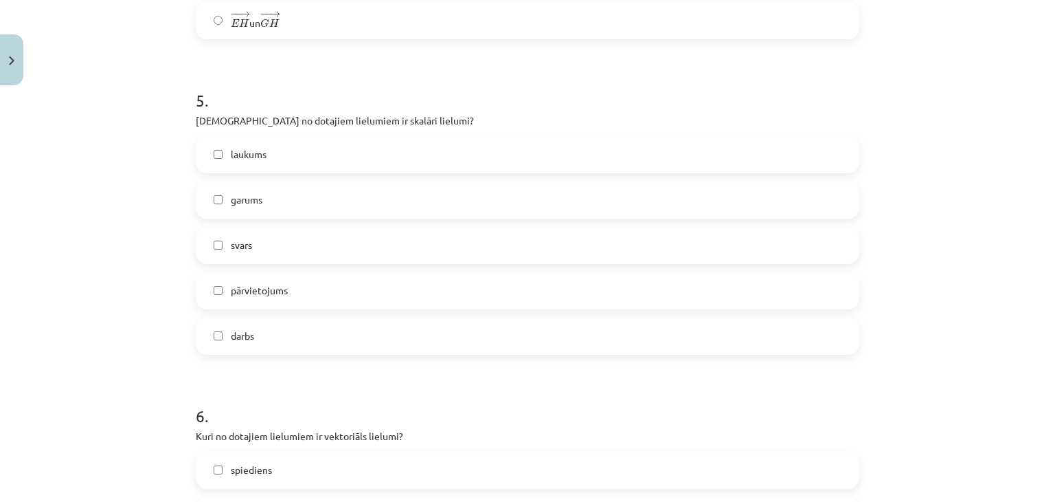
click at [386, 254] on label "svars" at bounding box center [527, 245] width 661 height 34
click at [352, 196] on label "garums" at bounding box center [527, 200] width 661 height 34
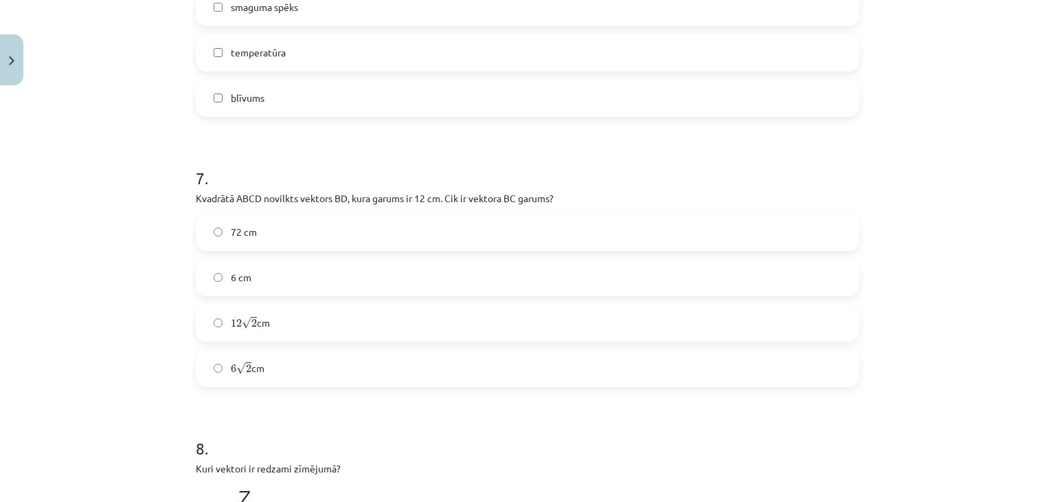
scroll to position [1899, 0]
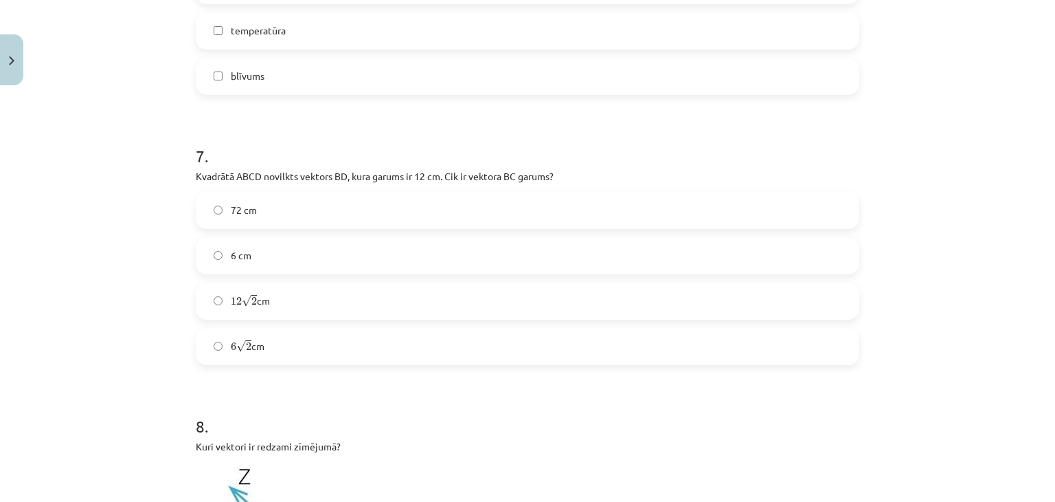
click at [259, 355] on label "6 √ 2 6 2 cm" at bounding box center [527, 346] width 661 height 34
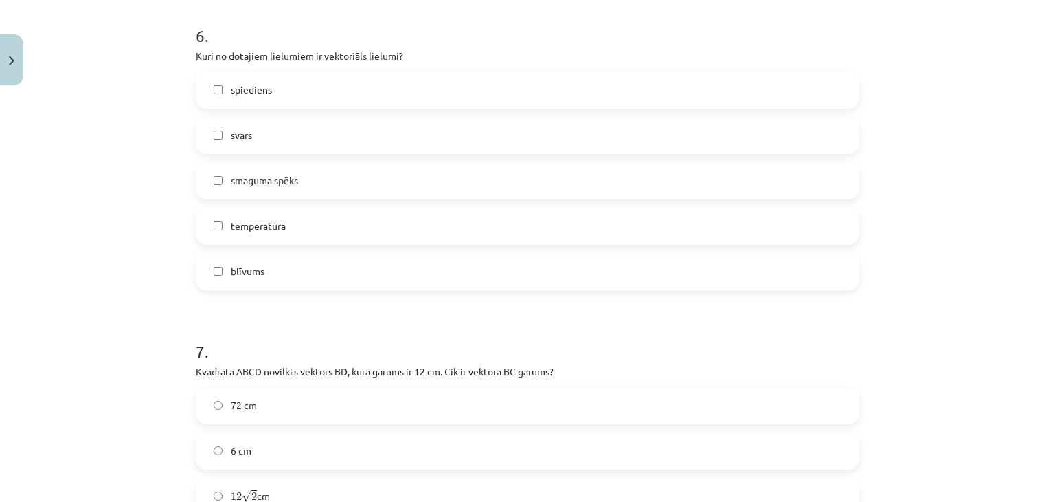
scroll to position [1687, 0]
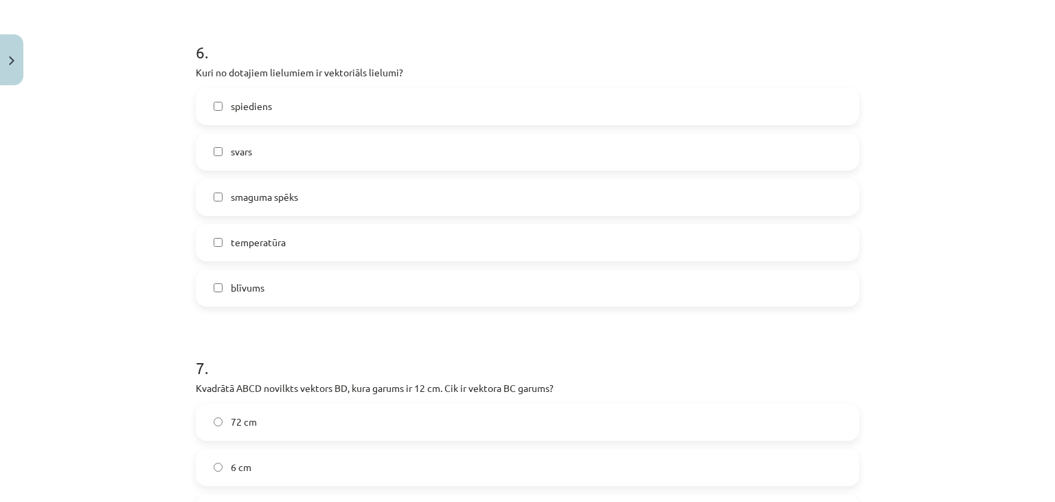
click at [336, 208] on label "smaguma spēks" at bounding box center [527, 197] width 661 height 34
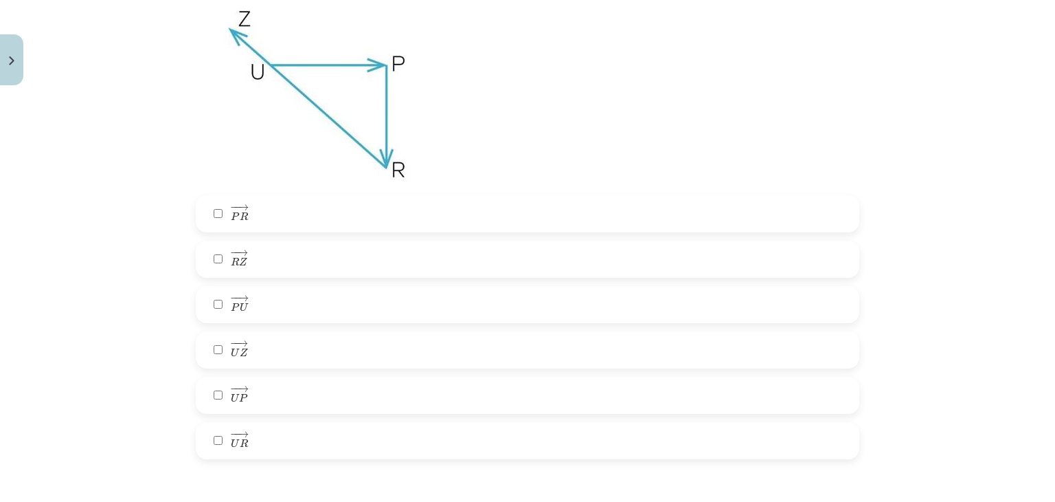
scroll to position [2362, 0]
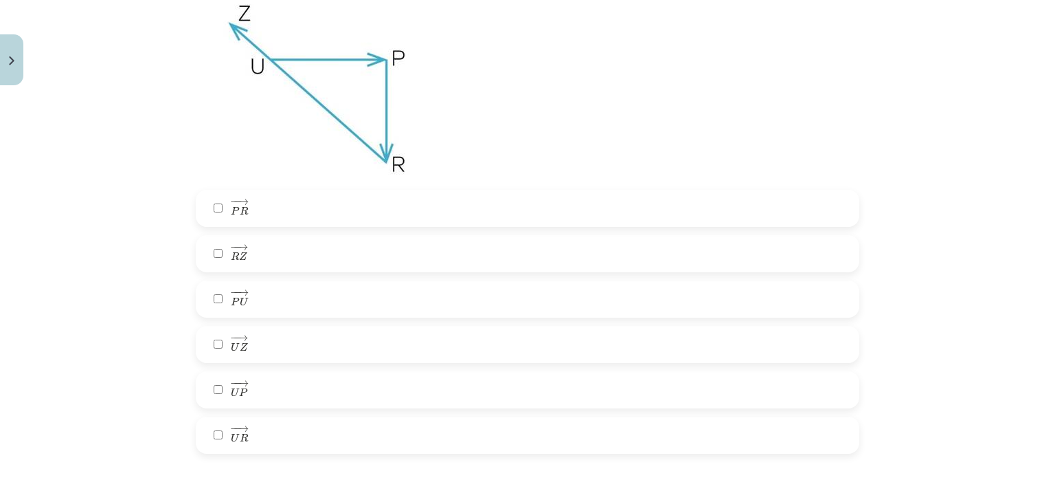
click at [271, 405] on label "− − → U P U P →" at bounding box center [527, 389] width 661 height 34
click at [265, 209] on label "− − → P R P R →" at bounding box center [527, 208] width 661 height 34
click at [266, 260] on label "− − → R Z R Z →" at bounding box center [527, 253] width 661 height 34
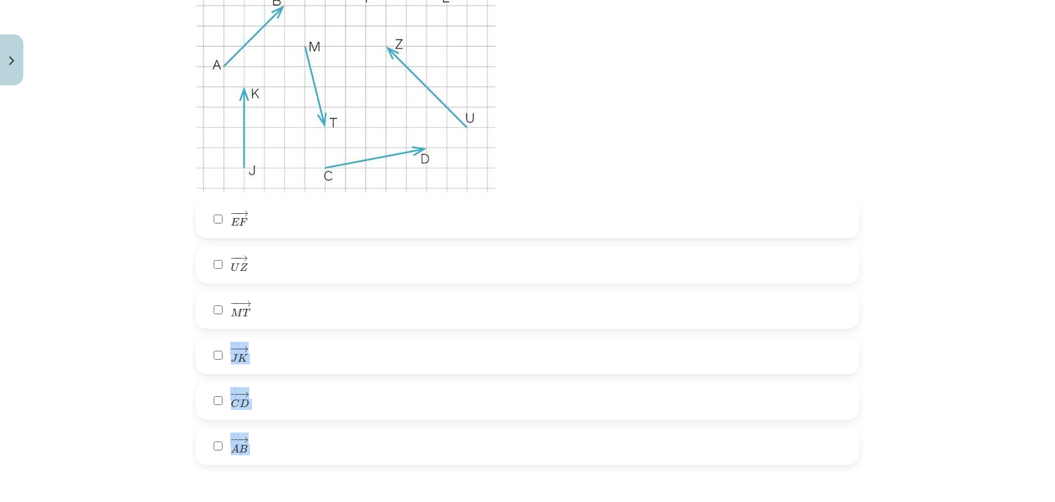
scroll to position [2973, 0]
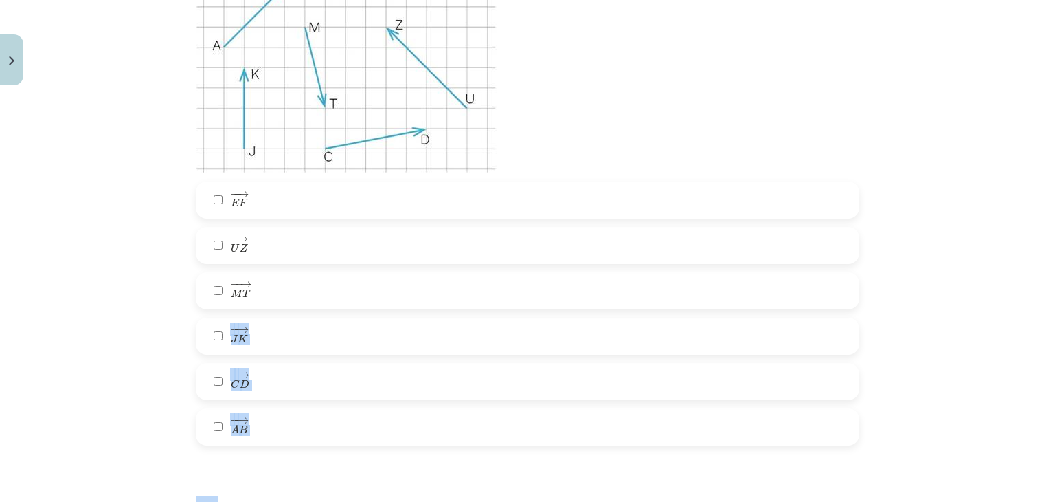
drag, startPoint x: 346, startPoint y: 353, endPoint x: 269, endPoint y: 493, distance: 159.9
click at [294, 434] on label "− − → A B A B →" at bounding box center [527, 426] width 661 height 34
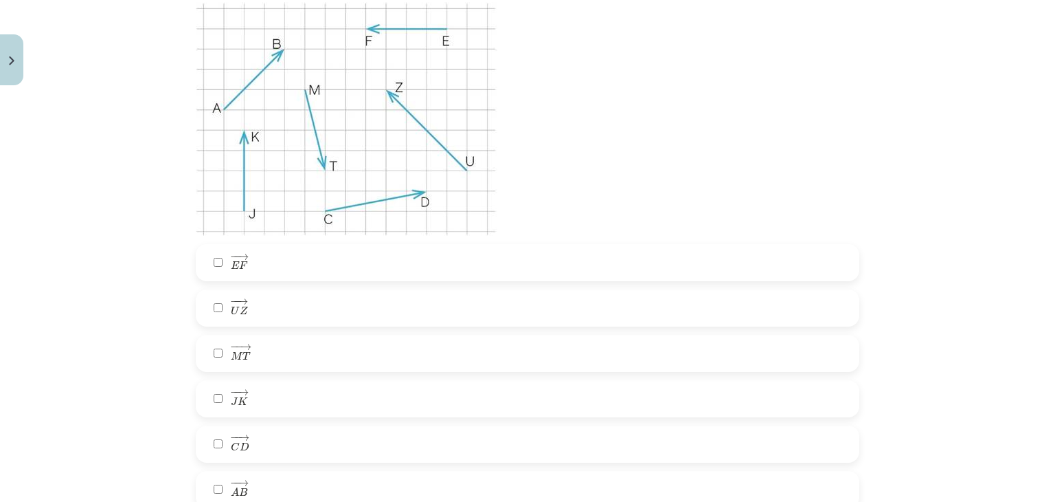
scroll to position [2921, 0]
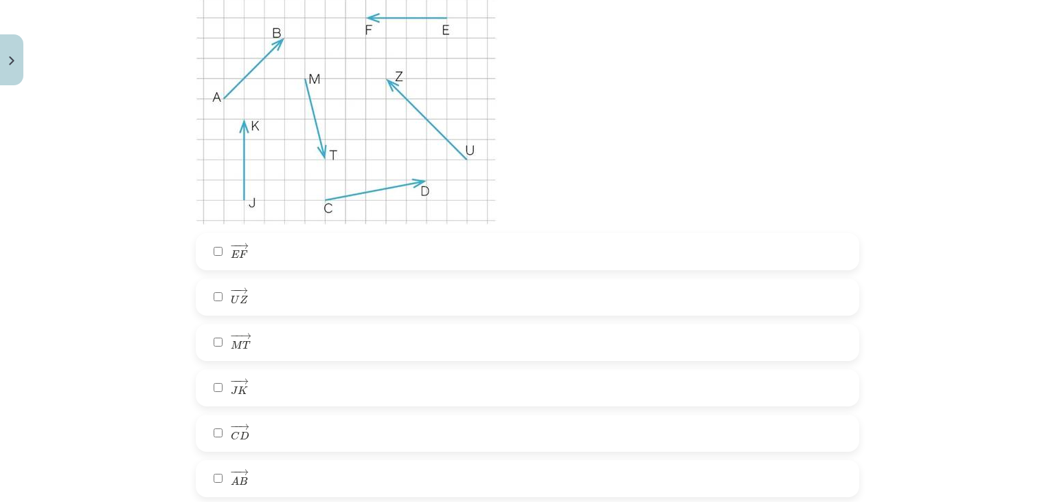
click at [358, 467] on label "− − → A B A B →" at bounding box center [527, 478] width 661 height 34
click at [324, 249] on label "− − → E F E F →" at bounding box center [527, 251] width 661 height 34
click at [249, 339] on label "− − → M T M T →" at bounding box center [527, 342] width 661 height 34
click at [243, 432] on span "D" at bounding box center [245, 435] width 10 height 9
click at [262, 478] on label "− − → A B A B →" at bounding box center [527, 478] width 661 height 34
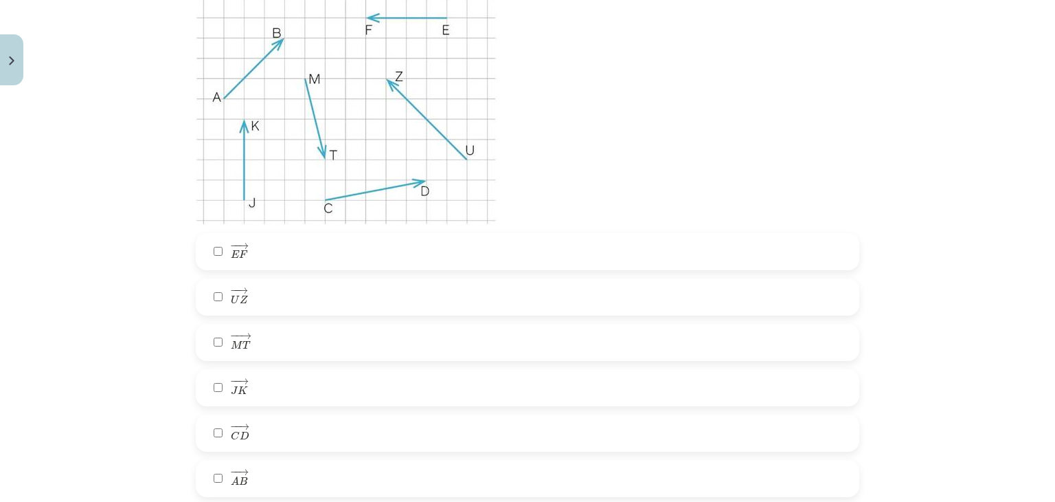
click at [266, 385] on label "− − → J K J K →" at bounding box center [527, 387] width 661 height 34
click at [265, 426] on label "− − → C D C D →" at bounding box center [527, 433] width 661 height 34
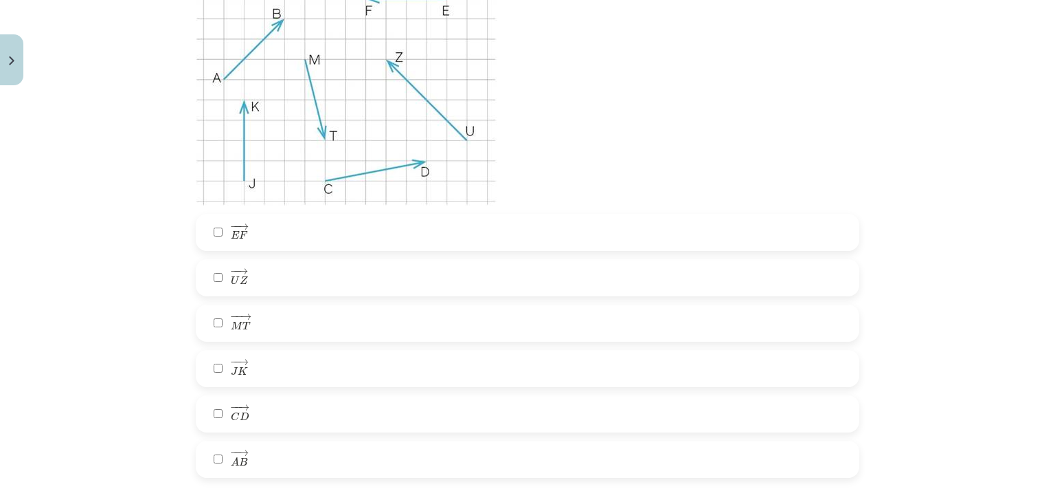
scroll to position [2985, 0]
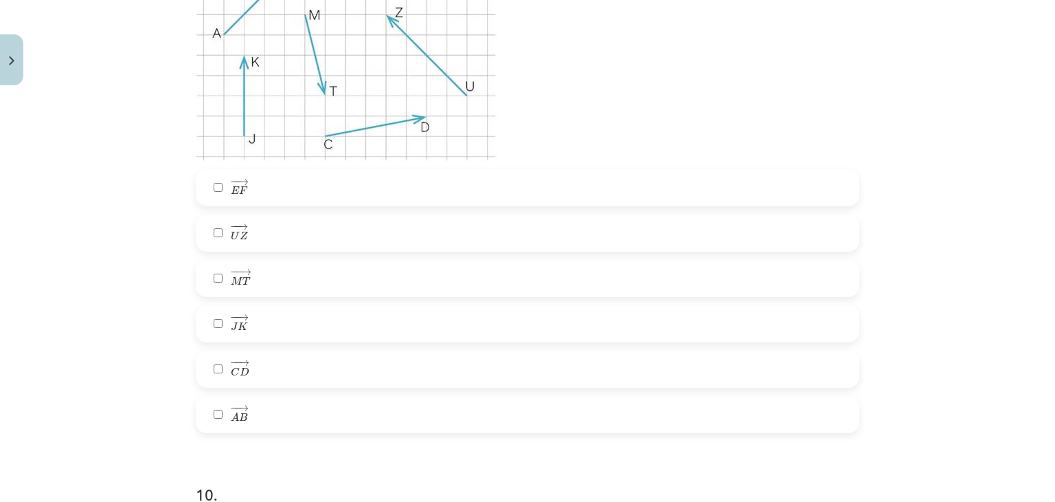
click at [434, 231] on label "− − → U Z U Z →" at bounding box center [527, 233] width 661 height 34
click at [349, 377] on label "− − → C D C D →" at bounding box center [527, 369] width 661 height 34
click at [368, 319] on label "− − → J K J K →" at bounding box center [527, 323] width 661 height 34
click at [376, 287] on label "− − → M T M T →" at bounding box center [527, 278] width 661 height 34
click at [392, 190] on label "− − → E F E F →" at bounding box center [527, 187] width 661 height 34
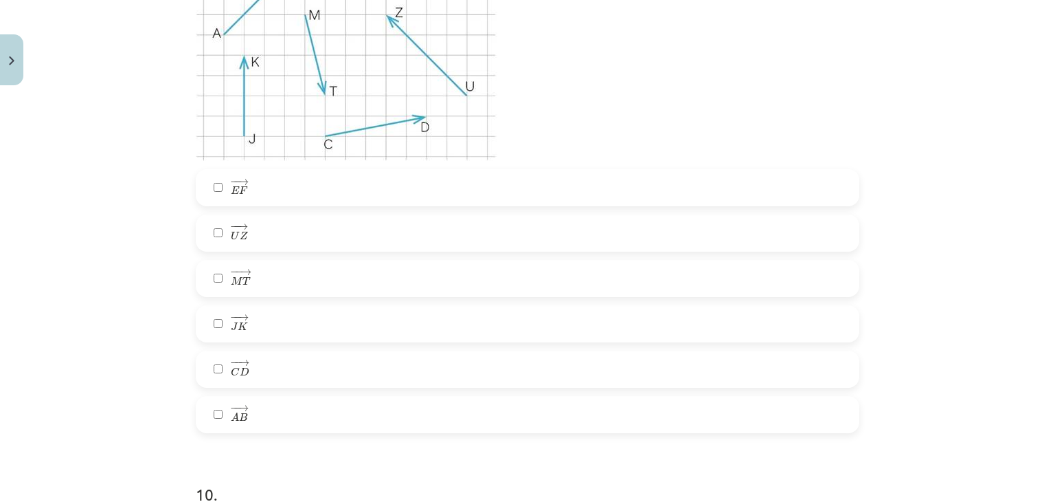
click at [338, 409] on label "− − → A B A B →" at bounding box center [527, 414] width 661 height 34
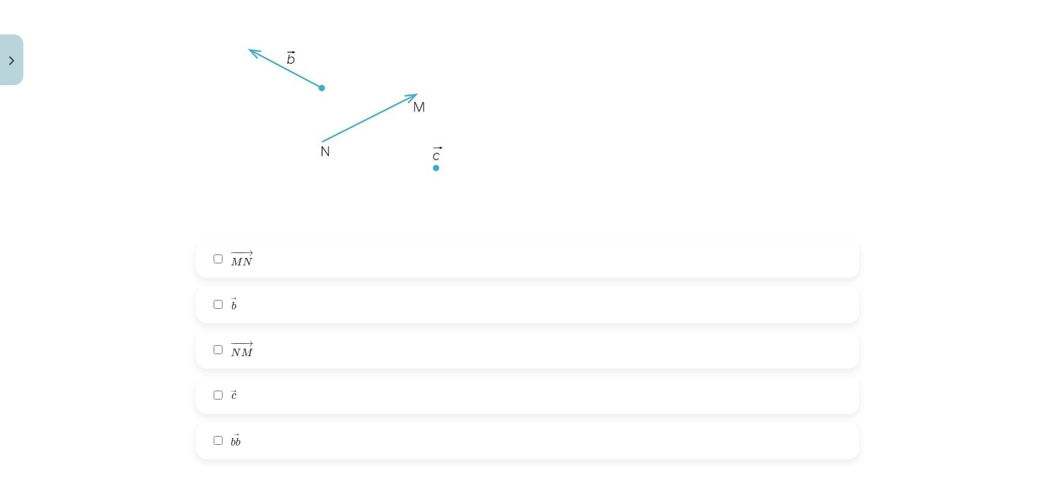
scroll to position [3511, 0]
click at [312, 337] on div "− −− → N M N M →" at bounding box center [528, 355] width 664 height 37
click at [305, 350] on label "− −− → N M N M →" at bounding box center [527, 355] width 661 height 34
click at [274, 405] on label "→ c c →" at bounding box center [527, 400] width 661 height 34
click at [300, 320] on label "→ b b →" at bounding box center [527, 310] width 661 height 34
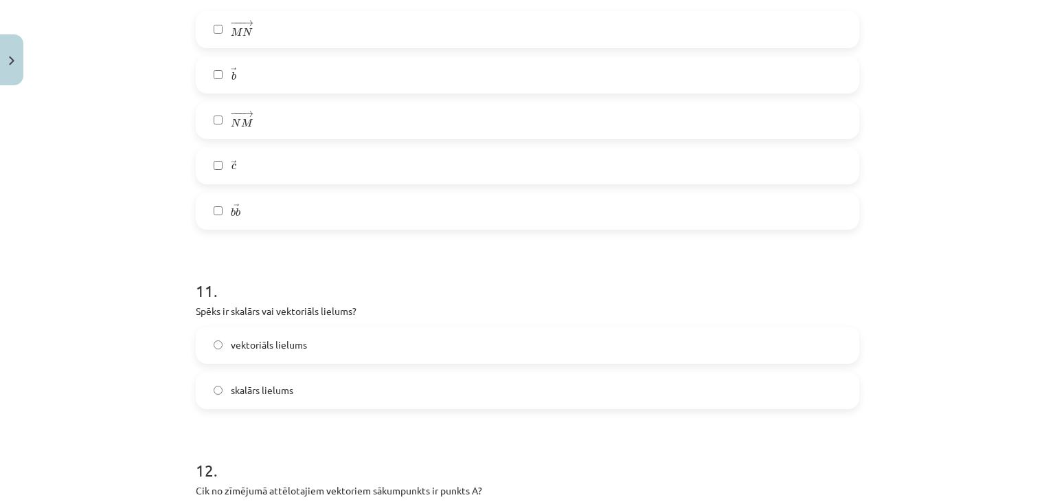
scroll to position [3940, 0]
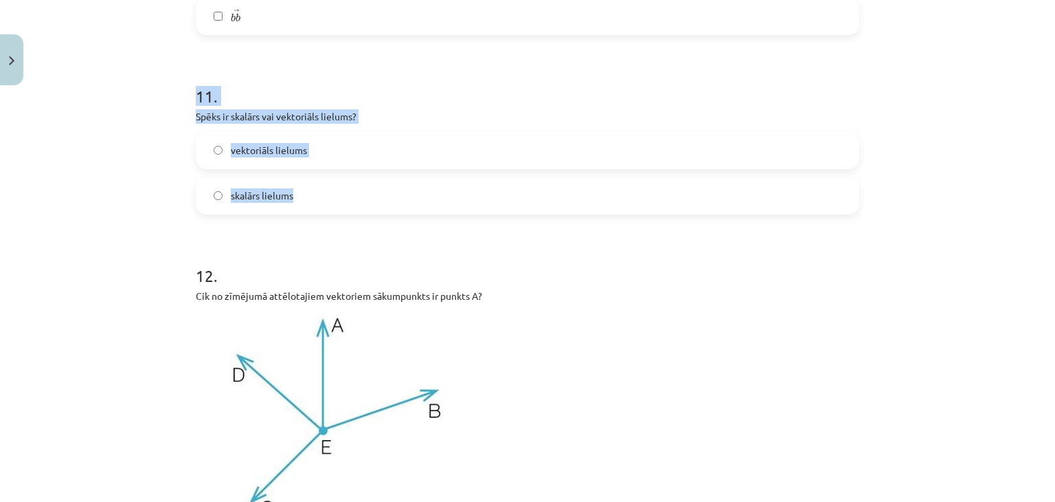
drag, startPoint x: 191, startPoint y: 102, endPoint x: 317, endPoint y: 212, distance: 167.5
click at [317, 212] on div "Mācību tēma: Matemātikas i - 10. klases 1. ieskaites mācību materiāls (a,b) #2 …" at bounding box center [527, 251] width 1055 height 502
copy div "11 . Spēks ir skalārs vai vektoriāls lielums? vektoriāls lielums skalārs lielums"
click at [278, 153] on span "vektoriāls lielums" at bounding box center [269, 150] width 76 height 14
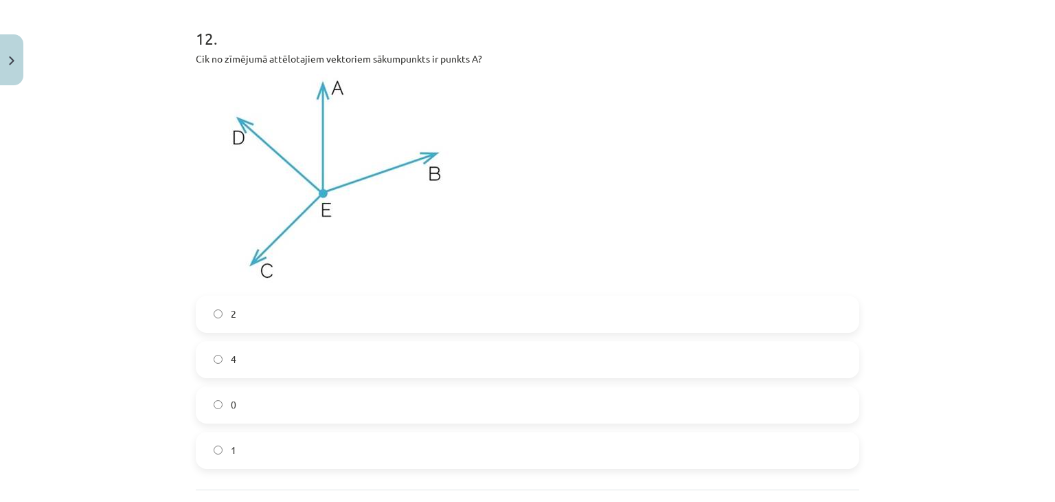
scroll to position [4183, 0]
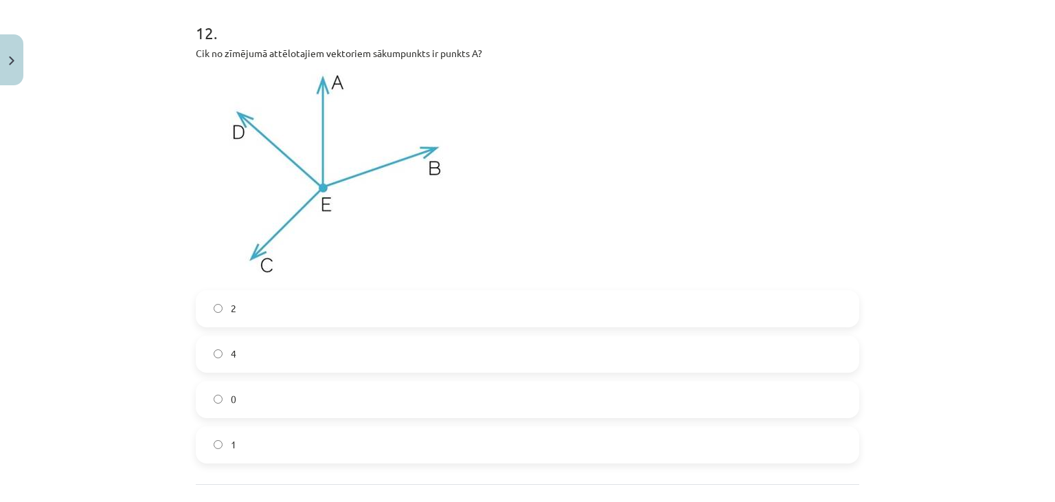
click at [569, 364] on label "4" at bounding box center [527, 354] width 661 height 34
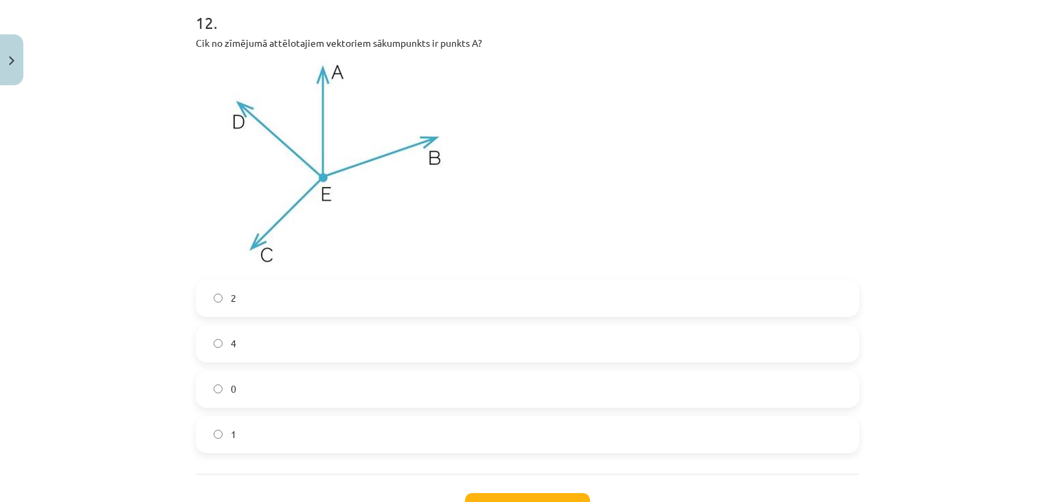
scroll to position [4303, 0]
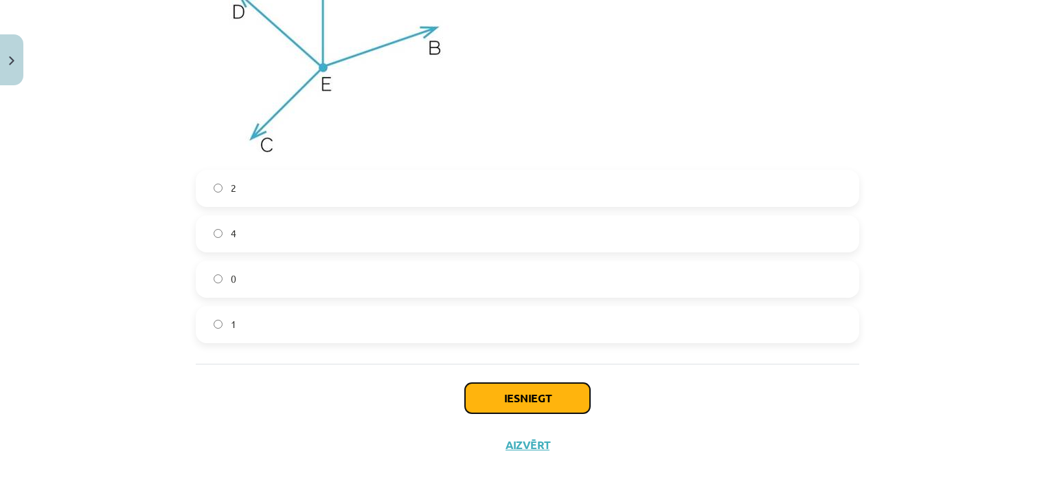
click at [560, 405] on button "Iesniegt" at bounding box center [527, 398] width 125 height 30
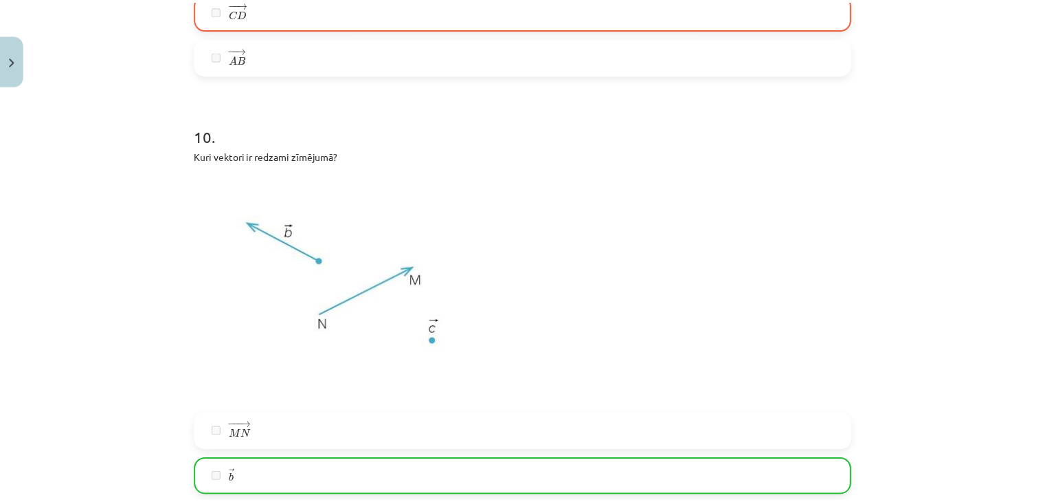
scroll to position [4346, 0]
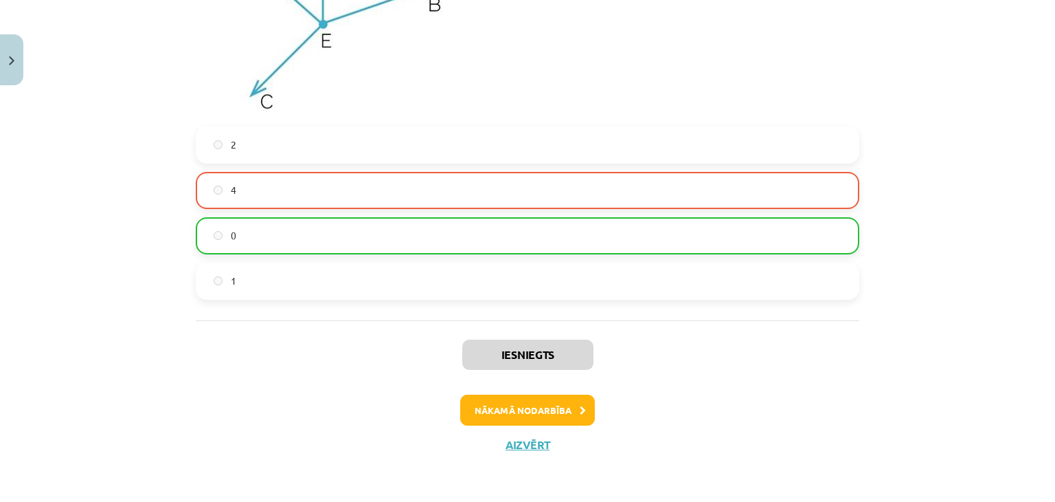
click at [554, 434] on div "Iesniegts Nākamā nodarbība Aizvērt" at bounding box center [528, 390] width 664 height 140
click at [522, 451] on div "Iesniegts Nākamā nodarbība Aizvērt" at bounding box center [528, 390] width 664 height 140
click at [528, 441] on button "Aizvērt" at bounding box center [528, 445] width 52 height 14
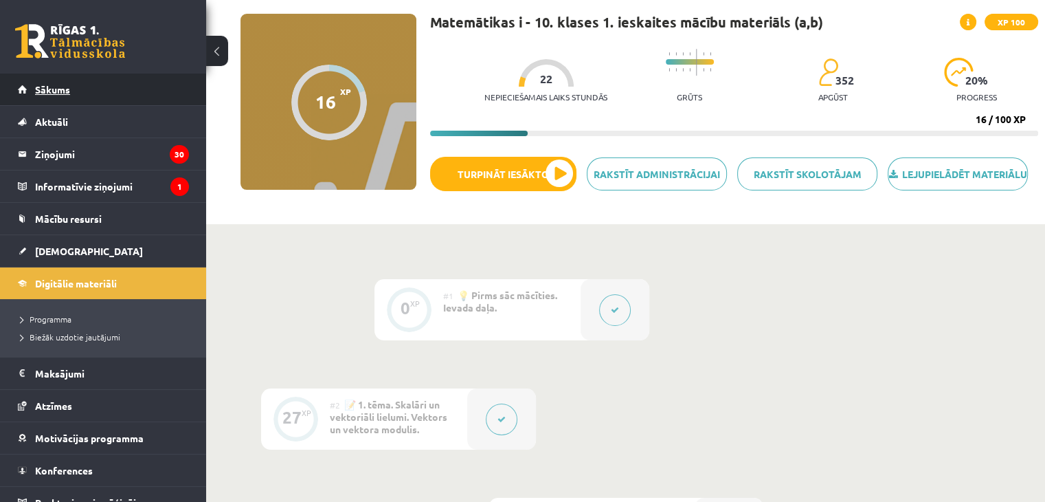
click at [72, 78] on link "Sākums" at bounding box center [103, 90] width 171 height 32
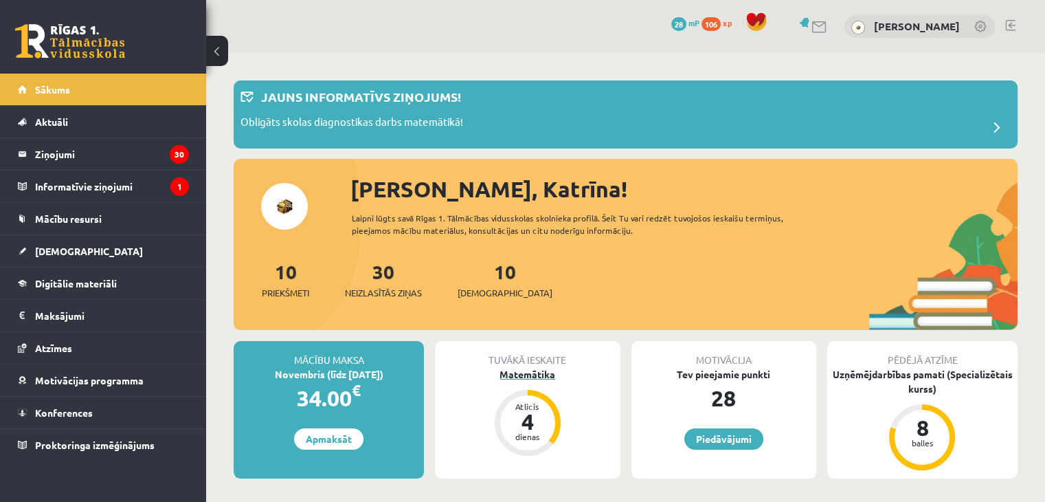
click at [544, 380] on div "Matemātika" at bounding box center [527, 374] width 185 height 14
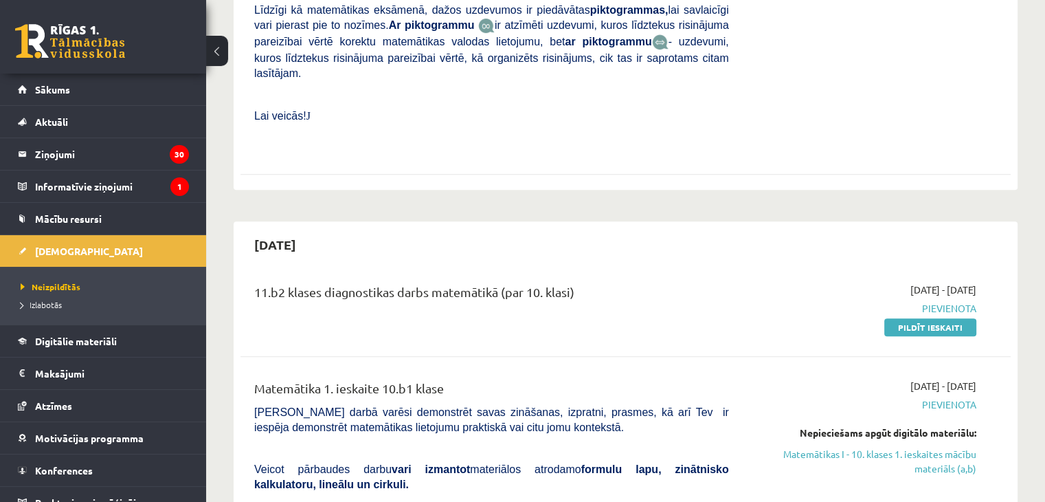
scroll to position [539, 0]
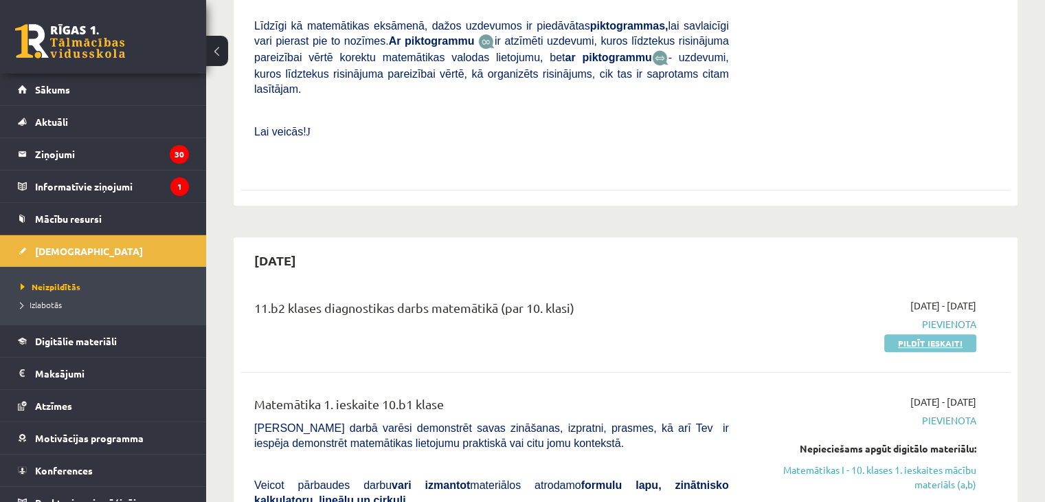
click at [943, 334] on link "Pildīt ieskaiti" at bounding box center [930, 343] width 92 height 18
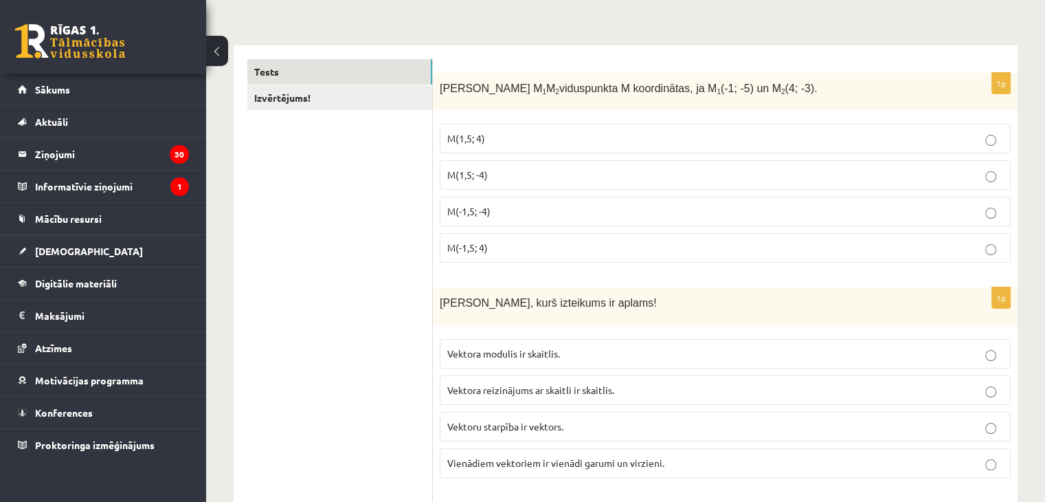
scroll to position [170, 0]
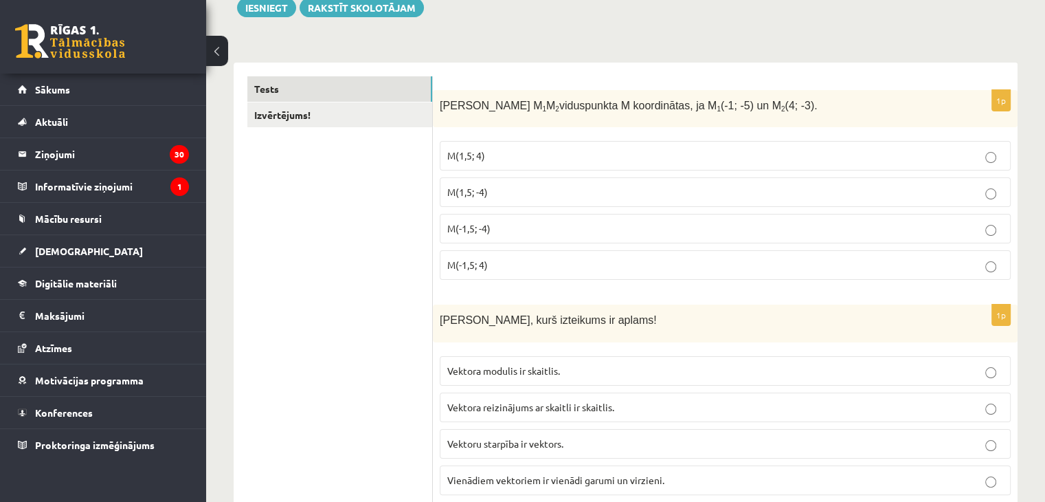
drag, startPoint x: 1055, startPoint y: 30, endPoint x: 1055, endPoint y: 43, distance: 13.1
click at [1044, 43] on html "0 Dāvanas 28 mP 106 xp [PERSON_NAME] Sākums Aktuāli Kā mācīties eSKOLĀ Kontakti…" at bounding box center [522, 81] width 1045 height 502
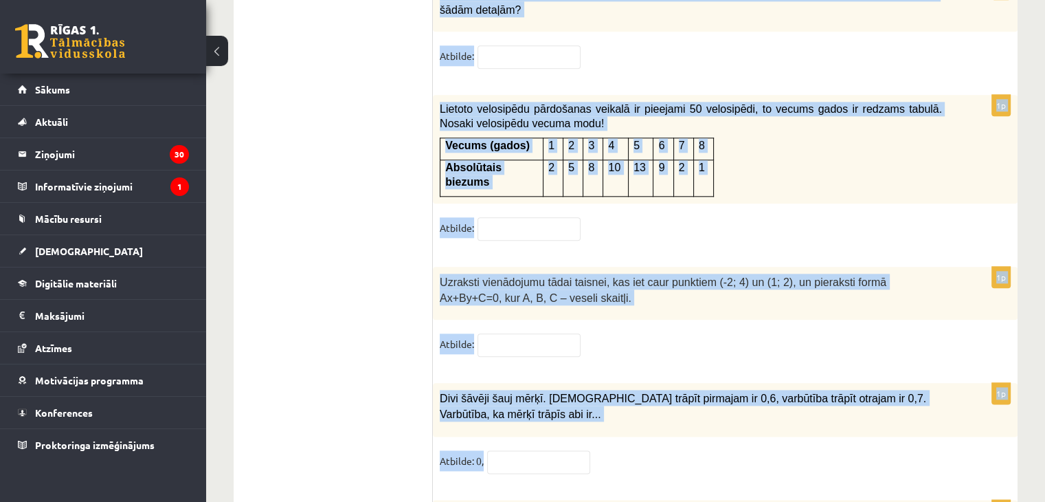
scroll to position [6963, 0]
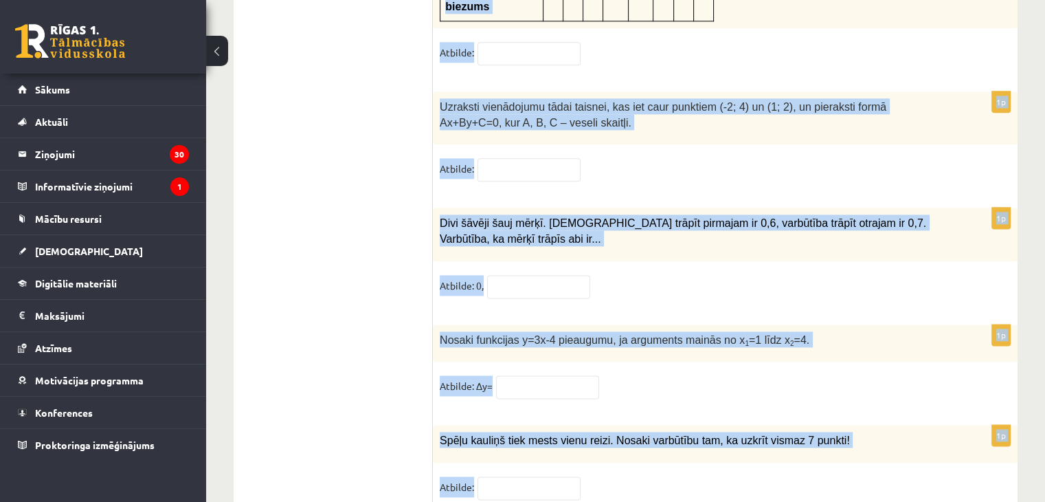
drag, startPoint x: 442, startPoint y: 104, endPoint x: 853, endPoint y: 531, distance: 592.8
copy form "Loremi dolorsita C 2 A 7 elitseddoei T incididuntu, la E 5 (-0; -0) do M 3 (6; …"
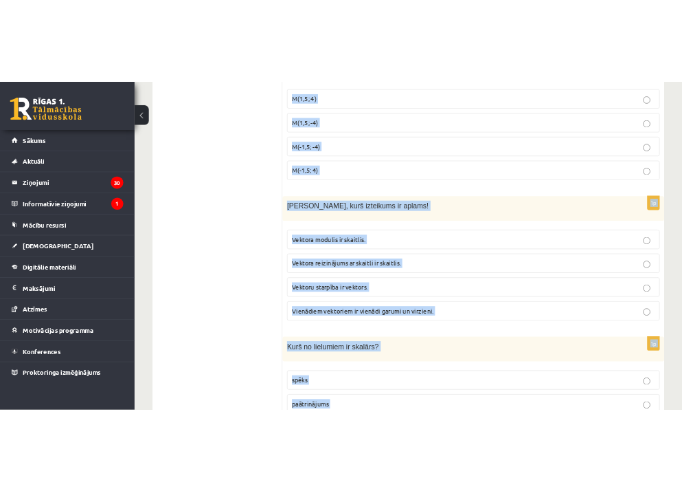
scroll to position [0, 0]
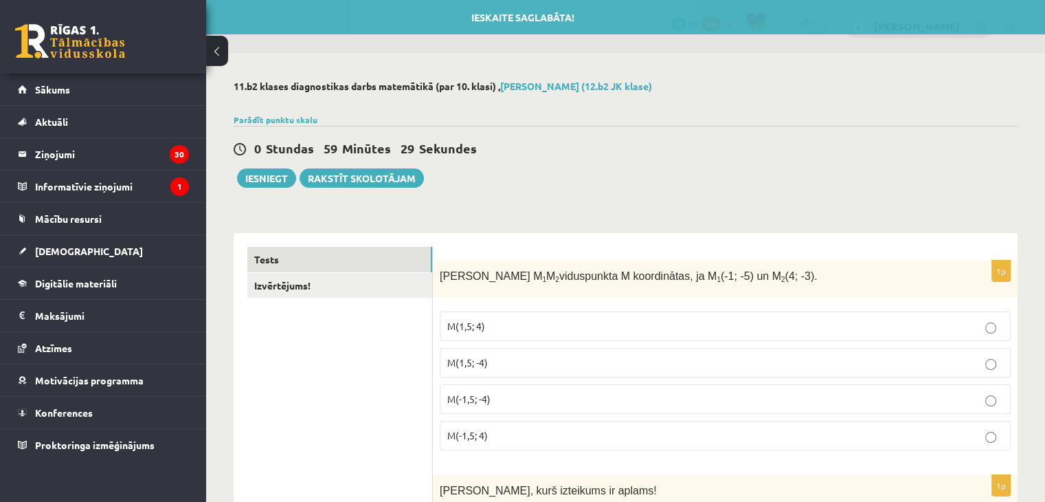
click at [756, 149] on div "0 Stundas 59 Minūtes 29 Sekundes" at bounding box center [626, 149] width 784 height 18
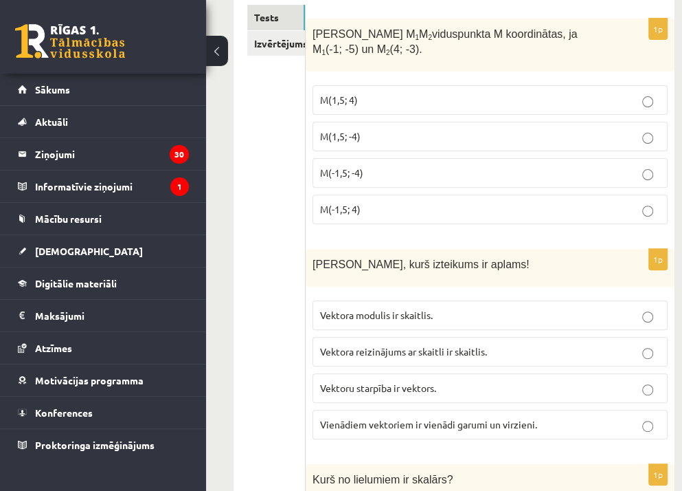
scroll to position [288, 0]
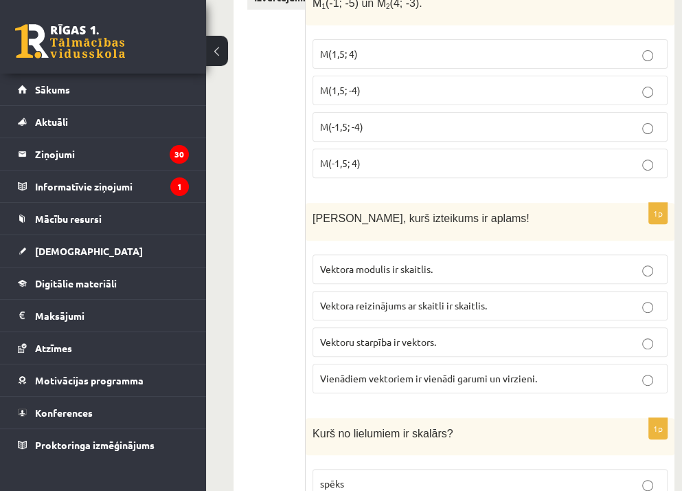
click at [423, 93] on p "M(1,5; -4)" at bounding box center [490, 90] width 340 height 14
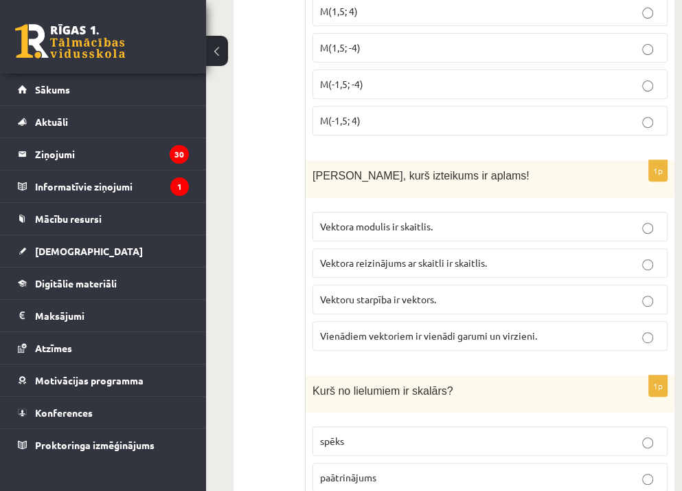
scroll to position [430, 0]
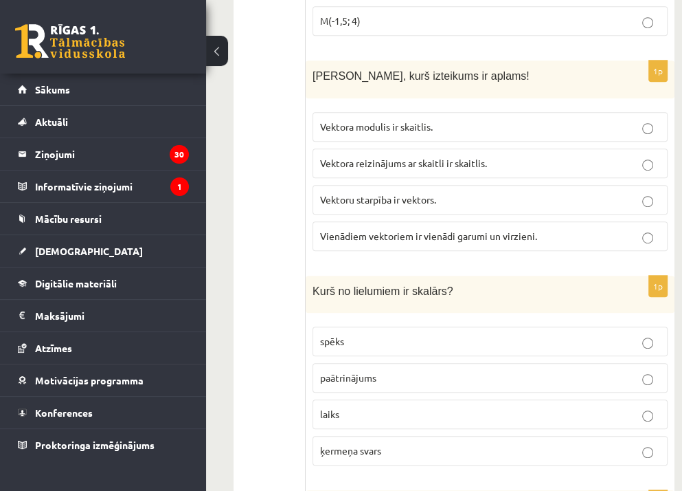
click at [506, 160] on p "Vektora reizinājums ar skaitli ir skaitlis." at bounding box center [490, 163] width 340 height 14
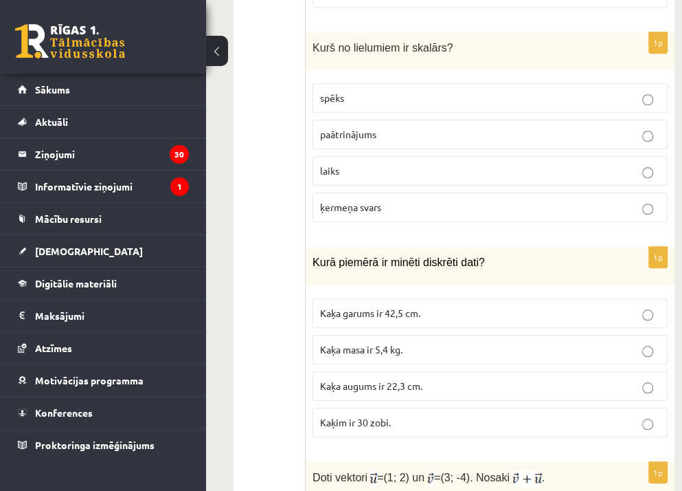
scroll to position [700, 0]
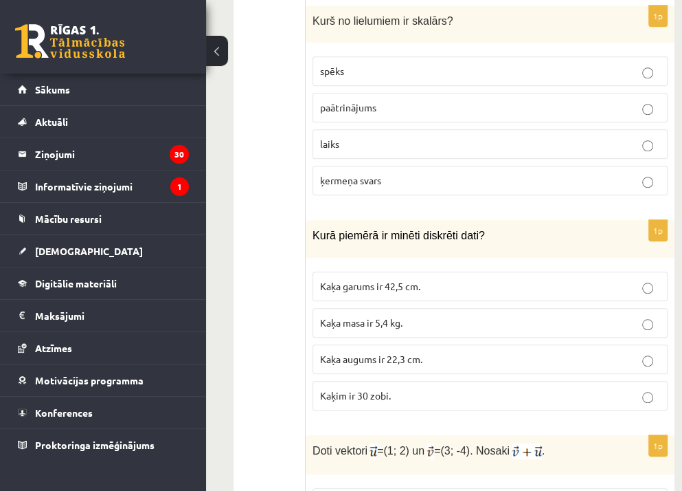
click at [404, 137] on p "laiks" at bounding box center [490, 144] width 340 height 14
click at [467, 388] on p "Kaķim ir 30 zobi." at bounding box center [490, 395] width 340 height 14
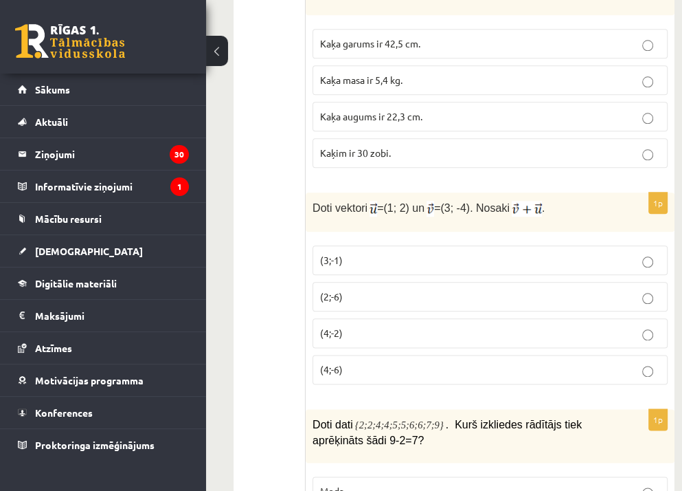
scroll to position [978, 0]
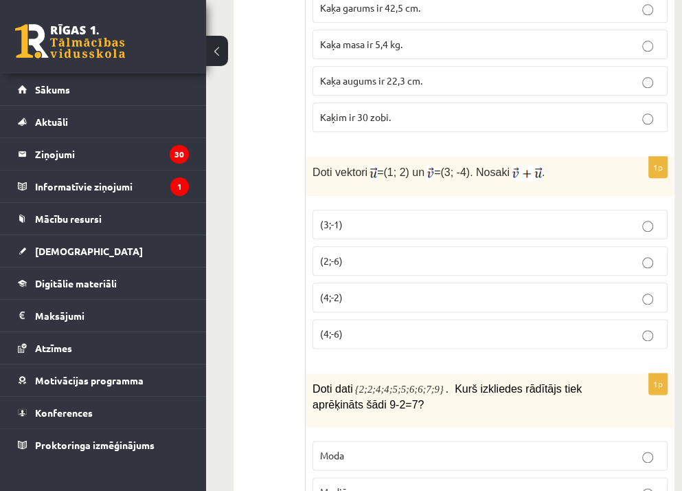
click at [418, 256] on p "(2;-6)" at bounding box center [490, 261] width 340 height 14
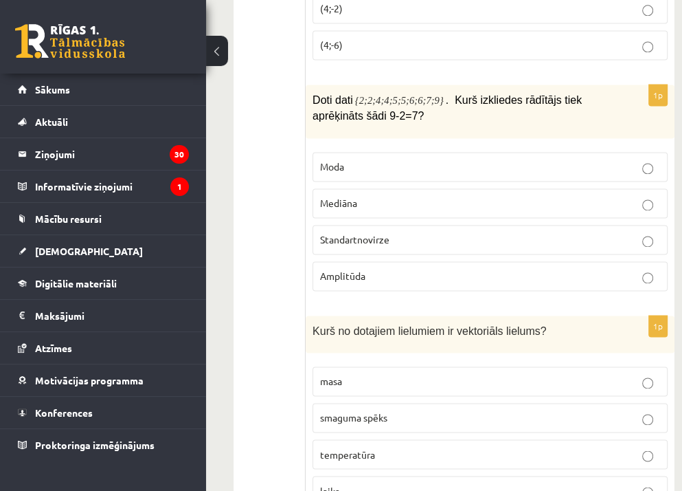
scroll to position [1303, 0]
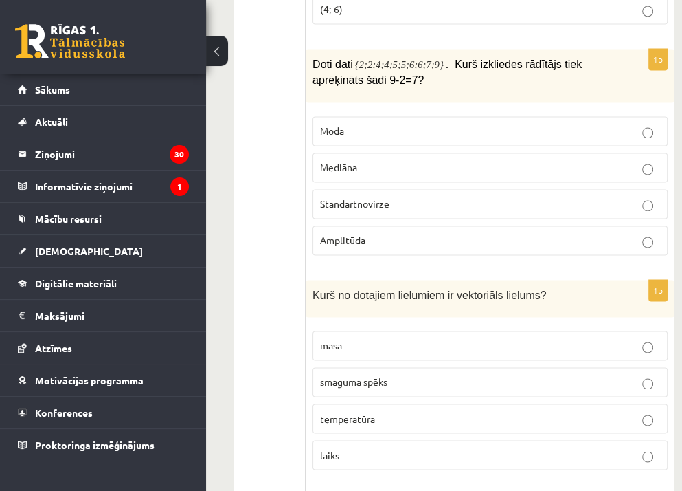
click at [384, 233] on p "Amplitūda" at bounding box center [490, 240] width 340 height 14
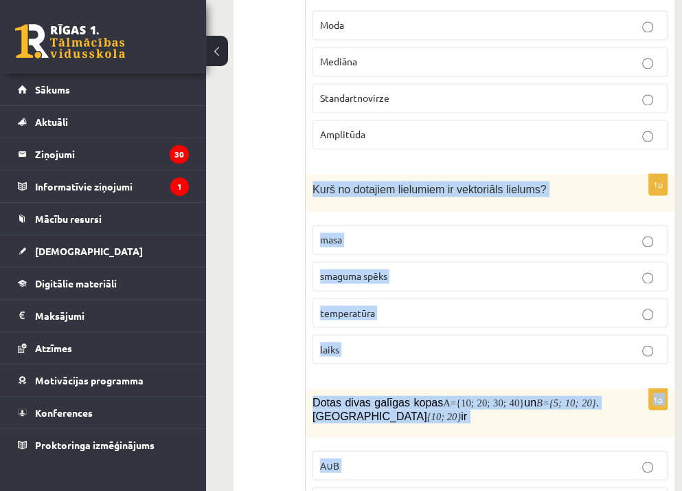
scroll to position [1414, 0]
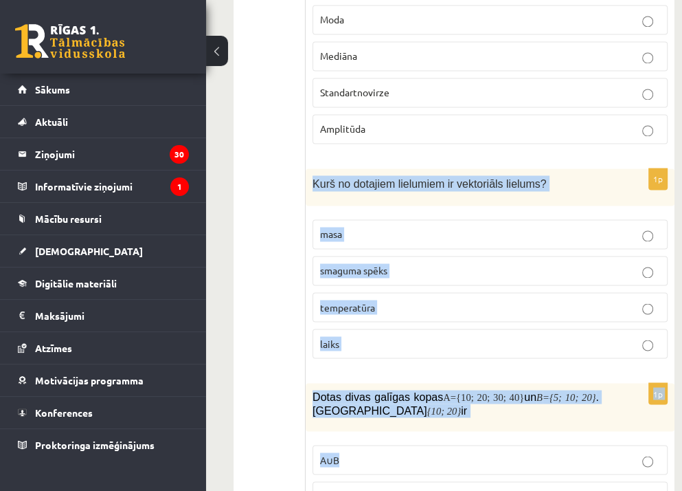
drag, startPoint x: 311, startPoint y: 289, endPoint x: 633, endPoint y: 426, distance: 349.7
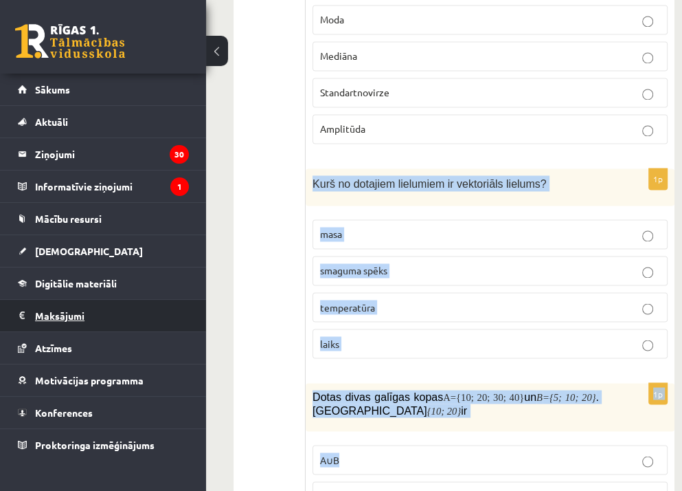
click at [170, 312] on legend "Maksājumi 0" at bounding box center [112, 316] width 154 height 32
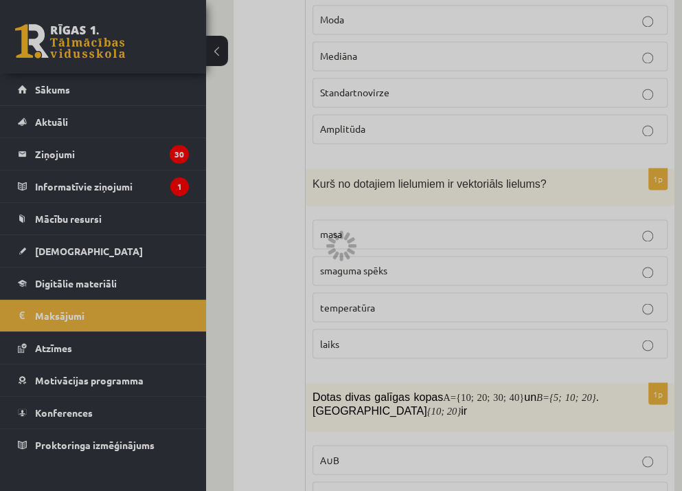
click at [71, 100] on div at bounding box center [341, 245] width 682 height 491
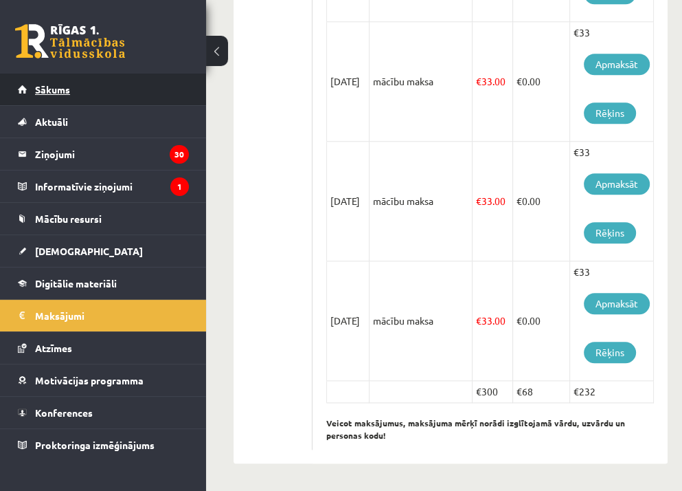
scroll to position [845, 0]
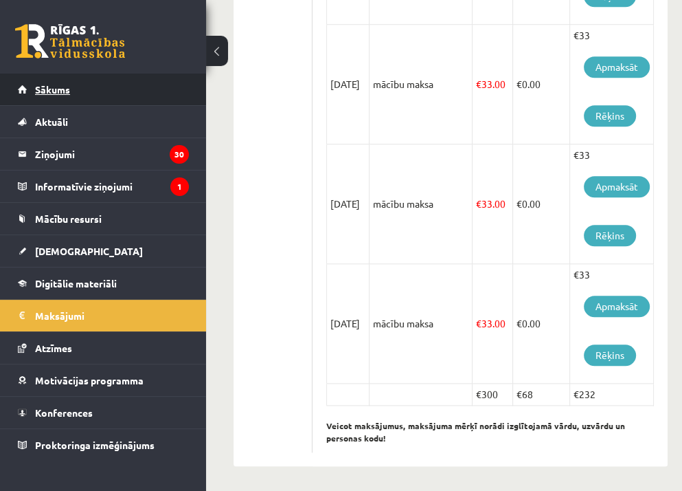
click at [118, 94] on link "Sākums" at bounding box center [103, 90] width 171 height 32
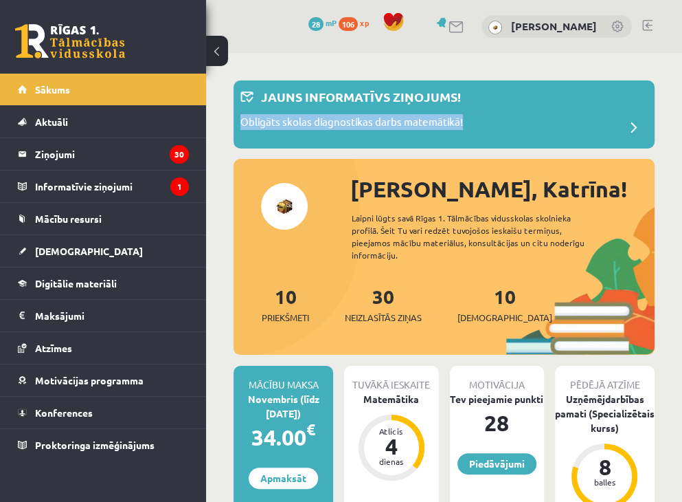
drag, startPoint x: 684, startPoint y: 75, endPoint x: 687, endPoint y: 158, distance: 83.2
click at [682, 158] on html "0 Dāvanas 28 mP 106 xp [PERSON_NAME] Sākums Aktuāli Kā mācīties eSKOLĀ Kontakti…" at bounding box center [341, 251] width 682 height 502
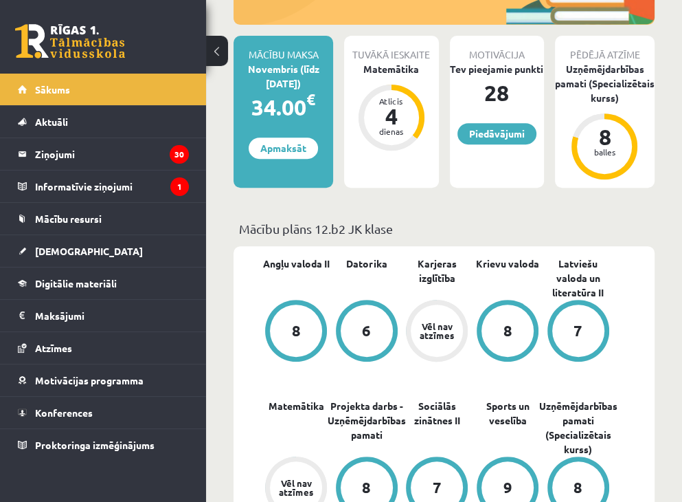
scroll to position [308, 0]
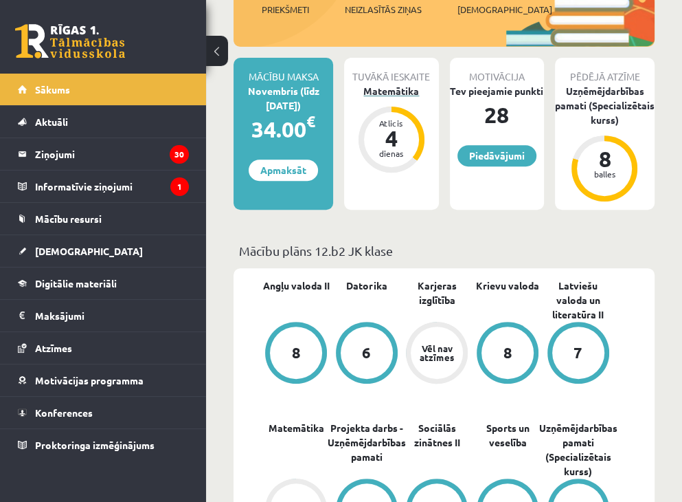
click at [394, 85] on div "Matemātika" at bounding box center [391, 91] width 94 height 14
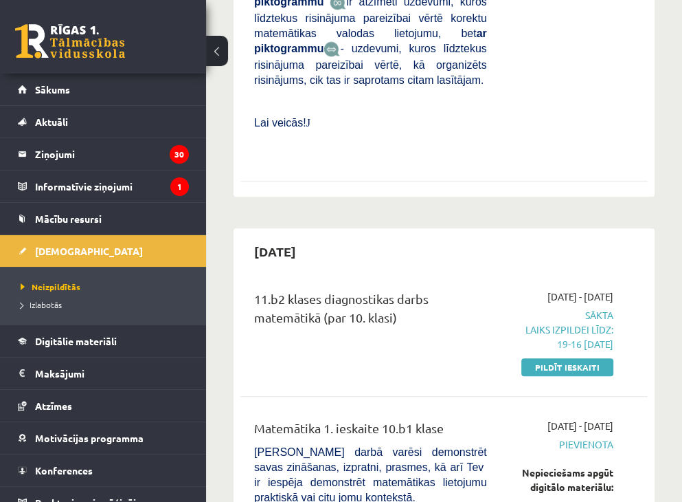
scroll to position [879, 0]
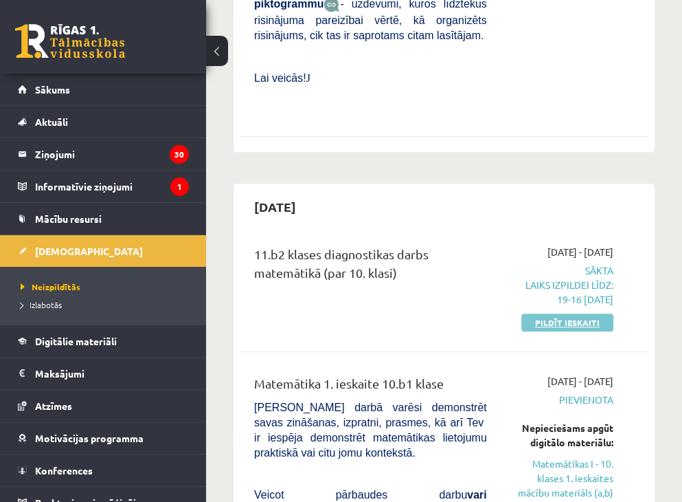
click at [580, 313] on link "Pildīt ieskaiti" at bounding box center [567, 322] width 92 height 18
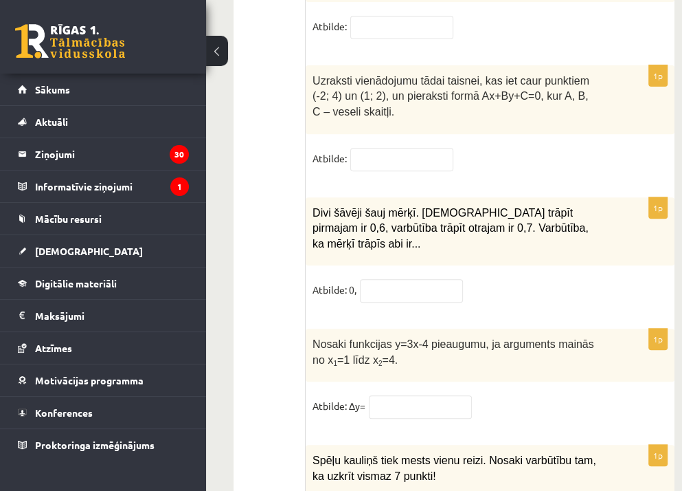
scroll to position [7188, 0]
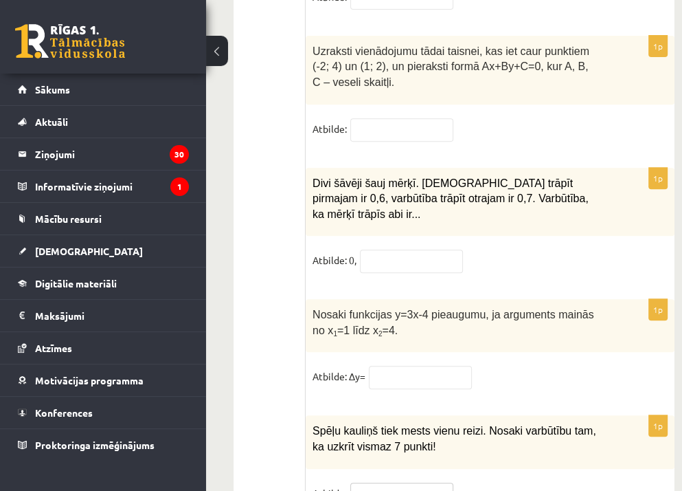
click at [433, 482] on input "text" at bounding box center [401, 493] width 103 height 23
type input "*"
click at [393, 366] on input "text" at bounding box center [420, 377] width 103 height 23
type input "*"
click at [409, 249] on input "text" at bounding box center [411, 260] width 103 height 23
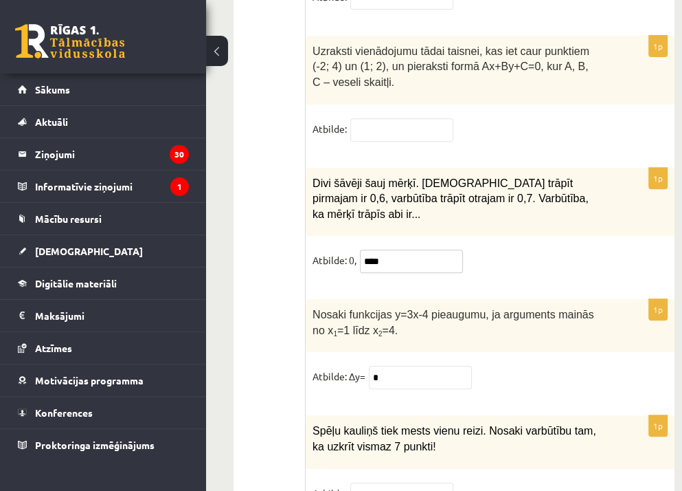
type input "****"
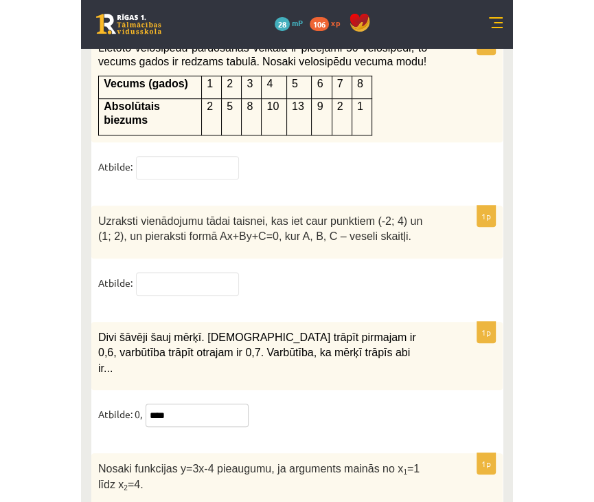
scroll to position [6914, 0]
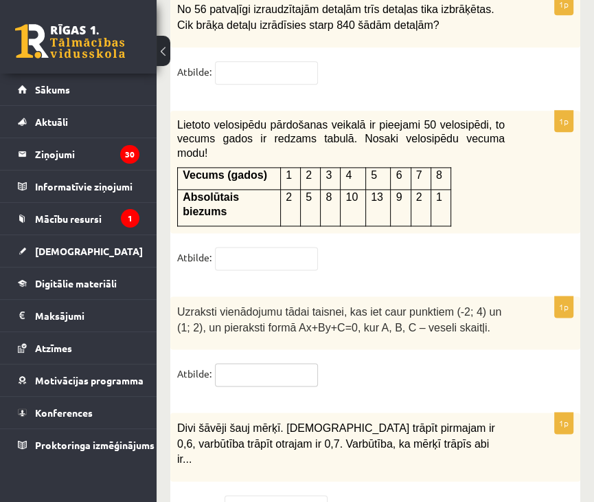
click at [258, 363] on input "text" at bounding box center [266, 374] width 103 height 23
paste input "********"
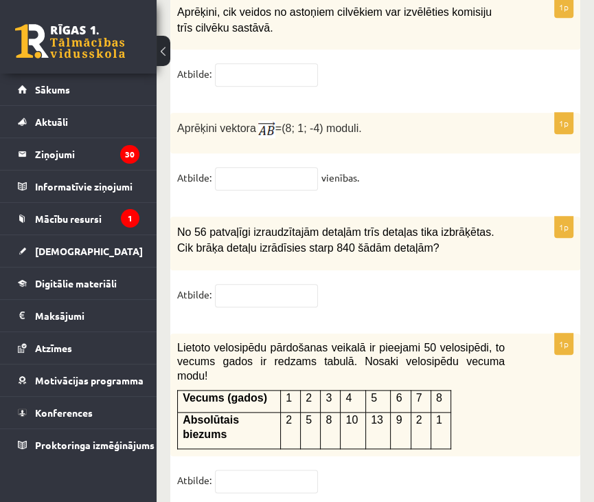
scroll to position [6684, 0]
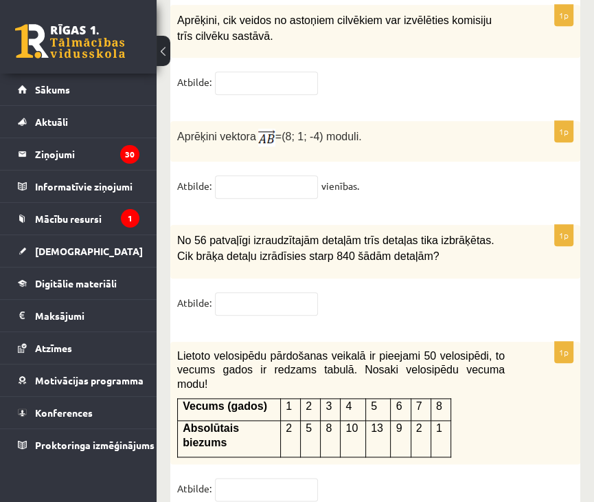
type input "*********"
click at [276, 292] on input "text" at bounding box center [266, 303] width 103 height 23
type input "**"
click at [293, 175] on input "text" at bounding box center [266, 186] width 103 height 23
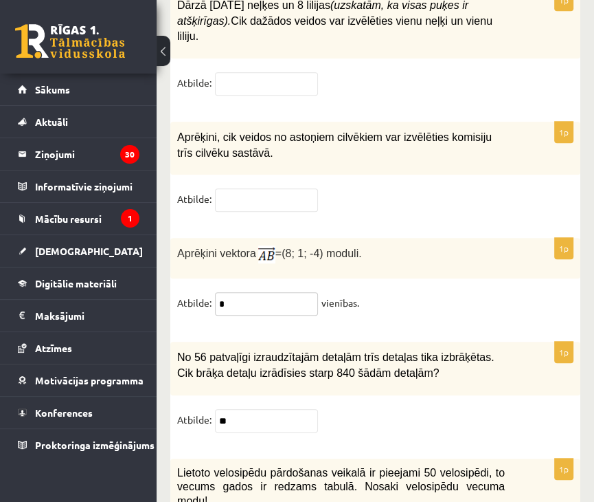
scroll to position [6373, 0]
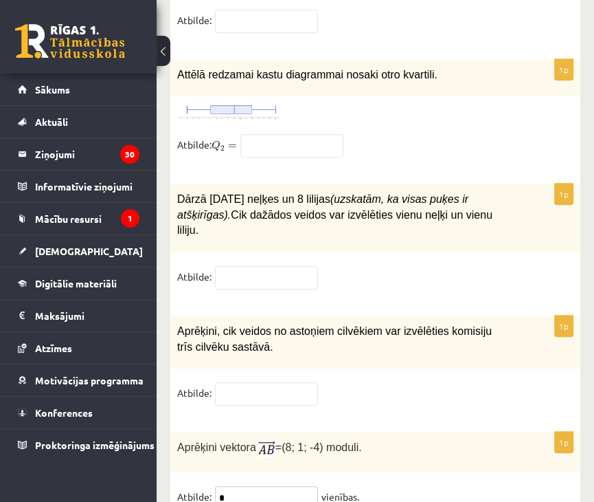
type input "*"
click at [242, 382] on input "text" at bounding box center [266, 393] width 103 height 23
type input "**"
click at [283, 266] on input "text" at bounding box center [266, 277] width 103 height 23
type input "**"
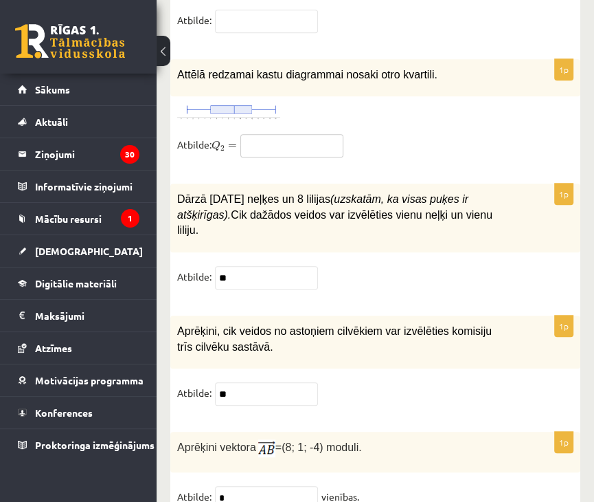
click at [311, 134] on input "text" at bounding box center [291, 145] width 103 height 23
click at [245, 103] on img at bounding box center [228, 111] width 103 height 17
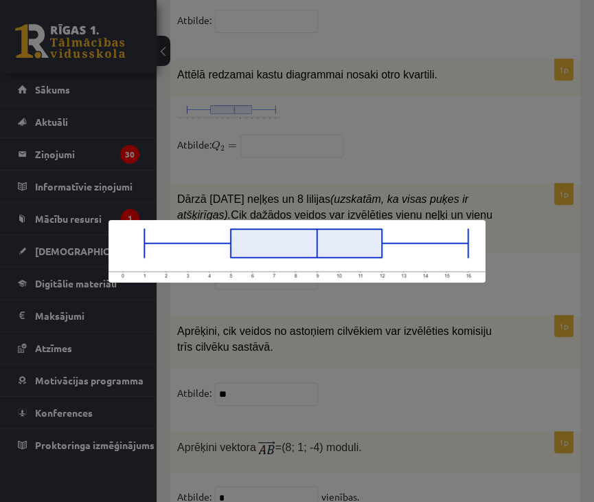
click at [282, 103] on div at bounding box center [297, 251] width 594 height 502
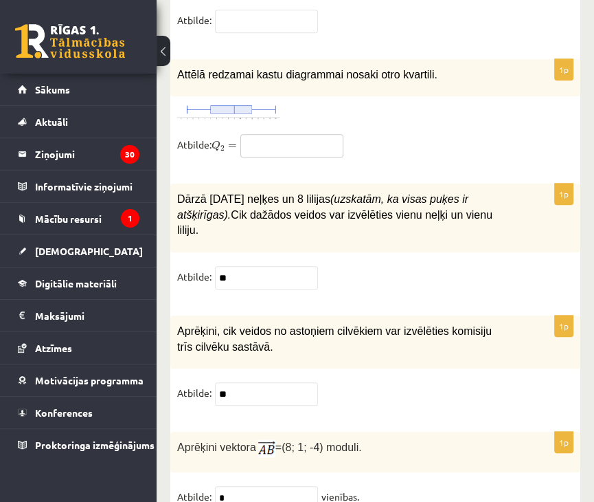
click at [275, 134] on input "text" at bounding box center [291, 145] width 103 height 23
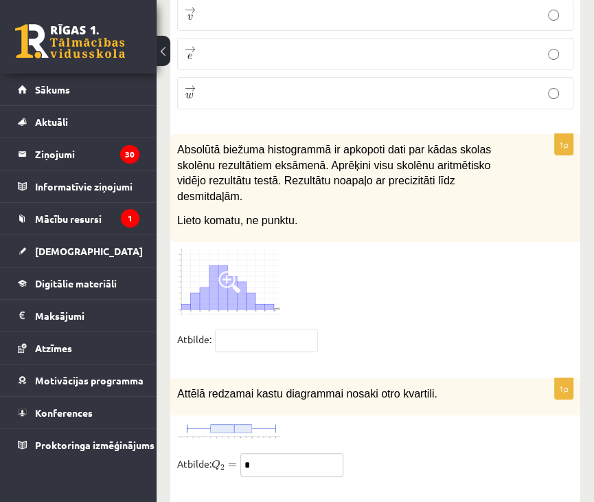
scroll to position [5975, 0]
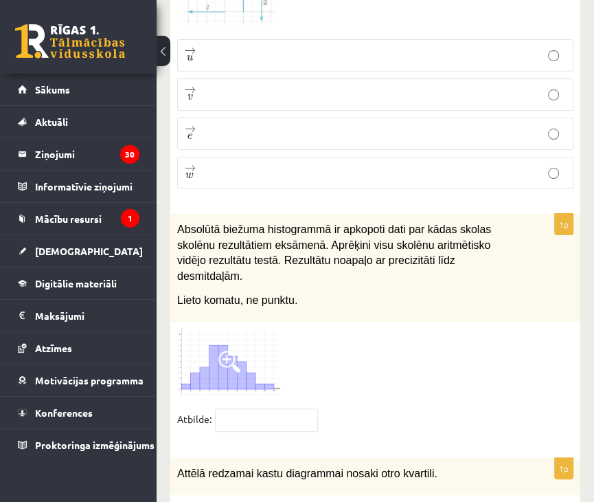
type input "*"
click at [269, 408] on input "text" at bounding box center [266, 419] width 103 height 23
click at [227, 350] on span at bounding box center [229, 361] width 22 height 22
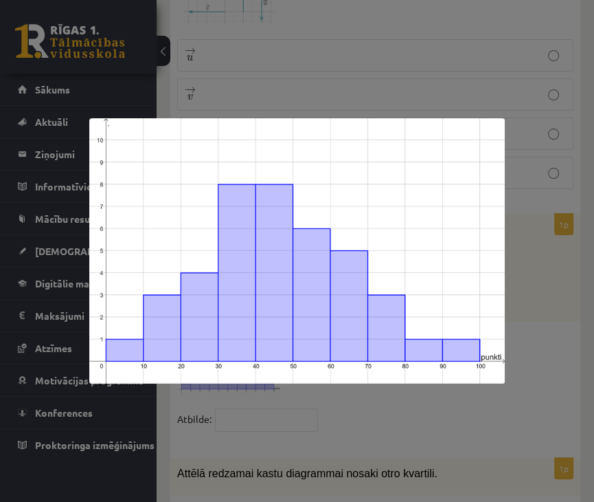
scroll to position [5536, 0]
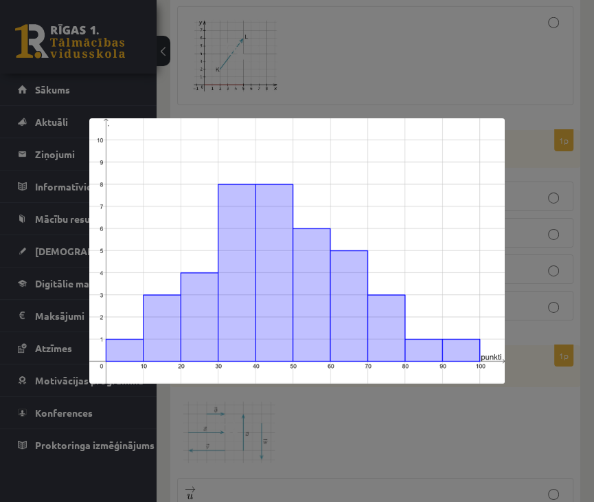
click at [588, 378] on div at bounding box center [297, 251] width 594 height 502
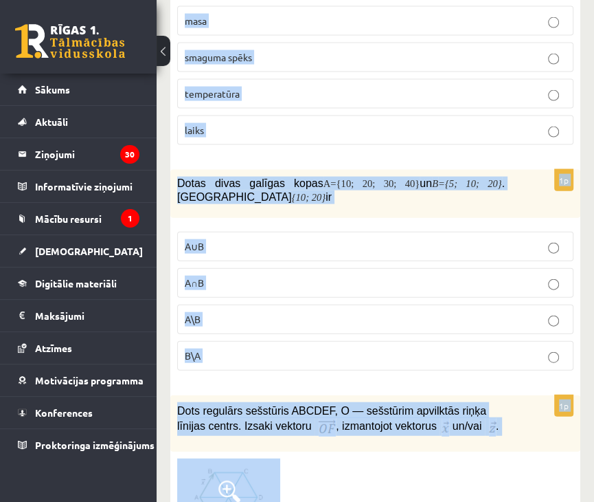
scroll to position [1829, 0]
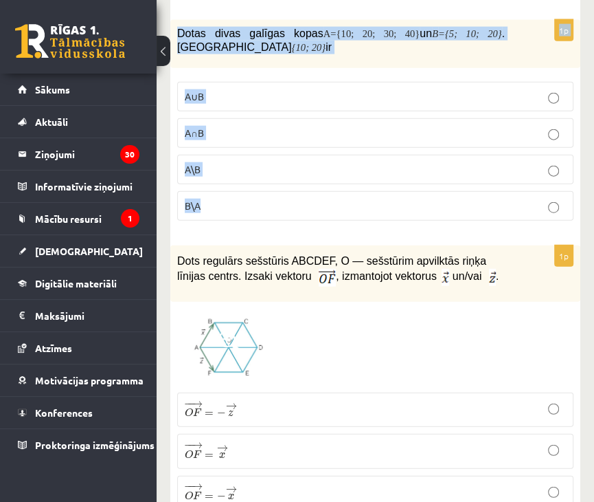
drag, startPoint x: 177, startPoint y: 155, endPoint x: 456, endPoint y: 179, distance: 280.7
copy form "Kurš no dotajiem lielumiem ir vektoriāls lielums? masa smaguma spēks temperatūr…"
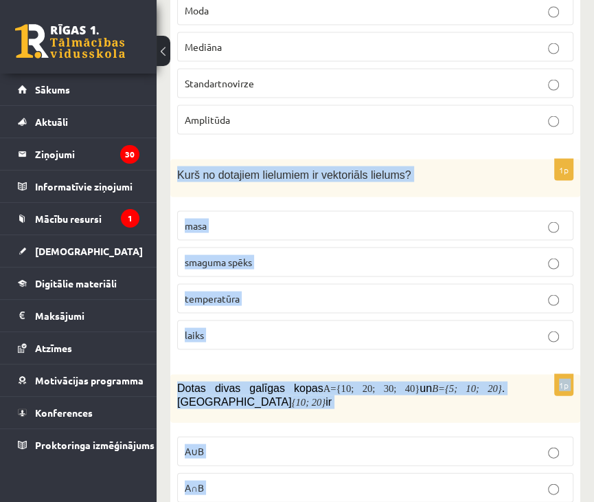
scroll to position [1624, 0]
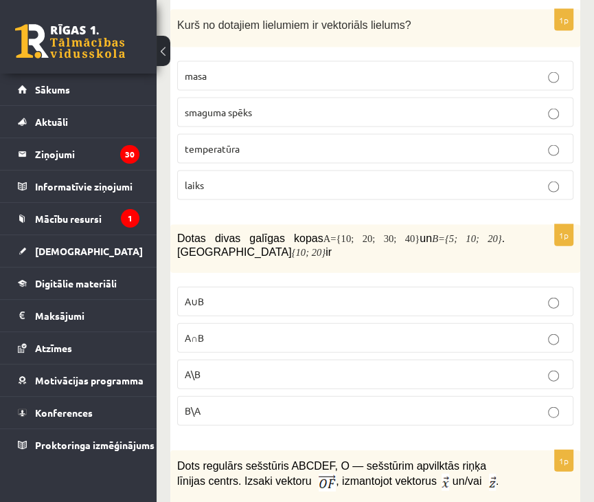
click at [262, 101] on label "smaguma spēks" at bounding box center [375, 113] width 396 height 30
click at [228, 323] on label "A∩B" at bounding box center [375, 338] width 396 height 30
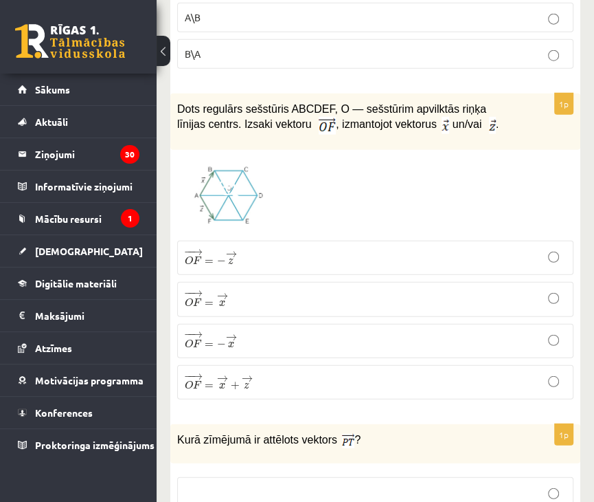
scroll to position [1963, 0]
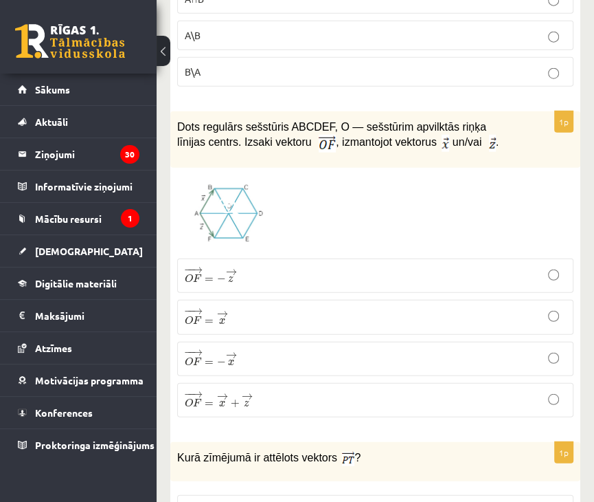
click at [350, 306] on label "− − → O F = → x O F → = x →" at bounding box center [375, 317] width 396 height 34
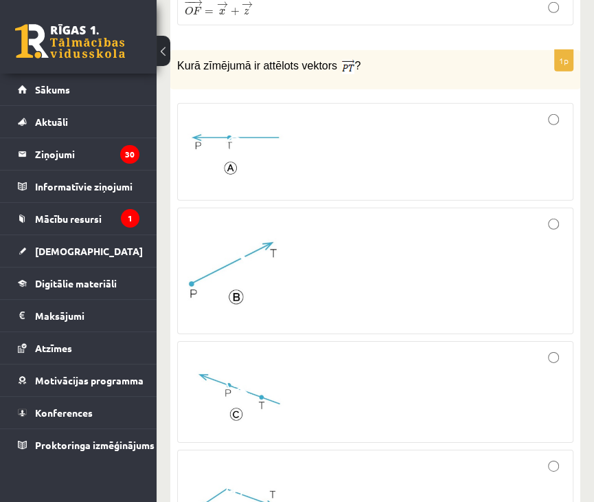
scroll to position [2346, 0]
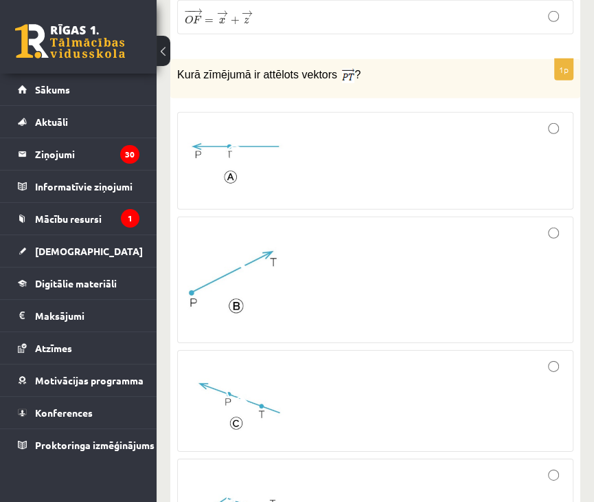
click at [404, 295] on div at bounding box center [375, 279] width 381 height 111
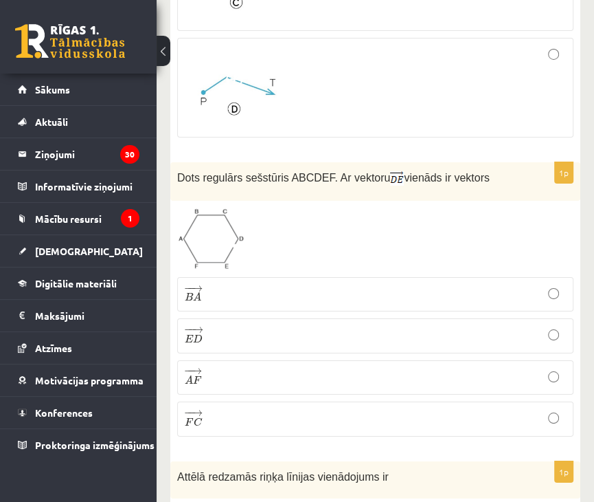
scroll to position [2819, 0]
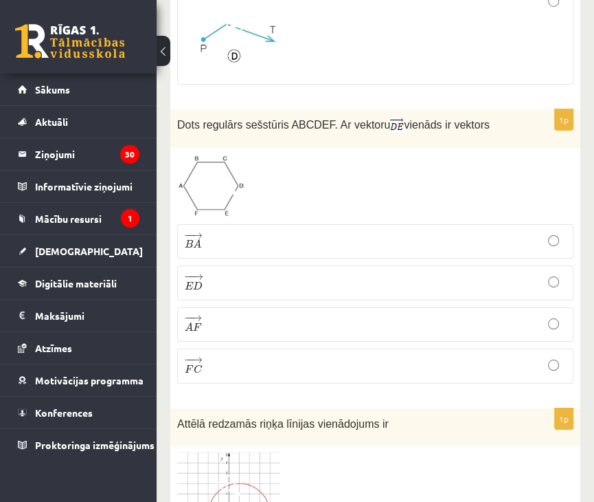
click at [221, 232] on p "− − → B A B A →" at bounding box center [375, 241] width 381 height 19
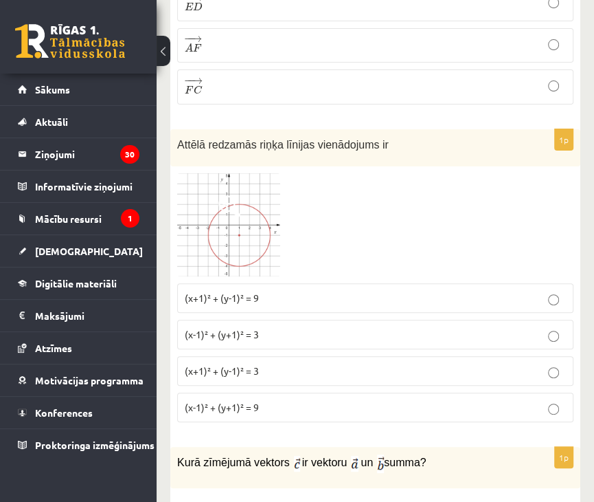
scroll to position [3125, 0]
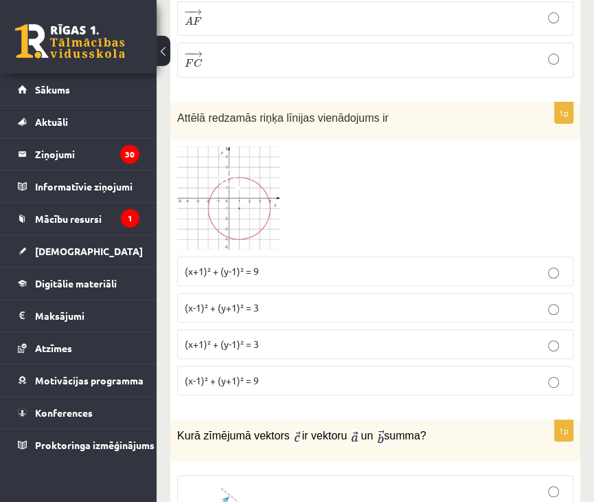
click at [314, 264] on p "(x+1)² + (y-1)² = 9" at bounding box center [375, 271] width 381 height 14
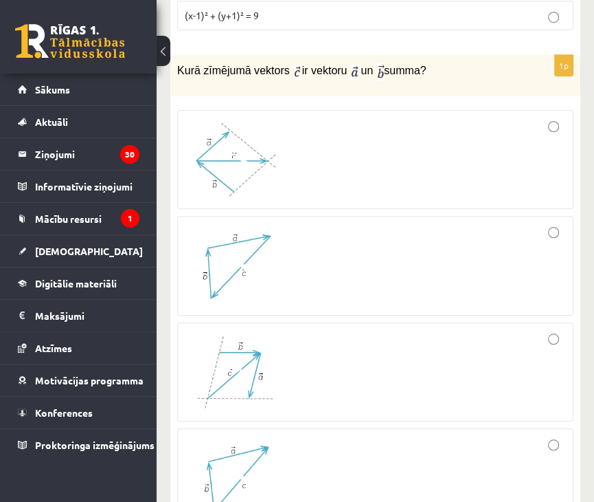
scroll to position [3498, 0]
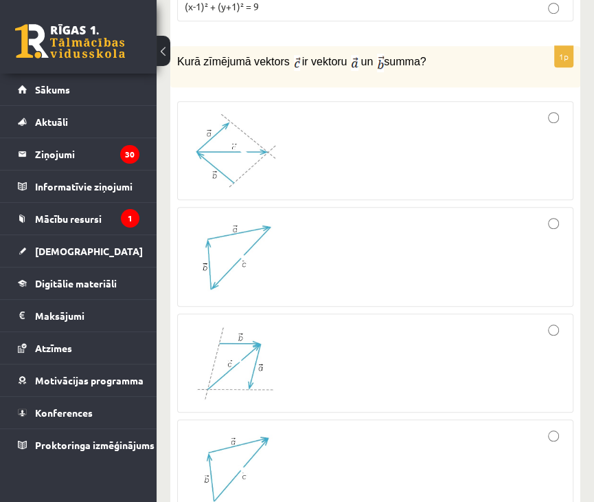
click at [357, 427] on div at bounding box center [375, 469] width 381 height 85
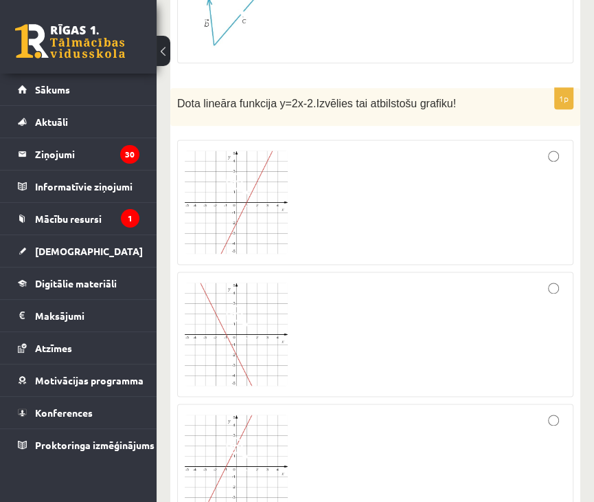
scroll to position [3980, 0]
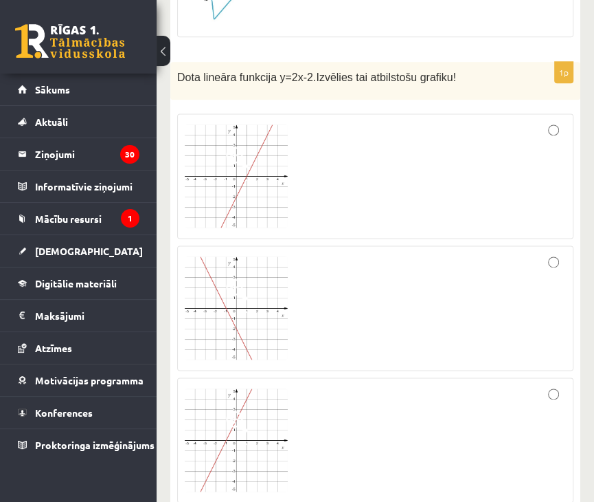
click at [439, 175] on div at bounding box center [375, 176] width 381 height 110
click at [426, 270] on div at bounding box center [375, 308] width 381 height 110
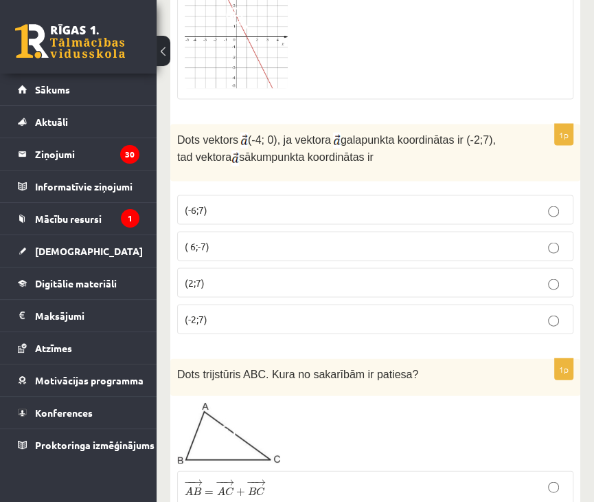
scroll to position [4532, 0]
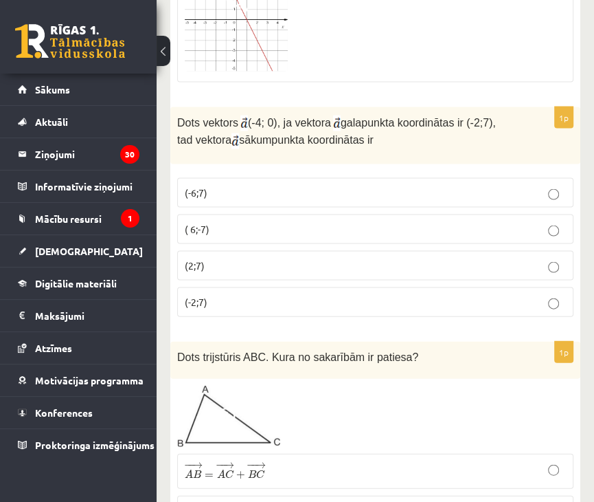
drag, startPoint x: 179, startPoint y: 94, endPoint x: 375, endPoint y: 123, distance: 197.9
click at [375, 123] on div "Dots vektors (-4; 0), ja vektora galapunkta koordinātas ir (-2;7), tad vektora …" at bounding box center [375, 135] width 410 height 57
copy p "Dots vektors (-4; 0), ja vektora galapunkta koordinātas ir (-2;7), tad vektora …"
click at [272, 251] on label "(2;7)" at bounding box center [375, 266] width 396 height 30
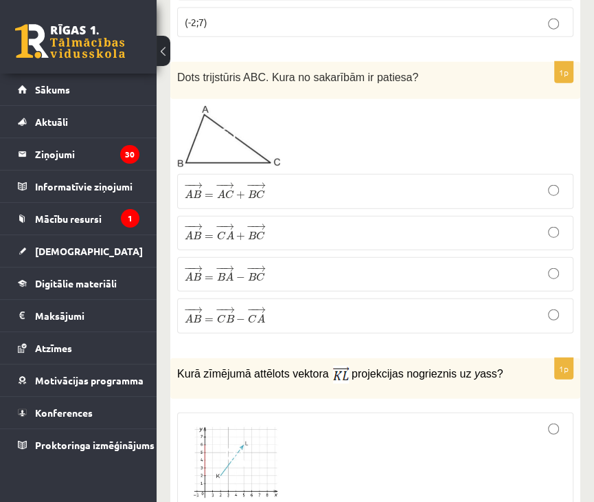
scroll to position [4747, 0]
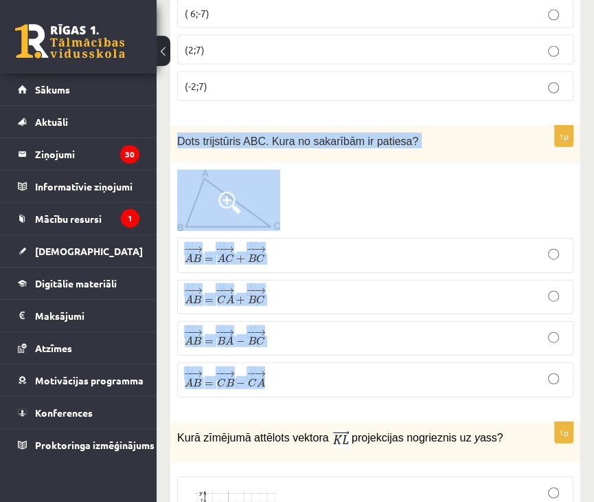
drag, startPoint x: 172, startPoint y: 111, endPoint x: 265, endPoint y: 352, distance: 259.0
click at [317, 353] on div "1p Dots trijstūris ABC. Kura no sakarībām ir patiesa? − − → A B = − − → A C + −…" at bounding box center [375, 267] width 410 height 282
copy div "Dots trijstūris ABC. Kura no sakarībām ir patiesa? − − → A B = − − → A C + − − …"
click at [438, 176] on div at bounding box center [375, 200] width 396 height 61
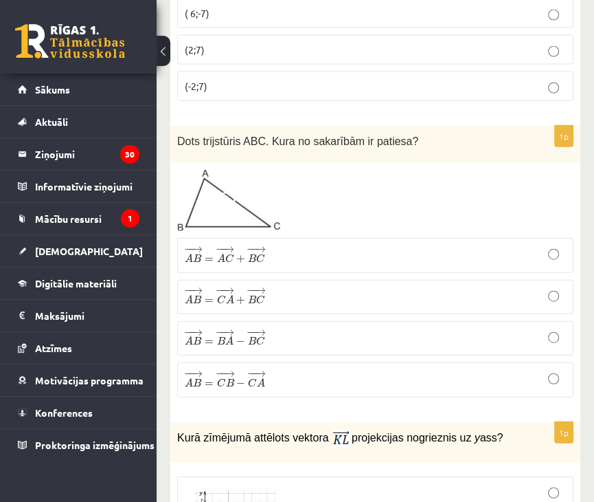
click at [363, 245] on p "− − → A B = − − → A C + − − → B C A B → = A C → + B C →" at bounding box center [375, 254] width 381 height 19
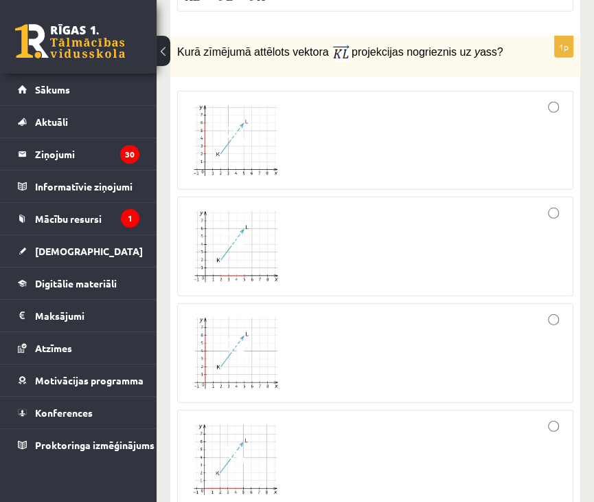
scroll to position [5124, 0]
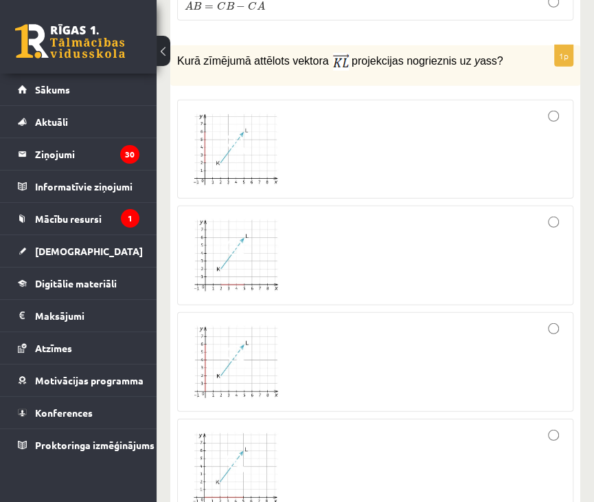
click at [375, 426] on div at bounding box center [375, 468] width 381 height 85
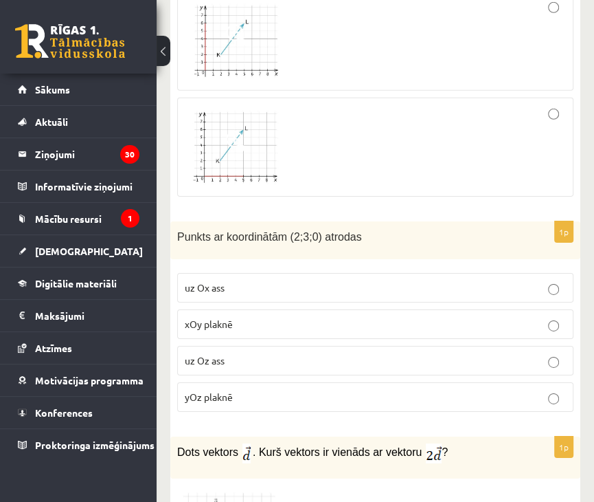
scroll to position [5454, 0]
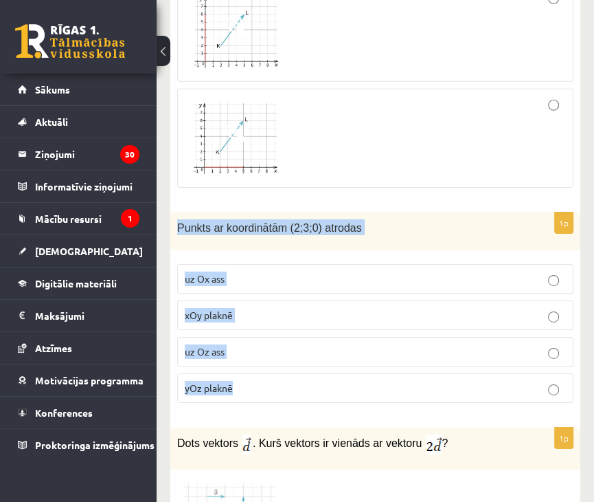
drag, startPoint x: 176, startPoint y: 193, endPoint x: 385, endPoint y: 359, distance: 267.0
click at [385, 359] on div "1p Punkts ar koordinātām (2;3;0) atrodas uz Ox ass xOy plaknē uz Oz ass yOz pla…" at bounding box center [375, 312] width 410 height 201
copy div "Punkts ar koordinātām (2;3;0) atrodas uz Ox ass xOy plaknē uz Oz ass yOz plaknē"
click at [249, 308] on p "xOy plaknē" at bounding box center [375, 315] width 381 height 14
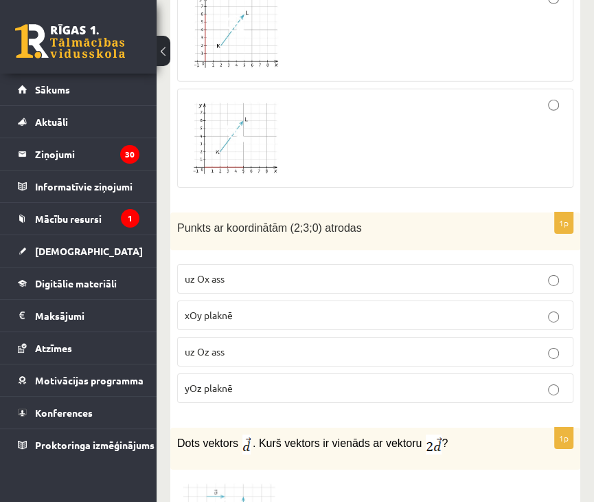
drag, startPoint x: 592, startPoint y: 361, endPoint x: 596, endPoint y: 376, distance: 14.8
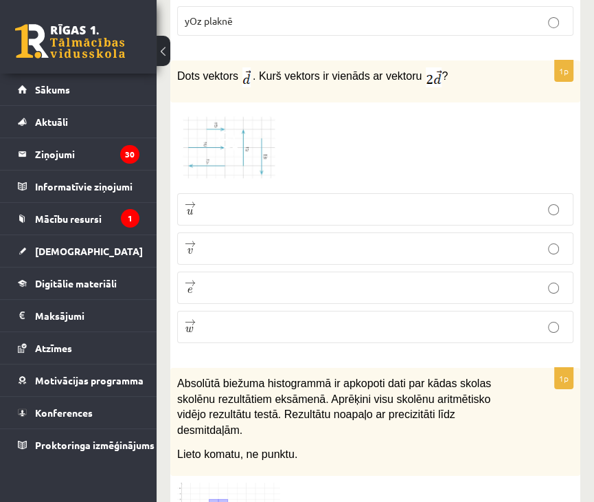
scroll to position [5803, 0]
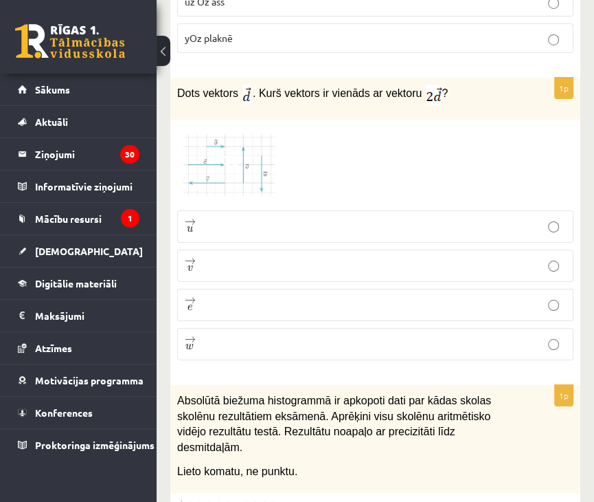
click at [257, 141] on img at bounding box center [228, 164] width 103 height 77
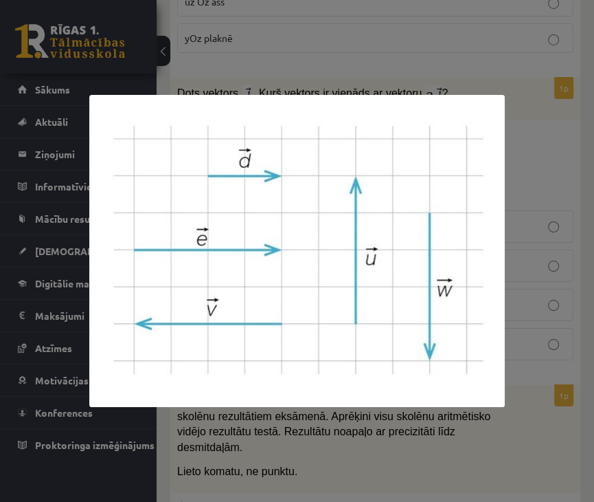
click at [381, 86] on div at bounding box center [297, 251] width 594 height 502
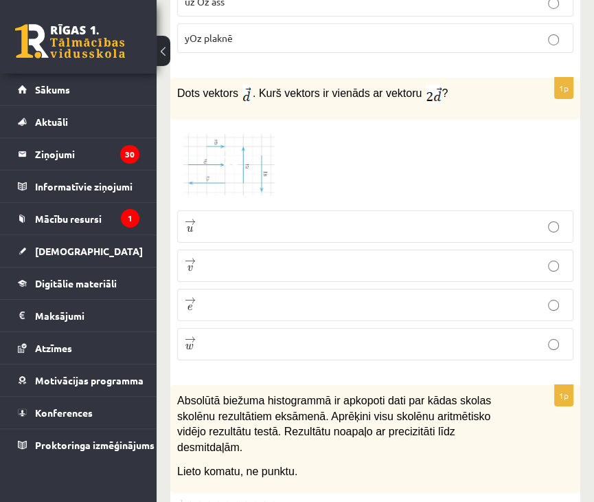
click at [224, 296] on p "→ e e →" at bounding box center [375, 304] width 381 height 17
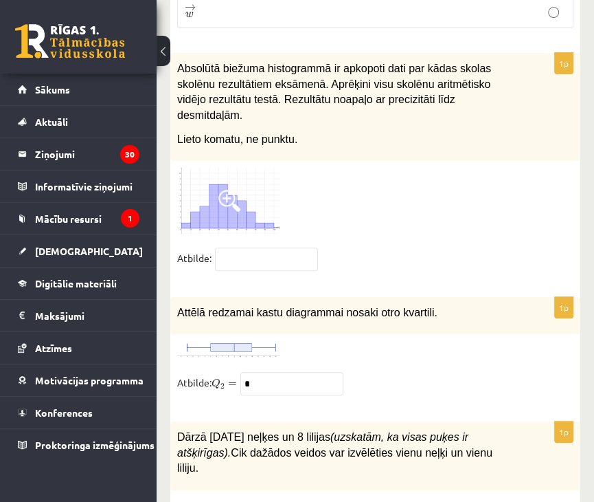
scroll to position [6126, 0]
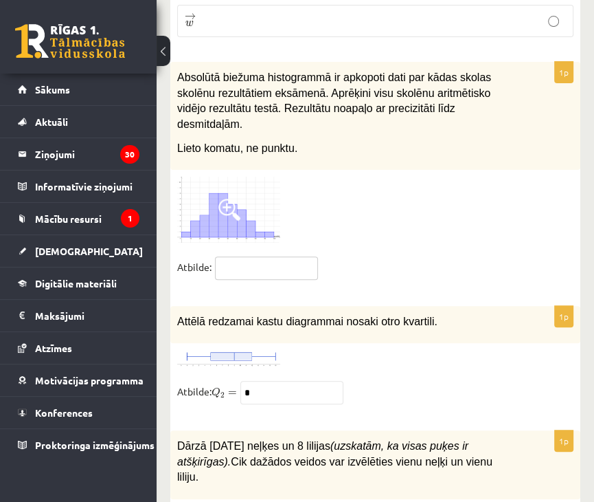
click at [258, 256] on input "text" at bounding box center [266, 267] width 103 height 23
click at [248, 177] on img at bounding box center [228, 210] width 103 height 66
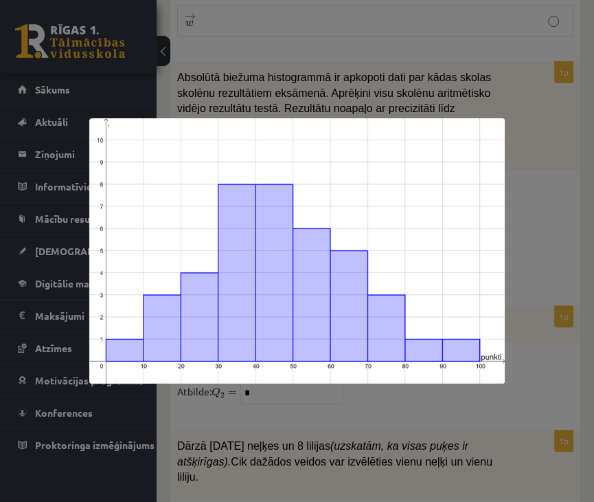
click at [526, 102] on div at bounding box center [297, 251] width 594 height 502
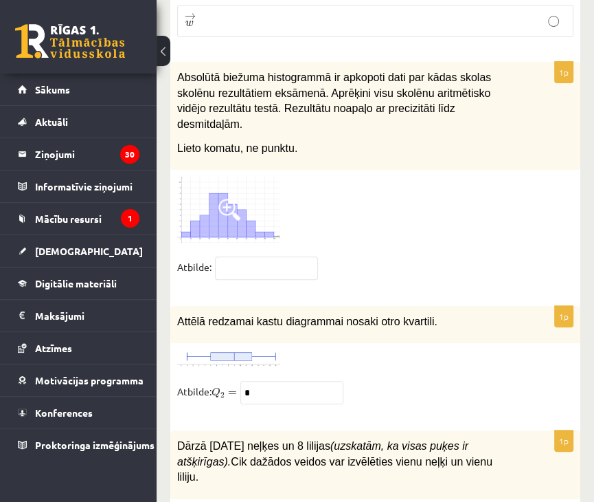
drag, startPoint x: 260, startPoint y: 236, endPoint x: 262, endPoint y: 218, distance: 18.0
click at [260, 256] on fieldset "Atbilde:" at bounding box center [375, 270] width 396 height 29
click at [262, 256] on input "text" at bounding box center [266, 267] width 103 height 23
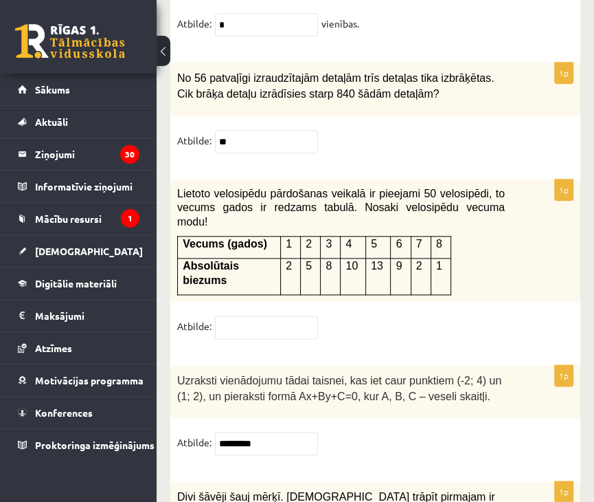
scroll to position [6829, 0]
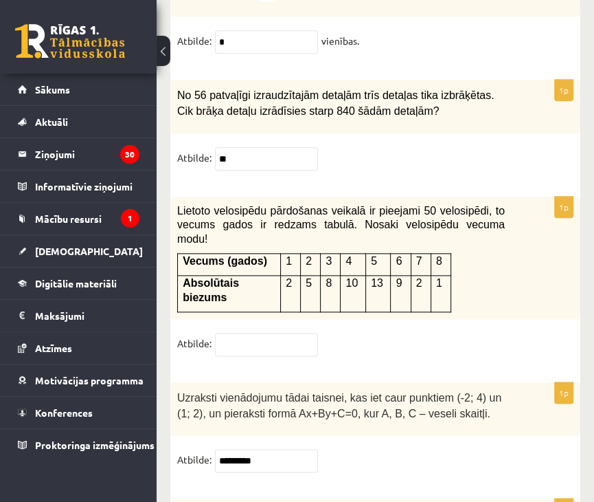
type input "**"
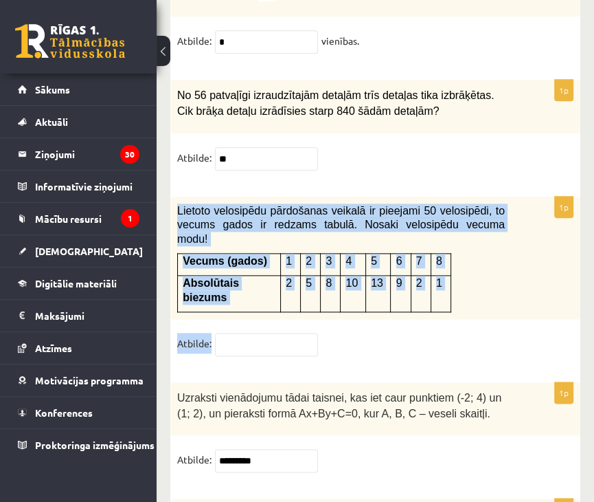
drag, startPoint x: 176, startPoint y: 155, endPoint x: 478, endPoint y: 238, distance: 313.5
click at [478, 238] on div "1p Lietoto velosipēdu pārdošanas veikalā ir pieejami 50 velosipēdi, to vecums g…" at bounding box center [375, 282] width 410 height 172
copy div "Lietoto velosipēdu pārdošanas veikalā ir pieejami 50 velosipēdi, to vecums gado…"
click at [245, 333] on input "text" at bounding box center [266, 344] width 103 height 23
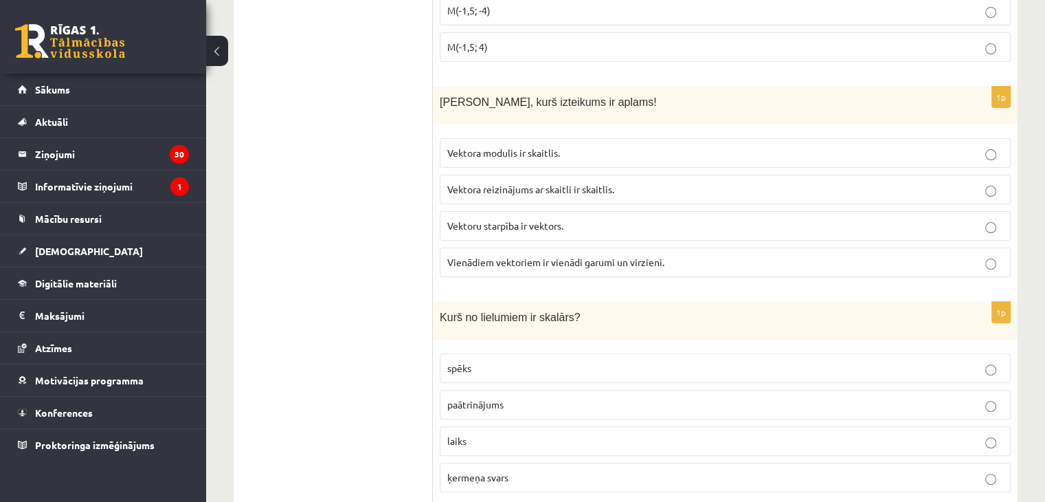
scroll to position [0, 0]
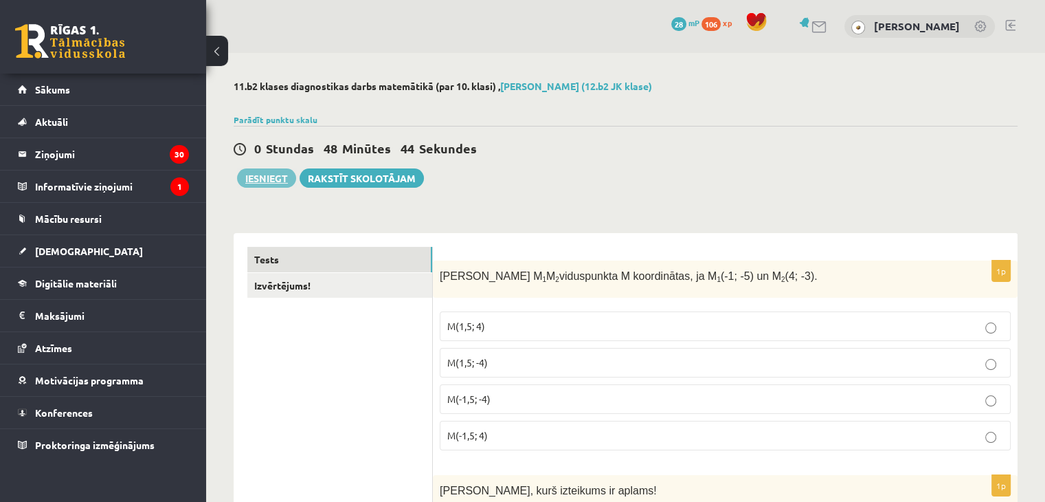
type input "*"
click at [267, 175] on button "Iesniegt" at bounding box center [266, 177] width 59 height 19
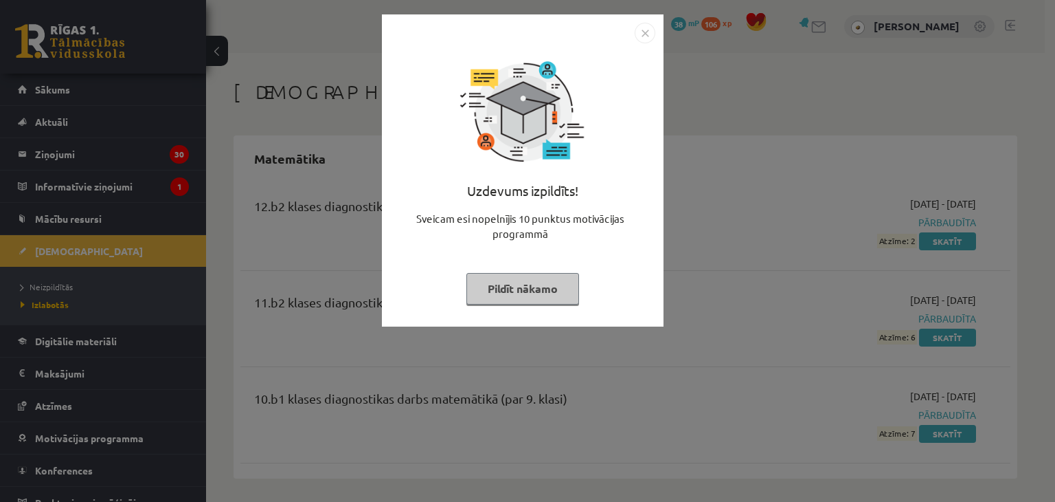
click at [515, 284] on button "Pildīt nākamo" at bounding box center [523, 289] width 113 height 32
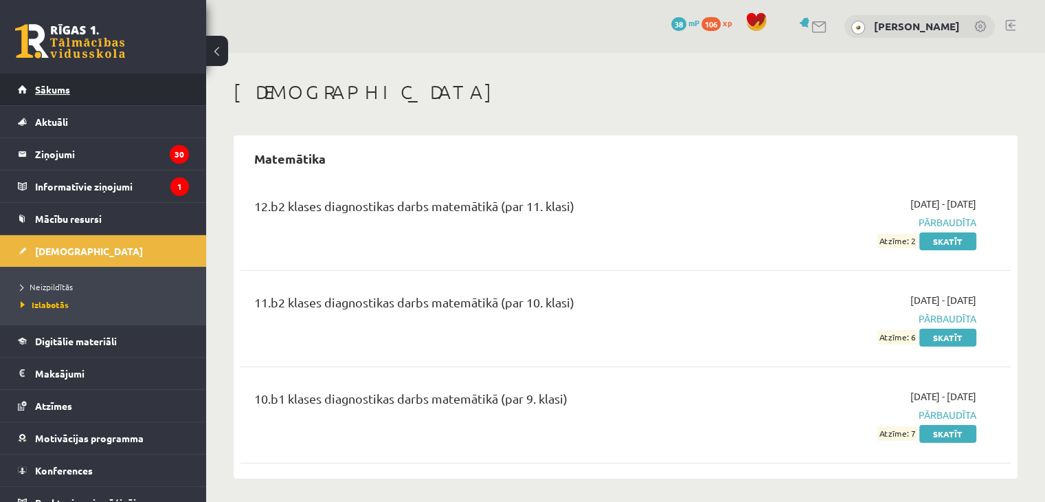
click at [52, 87] on span "Sākums" at bounding box center [52, 89] width 35 height 12
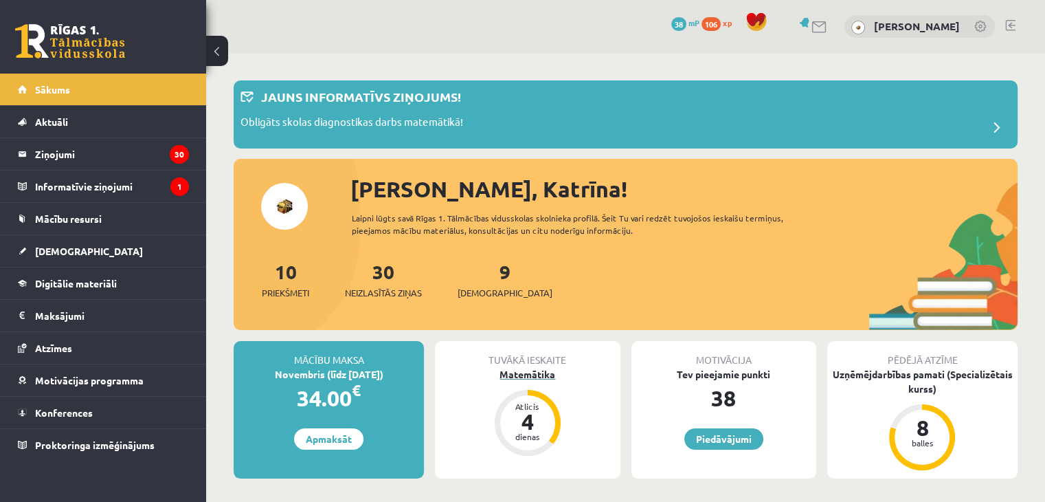
click at [539, 369] on div "Matemātika" at bounding box center [527, 374] width 185 height 14
